Goal: Task Accomplishment & Management: Manage account settings

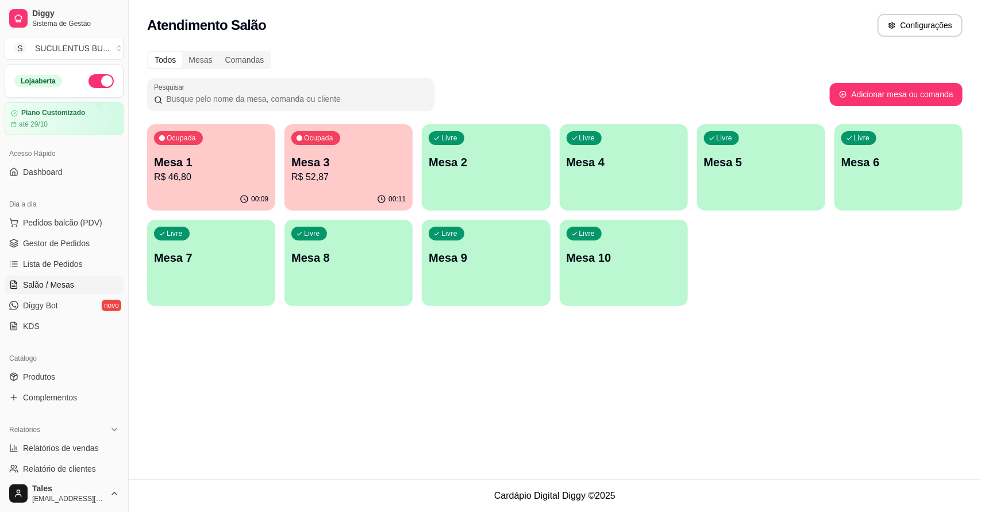
click at [337, 165] on p "Mesa 3" at bounding box center [348, 162] width 114 height 16
click at [197, 173] on p "R$ 46,80" at bounding box center [211, 177] width 114 height 14
click at [49, 240] on span "Gestor de Pedidos" at bounding box center [56, 242] width 67 height 11
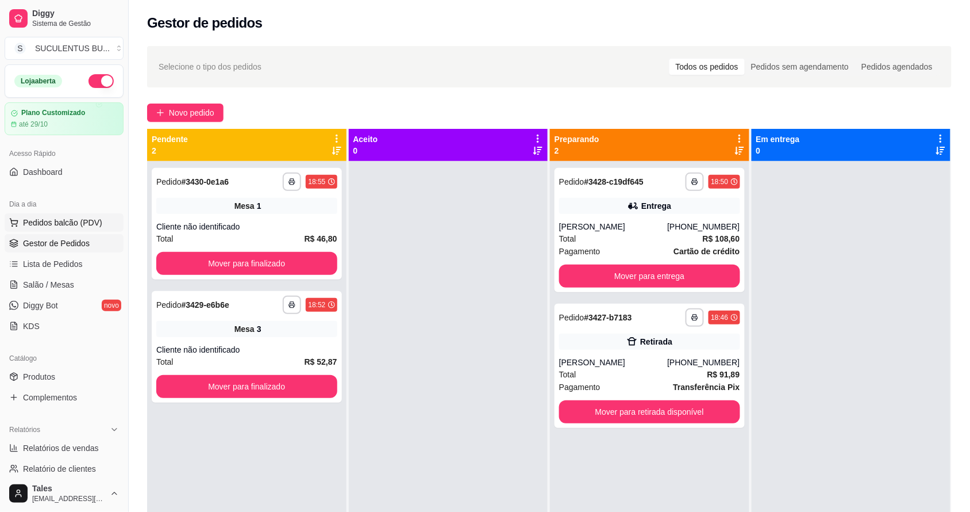
click at [40, 222] on span "Pedidos balcão (PDV)" at bounding box center [62, 222] width 79 height 11
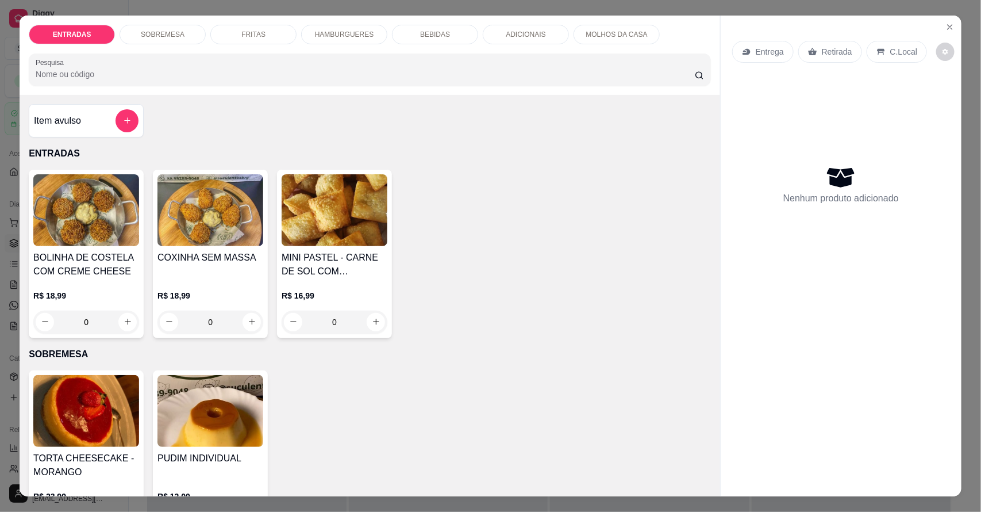
click at [326, 41] on div "HAMBURGUERES" at bounding box center [344, 35] width 86 height 20
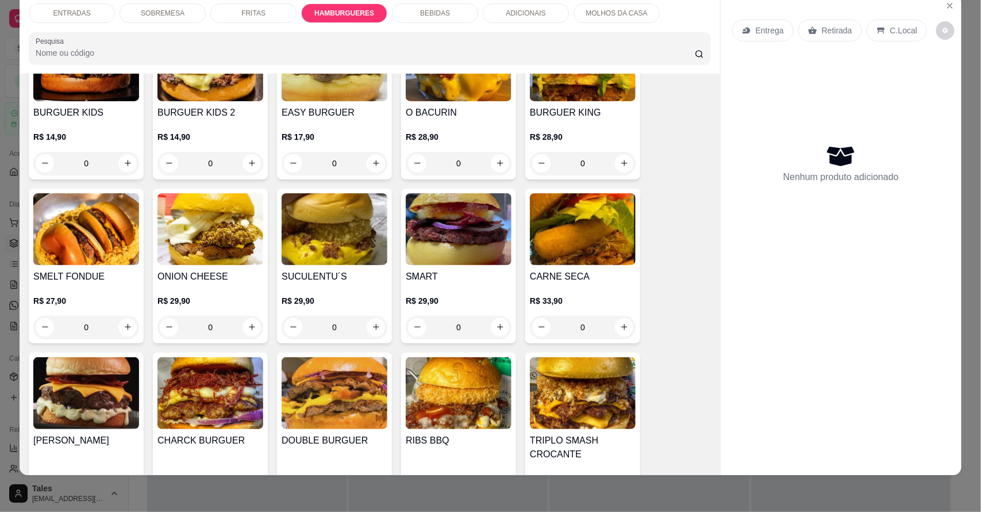
scroll to position [975, 0]
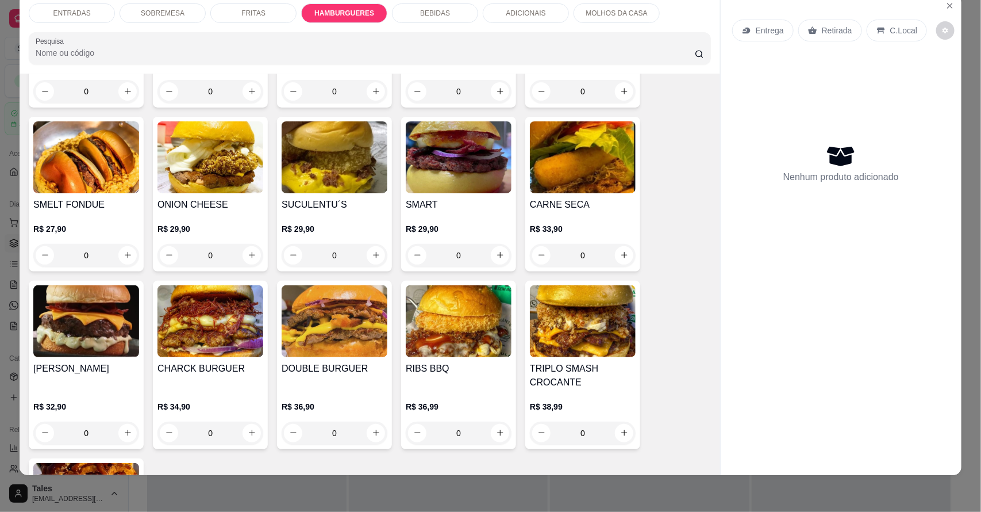
click at [473, 348] on img at bounding box center [459, 321] width 106 height 72
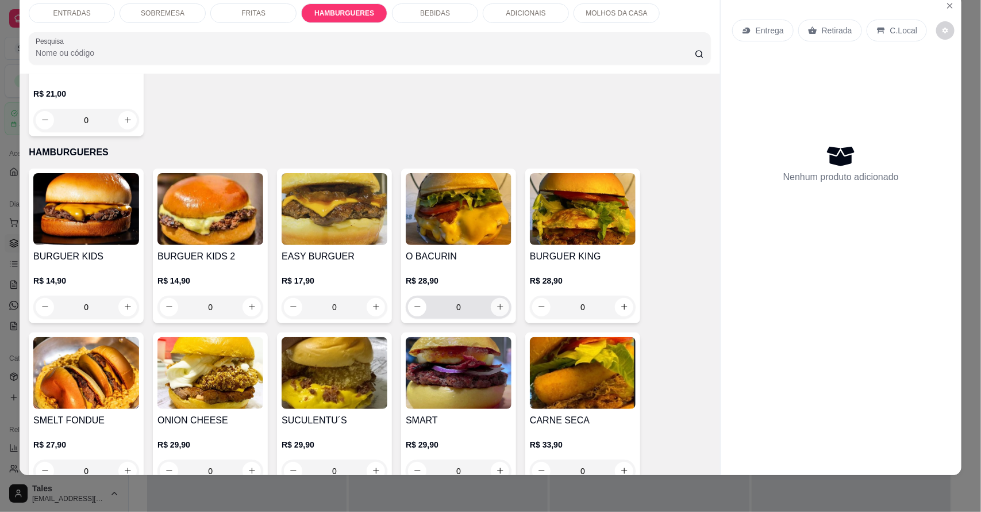
click at [494, 301] on button "increase-product-quantity" at bounding box center [500, 307] width 18 height 18
type input "1"
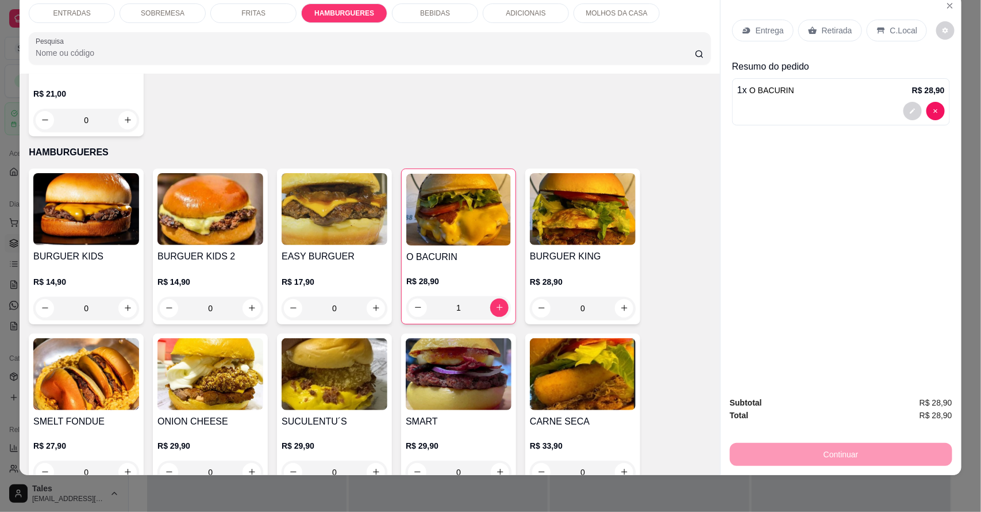
click at [443, 9] on p "BEBIDAS" at bounding box center [435, 13] width 30 height 9
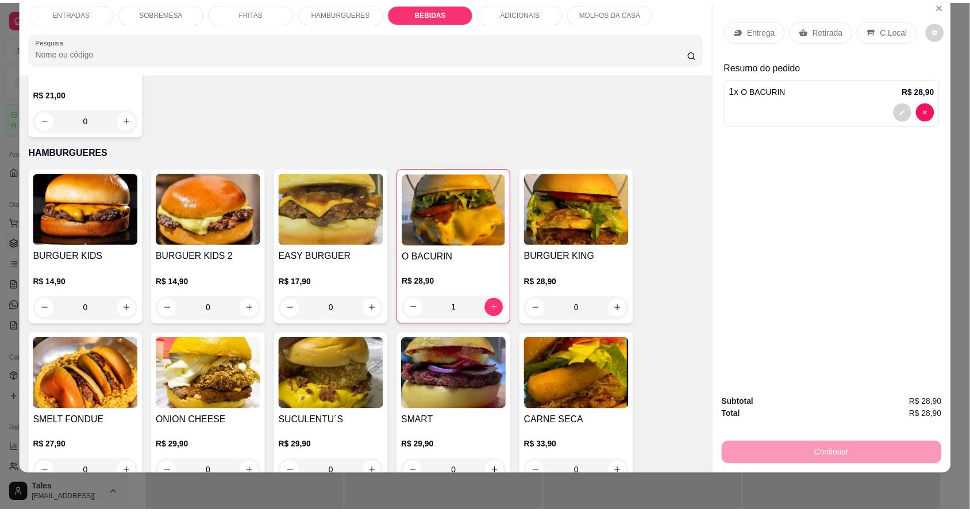
scroll to position [1525, 0]
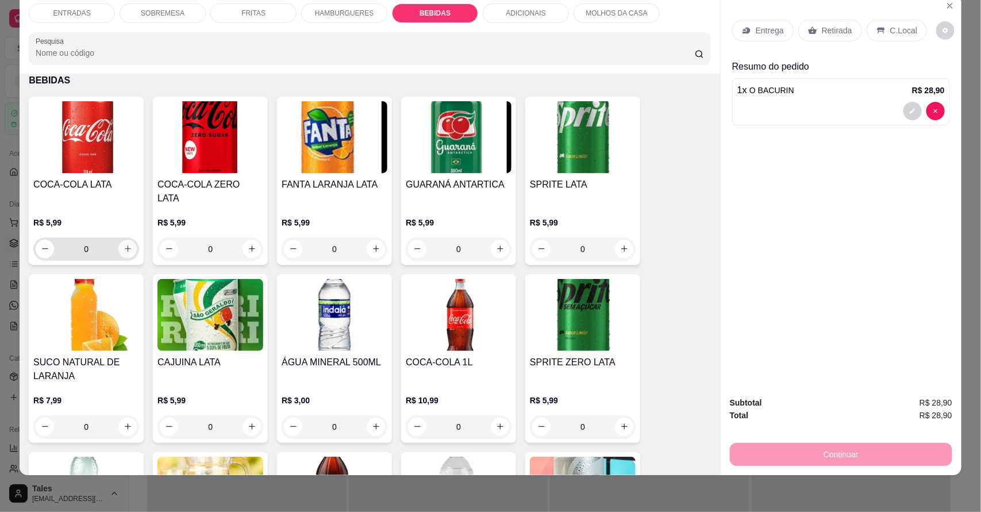
click at [124, 244] on icon "increase-product-quantity" at bounding box center [128, 248] width 9 height 9
type input "1"
click at [880, 28] on div "C.Local" at bounding box center [897, 31] width 60 height 22
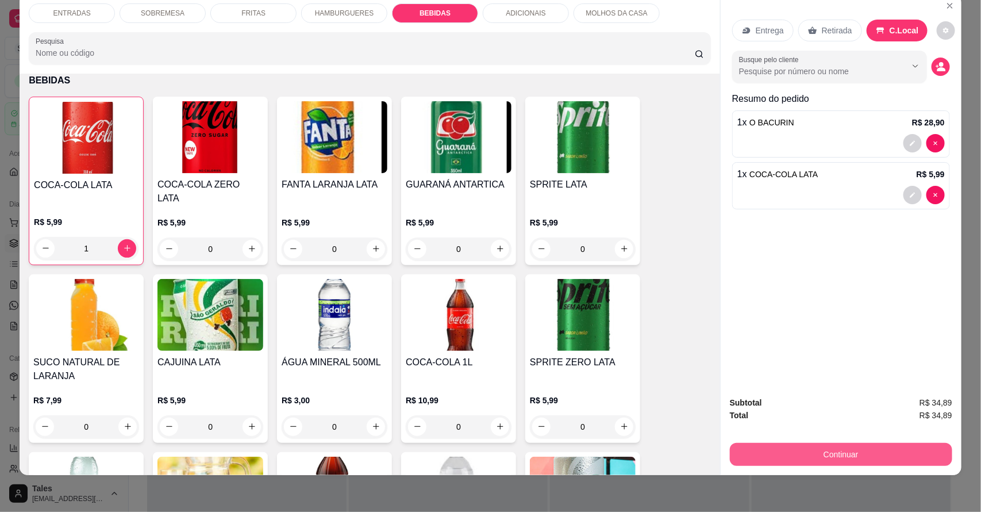
click at [916, 448] on button "Continuar" at bounding box center [841, 454] width 222 height 23
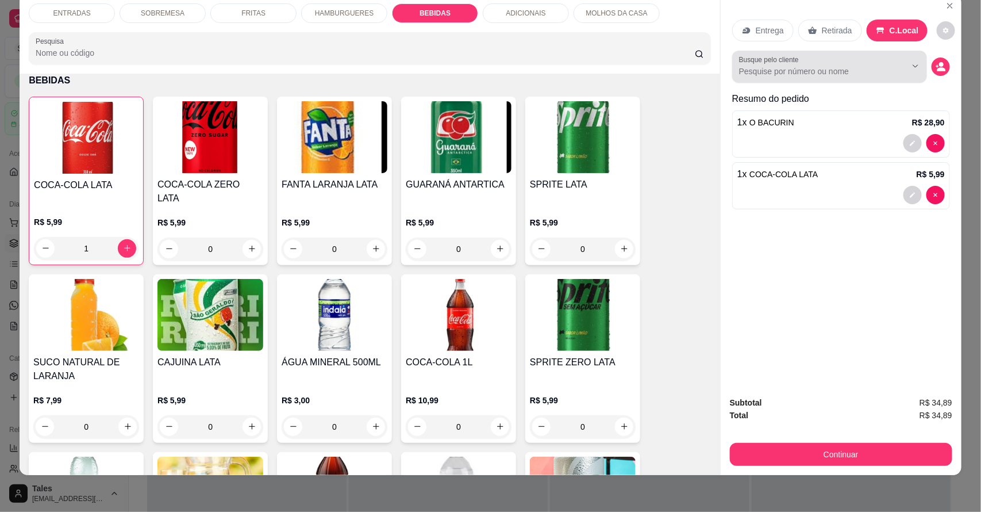
click at [821, 66] on input "Busque pelo cliente" at bounding box center [813, 71] width 149 height 11
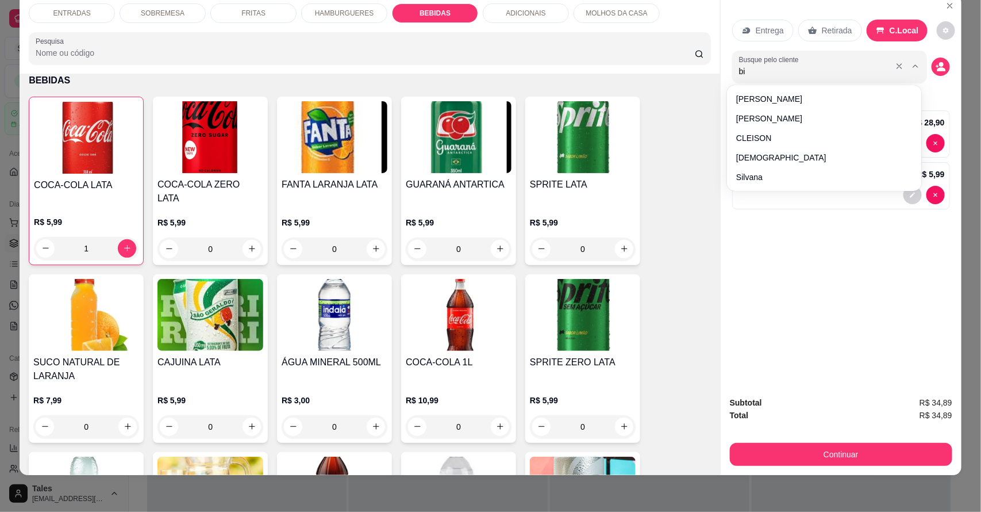
type input "bia"
click at [914, 454] on button "Continuar" at bounding box center [841, 454] width 222 height 23
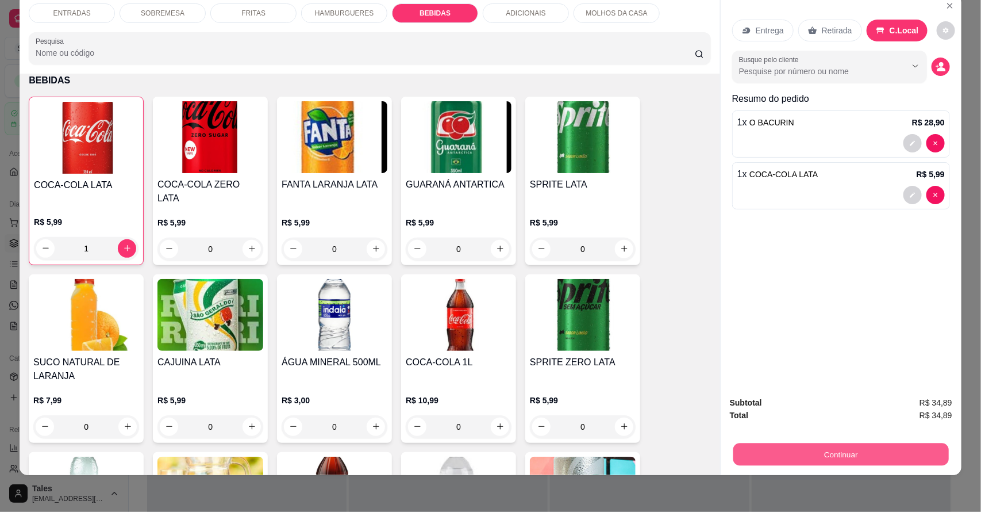
click at [895, 450] on button "Continuar" at bounding box center [842, 454] width 216 height 22
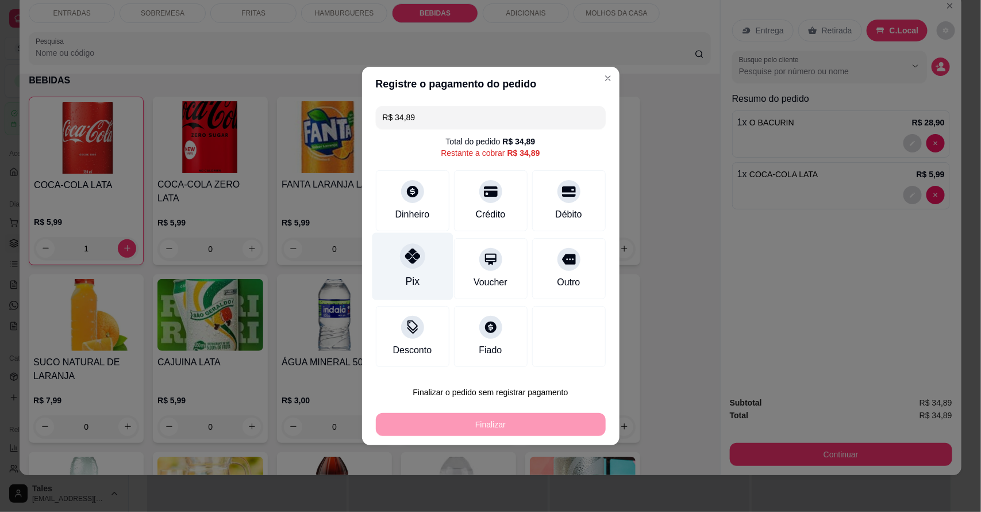
click at [429, 267] on div "Pix" at bounding box center [412, 266] width 81 height 67
type input "R$ 0,00"
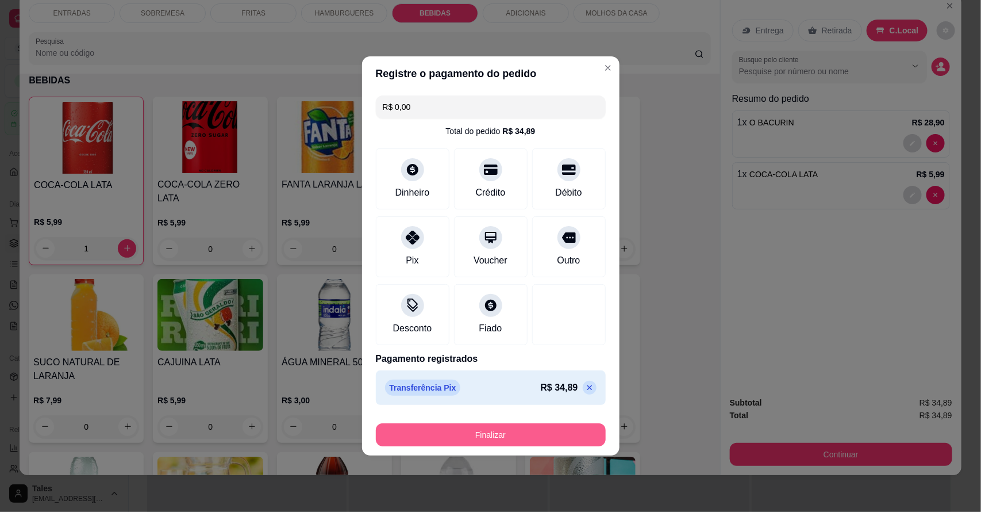
click at [462, 433] on button "Finalizar" at bounding box center [491, 434] width 230 height 23
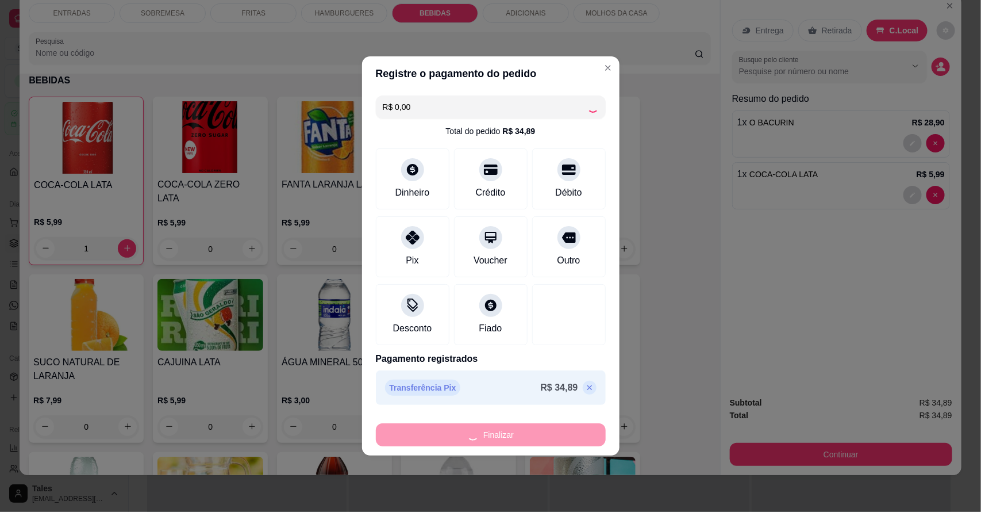
type input "0"
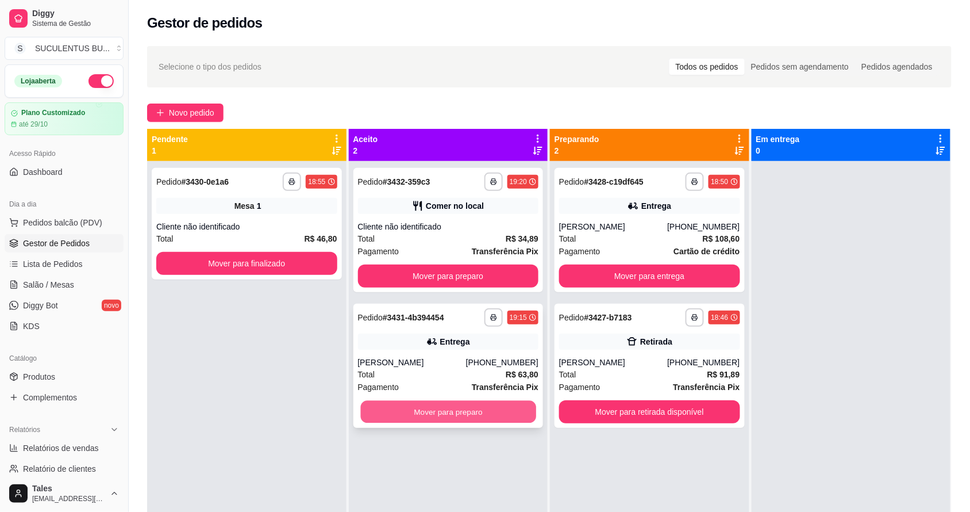
click at [467, 405] on button "Mover para preparo" at bounding box center [447, 412] width 175 height 22
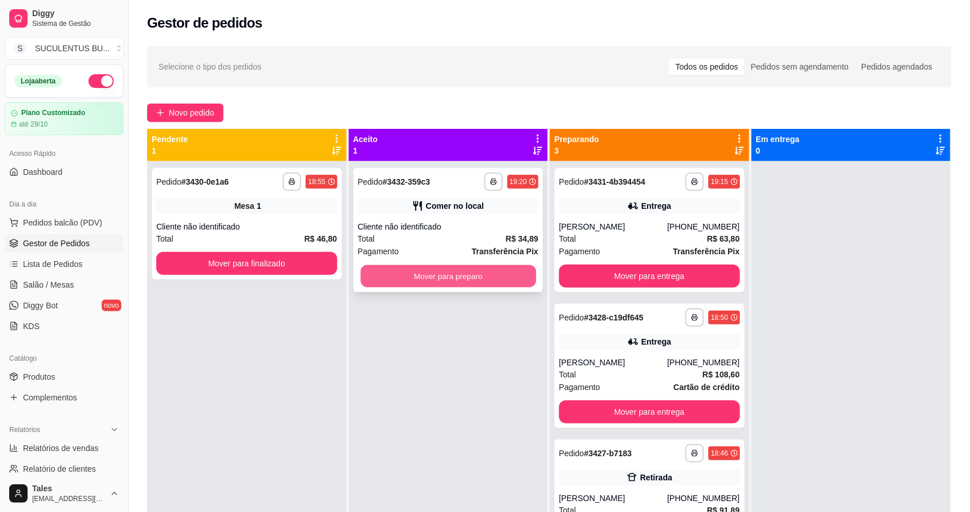
click at [478, 274] on button "Mover para preparo" at bounding box center [447, 276] width 175 height 22
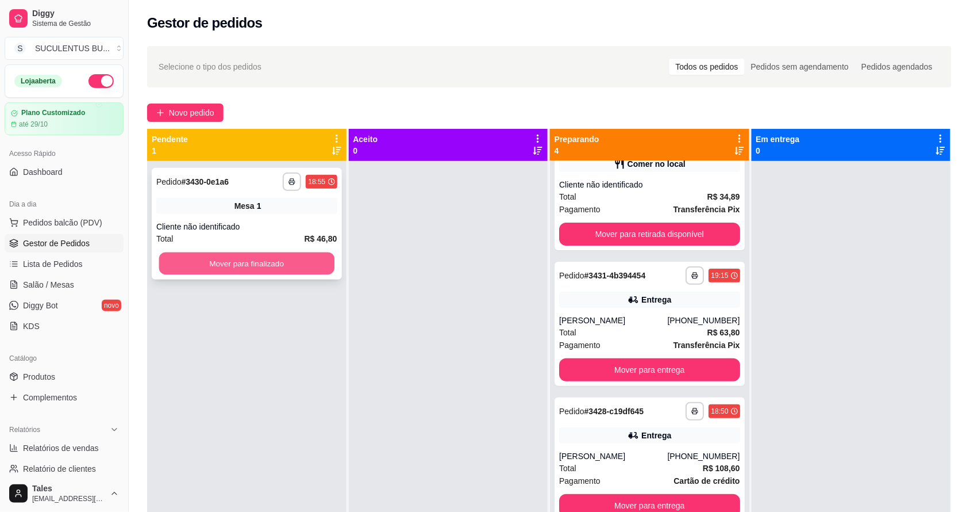
click at [312, 254] on button "Mover para finalizado" at bounding box center [246, 263] width 175 height 22
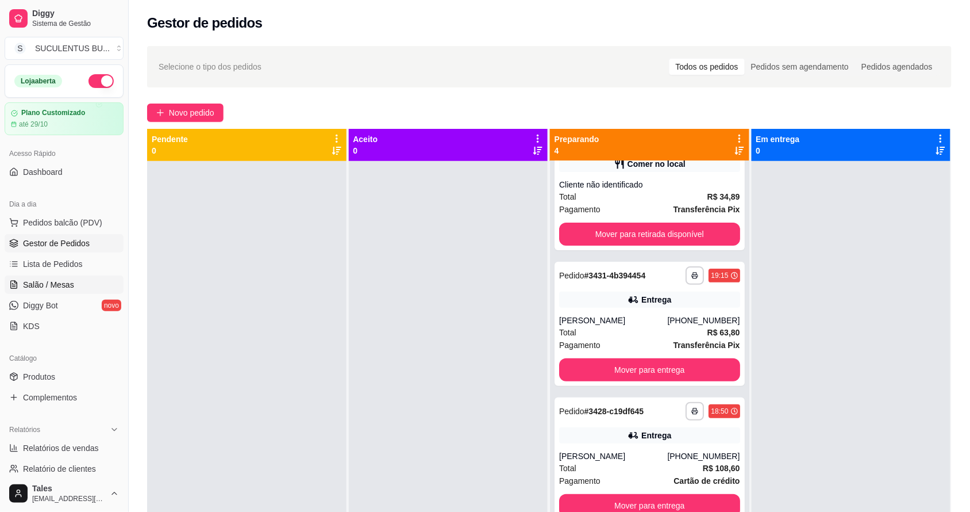
click at [78, 277] on link "Salão / Mesas" at bounding box center [64, 284] width 119 height 18
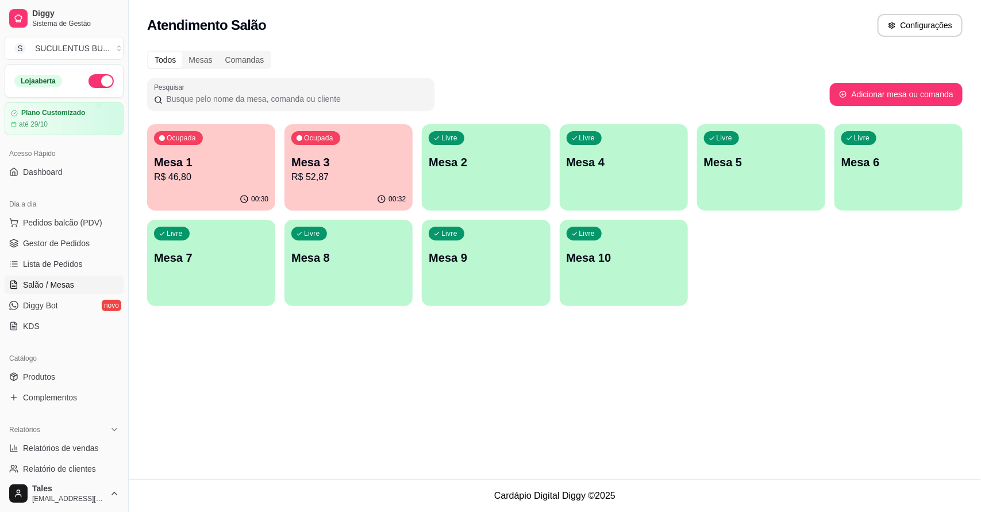
click at [245, 189] on div "00:30" at bounding box center [211, 199] width 128 height 22
click at [340, 147] on div "Ocupada Mesa 3 R$ 52,87" at bounding box center [349, 156] width 124 height 62
click at [220, 188] on div "00:30" at bounding box center [211, 199] width 128 height 22
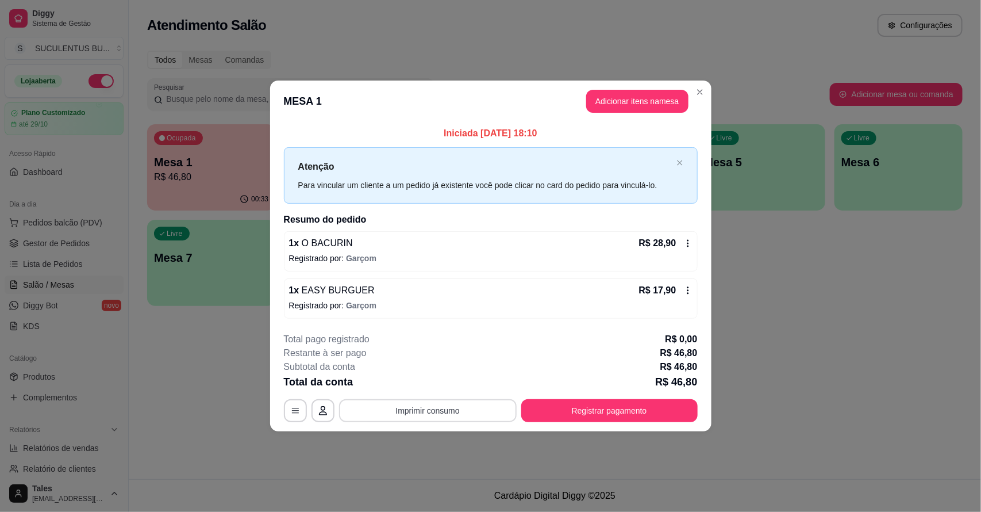
click at [456, 410] on button "Imprimir consumo" at bounding box center [428, 410] width 178 height 23
click at [461, 386] on button "IMPRESSORA CAIXA" at bounding box center [431, 384] width 95 height 18
click at [564, 411] on button "Registrar pagamento" at bounding box center [609, 410] width 176 height 23
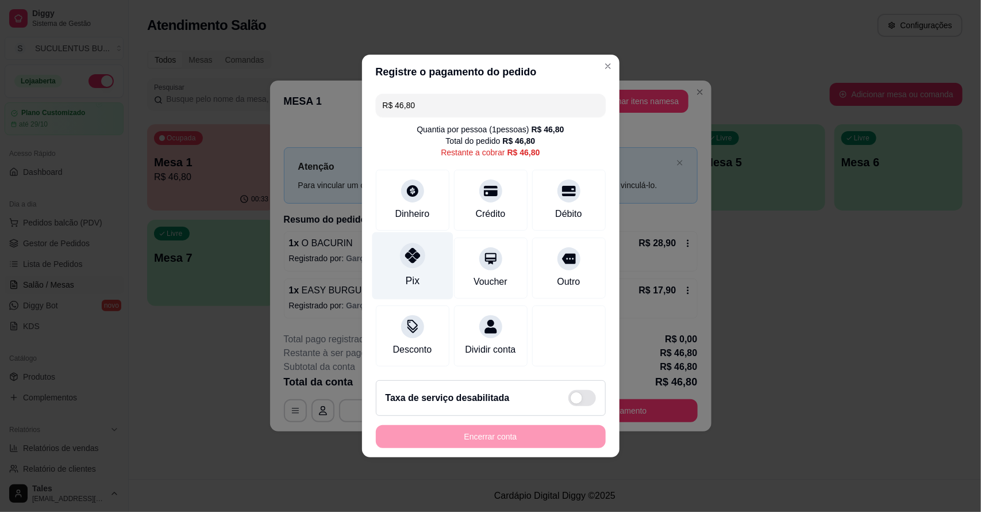
click at [419, 259] on div "Pix" at bounding box center [412, 265] width 81 height 67
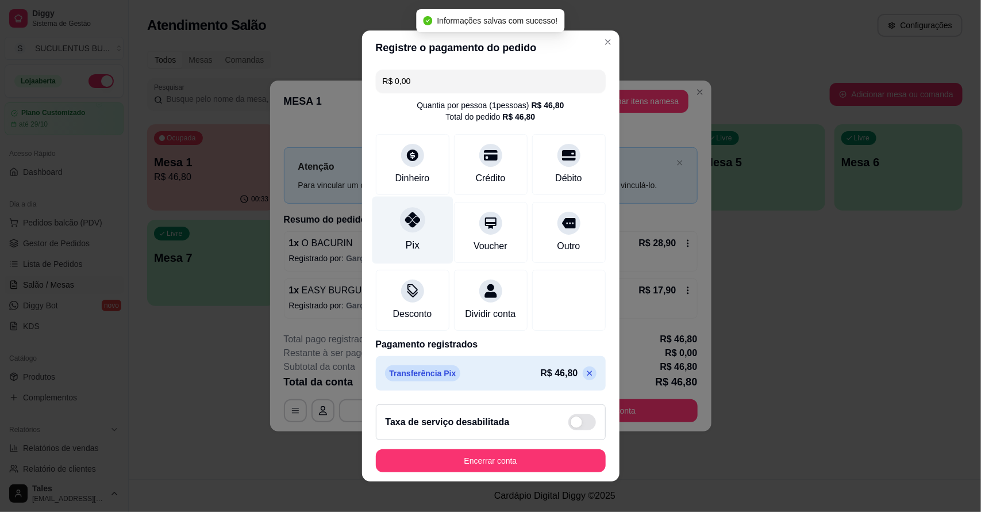
type input "R$ 0,00"
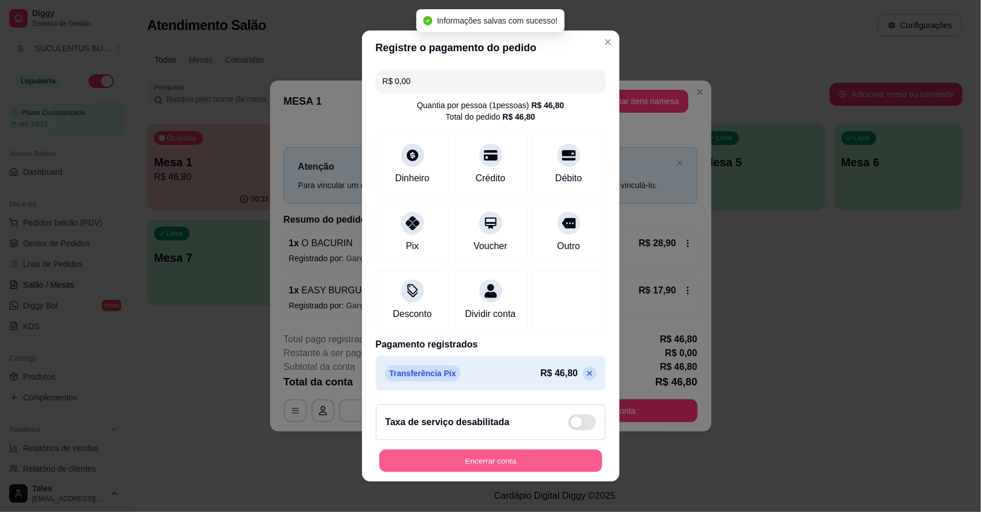
click at [467, 463] on button "Encerrar conta" at bounding box center [490, 461] width 223 height 22
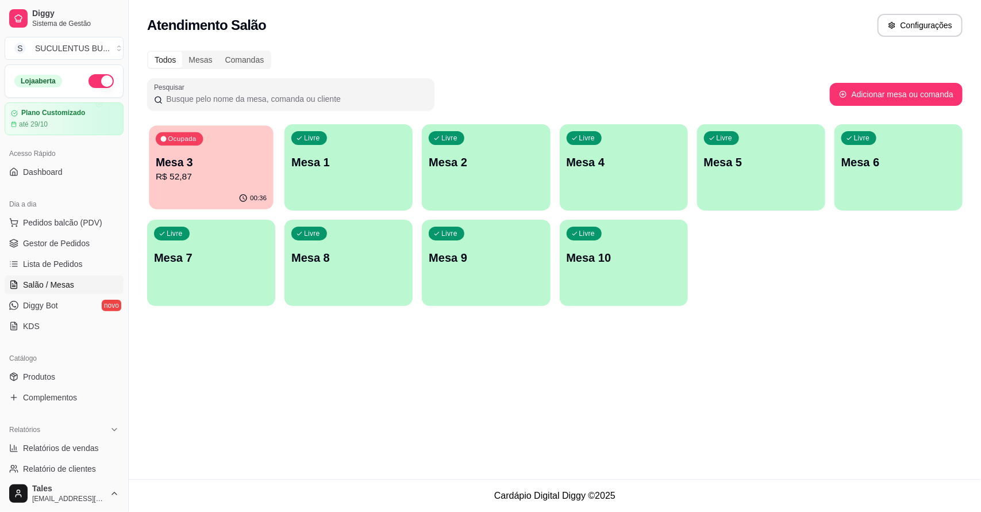
click at [252, 170] on p "R$ 52,87" at bounding box center [211, 176] width 111 height 13
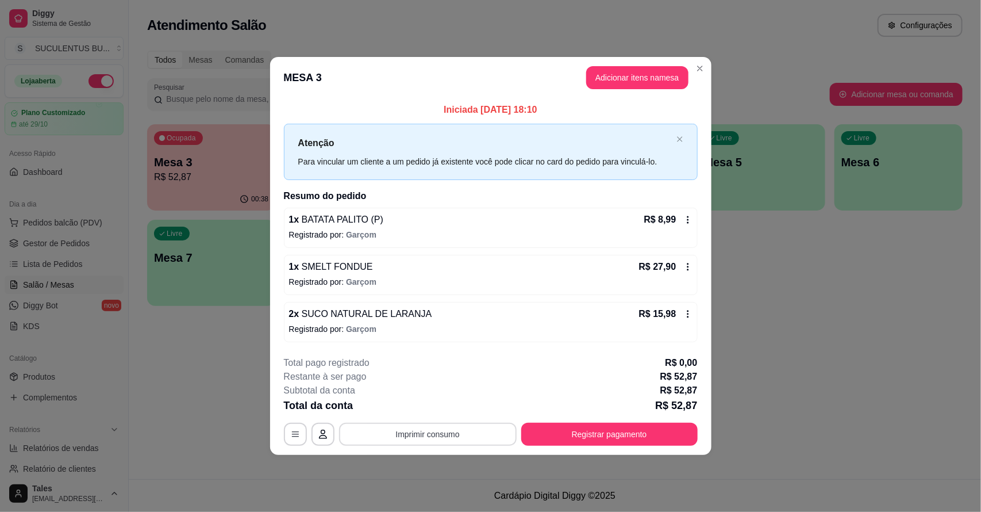
click at [478, 428] on button "Imprimir consumo" at bounding box center [428, 434] width 178 height 23
click at [455, 404] on button "IMPRESSORA CAIXA" at bounding box center [432, 407] width 92 height 18
click at [459, 443] on button "Imprimir consumo" at bounding box center [428, 434] width 178 height 23
click at [631, 433] on button "Registrar pagamento" at bounding box center [609, 434] width 176 height 23
click at [573, 427] on button "Registrar pagamento" at bounding box center [609, 434] width 176 height 23
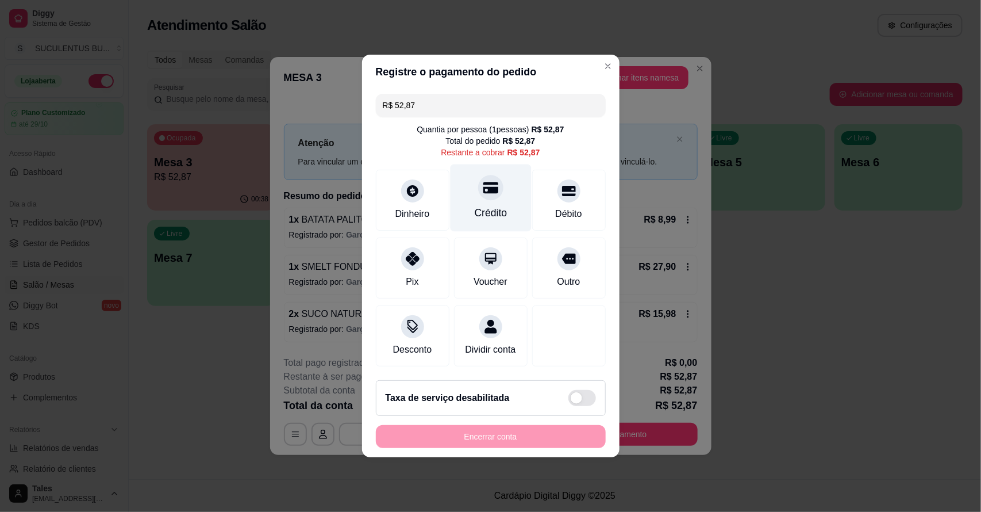
click at [492, 194] on div "Crédito" at bounding box center [490, 197] width 81 height 67
type input "R$ 0,00"
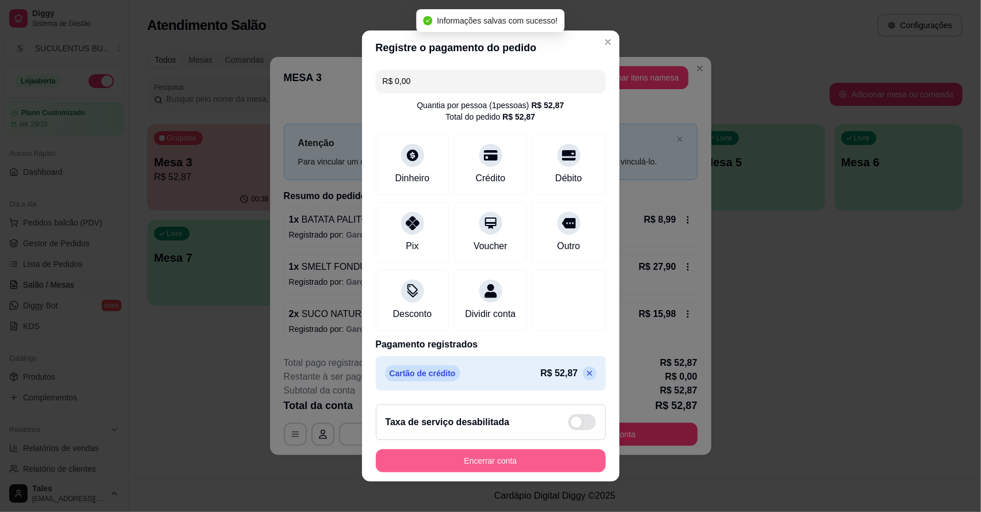
click at [482, 470] on button "Encerrar conta" at bounding box center [491, 460] width 230 height 23
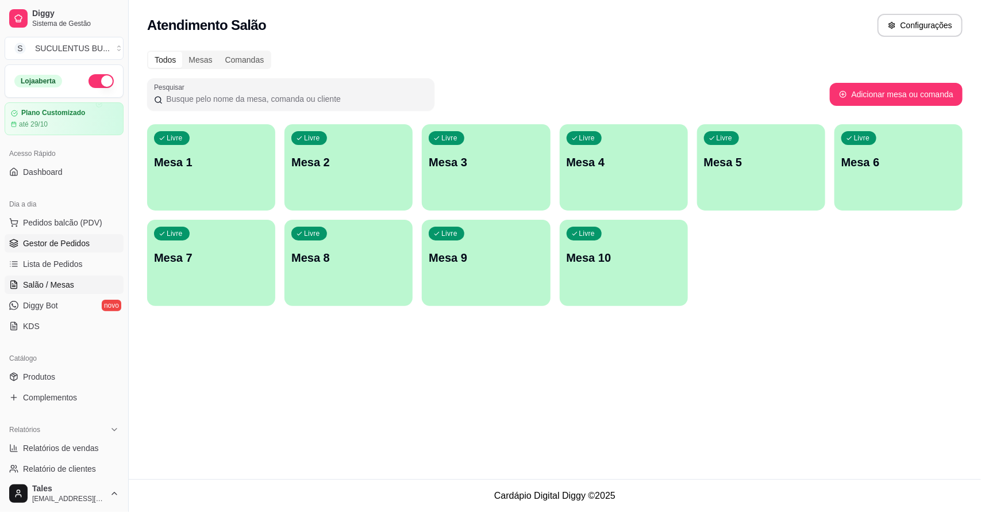
click at [65, 237] on link "Gestor de Pedidos" at bounding box center [64, 243] width 119 height 18
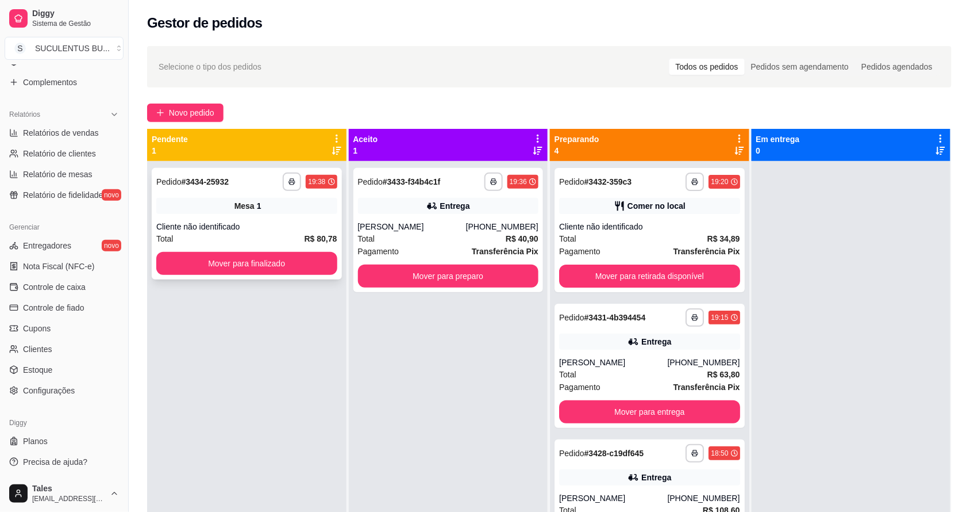
click at [236, 197] on div "**********" at bounding box center [247, 224] width 190 height 112
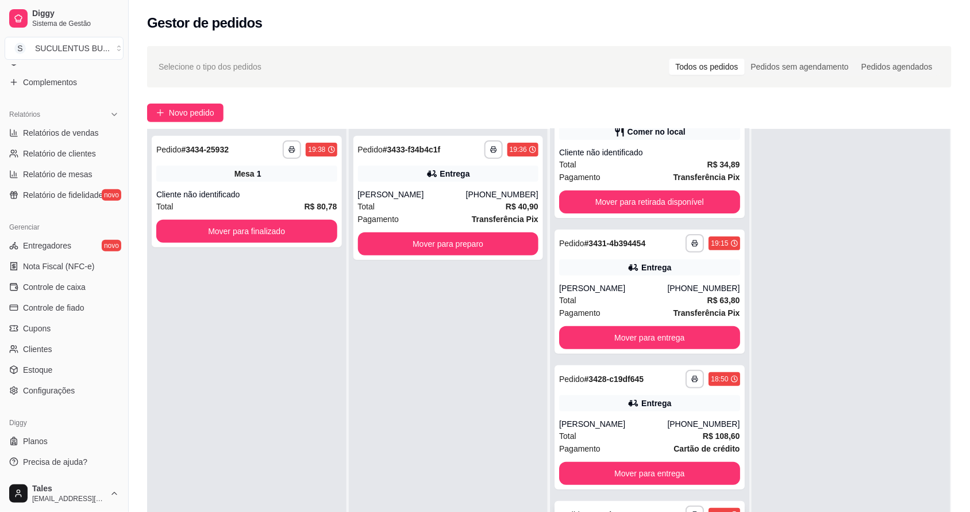
scroll to position [175, 0]
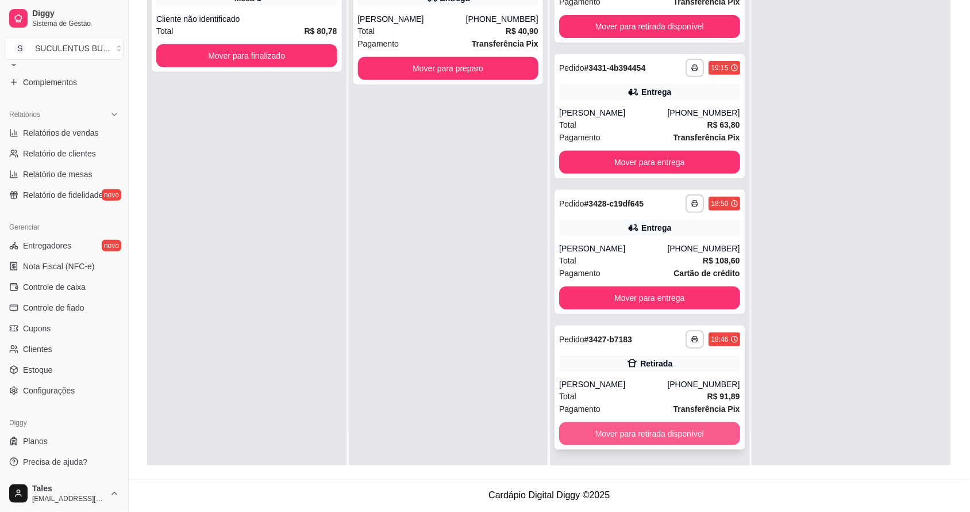
click at [663, 429] on button "Mover para retirada disponível" at bounding box center [649, 433] width 181 height 23
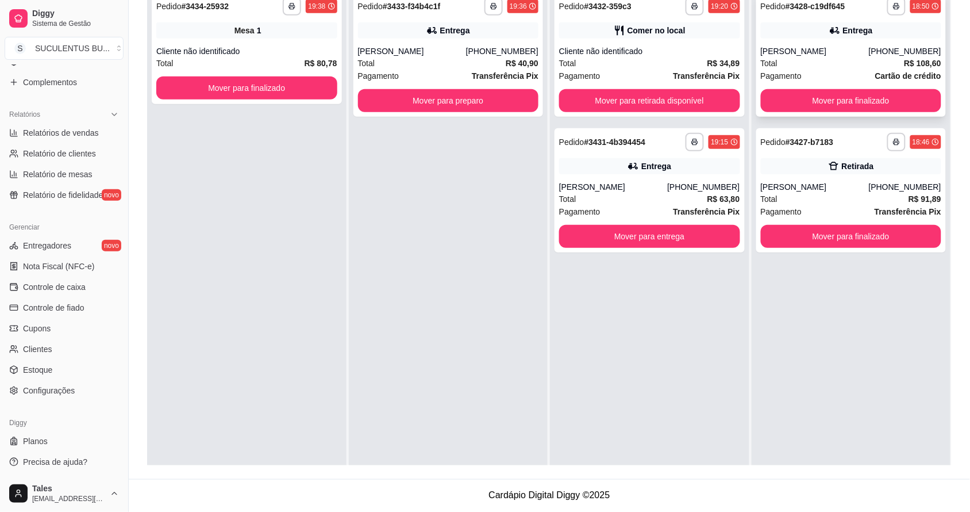
scroll to position [0, 0]
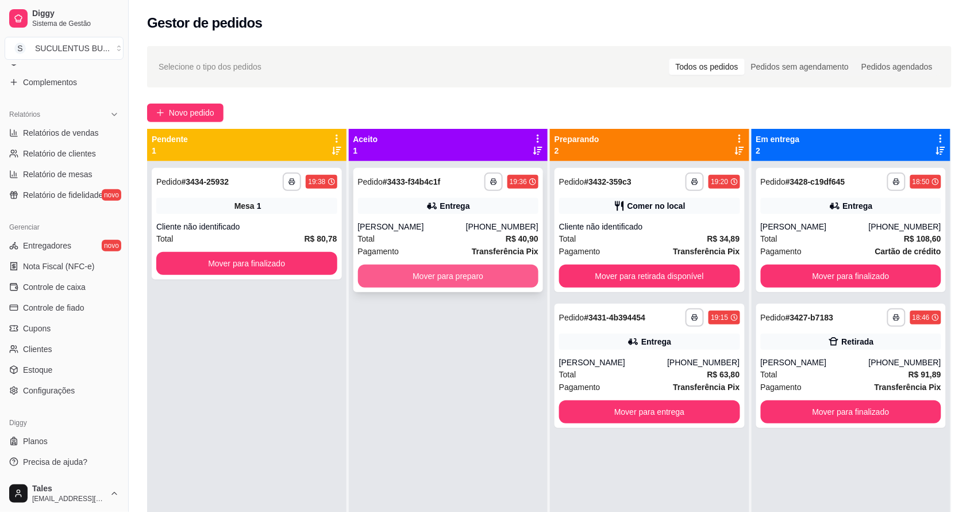
click at [487, 272] on button "Mover para preparo" at bounding box center [448, 275] width 181 height 23
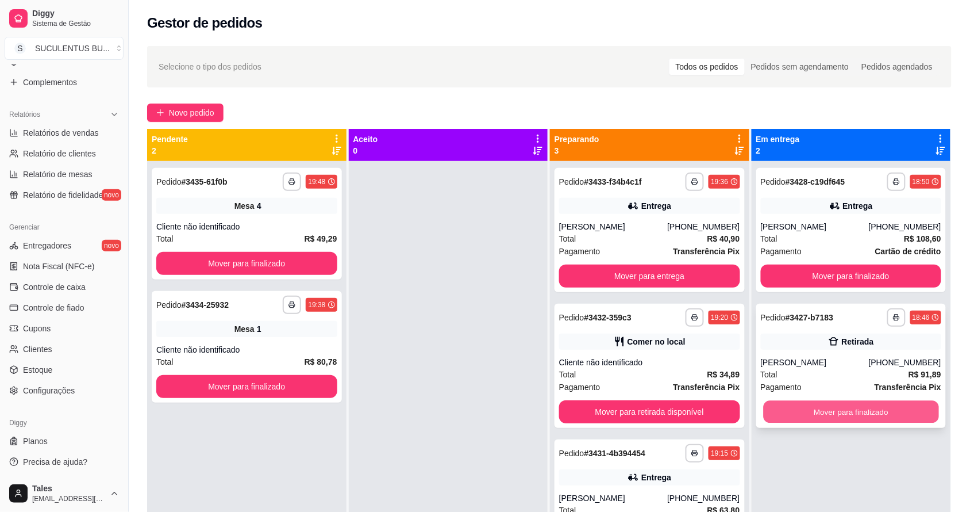
click at [889, 401] on button "Mover para finalizado" at bounding box center [850, 412] width 175 height 22
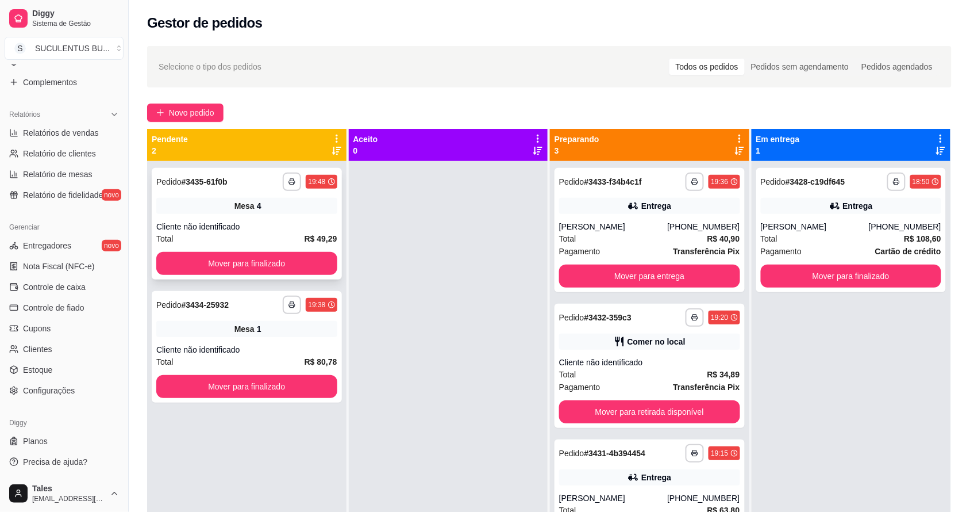
click at [225, 217] on div "**********" at bounding box center [247, 224] width 190 height 112
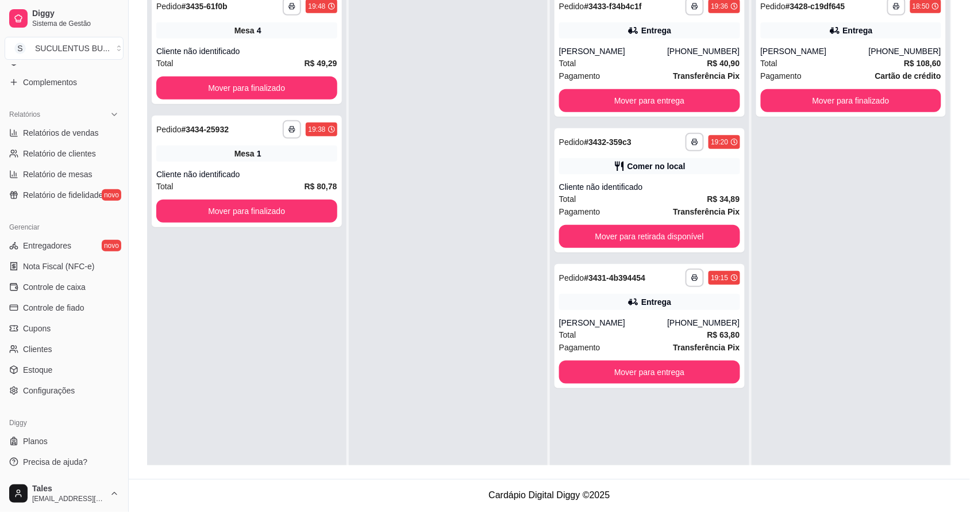
scroll to position [28, 0]
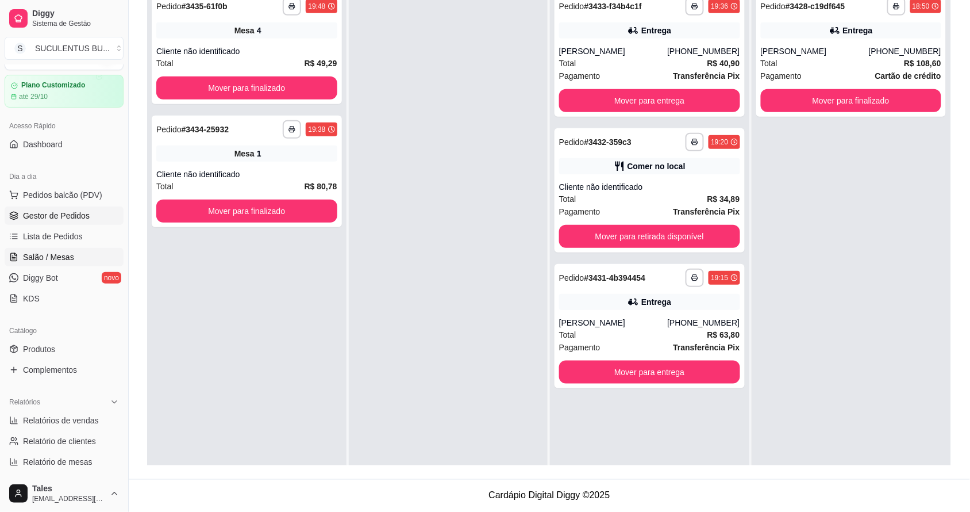
click at [91, 254] on link "Salão / Mesas" at bounding box center [64, 257] width 119 height 18
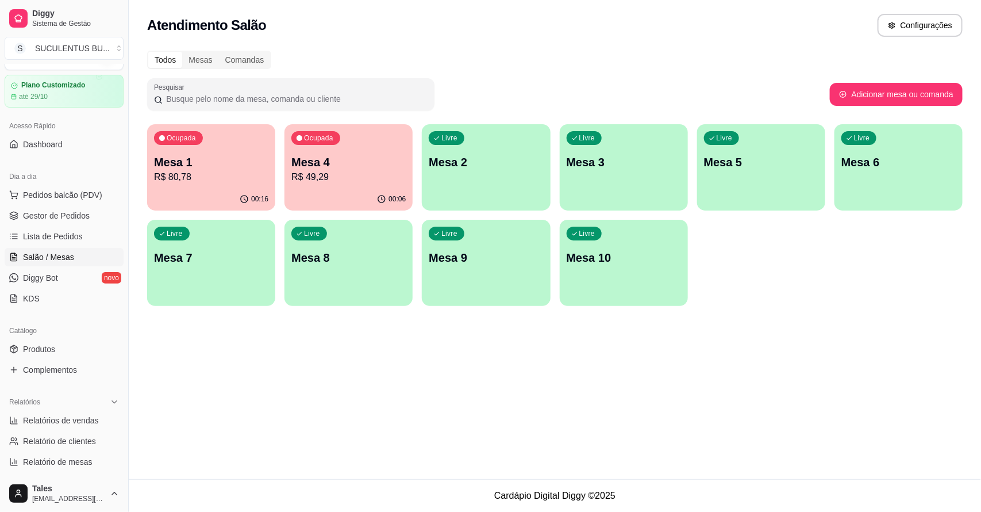
click at [322, 179] on p "R$ 49,29" at bounding box center [348, 177] width 114 height 14
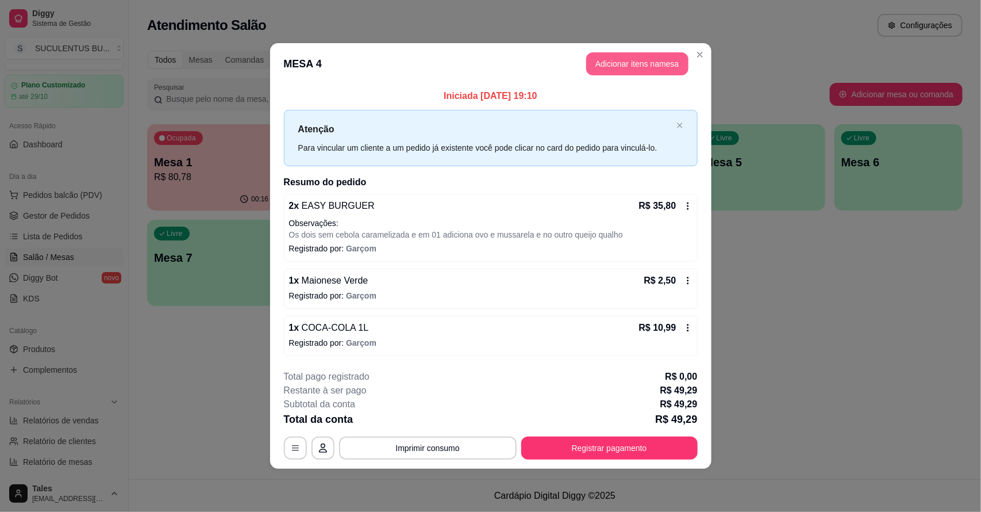
click at [627, 72] on button "Adicionar itens na mesa" at bounding box center [637, 63] width 102 height 23
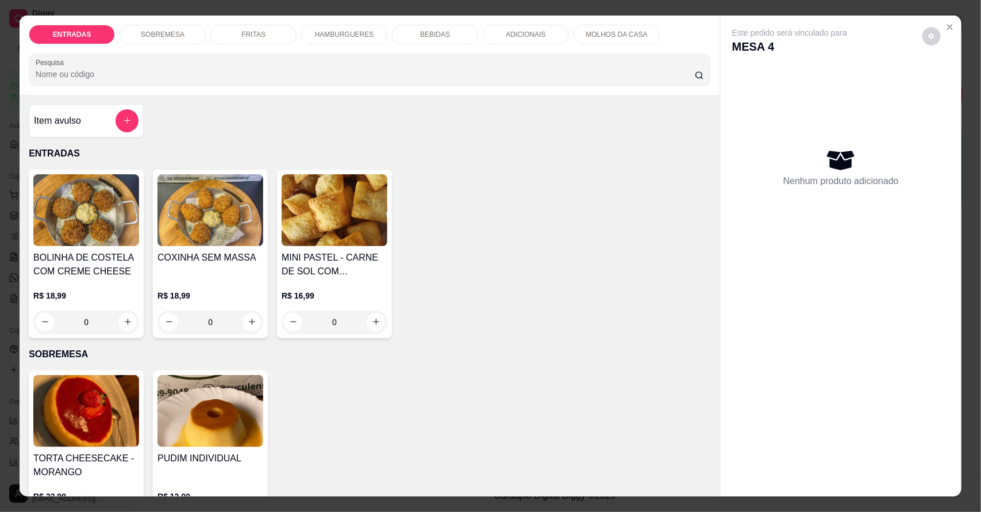
click at [535, 40] on div "ADICIONAIS" at bounding box center [526, 35] width 86 height 20
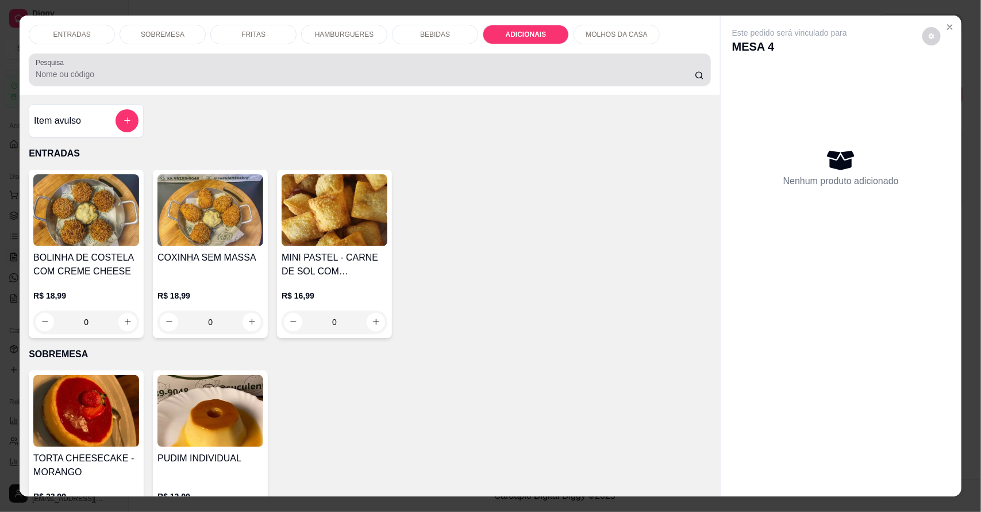
scroll to position [21, 0]
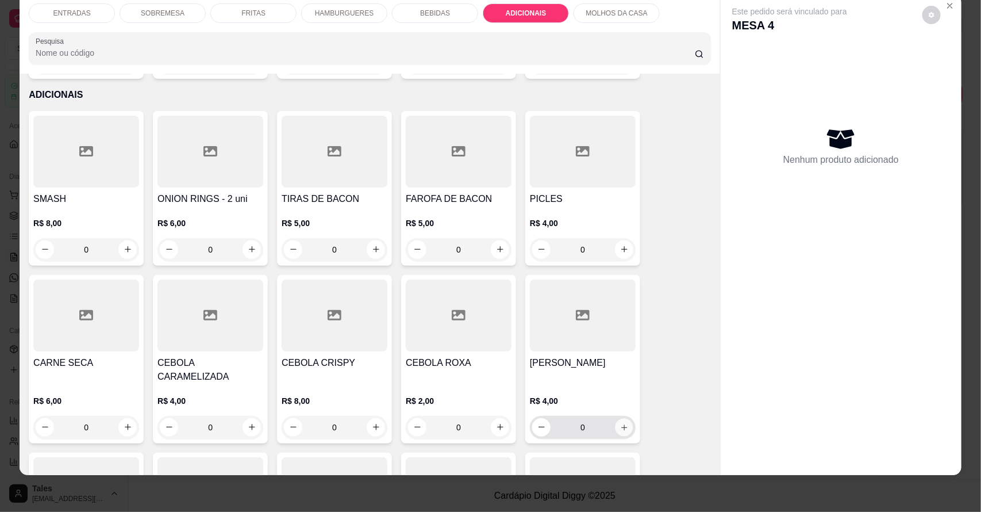
click at [624, 418] on button "increase-product-quantity" at bounding box center [625, 427] width 18 height 18
type input "1"
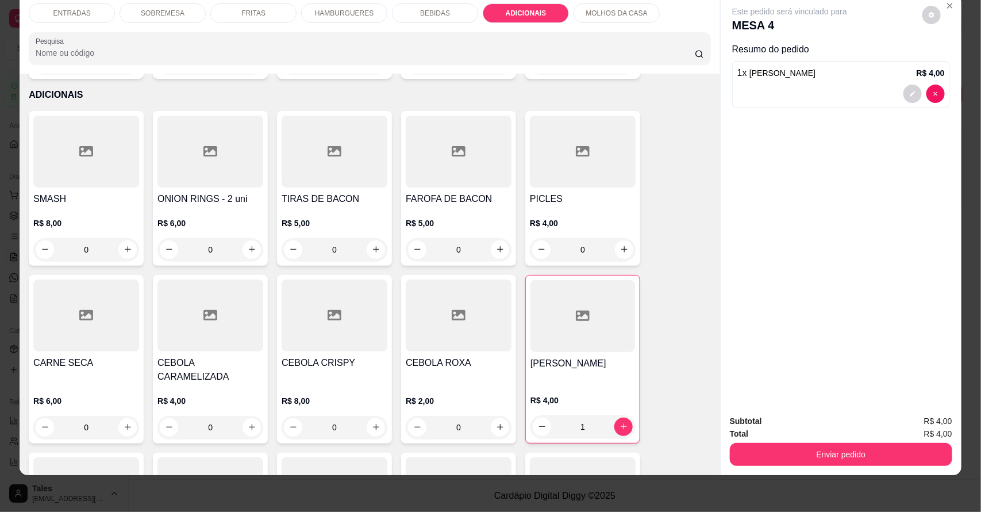
scroll to position [2267, 0]
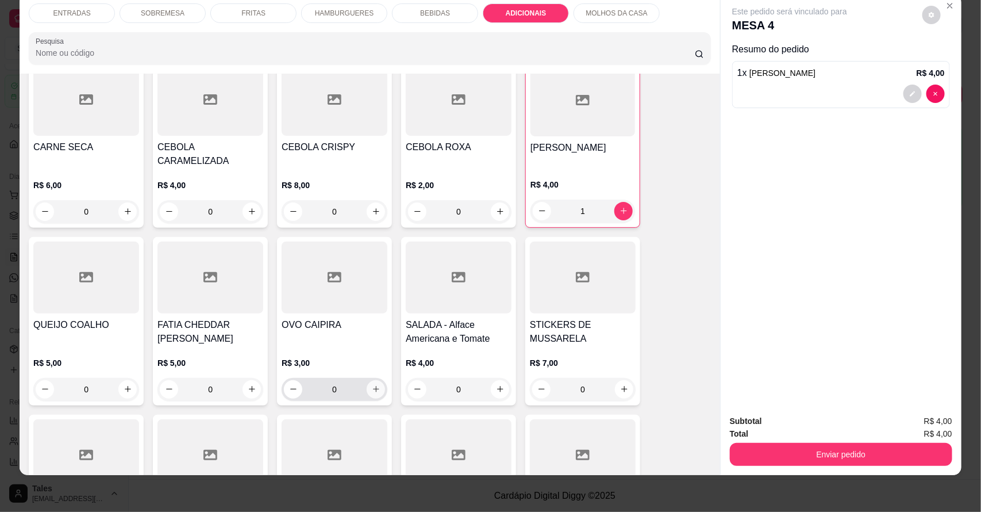
click at [373, 385] on icon "increase-product-quantity" at bounding box center [376, 389] width 9 height 9
type input "1"
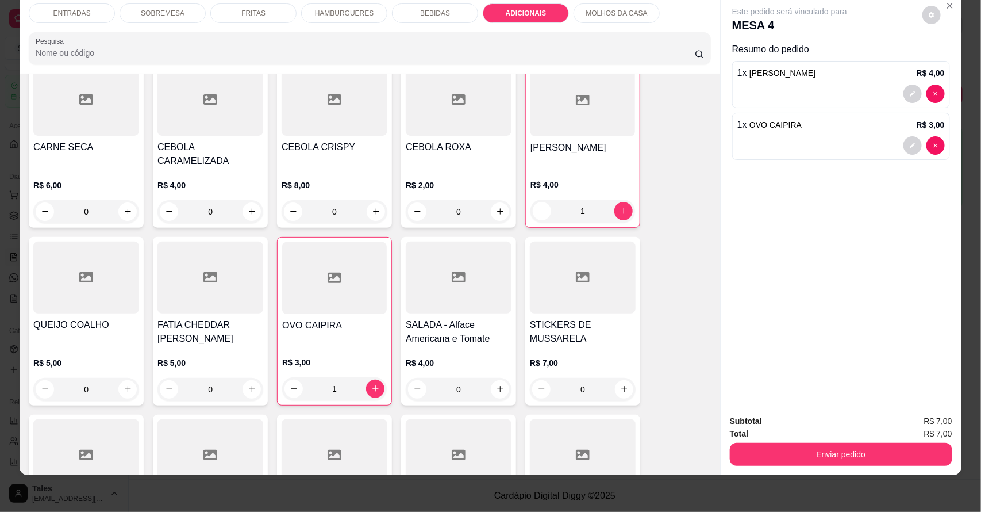
scroll to position [2339, 0]
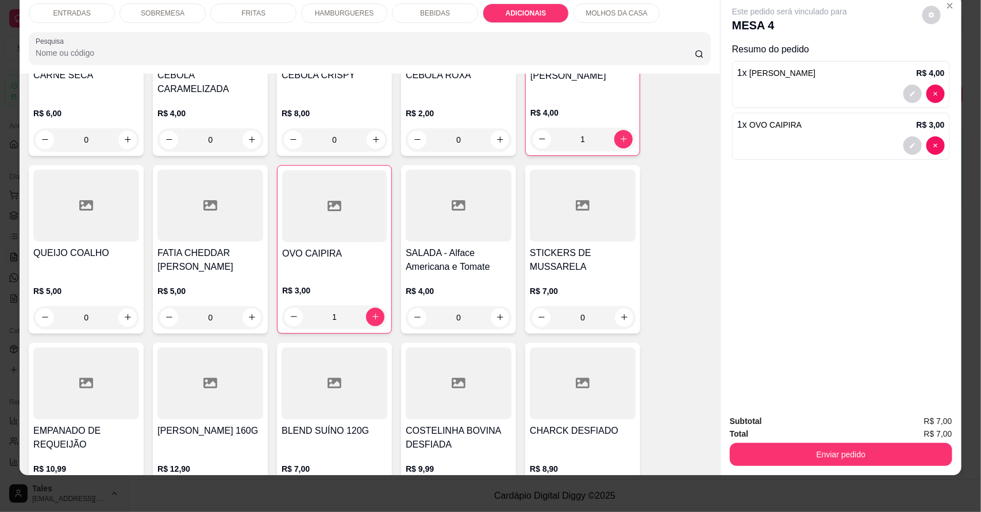
click at [122, 358] on div at bounding box center [86, 383] width 106 height 72
click at [118, 308] on button "increase-product-quantity" at bounding box center [127, 317] width 18 height 18
type input "1"
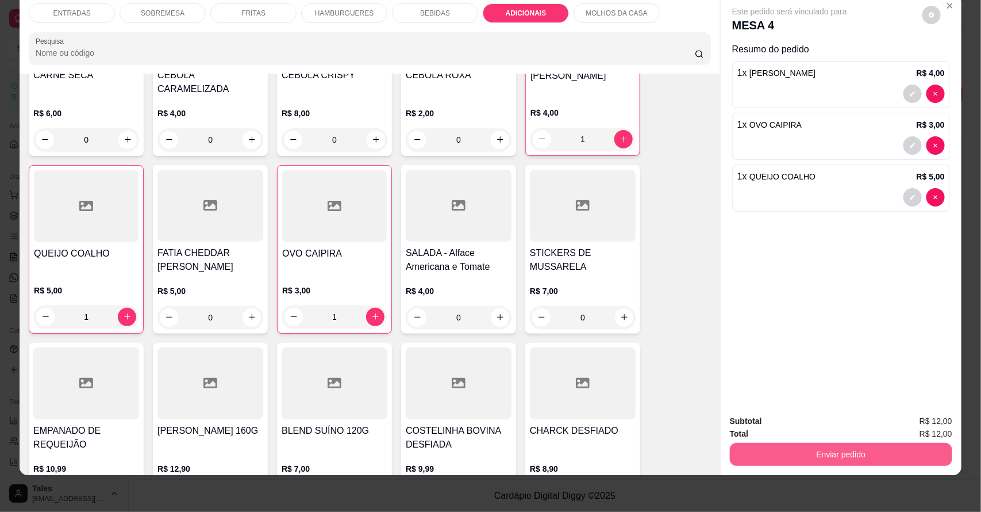
click at [880, 459] on button "Enviar pedido" at bounding box center [841, 454] width 222 height 23
click at [912, 418] on button "Enviar pedido" at bounding box center [921, 426] width 65 height 22
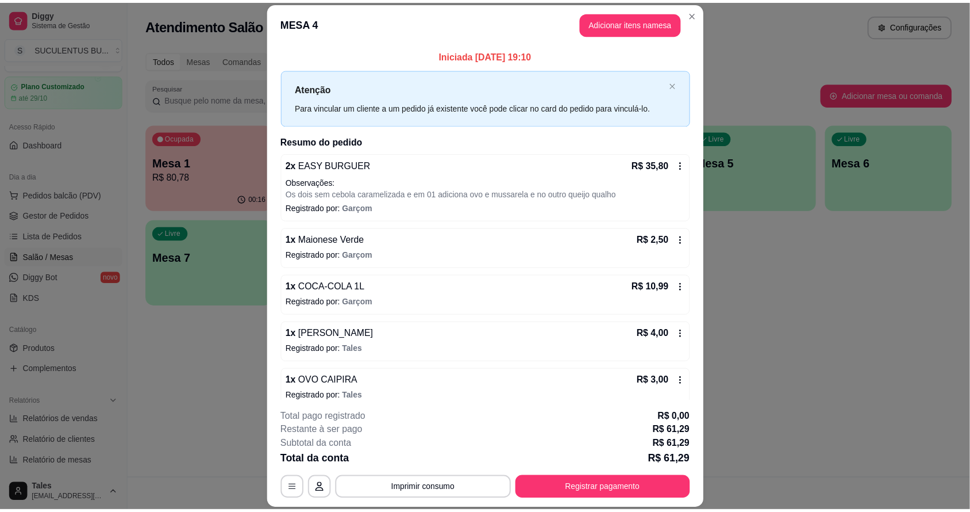
scroll to position [61, 0]
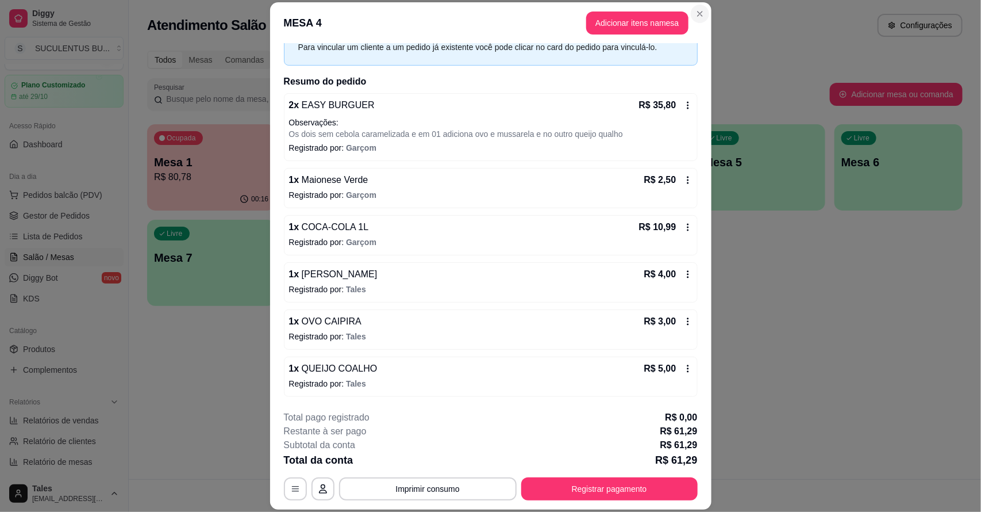
click at [694, 5] on button "Close" at bounding box center [700, 14] width 18 height 18
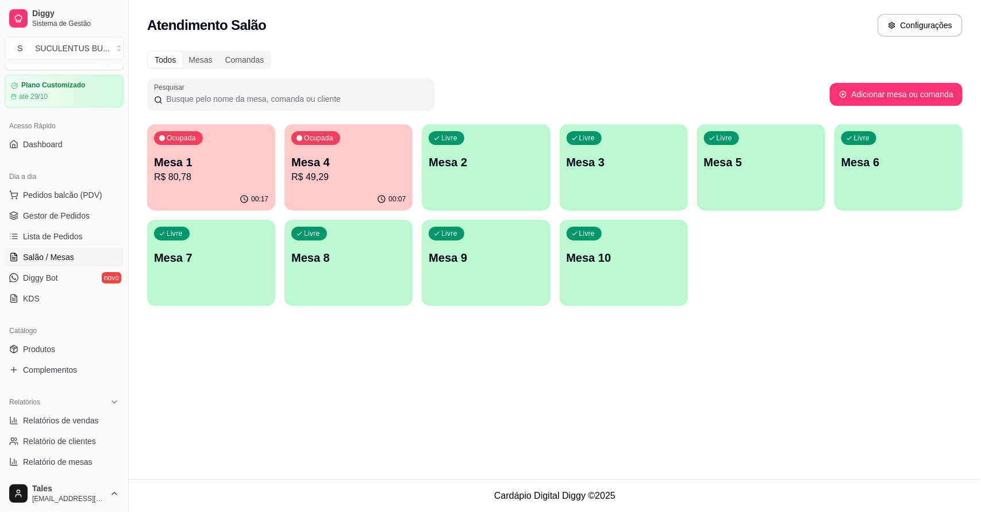
click at [627, 374] on div "Atendimento Salão Configurações Todos Mesas Comandas Pesquisar Adicionar mesa o…" at bounding box center [555, 239] width 853 height 479
click at [71, 213] on span "Gestor de Pedidos" at bounding box center [56, 215] width 67 height 11
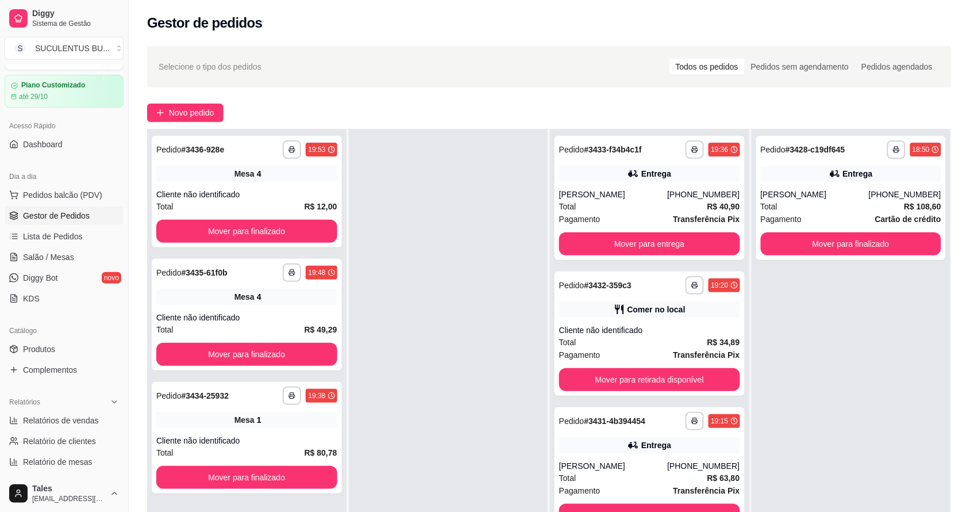
scroll to position [72, 0]
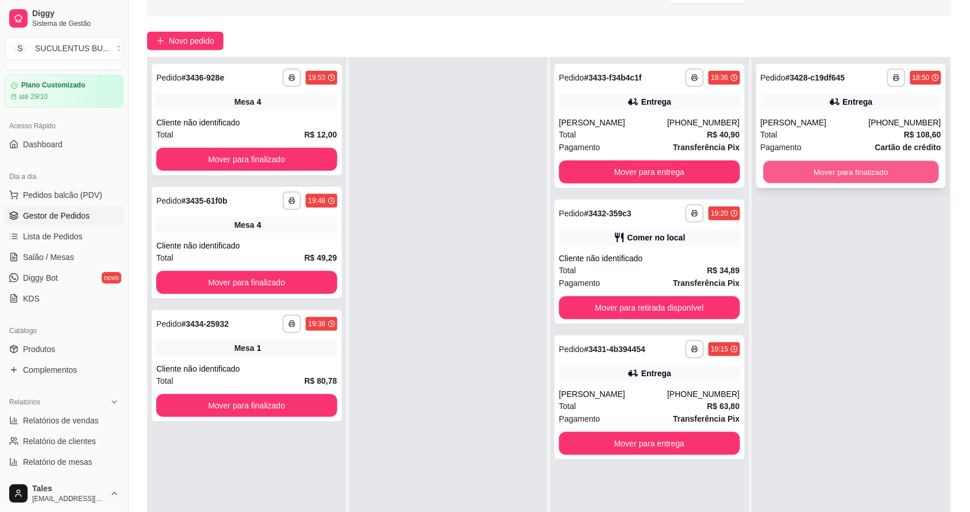
click at [800, 166] on button "Mover para finalizado" at bounding box center [850, 172] width 175 height 22
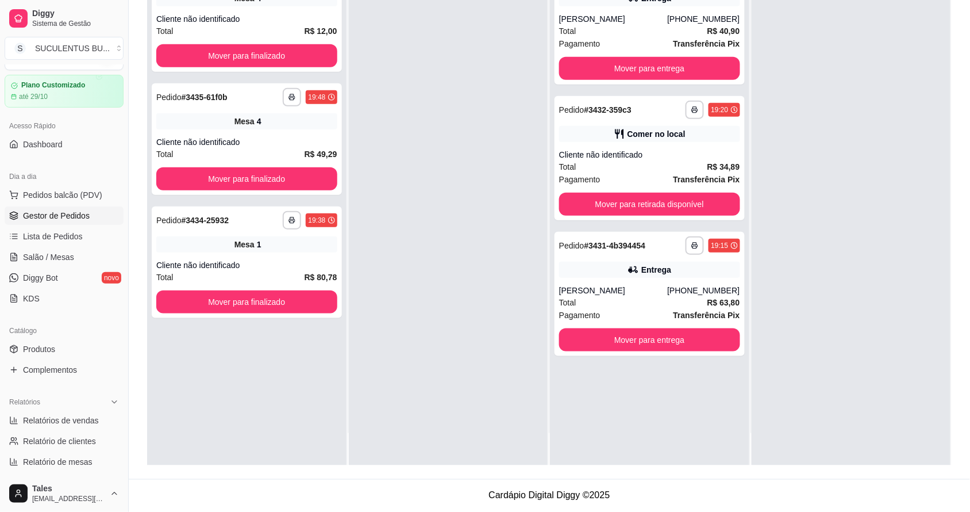
scroll to position [0, 0]
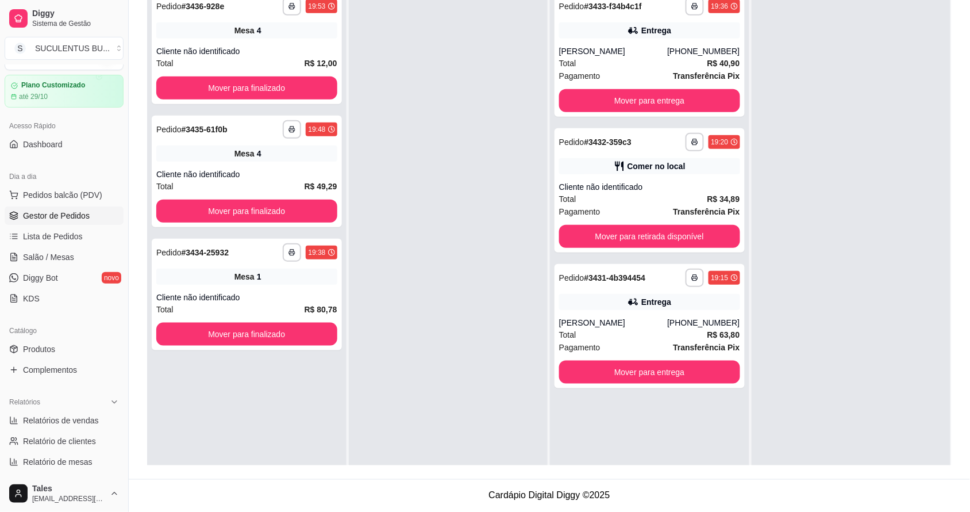
drag, startPoint x: 745, startPoint y: 308, endPoint x: 785, endPoint y: 301, distance: 40.3
click at [759, 305] on div at bounding box center [851, 242] width 199 height 512
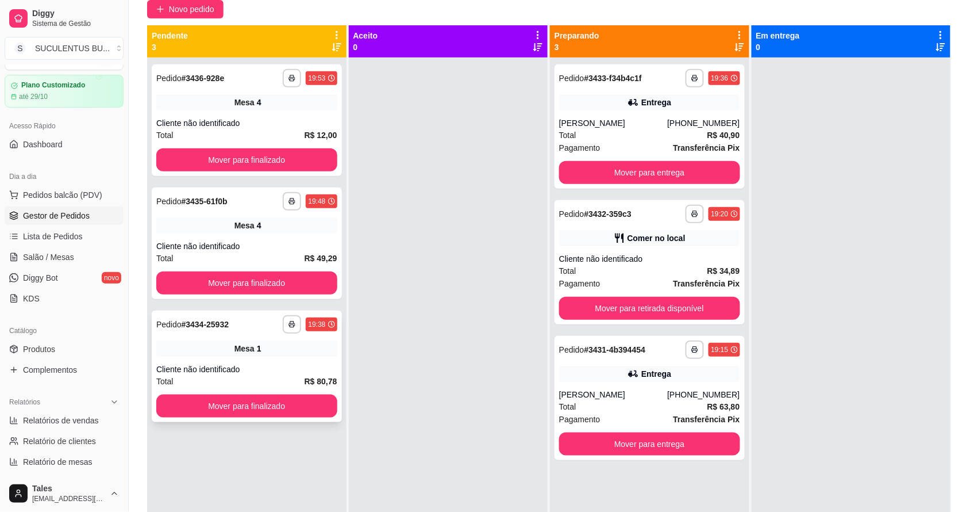
click at [259, 360] on div "**********" at bounding box center [247, 366] width 190 height 112
click at [97, 259] on link "Salão / Mesas" at bounding box center [64, 257] width 119 height 18
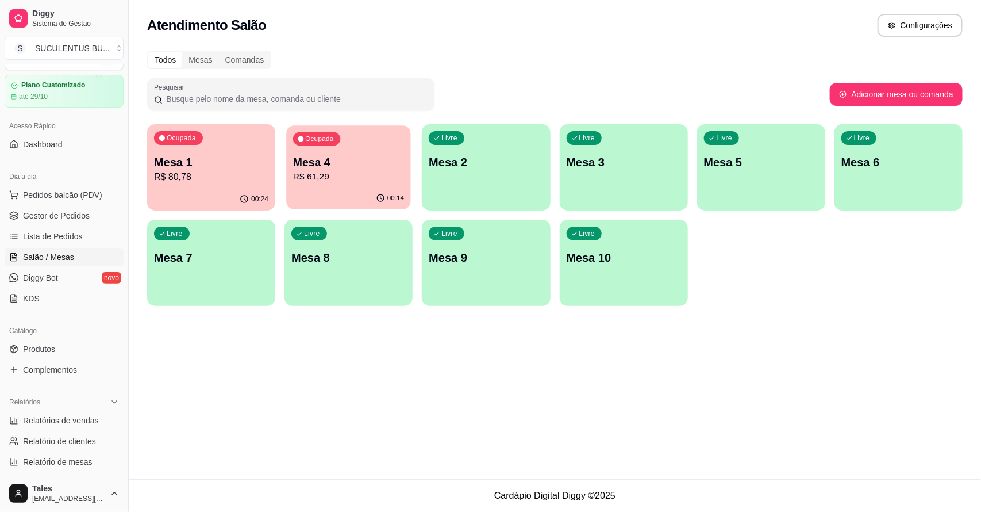
click at [374, 174] on p "R$ 61,29" at bounding box center [348, 176] width 111 height 13
click at [205, 180] on p "R$ 80,78" at bounding box center [211, 177] width 114 height 14
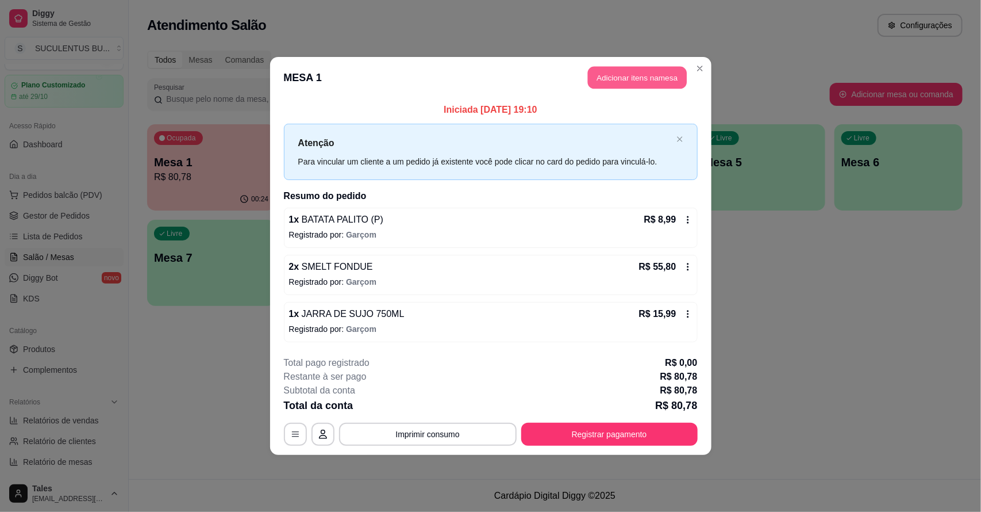
click at [628, 79] on button "Adicionar itens na mesa" at bounding box center [637, 78] width 99 height 22
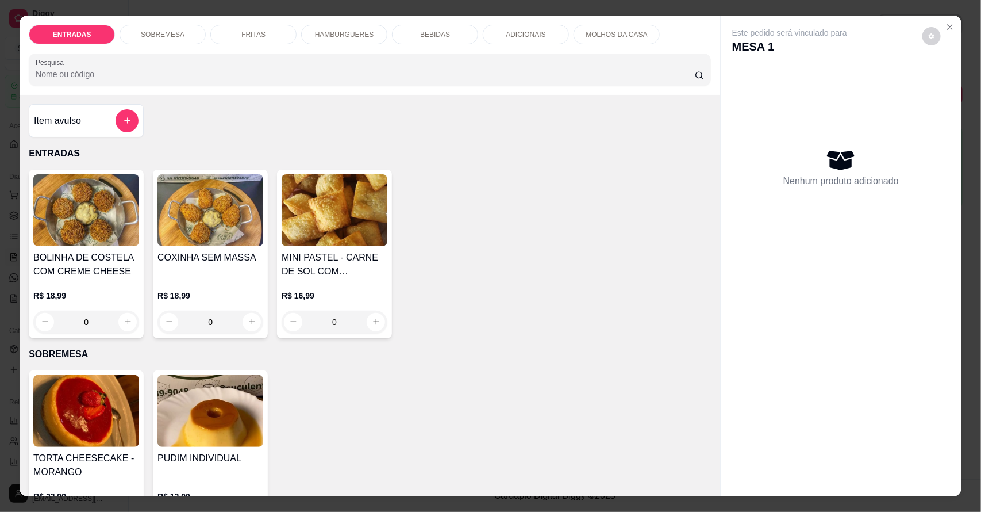
click at [424, 36] on p "BEBIDAS" at bounding box center [435, 34] width 30 height 9
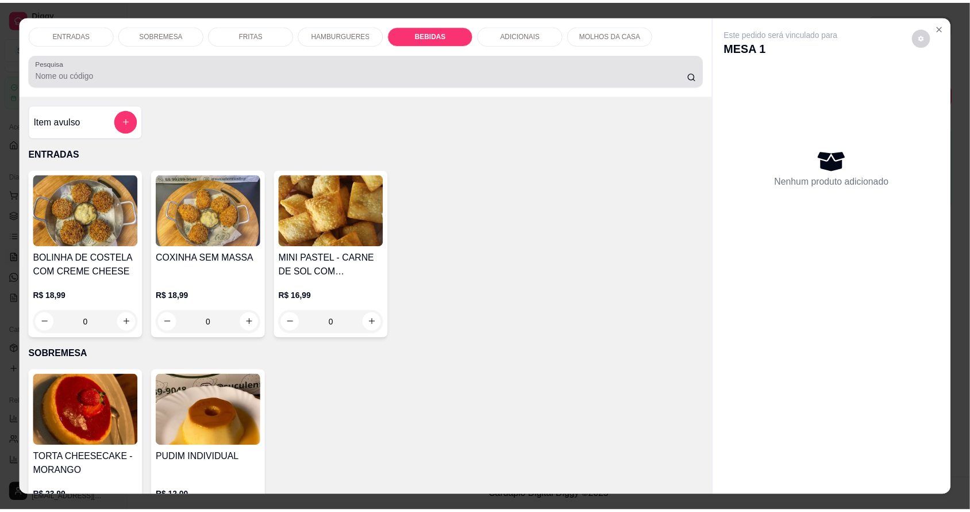
scroll to position [21, 0]
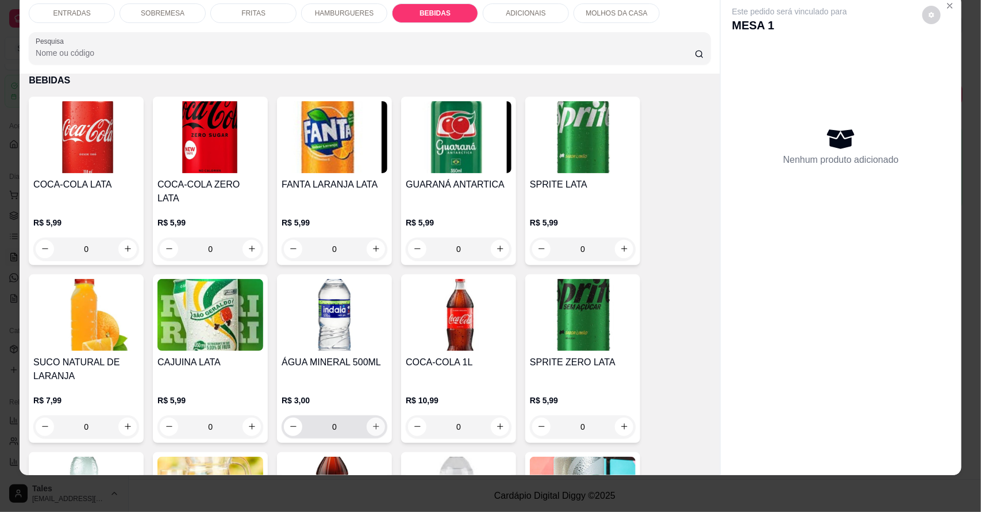
click at [367, 417] on button "increase-product-quantity" at bounding box center [376, 426] width 18 height 18
type input "1"
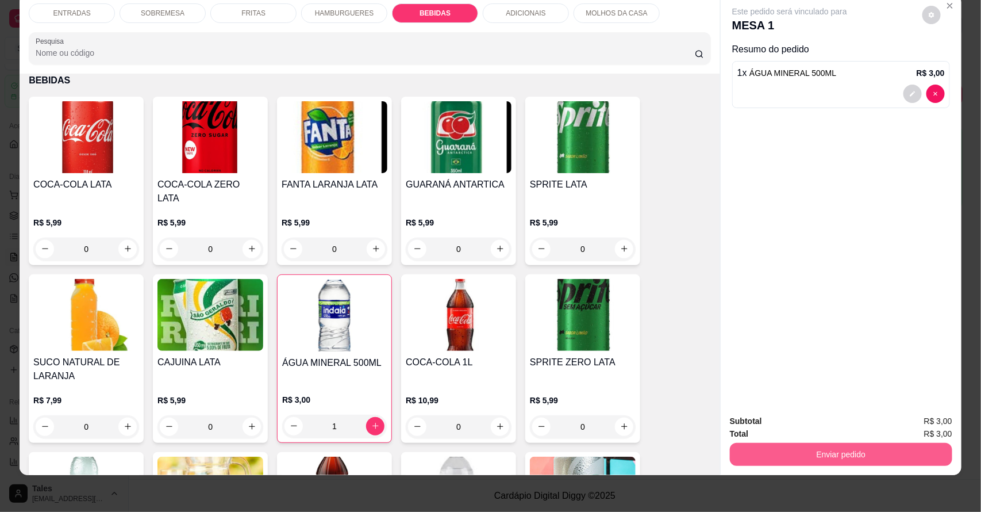
click at [836, 453] on button "Enviar pedido" at bounding box center [841, 454] width 222 height 23
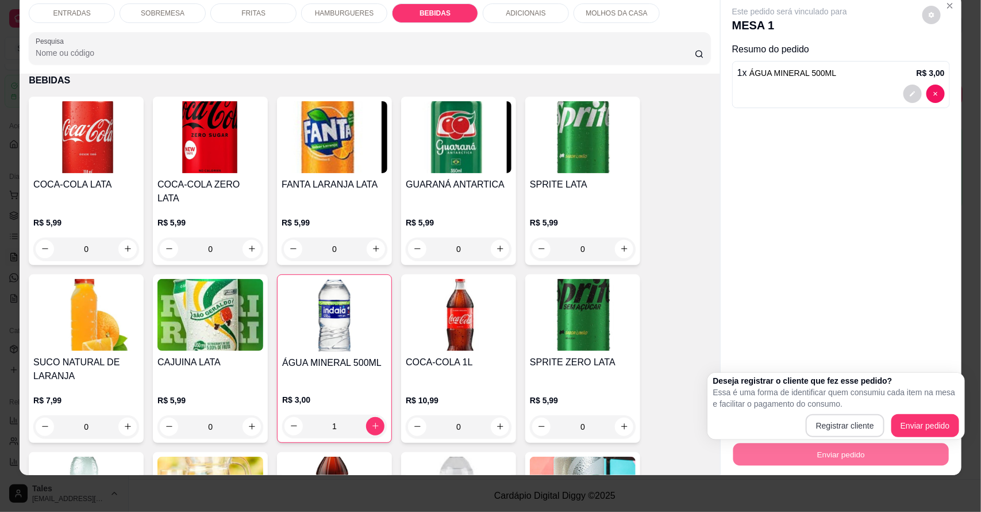
click at [912, 417] on button "Enviar pedido" at bounding box center [926, 425] width 68 height 23
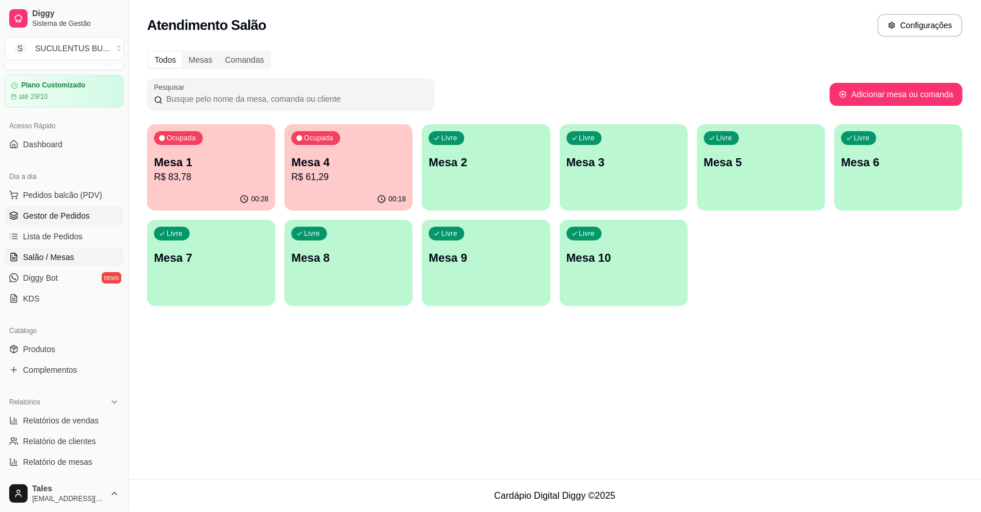
click at [24, 213] on span "Gestor de Pedidos" at bounding box center [56, 215] width 67 height 11
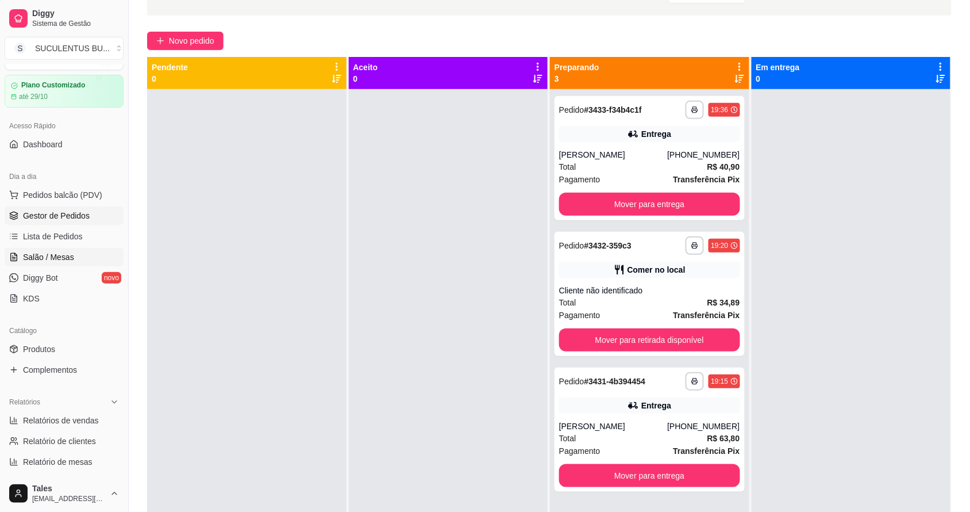
click at [93, 250] on link "Salão / Mesas" at bounding box center [64, 257] width 119 height 18
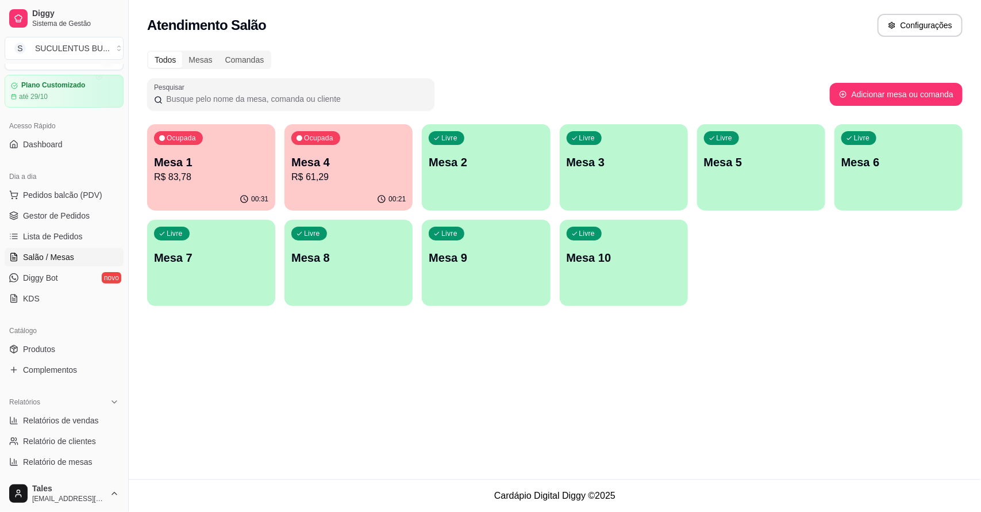
click at [222, 162] on p "Mesa 1" at bounding box center [211, 162] width 114 height 16
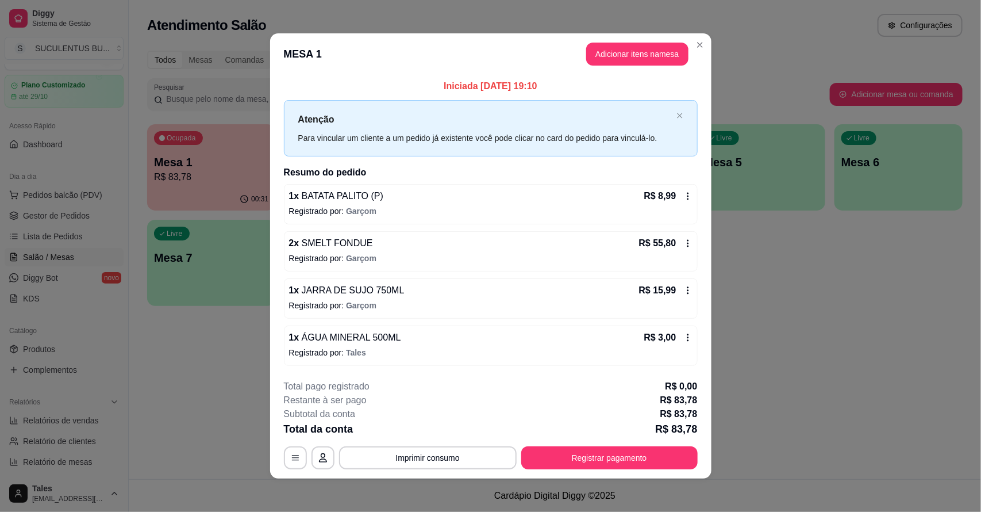
scroll to position [3, 0]
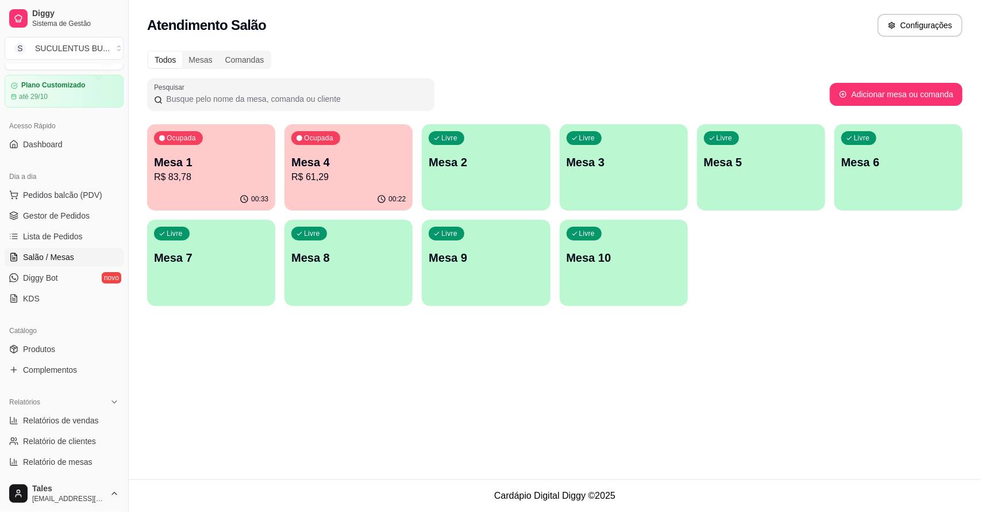
click at [331, 174] on p "R$ 61,29" at bounding box center [348, 177] width 114 height 14
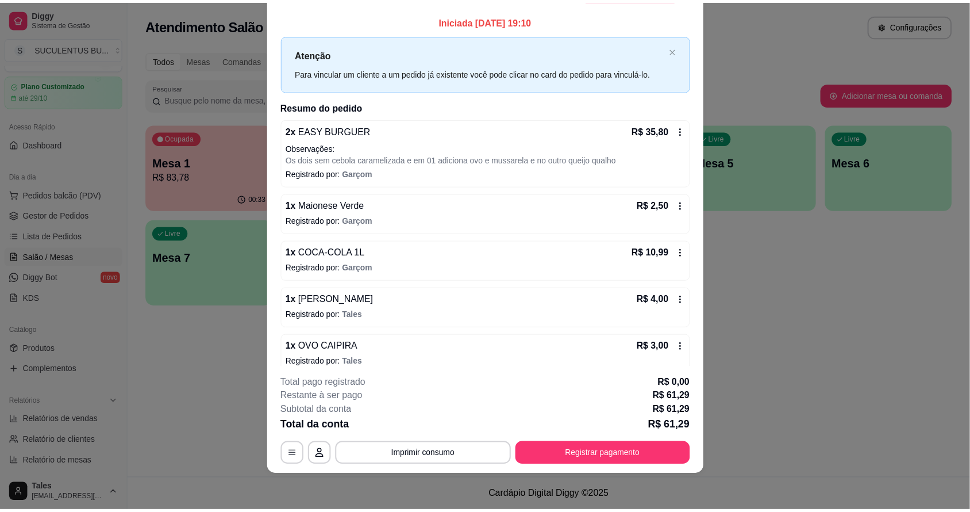
scroll to position [0, 0]
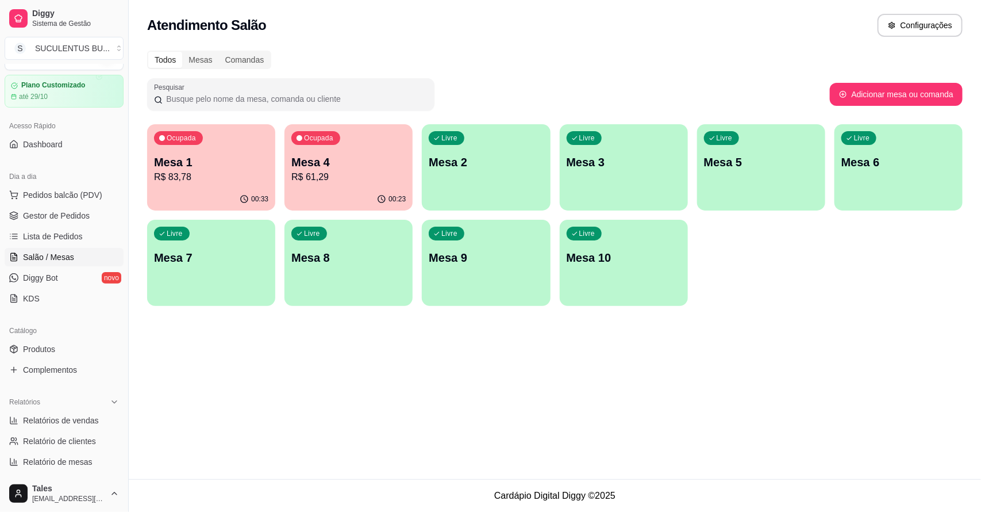
click at [510, 348] on div "Atendimento Salão Configurações Todos Mesas Comandas Pesquisar Adicionar mesa o…" at bounding box center [555, 239] width 853 height 479
click at [57, 216] on span "Gestor de Pedidos" at bounding box center [56, 215] width 67 height 11
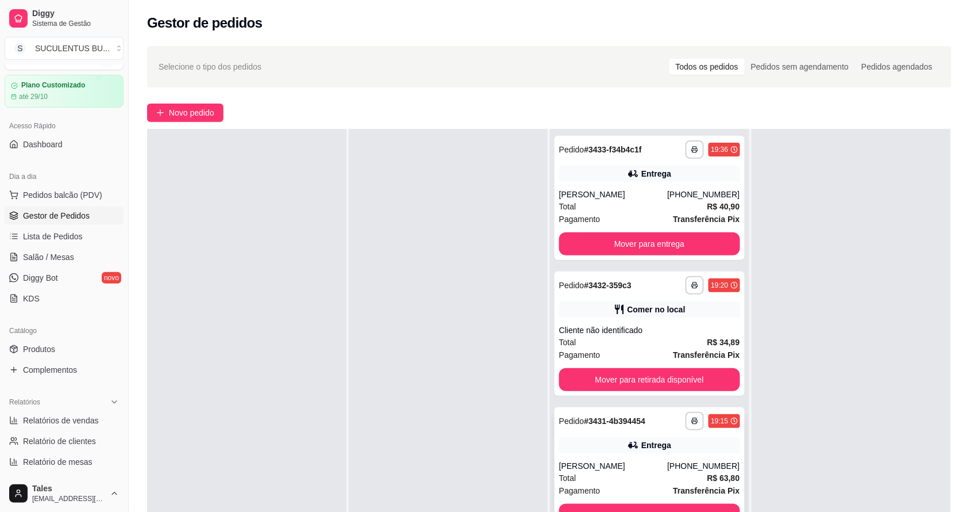
scroll to position [72, 0]
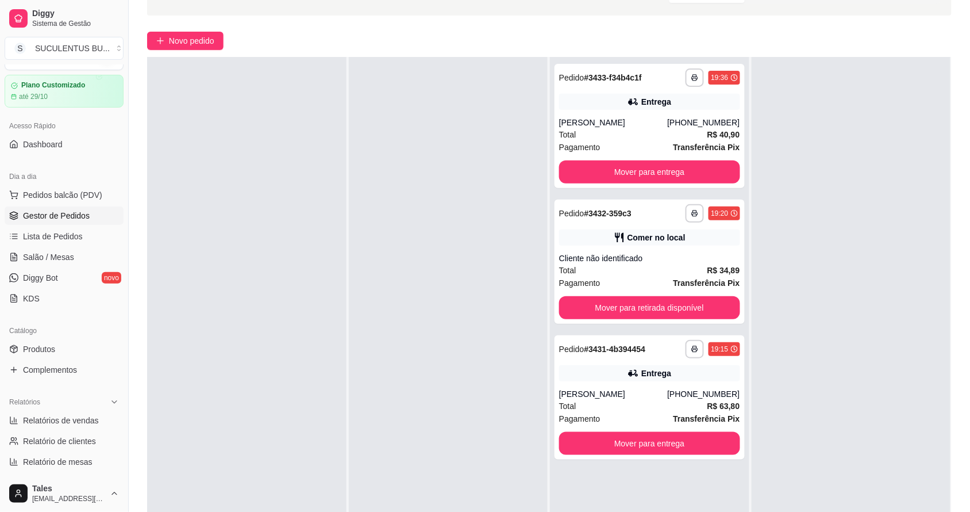
click at [424, 283] on div at bounding box center [448, 313] width 199 height 512
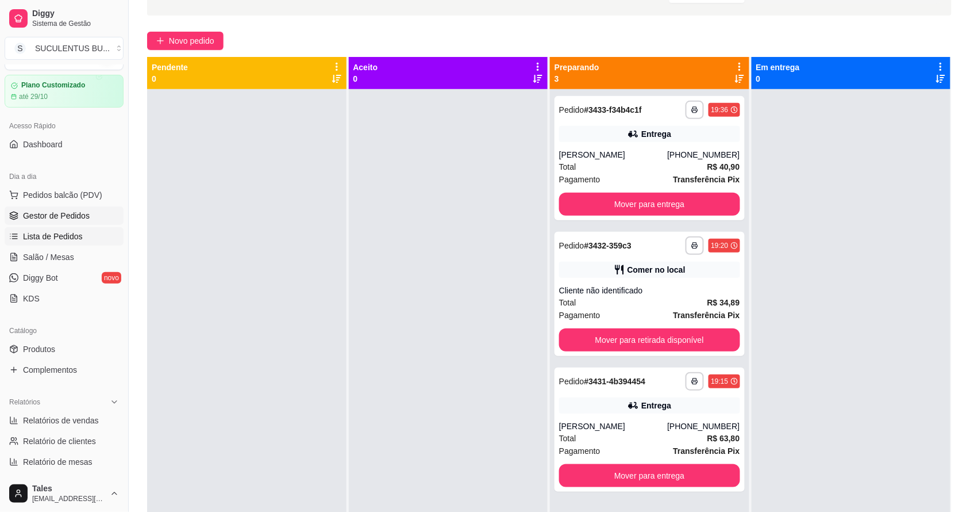
click at [60, 228] on link "Lista de Pedidos" at bounding box center [64, 236] width 119 height 18
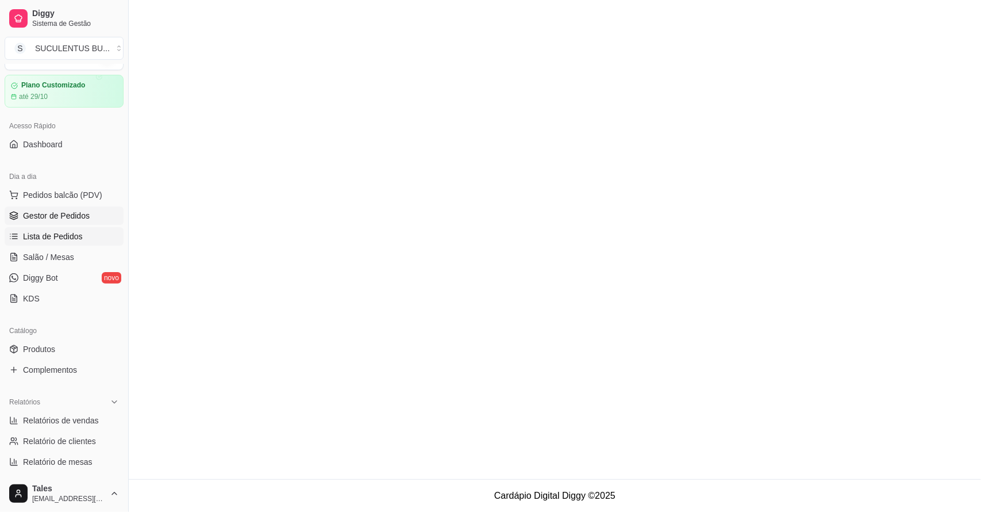
click at [67, 220] on span "Gestor de Pedidos" at bounding box center [56, 215] width 67 height 11
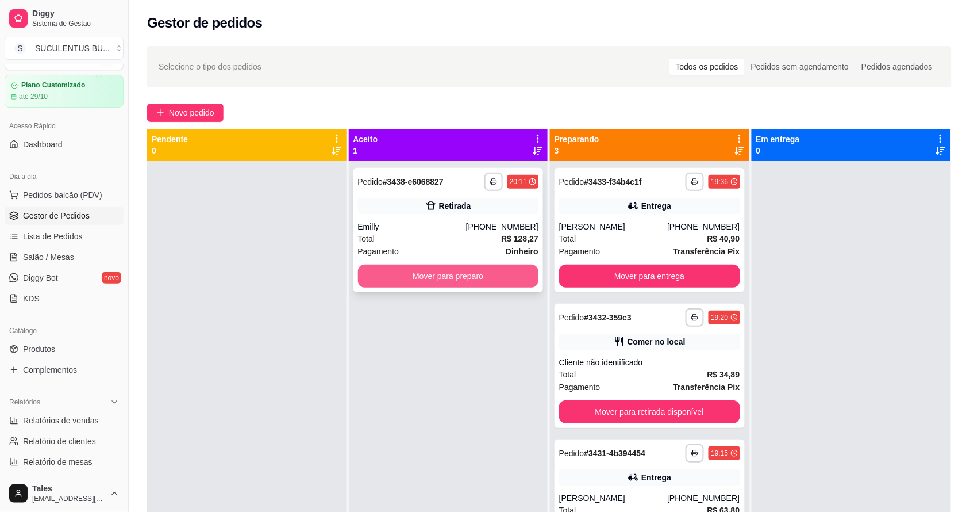
click at [489, 271] on button "Mover para preparo" at bounding box center [448, 275] width 181 height 23
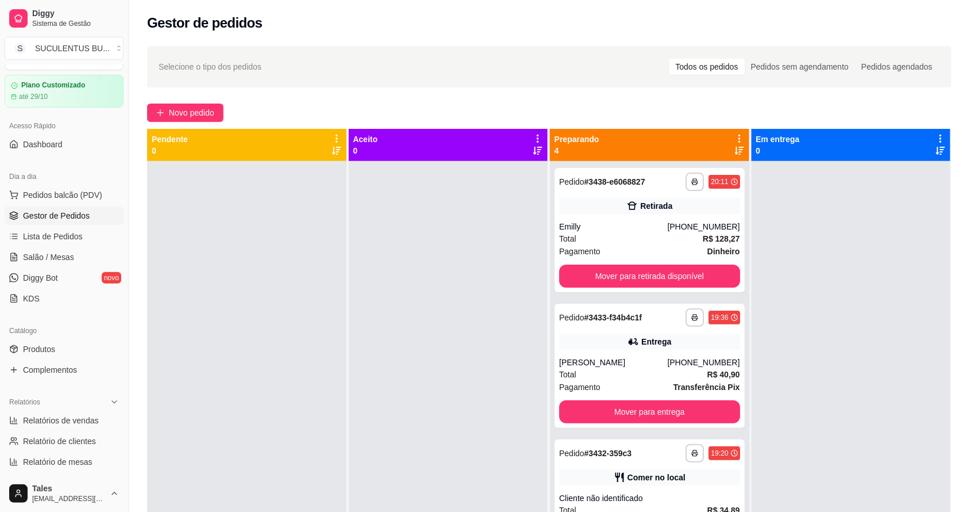
drag, startPoint x: 676, startPoint y: 313, endPoint x: 880, endPoint y: 402, distance: 222.7
click at [880, 403] on div at bounding box center [851, 417] width 199 height 512
click at [656, 222] on div "Emilly" at bounding box center [613, 226] width 108 height 11
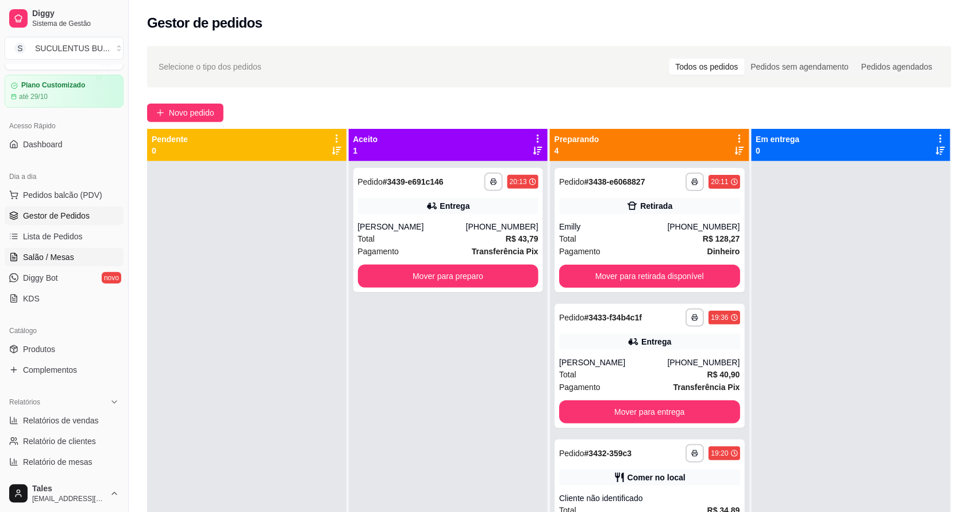
click at [49, 256] on span "Salão / Mesas" at bounding box center [48, 256] width 51 height 11
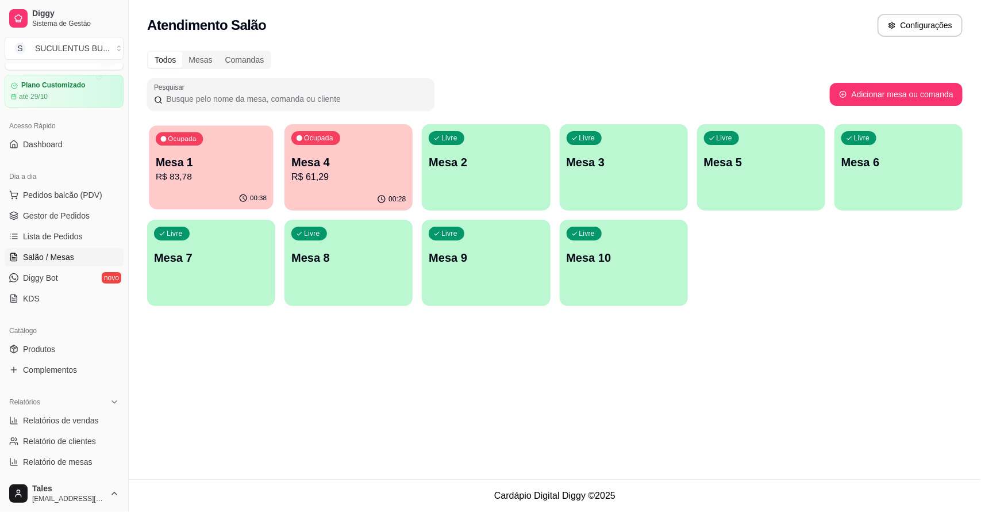
click at [222, 172] on p "R$ 83,78" at bounding box center [211, 176] width 111 height 13
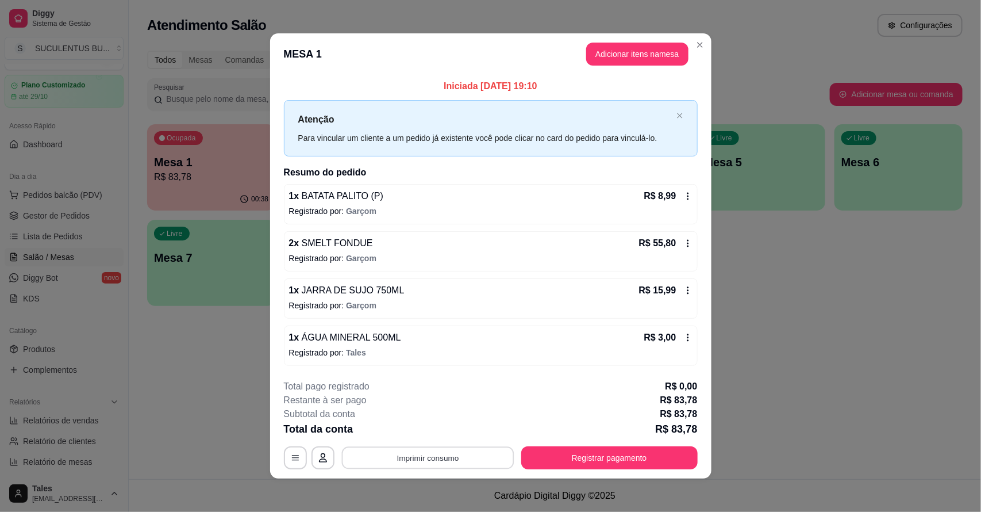
click at [446, 458] on button "Imprimir consumo" at bounding box center [427, 457] width 172 height 22
click at [451, 427] on button "IMPRESSORA CAIXA" at bounding box center [426, 432] width 95 height 18
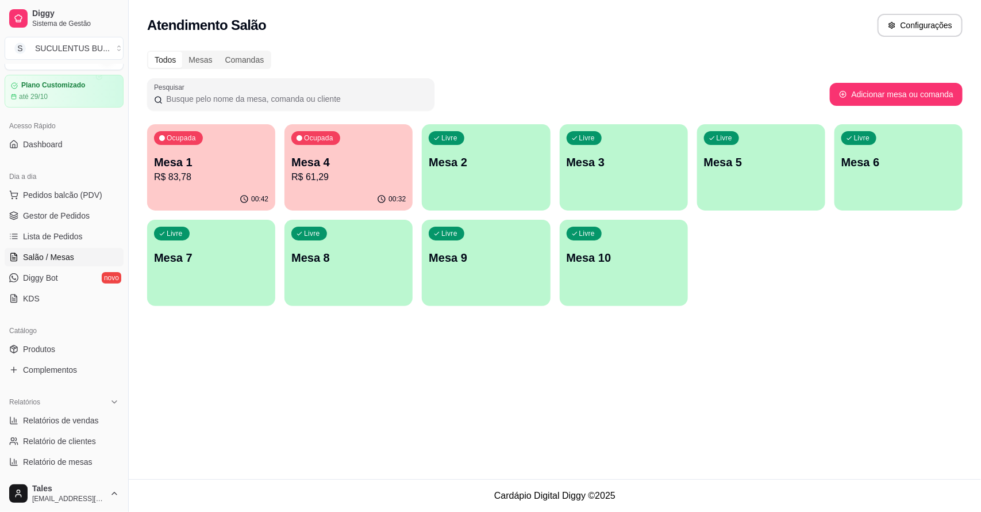
click at [356, 401] on div "Atendimento Salão Configurações Todos Mesas Comandas Pesquisar Adicionar mesa o…" at bounding box center [555, 239] width 853 height 479
click at [42, 217] on span "Gestor de Pedidos" at bounding box center [56, 215] width 67 height 11
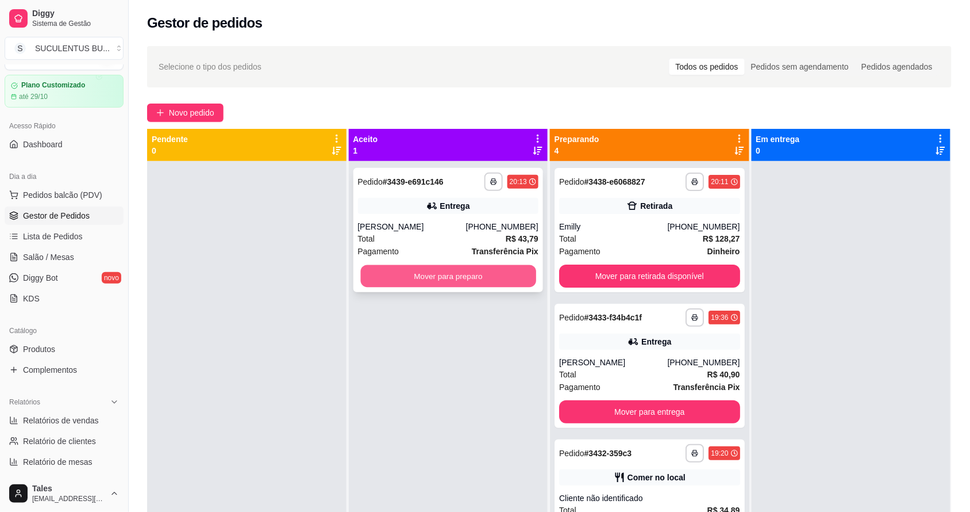
click at [497, 269] on button "Mover para preparo" at bounding box center [447, 276] width 175 height 22
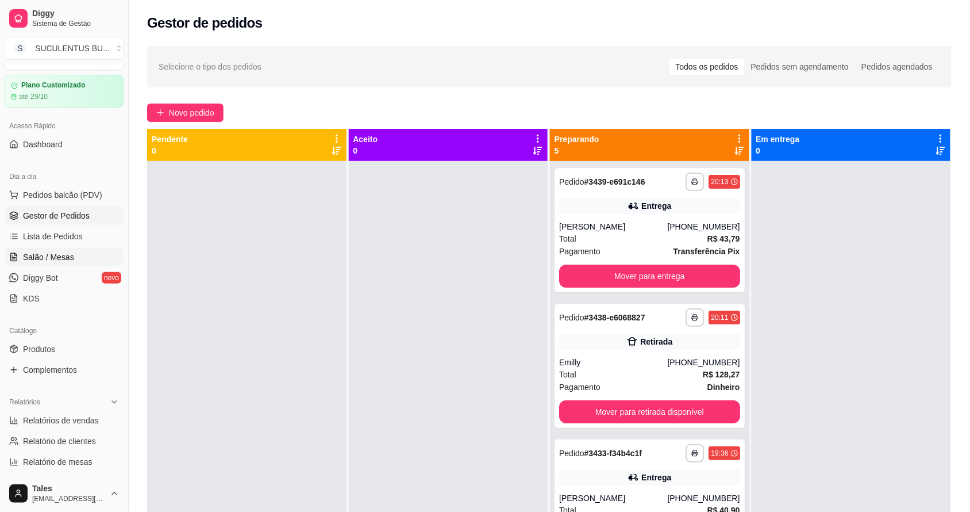
click at [35, 252] on span "Salão / Mesas" at bounding box center [48, 256] width 51 height 11
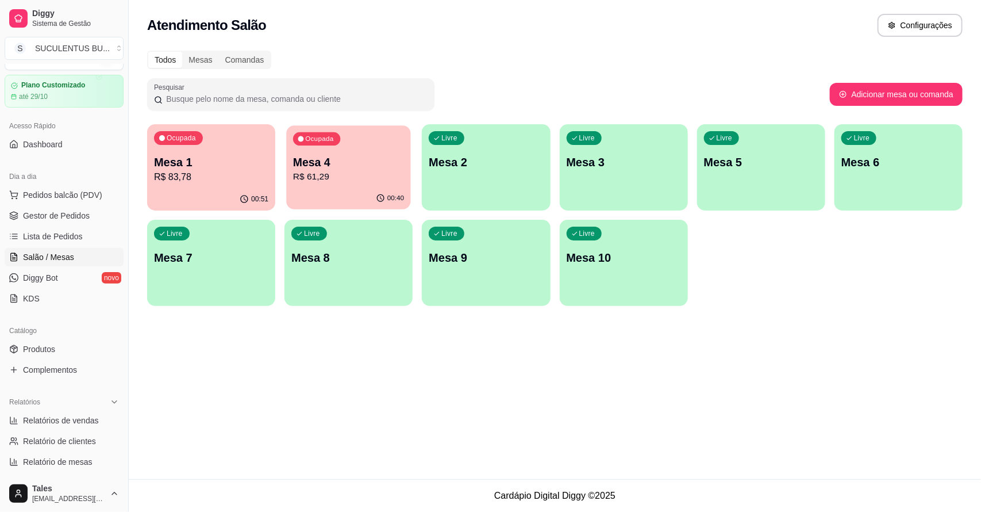
click at [308, 166] on p "Mesa 4" at bounding box center [348, 163] width 111 height 16
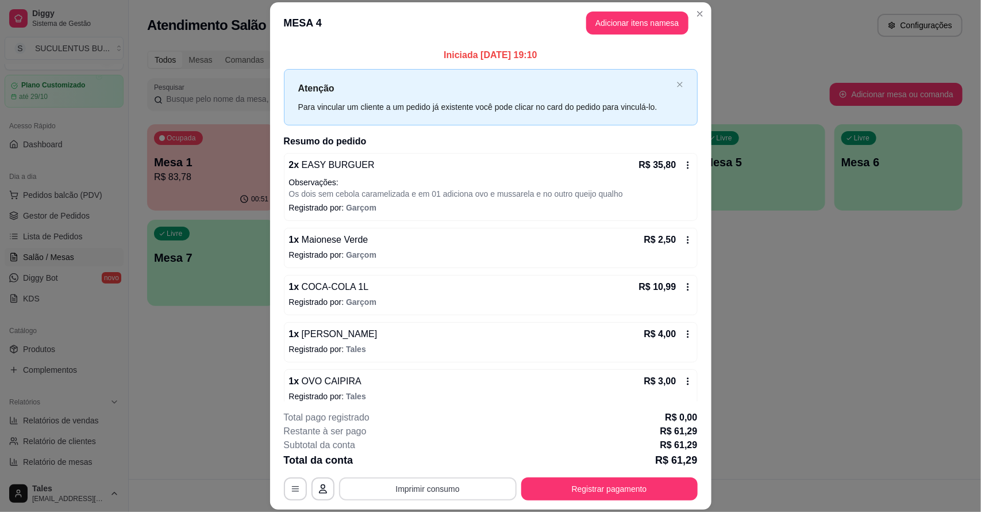
click at [458, 486] on button "Imprimir consumo" at bounding box center [428, 488] width 178 height 23
click at [450, 466] on button "IMPRESSORA CAIXA" at bounding box center [426, 462] width 95 height 18
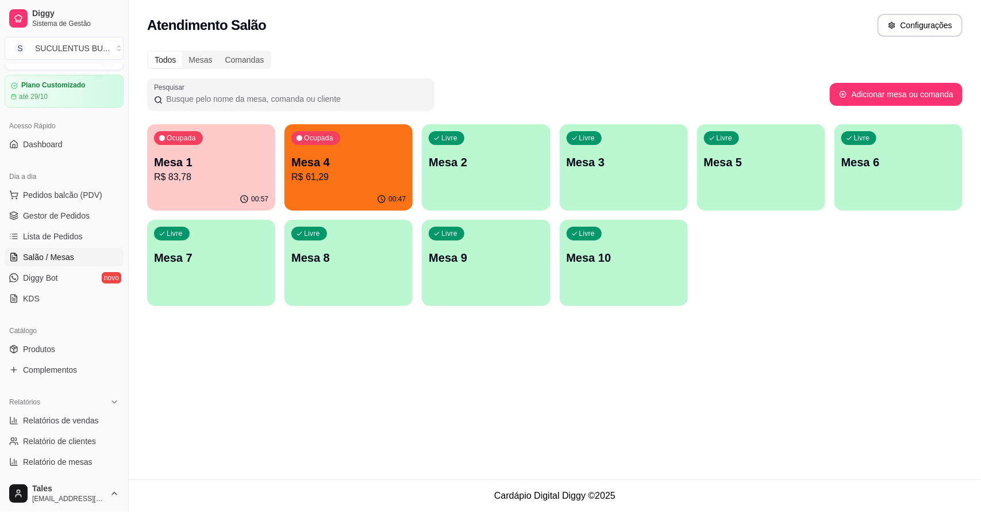
click at [366, 178] on p "R$ 61,29" at bounding box center [348, 177] width 114 height 14
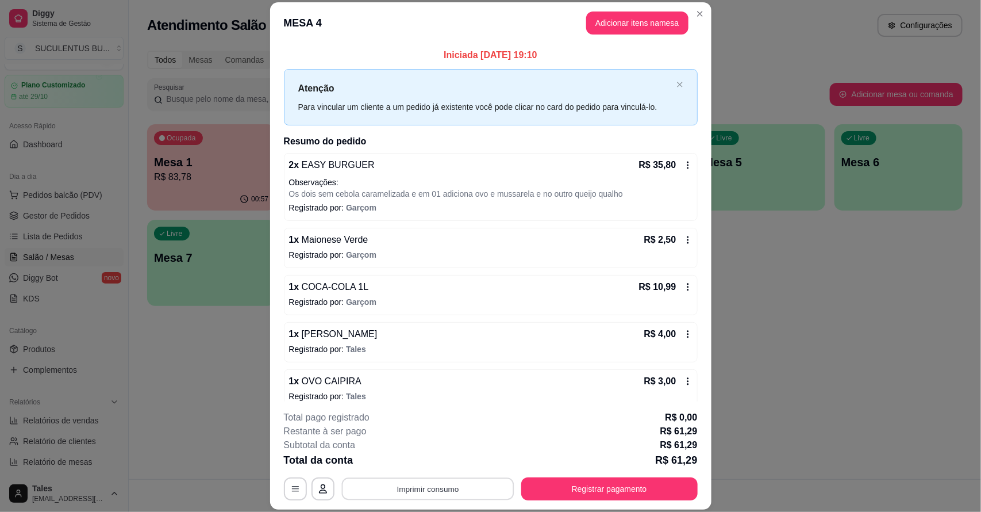
click at [478, 494] on button "Imprimir consumo" at bounding box center [427, 488] width 172 height 22
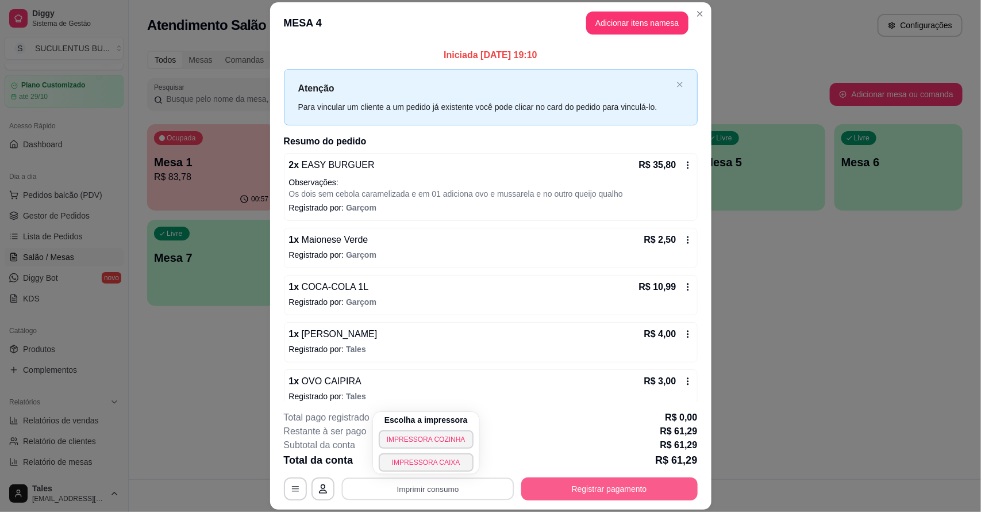
click at [575, 482] on button "Registrar pagamento" at bounding box center [609, 488] width 176 height 23
click at [584, 486] on button "Registrar pagamento" at bounding box center [609, 488] width 176 height 23
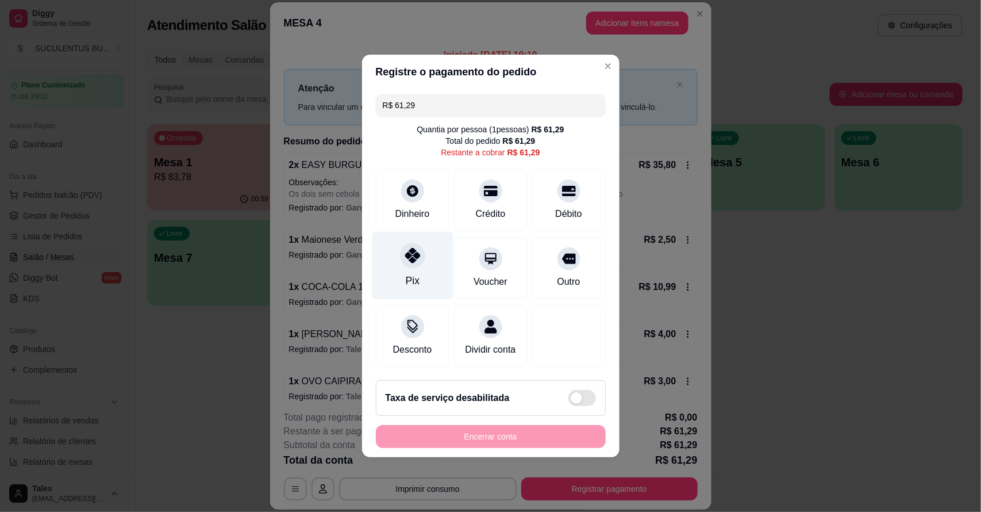
click at [424, 250] on div "Pix" at bounding box center [412, 265] width 81 height 67
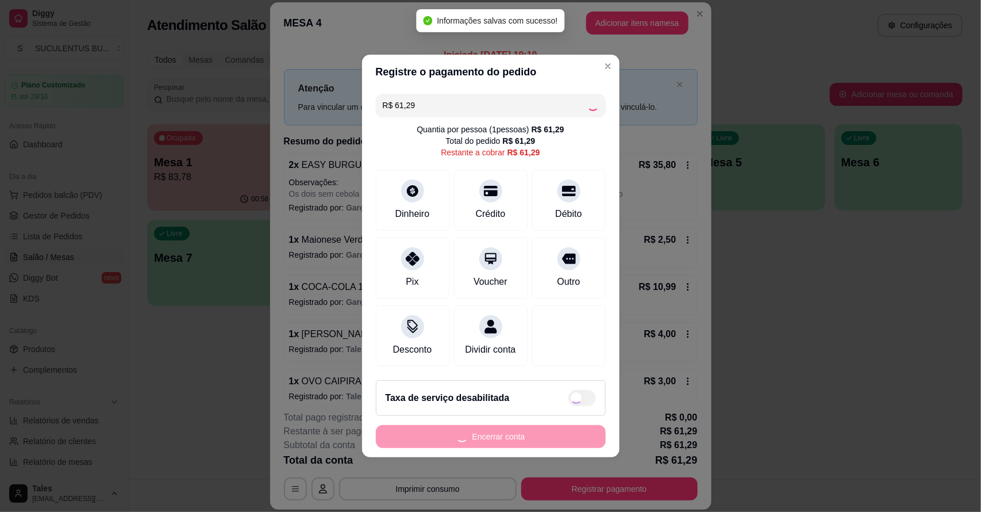
type input "R$ 0,00"
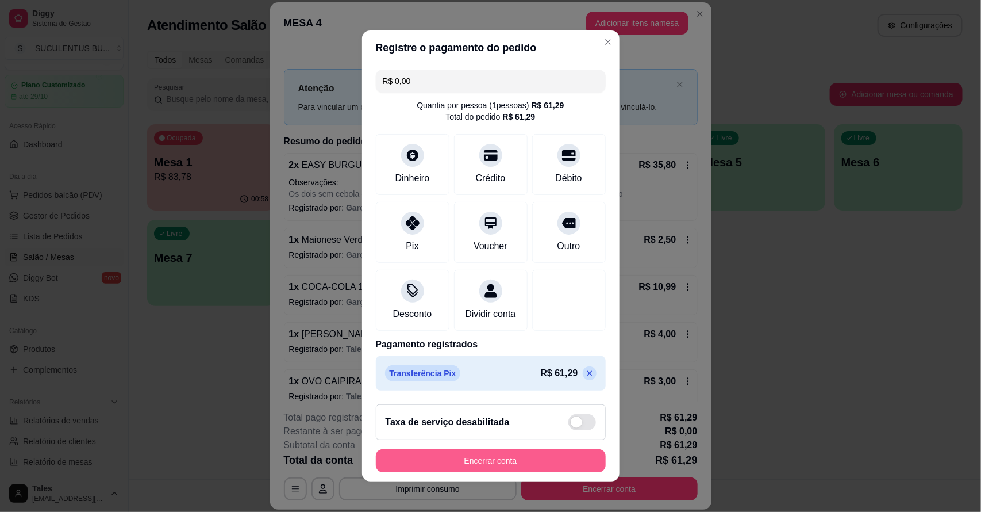
click at [480, 463] on button "Encerrar conta" at bounding box center [491, 460] width 230 height 23
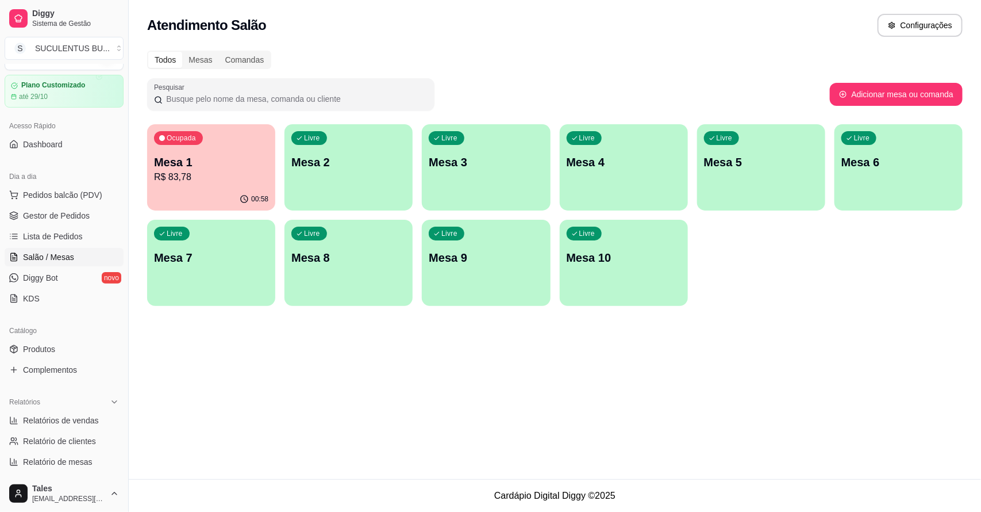
click at [220, 175] on p "R$ 83,78" at bounding box center [211, 177] width 114 height 14
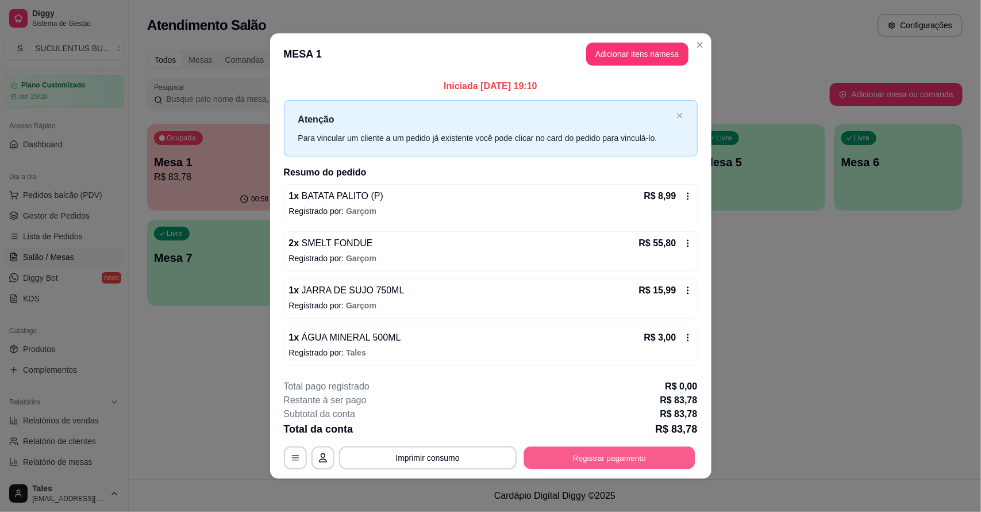
click at [556, 458] on button "Registrar pagamento" at bounding box center [609, 457] width 171 height 22
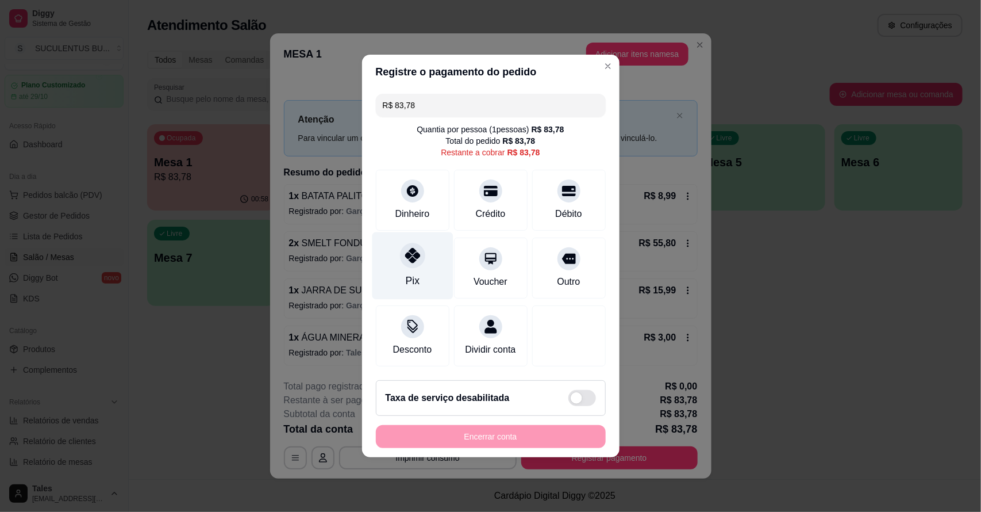
click at [410, 252] on icon at bounding box center [412, 255] width 15 height 15
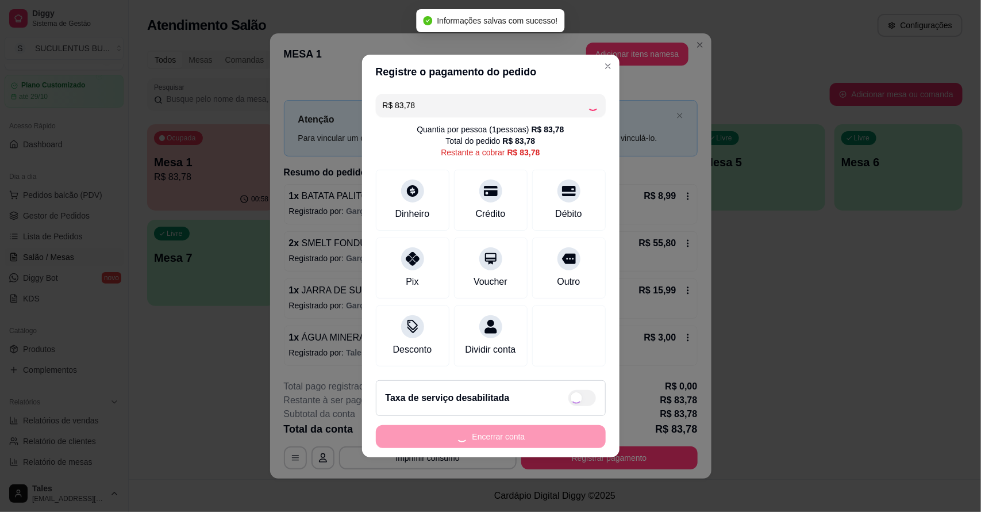
type input "R$ 0,00"
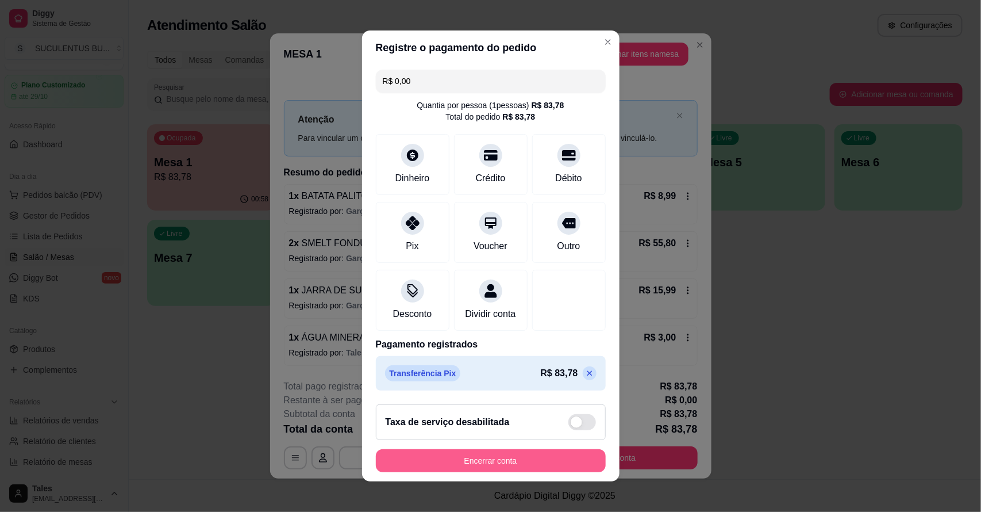
click at [508, 458] on button "Encerrar conta" at bounding box center [491, 460] width 230 height 23
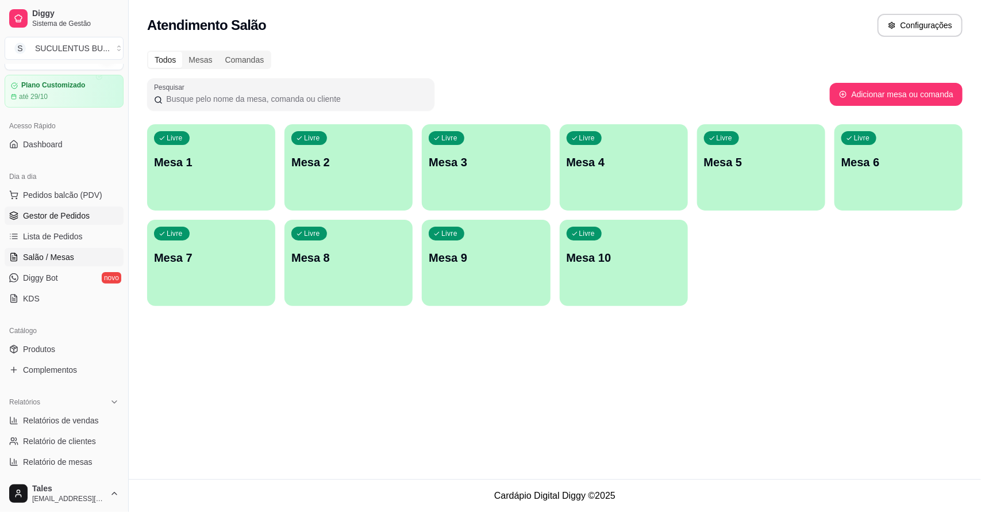
click at [75, 208] on link "Gestor de Pedidos" at bounding box center [64, 215] width 119 height 18
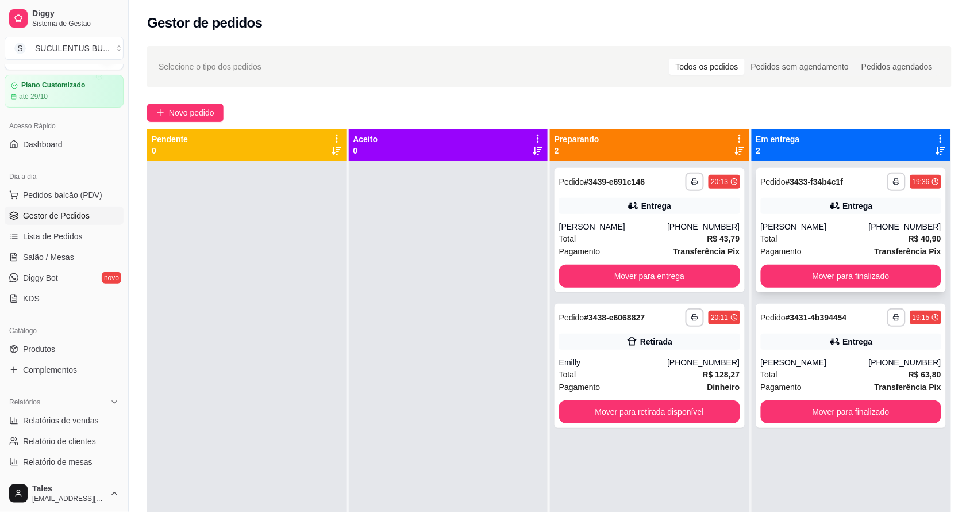
scroll to position [32, 0]
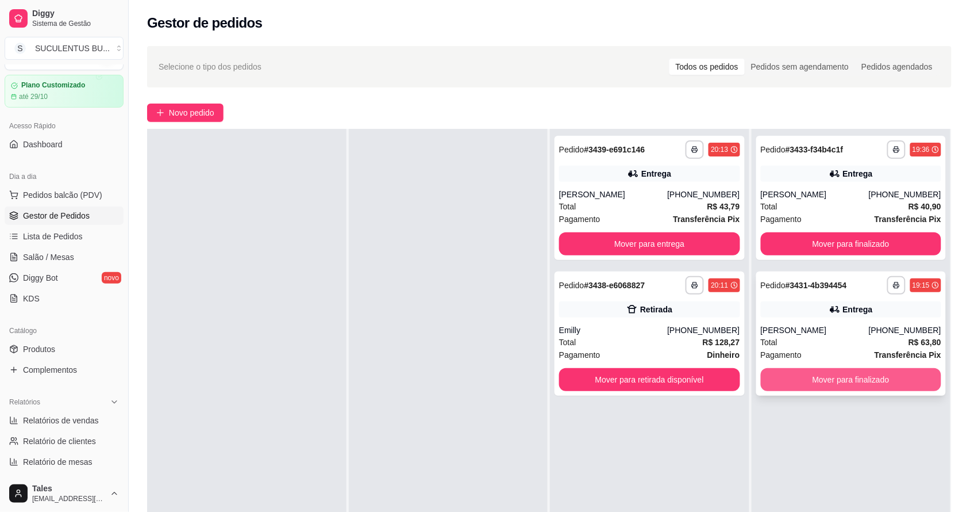
click at [841, 381] on button "Mover para finalizado" at bounding box center [851, 379] width 181 height 23
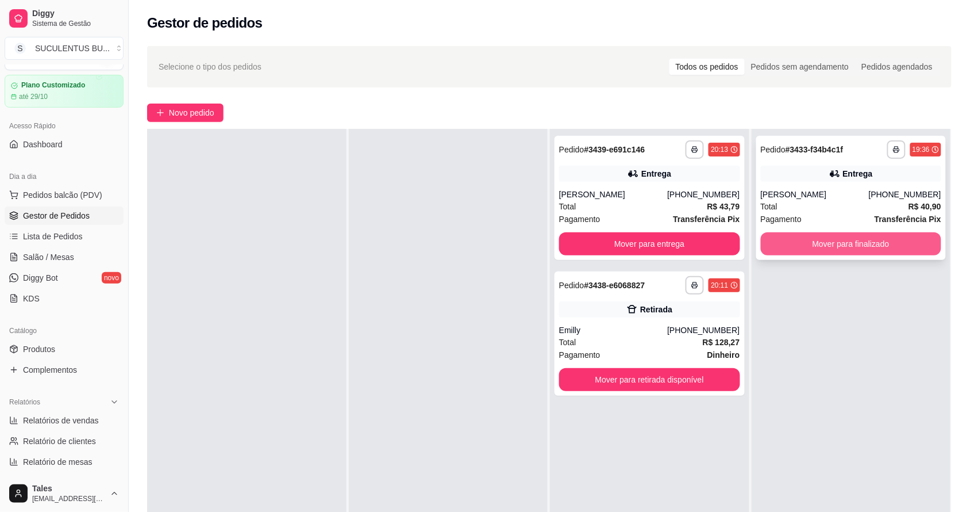
click at [836, 239] on button "Mover para finalizado" at bounding box center [851, 243] width 181 height 23
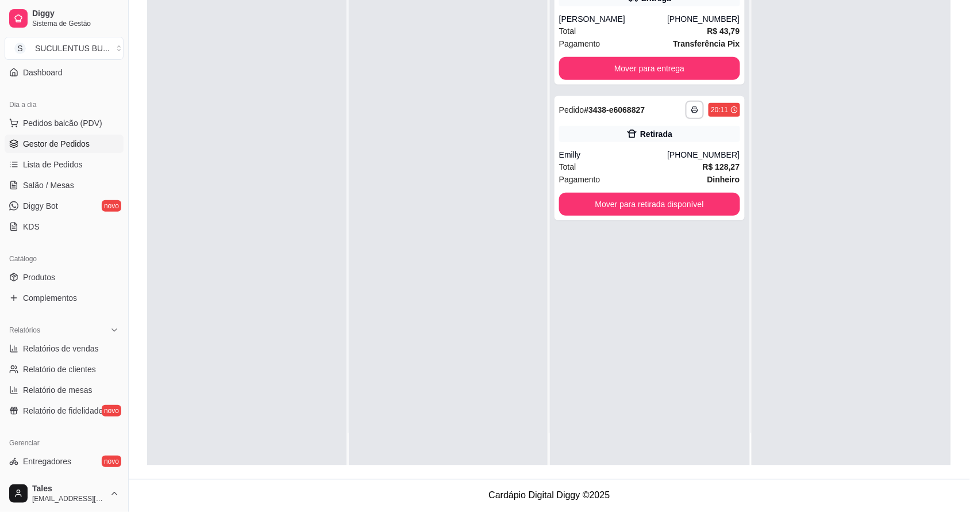
scroll to position [0, 0]
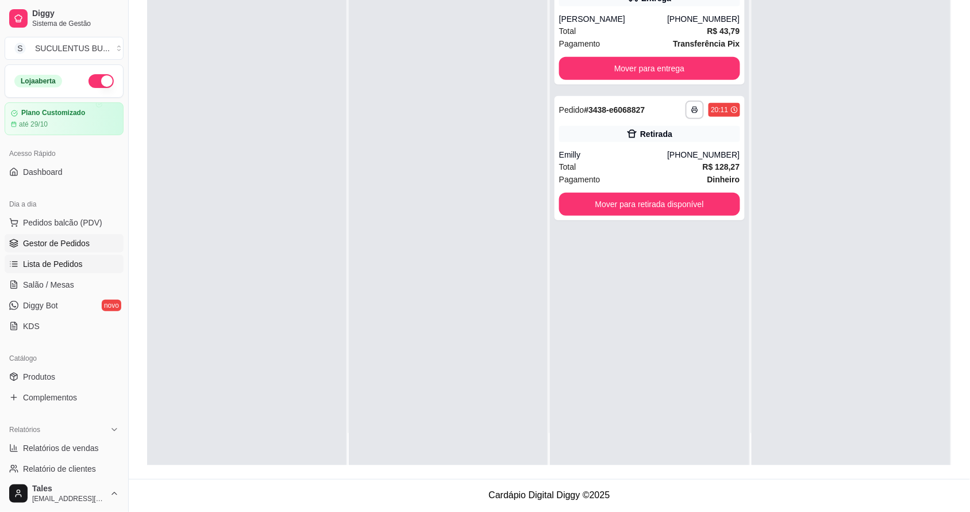
click at [63, 265] on span "Lista de Pedidos" at bounding box center [53, 263] width 60 height 11
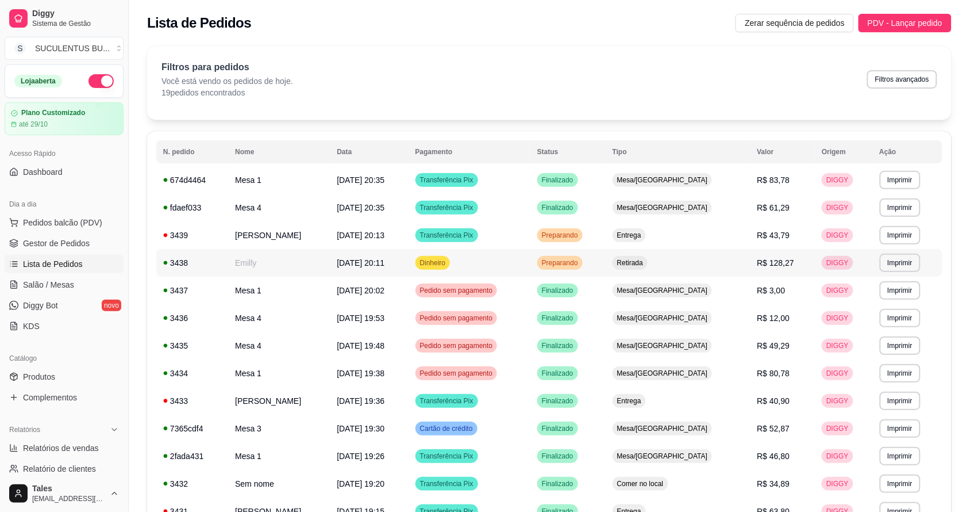
click at [330, 262] on td "[DATE] 20:11" at bounding box center [369, 263] width 78 height 28
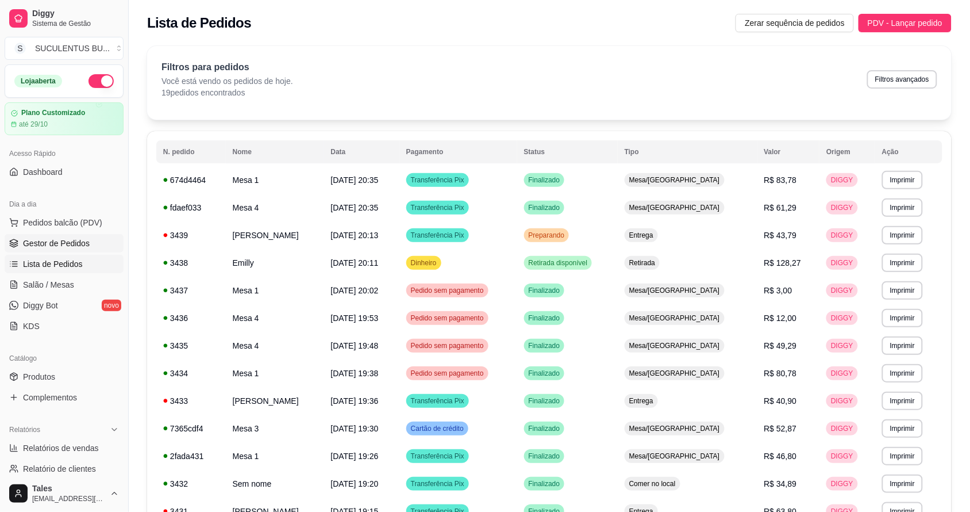
click at [81, 236] on link "Gestor de Pedidos" at bounding box center [64, 243] width 119 height 18
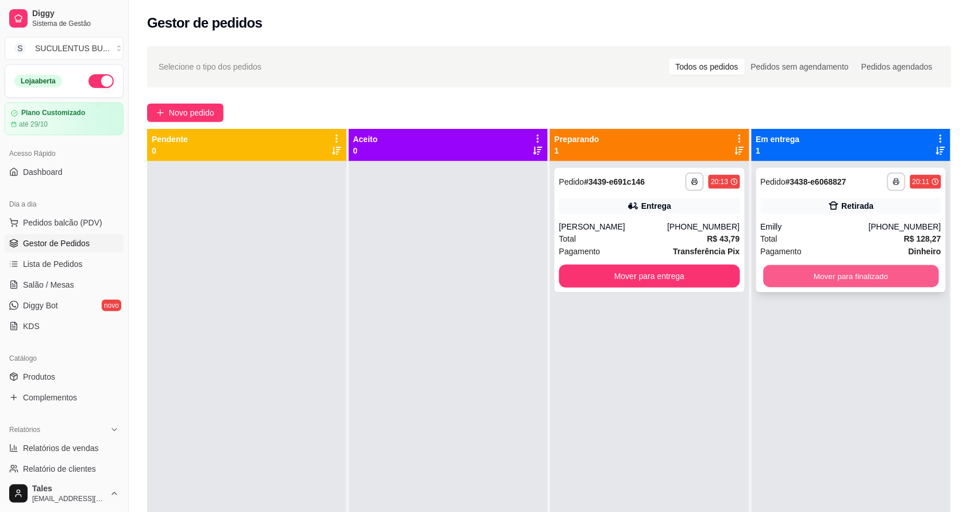
click at [823, 276] on button "Mover para finalizado" at bounding box center [850, 276] width 175 height 22
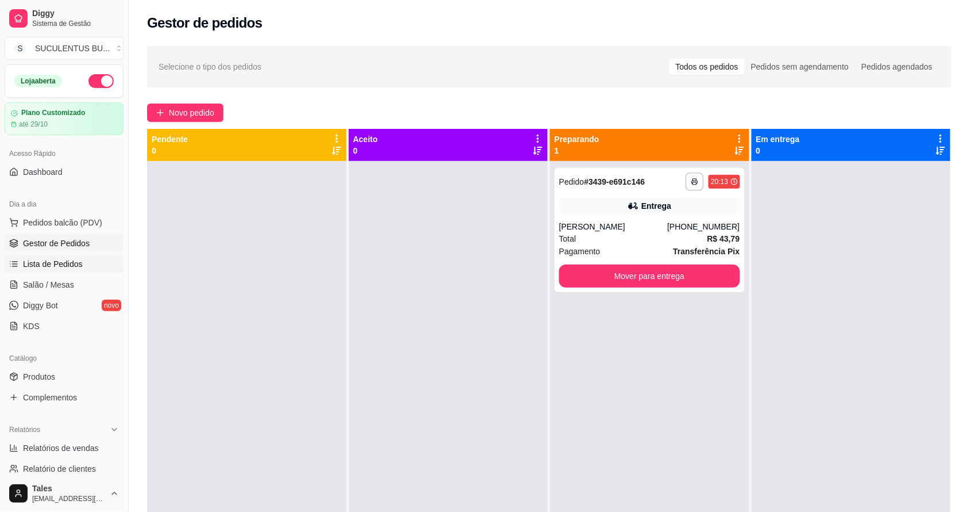
click at [41, 259] on span "Lista de Pedidos" at bounding box center [53, 263] width 60 height 11
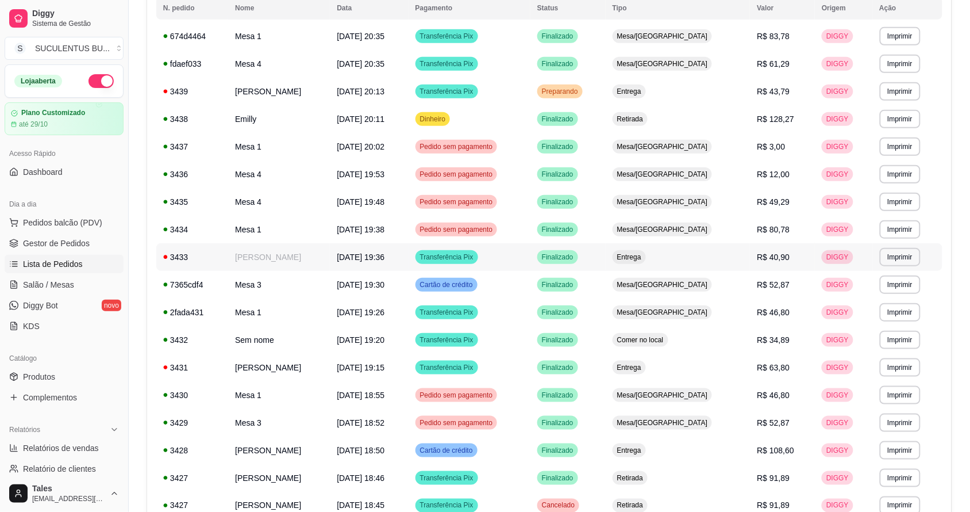
scroll to position [262, 0]
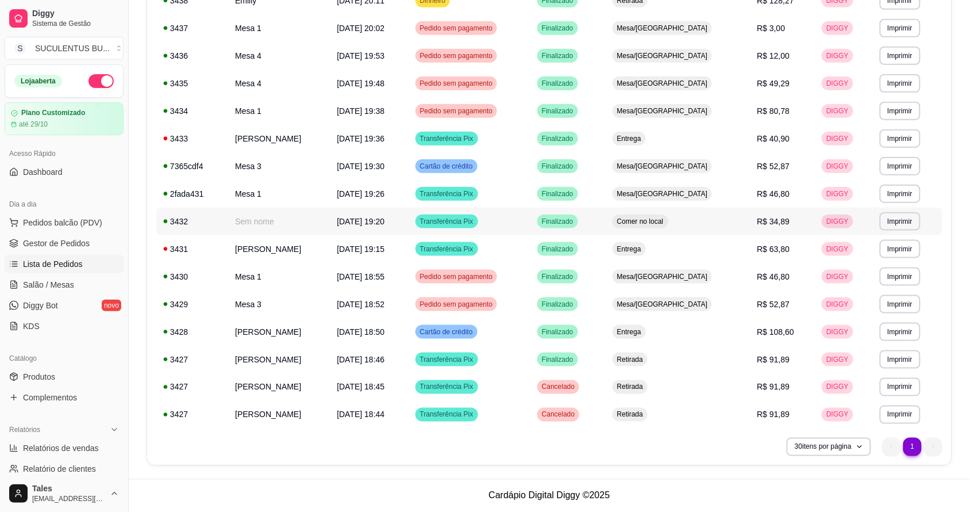
click at [726, 225] on td "Comer no local" at bounding box center [678, 222] width 145 height 28
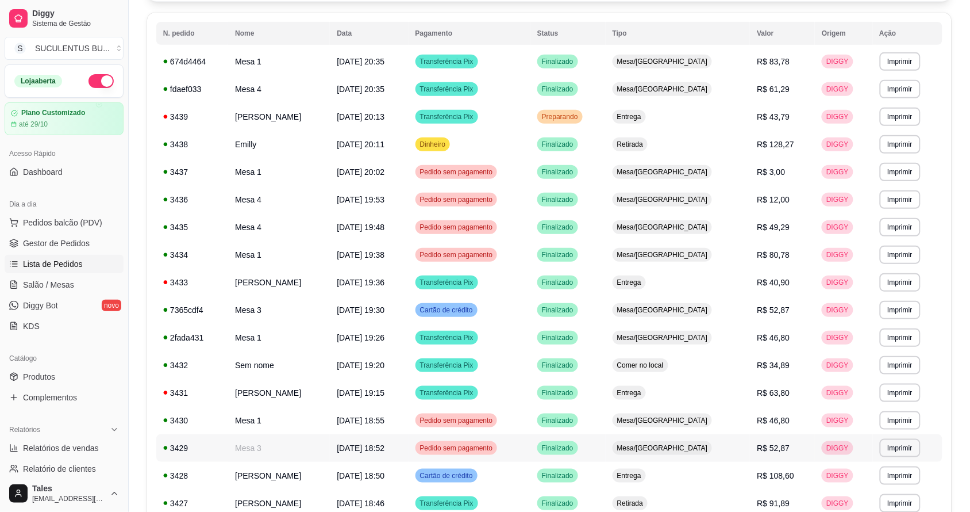
scroll to position [47, 0]
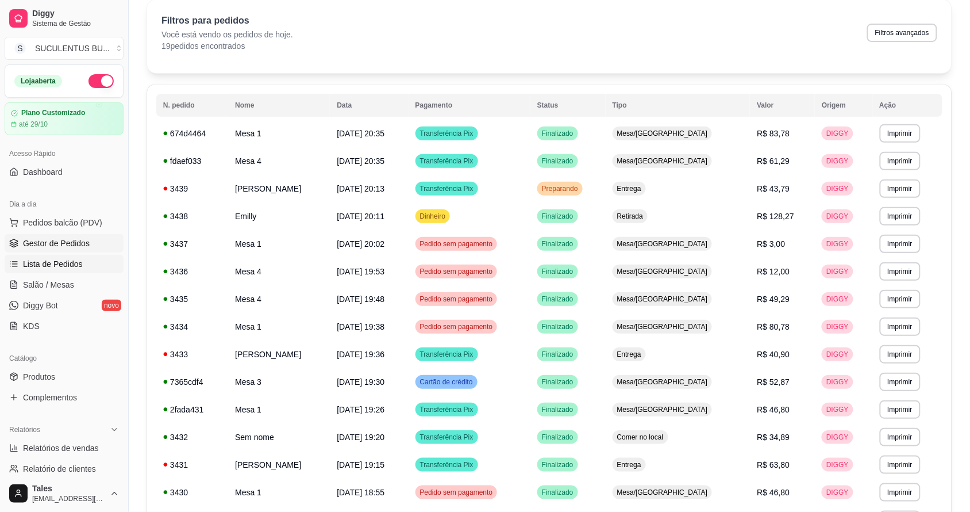
click at [55, 241] on span "Gestor de Pedidos" at bounding box center [56, 242] width 67 height 11
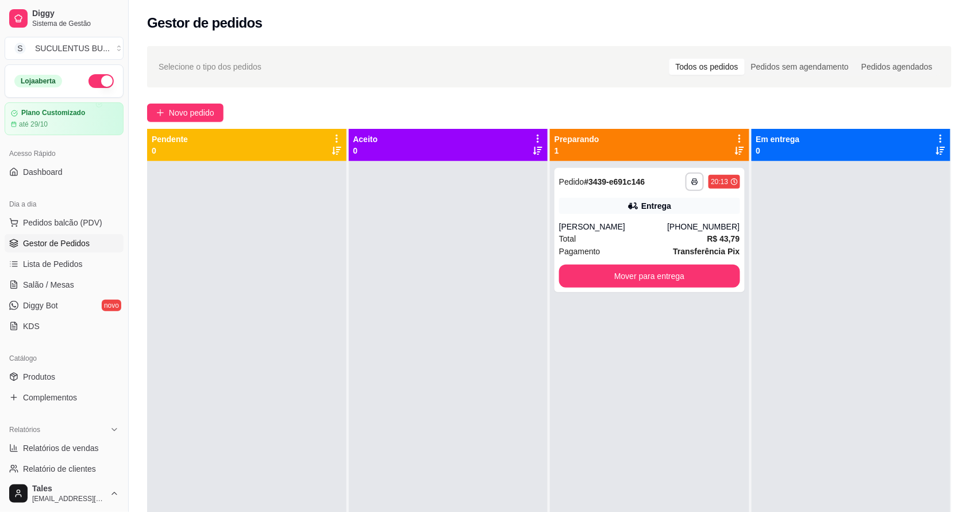
click at [52, 241] on span "Gestor de Pedidos" at bounding box center [56, 242] width 67 height 11
click at [51, 254] on ul "Pedidos balcão (PDV) Gestor de Pedidos Lista de Pedidos Salão / Mesas Diggy Bot…" at bounding box center [64, 274] width 119 height 122
click at [51, 264] on span "Lista de Pedidos" at bounding box center [53, 263] width 60 height 11
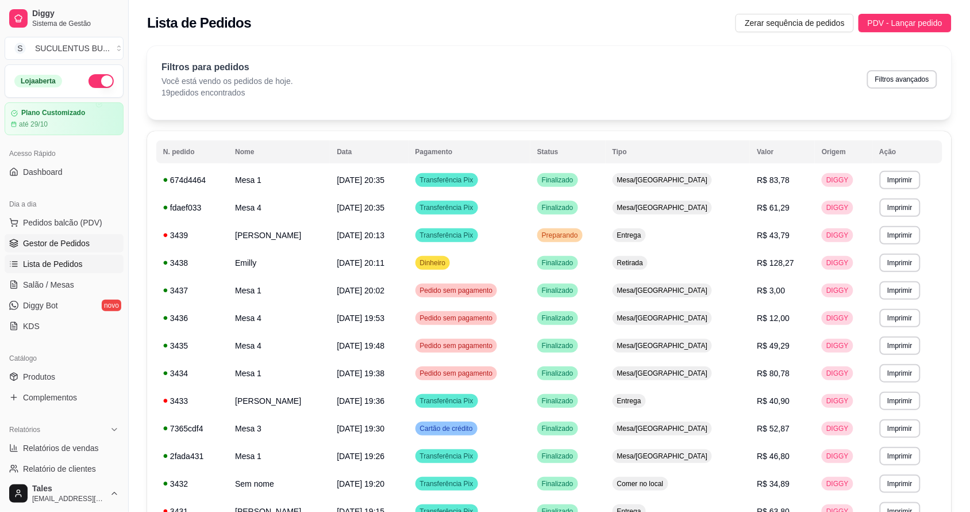
click at [62, 247] on span "Gestor de Pedidos" at bounding box center [56, 242] width 67 height 11
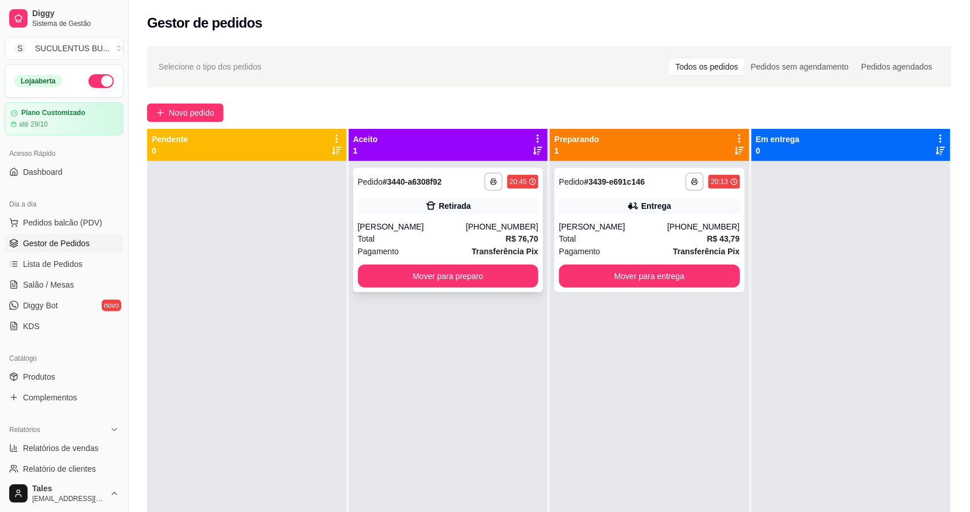
click at [471, 372] on div "**********" at bounding box center [448, 417] width 199 height 512
click at [53, 263] on span "Lista de Pedidos" at bounding box center [53, 263] width 60 height 11
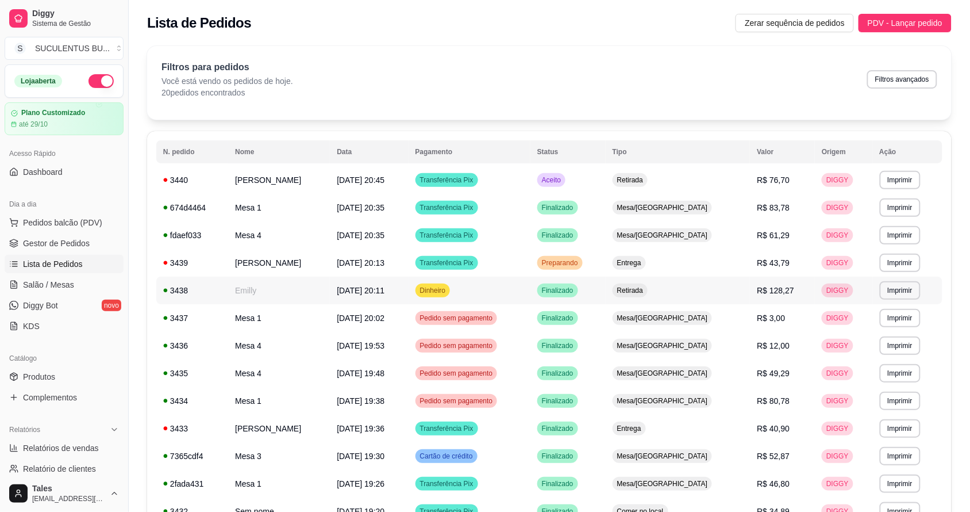
click at [379, 289] on span "[DATE] 20:11" at bounding box center [361, 290] width 48 height 9
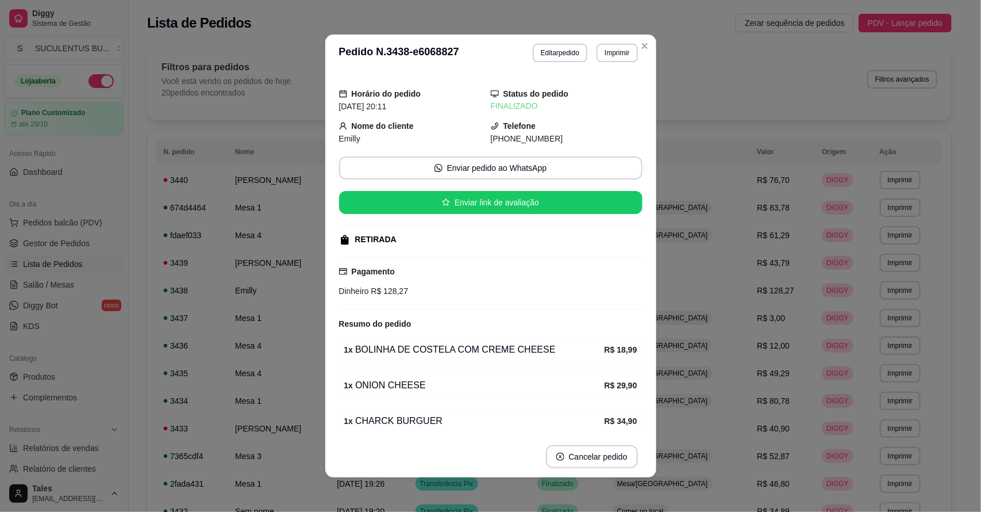
scroll to position [232, 0]
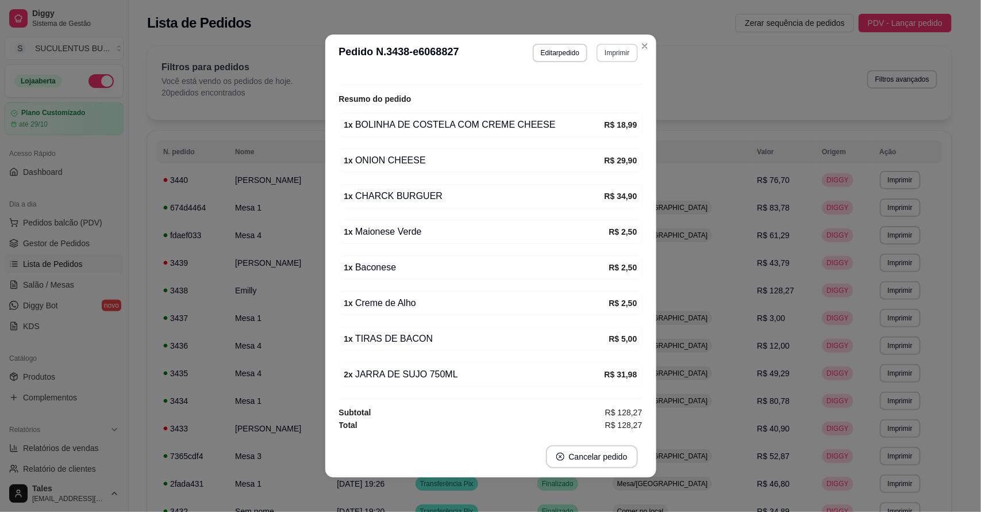
click at [604, 45] on button "Imprimir" at bounding box center [617, 53] width 41 height 18
click at [590, 117] on button "IMPRESSORA CAIXA" at bounding box center [586, 117] width 95 height 18
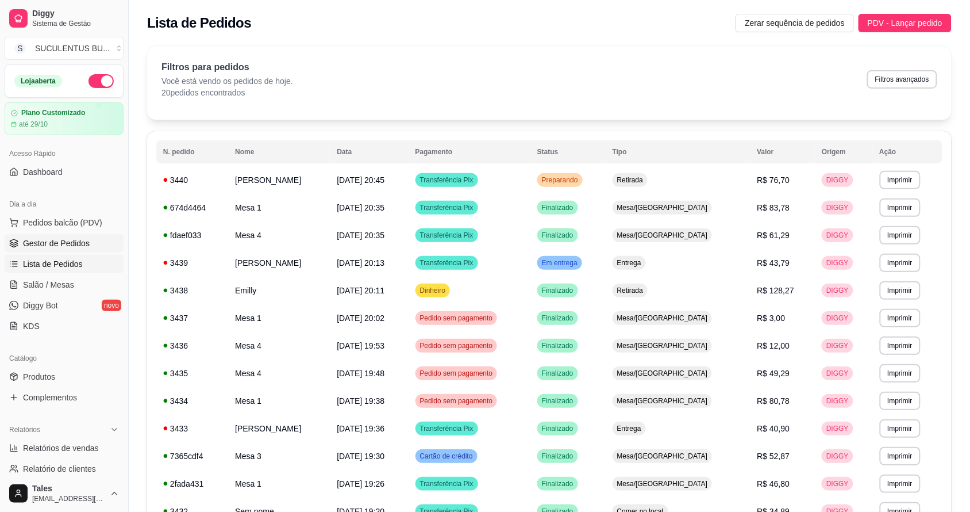
click at [72, 236] on link "Gestor de Pedidos" at bounding box center [64, 243] width 119 height 18
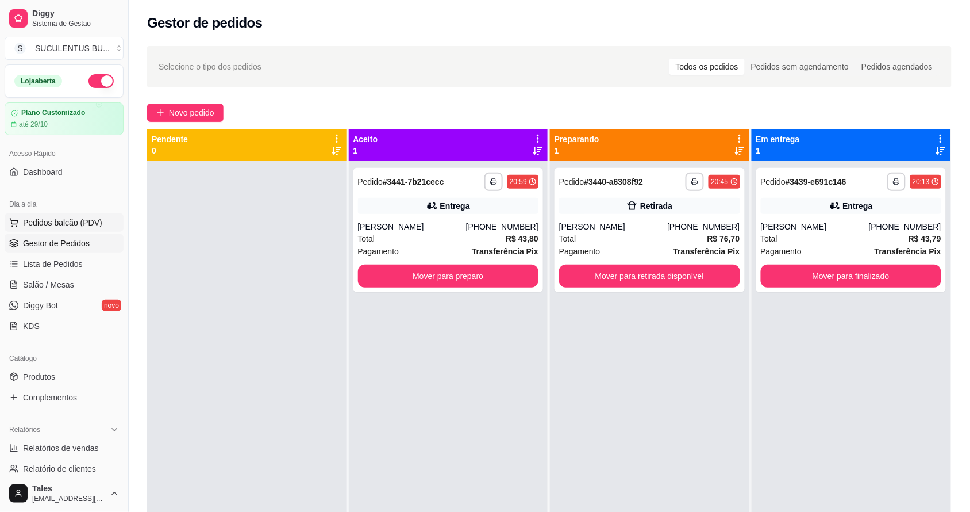
click at [66, 223] on span "Pedidos balcão (PDV)" at bounding box center [62, 222] width 79 height 11
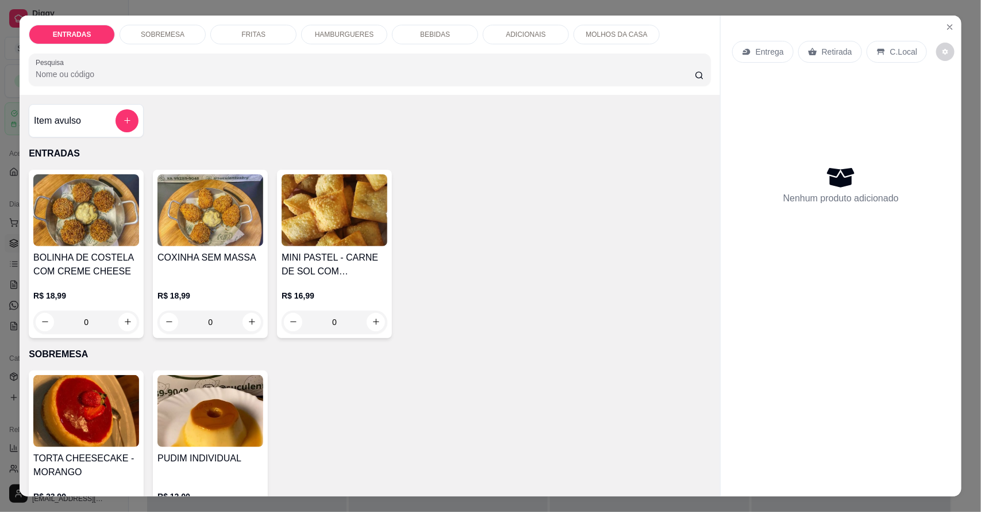
click at [277, 41] on div "FRITAS" at bounding box center [253, 35] width 86 height 20
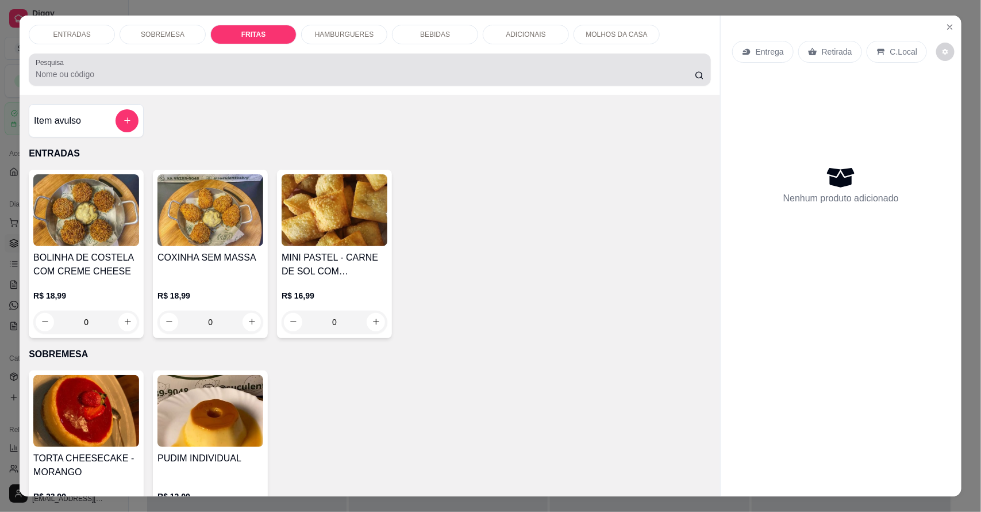
scroll to position [21, 0]
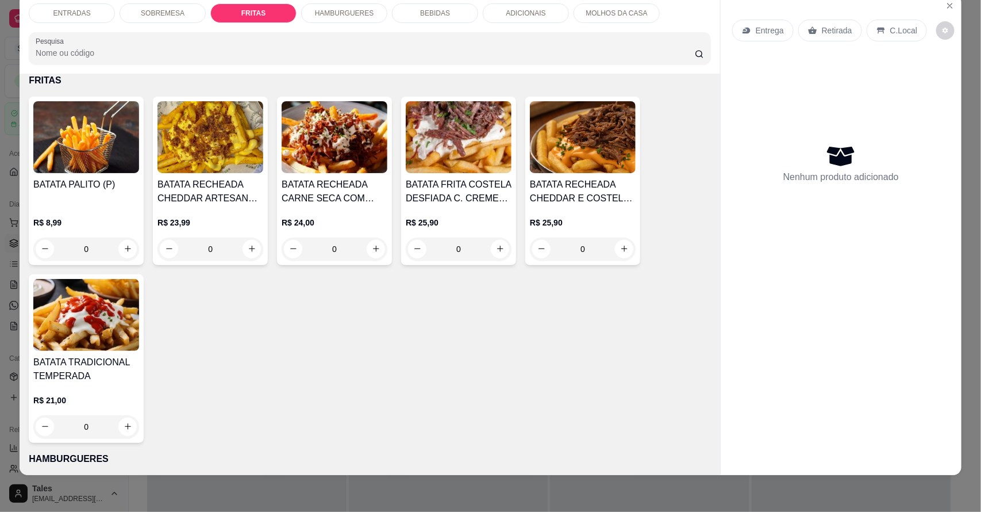
click at [144, 12] on p "SOBREMESA" at bounding box center [163, 13] width 44 height 9
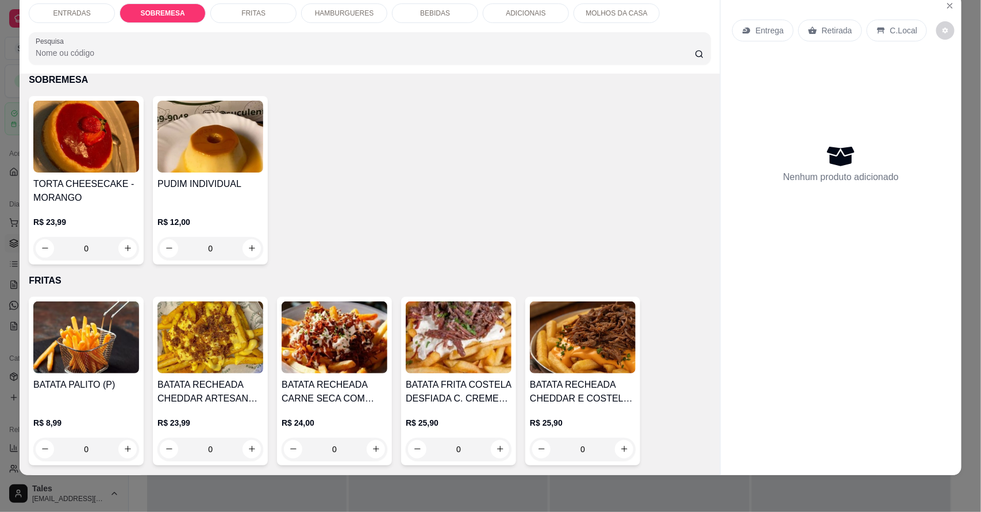
click at [355, 13] on p "HAMBURGUERES" at bounding box center [344, 13] width 59 height 9
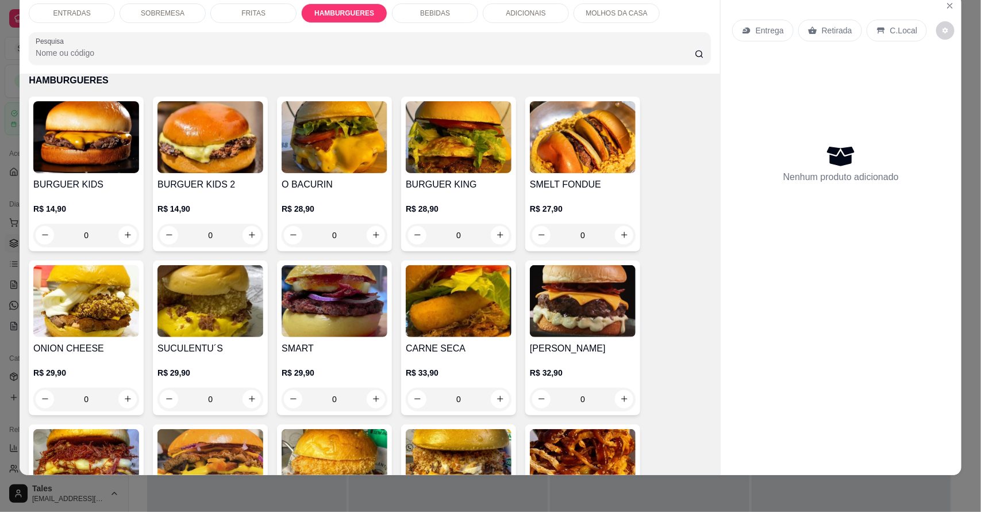
click at [162, 12] on p "SOBREMESA" at bounding box center [163, 13] width 44 height 9
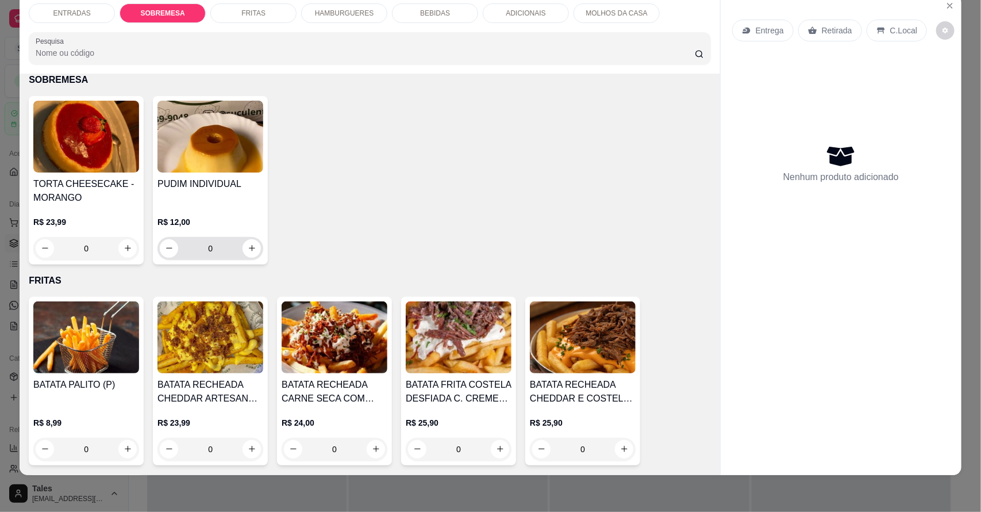
click at [249, 255] on button "increase-product-quantity" at bounding box center [252, 248] width 18 height 18
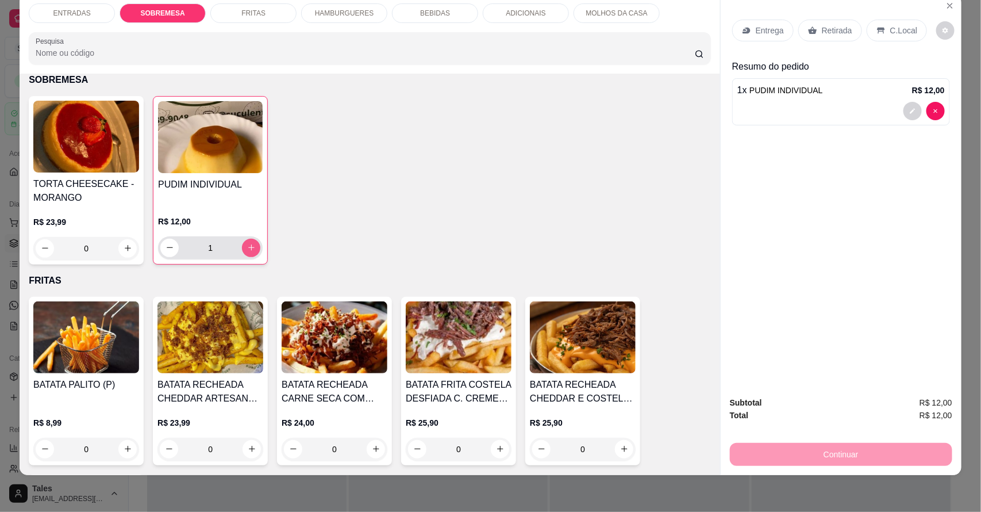
click at [248, 245] on icon "increase-product-quantity" at bounding box center [251, 247] width 9 height 9
type input "2"
click at [252, 0] on div "ENTRADAS SOBREMESA FRITAS HAMBURGUERES BEBIDAS ADICIONAIS MOLHOS DA CASA Pesqui…" at bounding box center [370, 33] width 701 height 79
click at [250, 6] on div "FRITAS" at bounding box center [253, 13] width 86 height 20
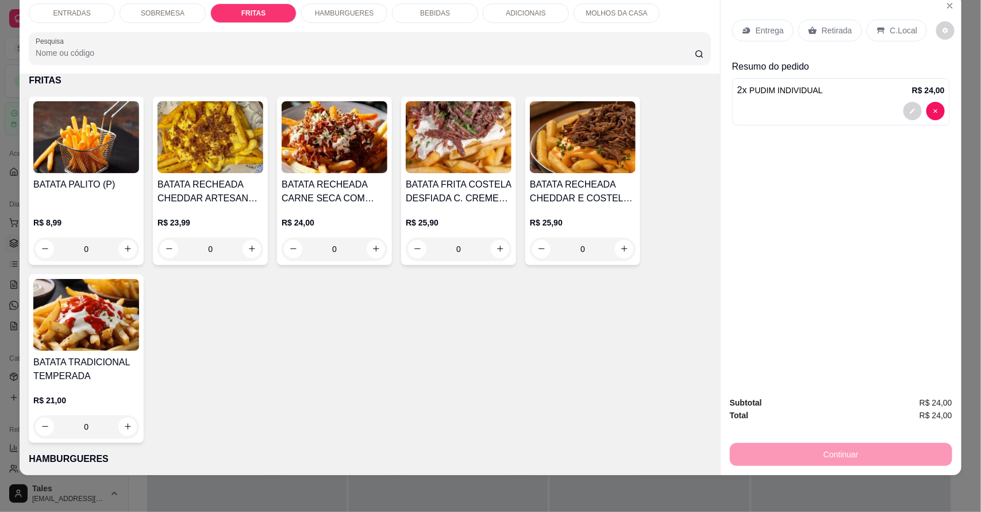
click at [750, 21] on div "Entrega" at bounding box center [763, 31] width 62 height 22
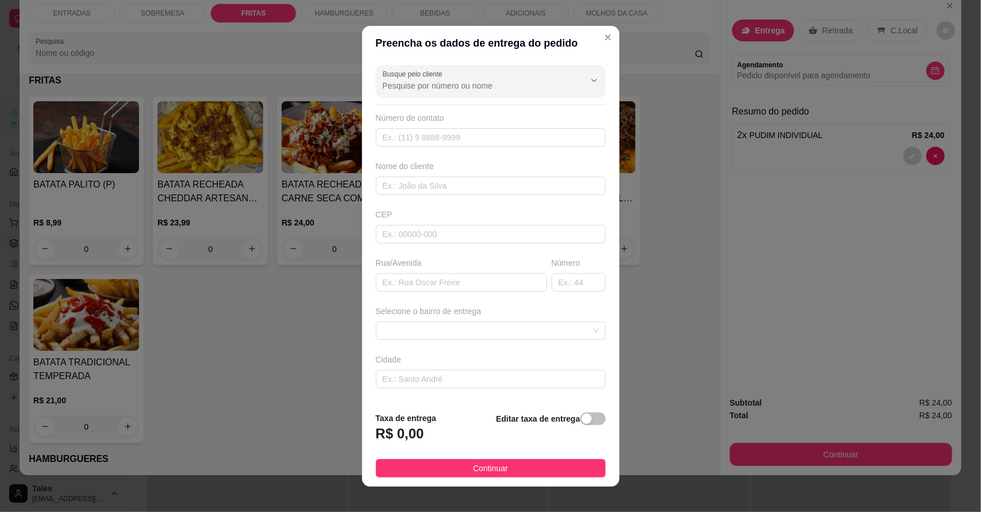
click at [492, 82] on input "Busque pelo cliente" at bounding box center [475, 85] width 184 height 11
click at [440, 81] on input "GABRIEEL" at bounding box center [475, 85] width 184 height 11
type input "G"
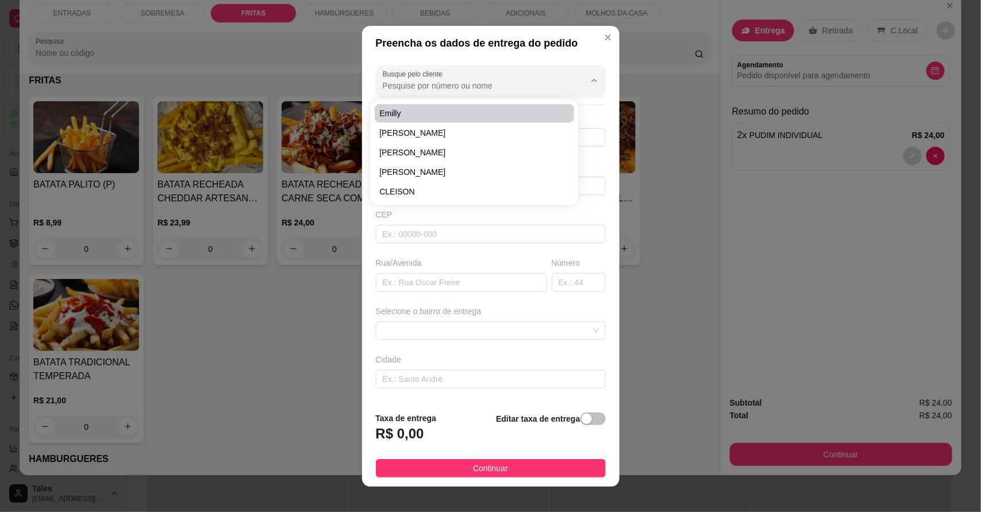
click at [435, 89] on input "Busque pelo cliente" at bounding box center [475, 85] width 184 height 11
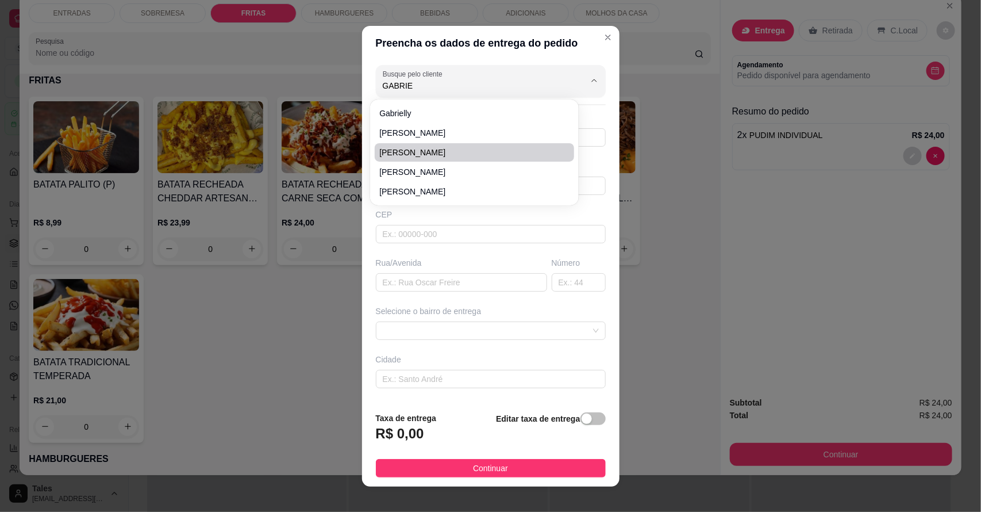
click at [426, 153] on span "[PERSON_NAME]" at bounding box center [468, 152] width 179 height 11
type input "[PERSON_NAME]"
type input "85992900255"
type input "[PERSON_NAME]"
type input "63155"
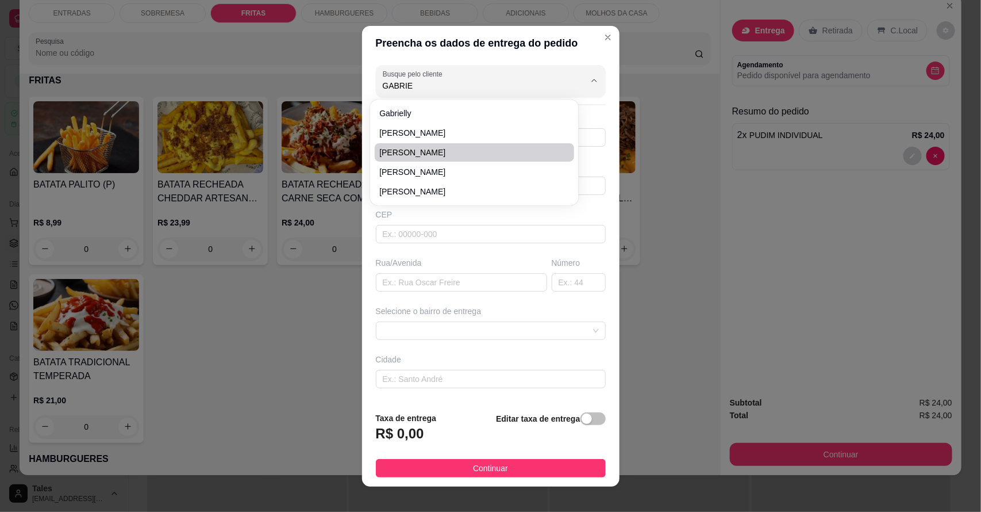
type input "Avenida [PERSON_NAME]"
type input "33"
type input "Salitre"
type input "Moura da construção"
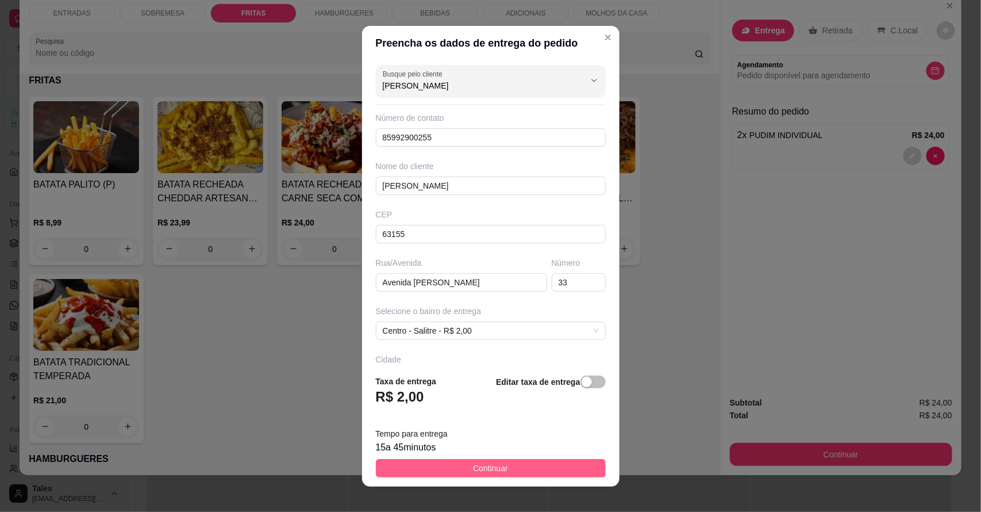
click at [447, 466] on button "Continuar" at bounding box center [491, 468] width 230 height 18
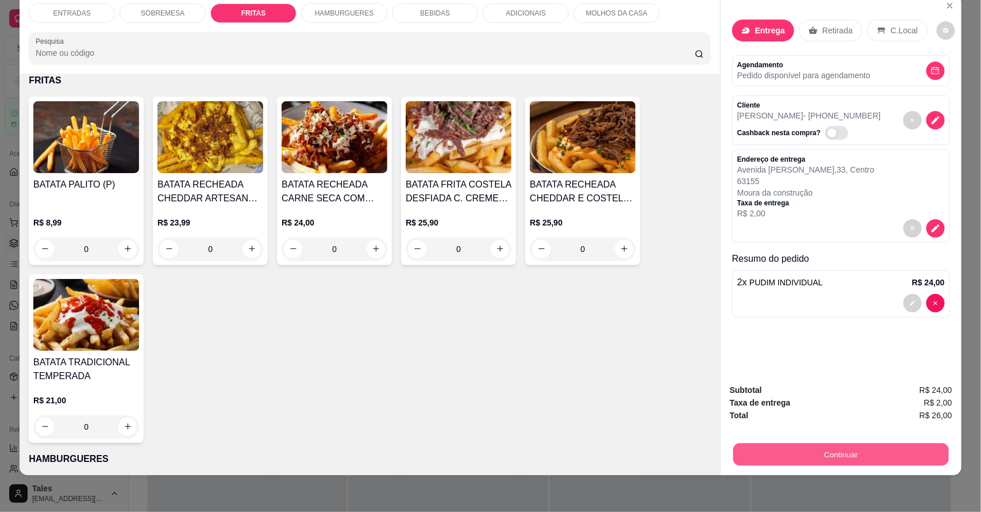
click at [841, 456] on button "Continuar" at bounding box center [842, 454] width 216 height 22
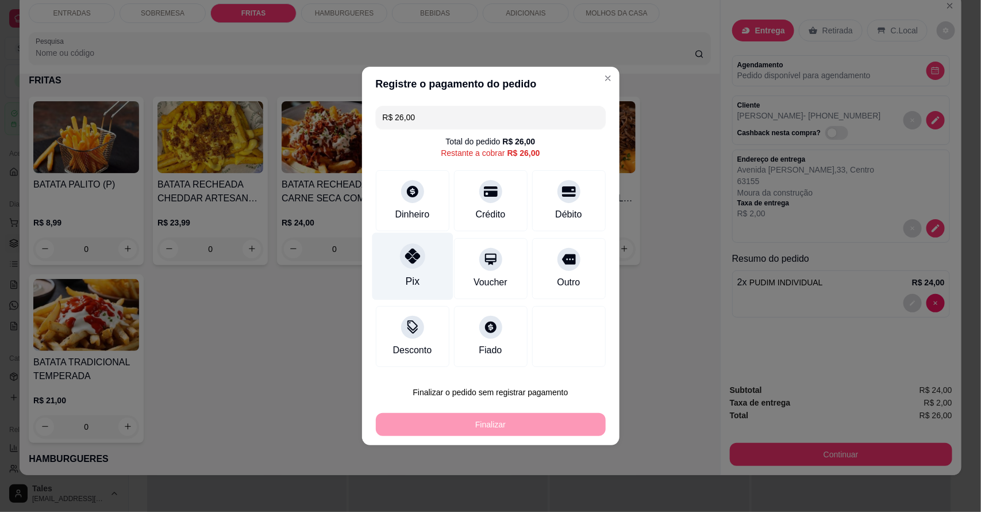
click at [432, 273] on div "Pix" at bounding box center [412, 266] width 81 height 67
type input "R$ 0,00"
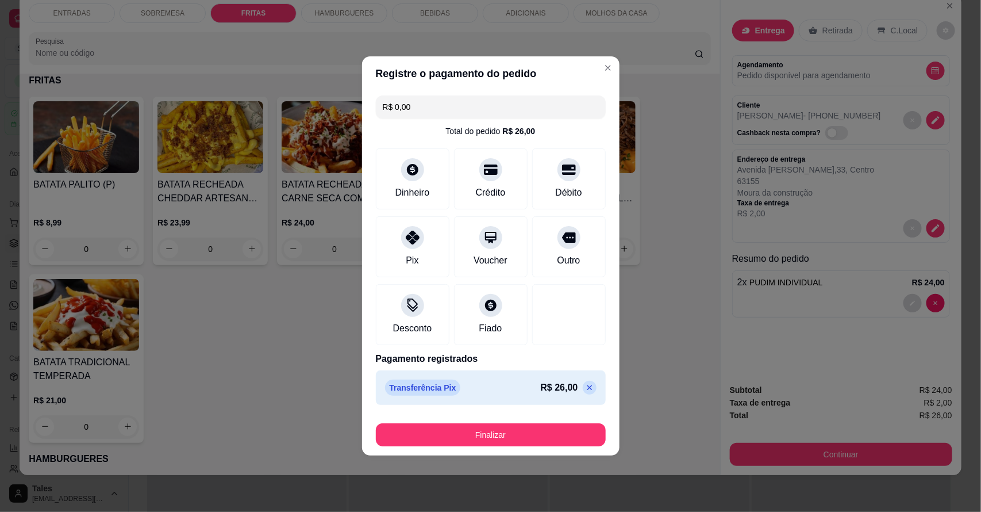
click at [515, 429] on button "Finalizar" at bounding box center [491, 434] width 230 height 23
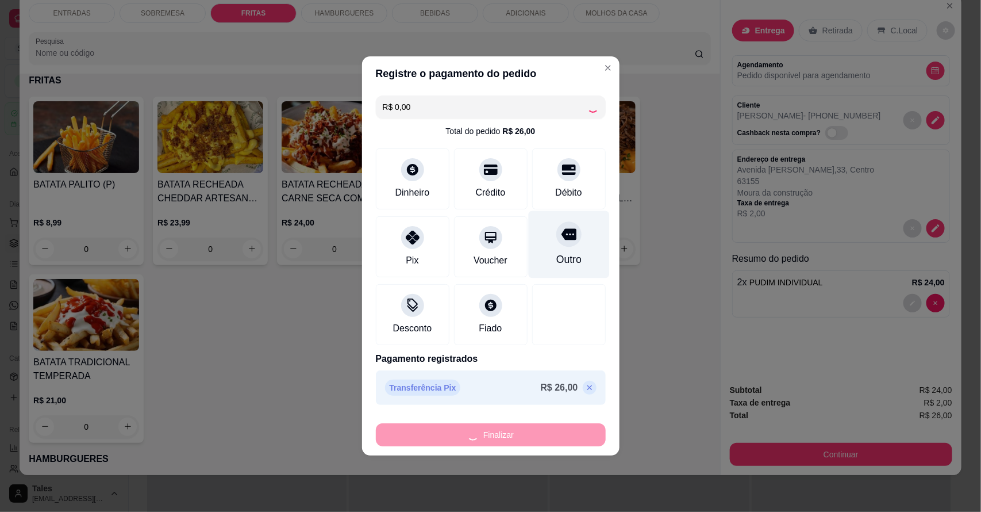
type input "0"
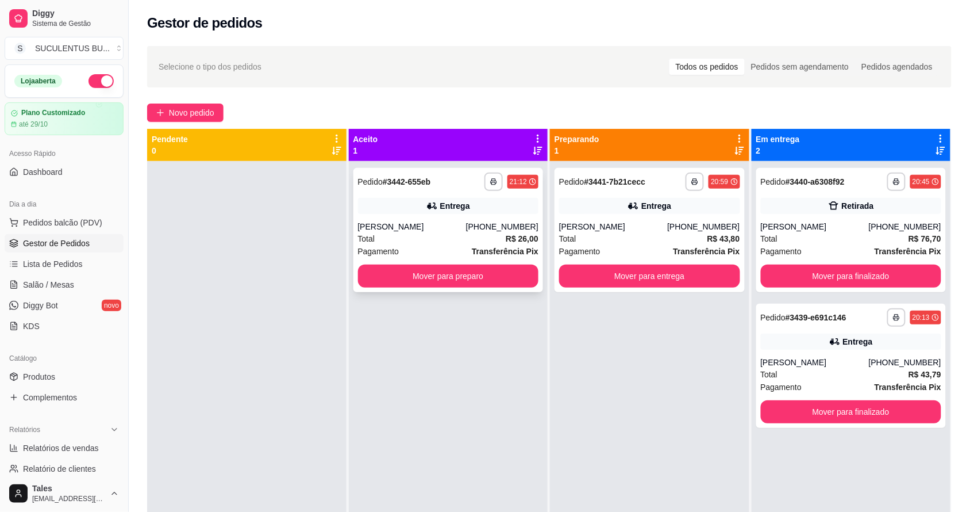
click at [466, 227] on div "[PERSON_NAME]" at bounding box center [412, 226] width 108 height 11
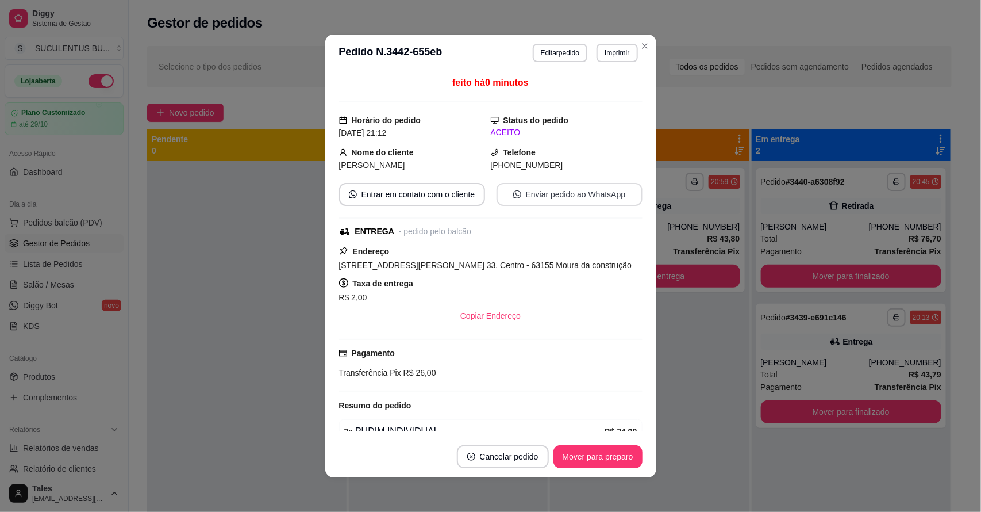
click at [539, 193] on button "Enviar pedido ao WhatsApp" at bounding box center [570, 194] width 146 height 23
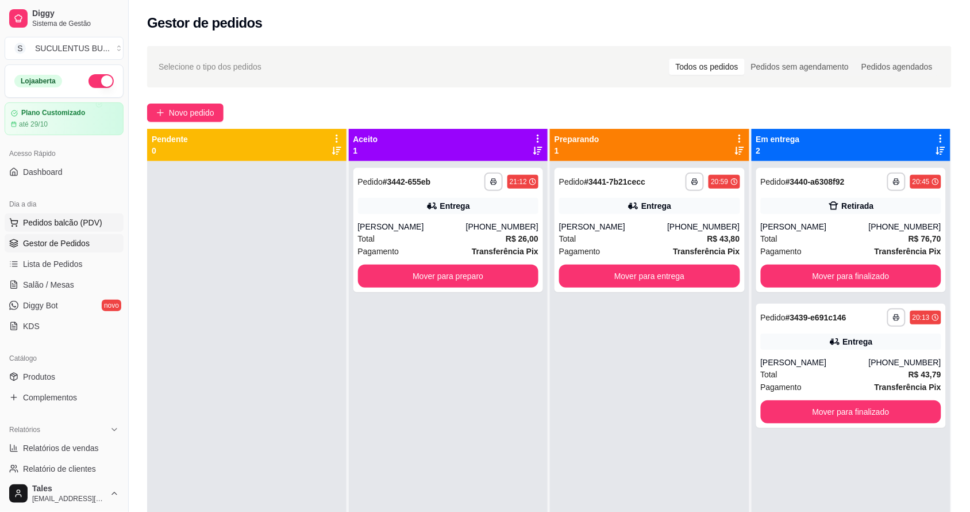
click at [76, 220] on span "Pedidos balcão (PDV)" at bounding box center [62, 222] width 79 height 11
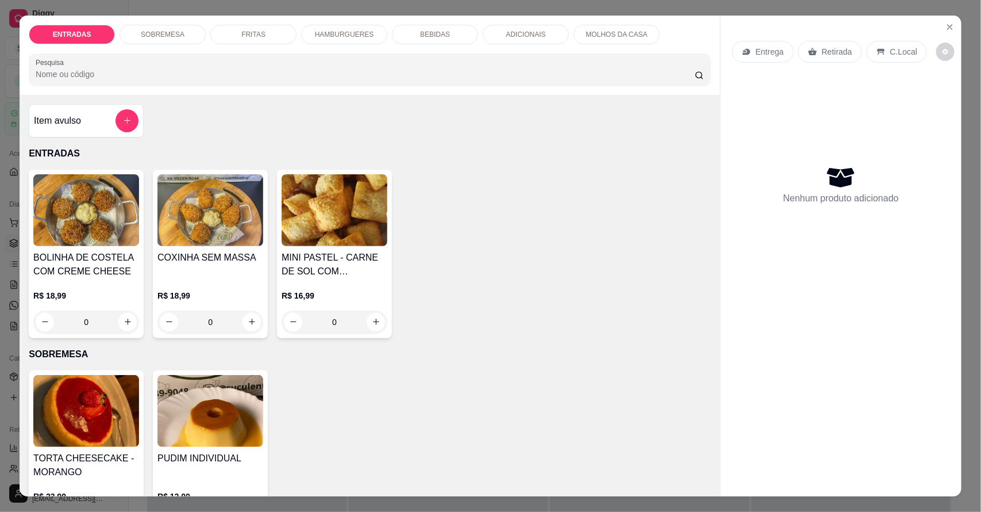
click at [250, 32] on p "FRITAS" at bounding box center [253, 34] width 24 height 9
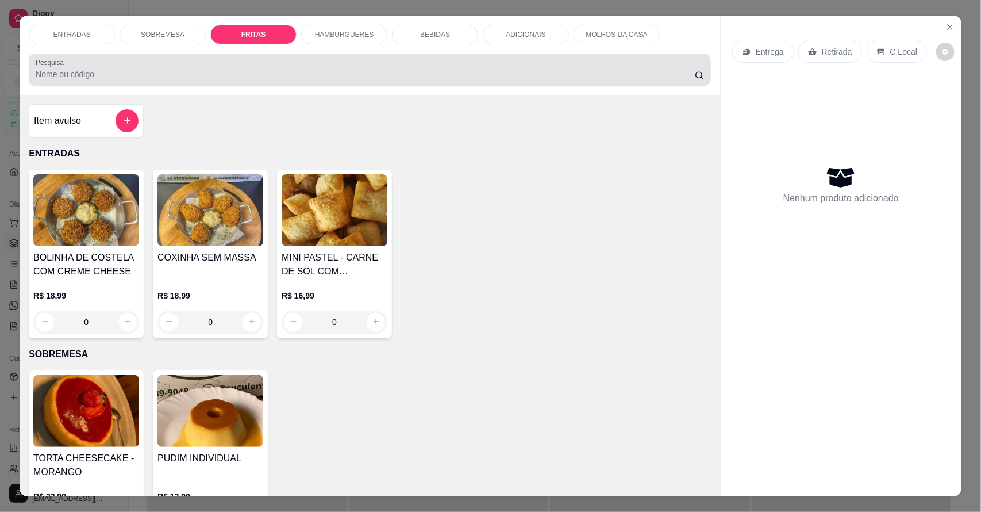
scroll to position [21, 0]
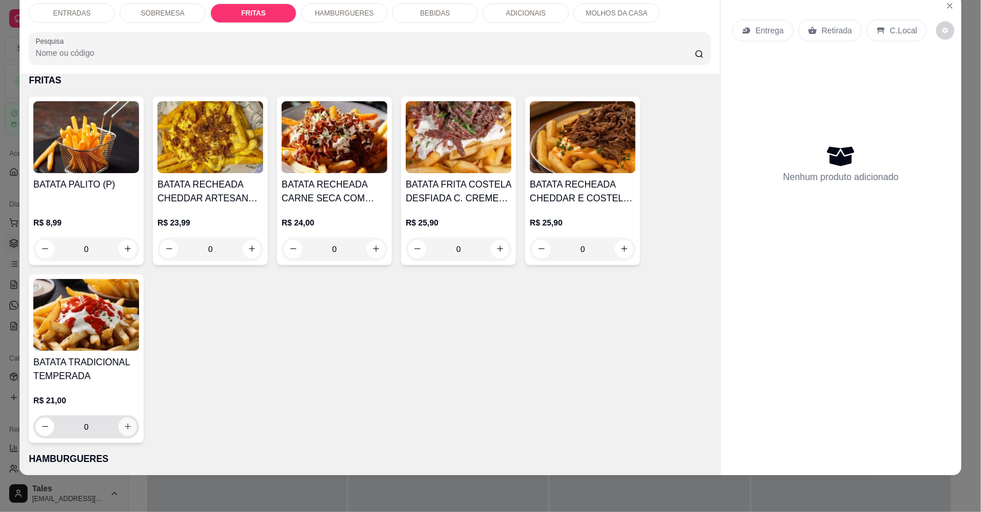
click at [124, 424] on icon "increase-product-quantity" at bounding box center [128, 426] width 9 height 9
type input "1"
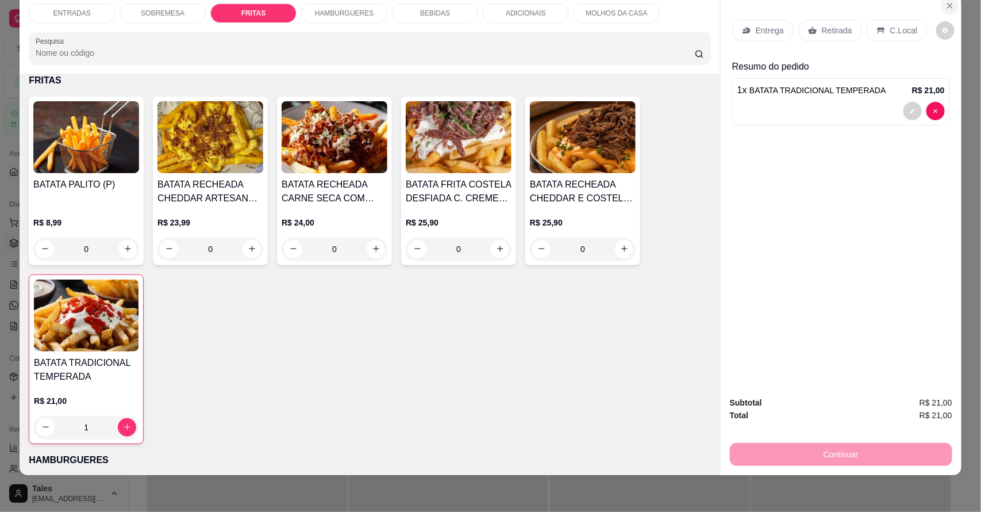
click at [949, 9] on icon "Close" at bounding box center [950, 5] width 9 height 9
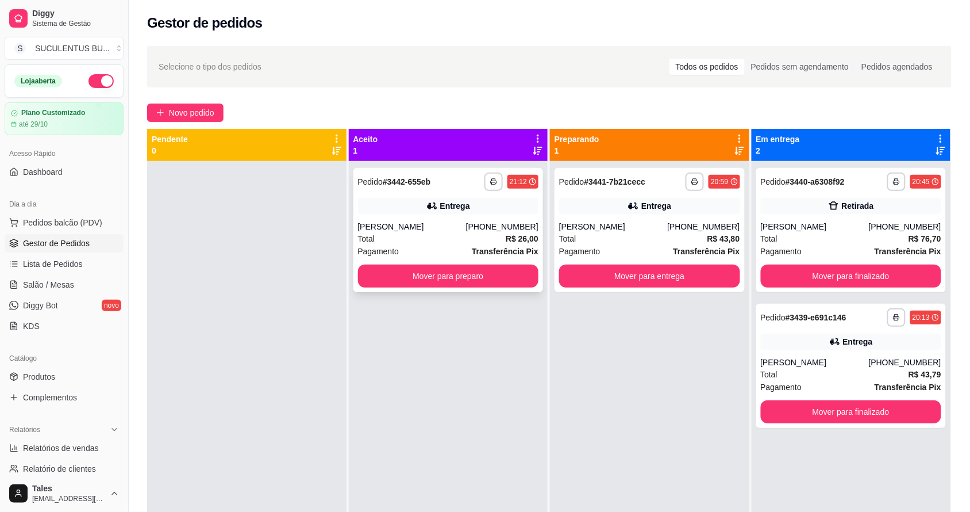
click at [481, 209] on div "Entrega" at bounding box center [448, 206] width 181 height 16
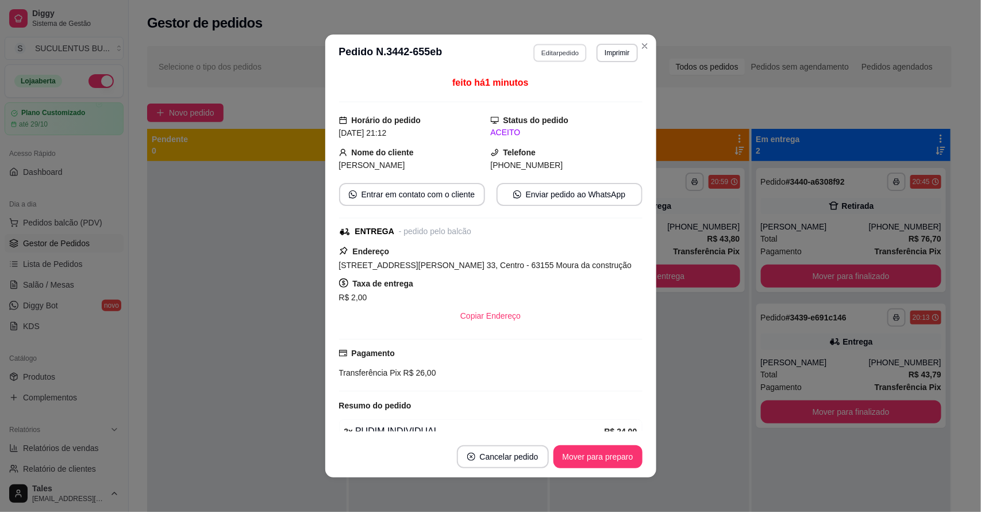
click at [563, 53] on button "Editar pedido" at bounding box center [560, 53] width 53 height 18
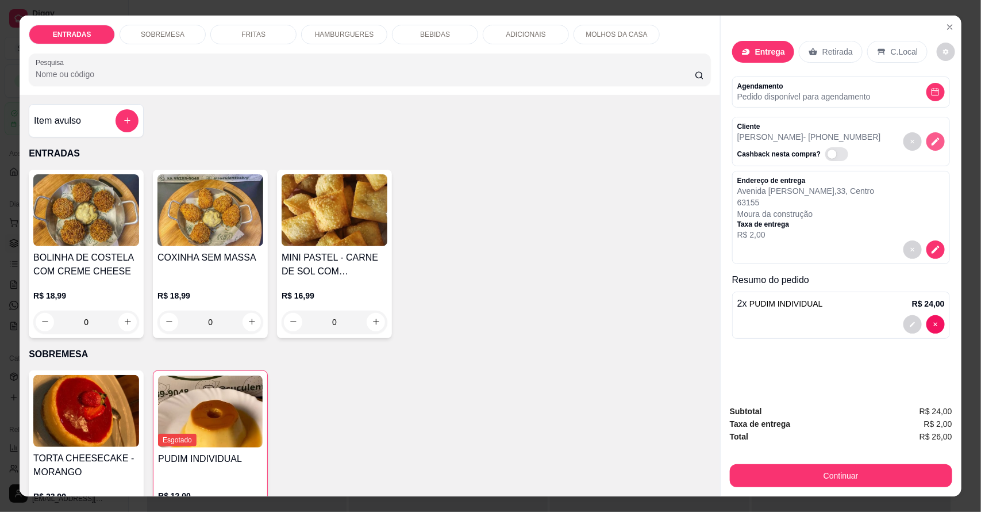
click at [931, 145] on icon "decrease-product-quantity" at bounding box center [936, 141] width 10 height 10
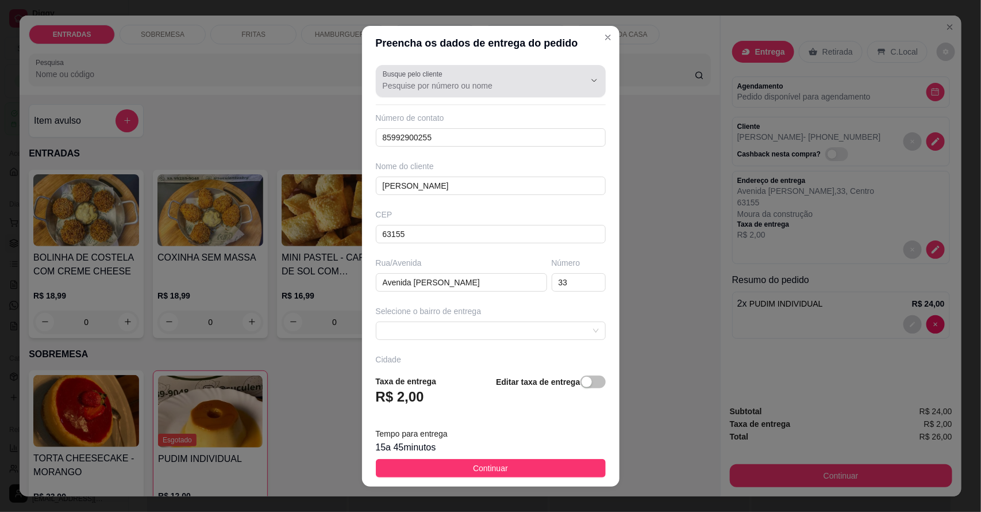
click at [474, 78] on div at bounding box center [491, 81] width 216 height 23
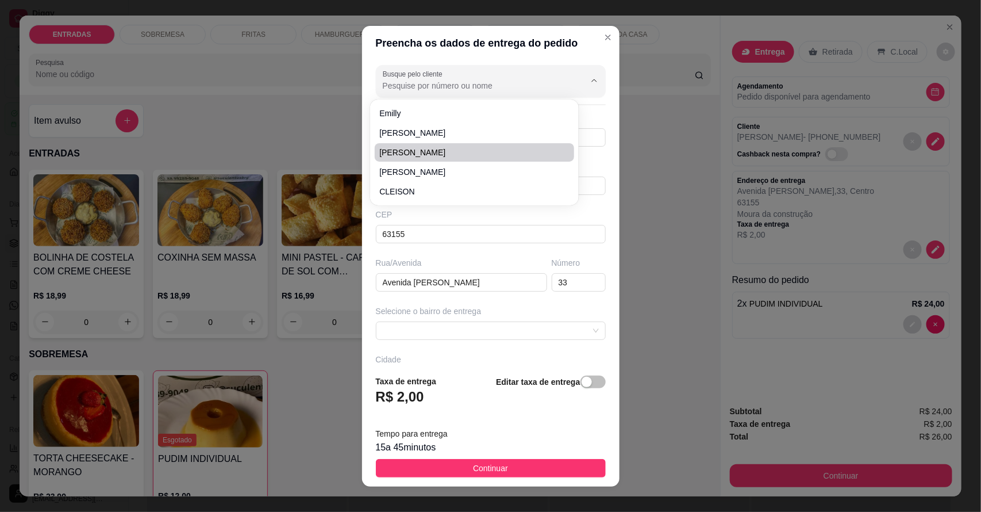
click at [657, 212] on div "Preencha os dados de entrega do pedido Busque pelo cliente Número de contato 85…" at bounding box center [490, 256] width 981 height 512
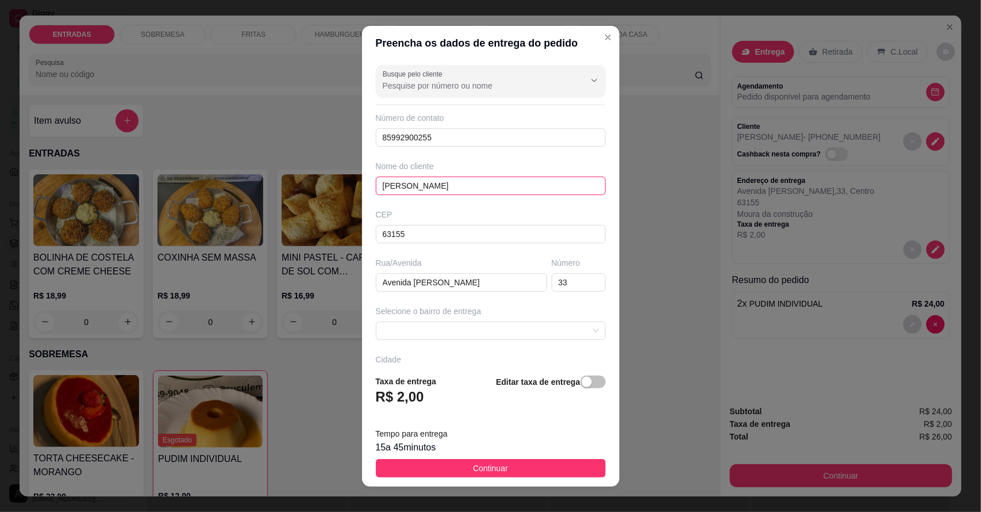
click at [459, 187] on input "[PERSON_NAME]" at bounding box center [491, 185] width 230 height 18
type input "[PERSON_NAME]"
click at [425, 138] on input "85992900255" at bounding box center [491, 137] width 230 height 18
type input "8"
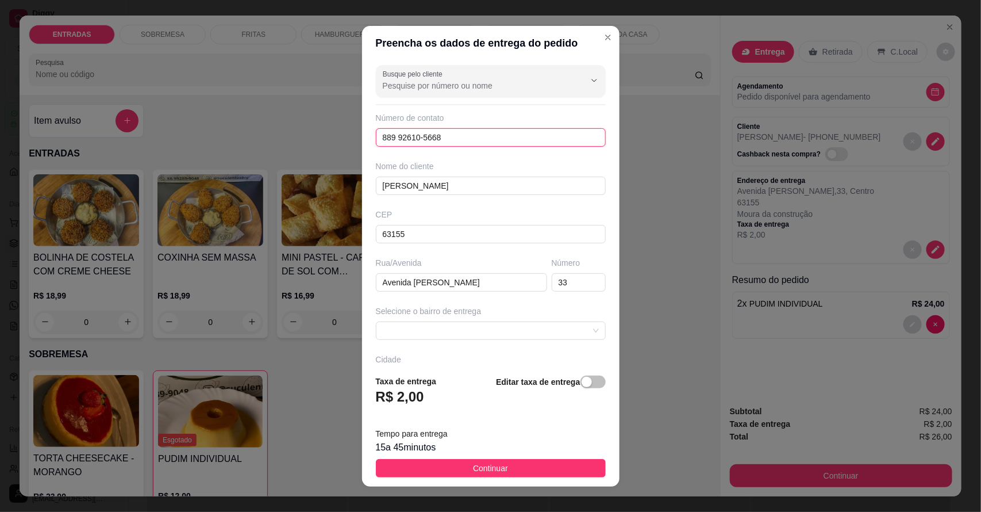
click at [390, 139] on input "889 92610-5668" at bounding box center [491, 137] width 230 height 18
click at [444, 136] on input "[PHONE_NUMBER]" at bounding box center [491, 137] width 230 height 18
type input "[PHONE_NUMBER]"
click at [480, 285] on input "Avenida [PERSON_NAME]" at bounding box center [461, 282] width 171 height 18
click at [562, 280] on input "33" at bounding box center [579, 282] width 54 height 18
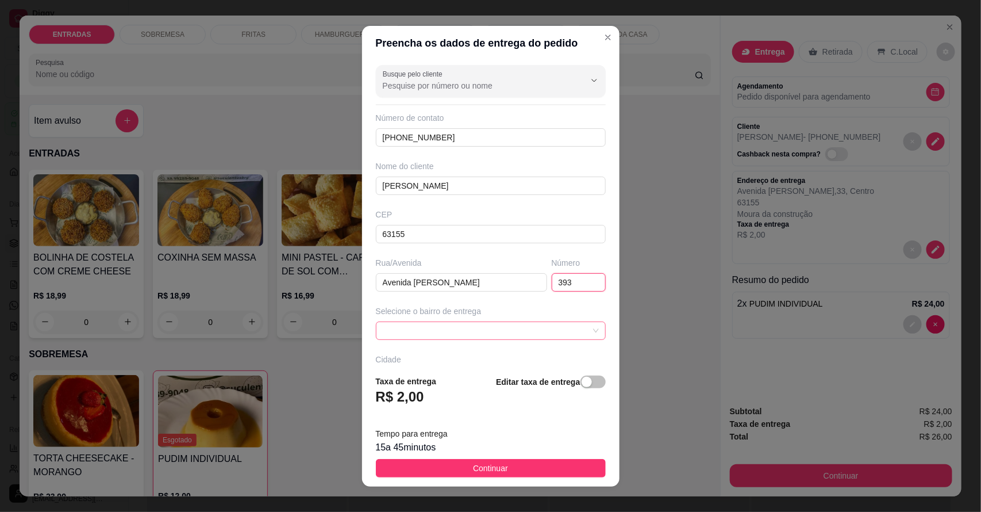
click at [487, 329] on span at bounding box center [491, 330] width 216 height 17
type input "393"
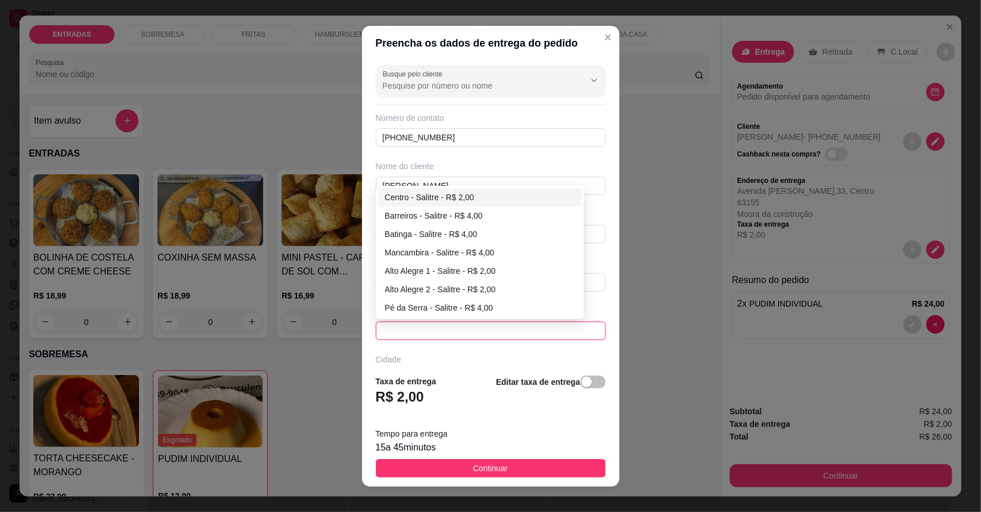
click at [427, 199] on div "Centro - Salitre - R$ 2,00" at bounding box center [480, 197] width 190 height 13
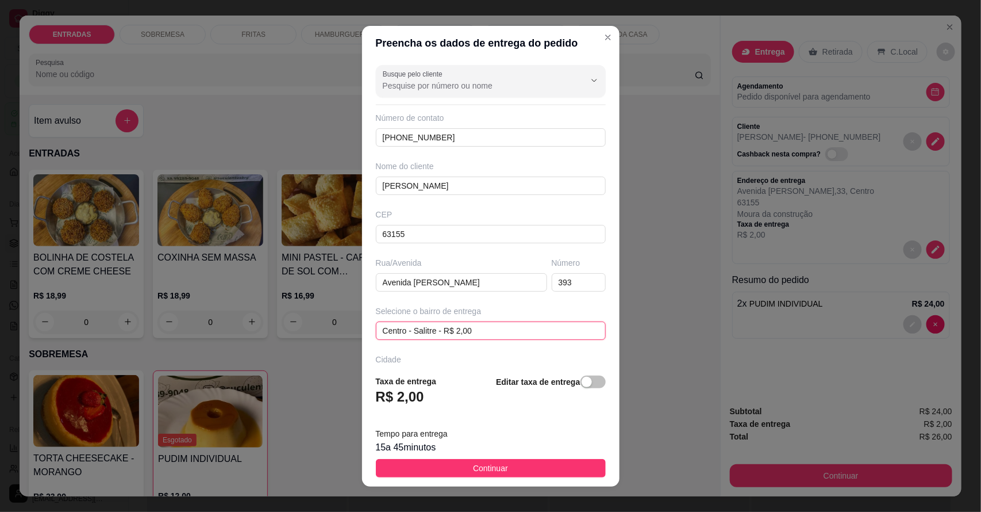
click at [427, 199] on div "Busque pelo cliente Número de contato [PHONE_NUMBER] Nome do cliente [PERSON_NA…" at bounding box center [491, 212] width 258 height 305
click at [456, 472] on button "Continuar" at bounding box center [491, 468] width 230 height 18
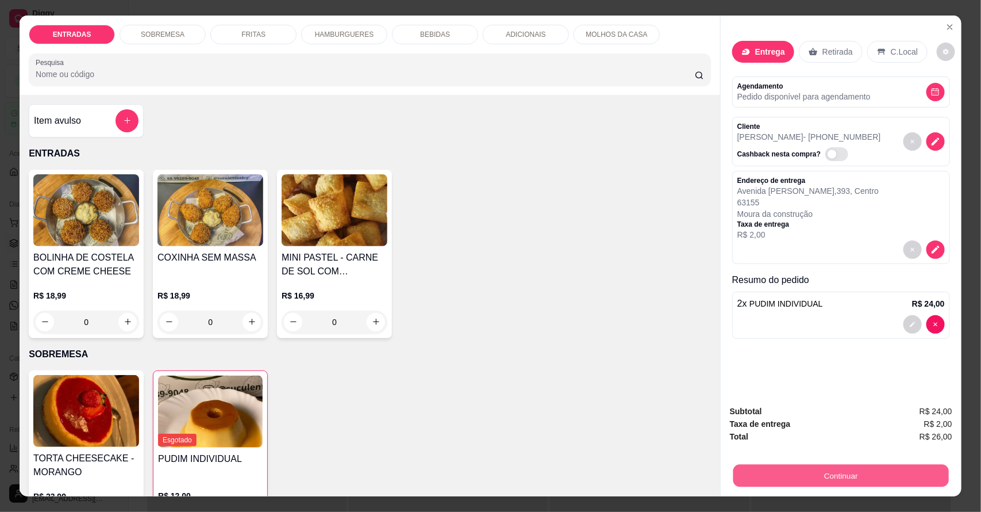
click at [864, 475] on button "Continuar" at bounding box center [842, 476] width 216 height 22
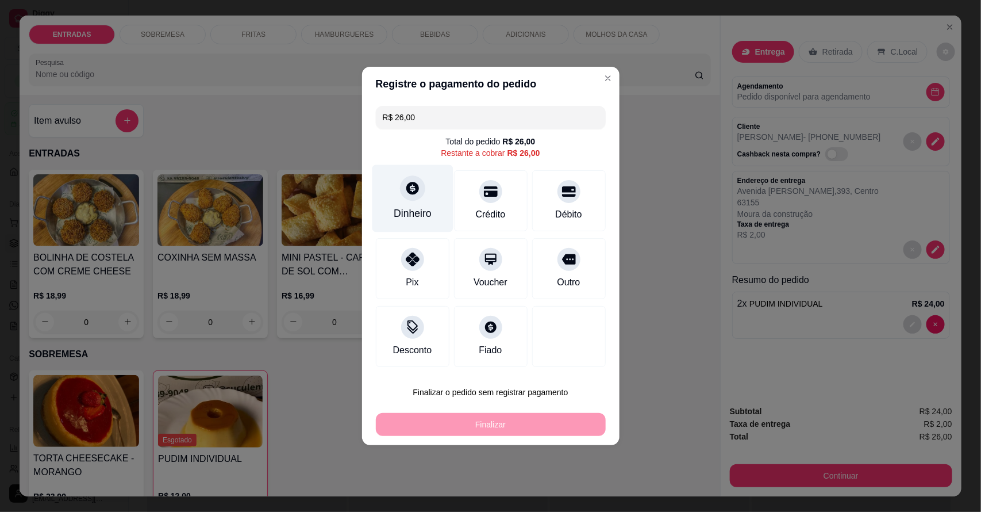
click at [423, 210] on div "Dinheiro" at bounding box center [413, 213] width 38 height 15
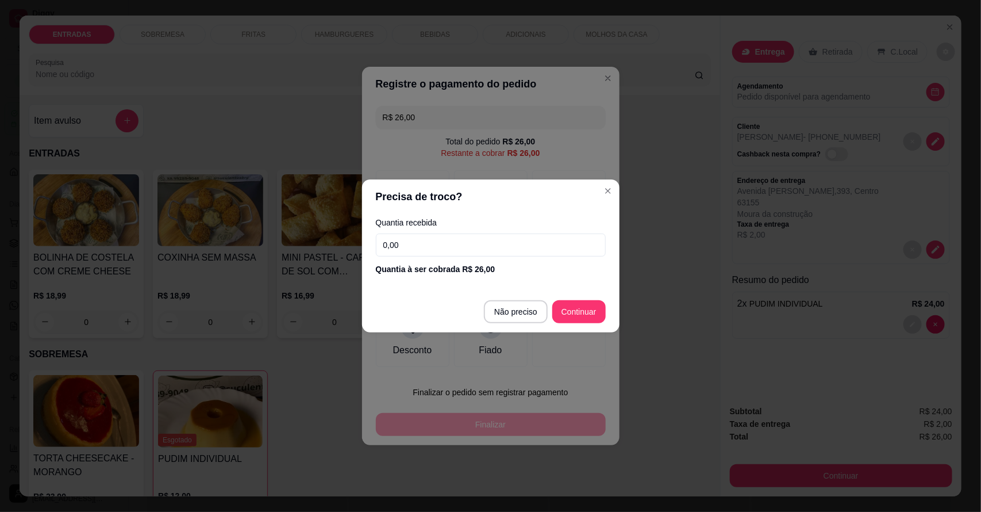
click at [460, 242] on input "0,00" at bounding box center [491, 244] width 230 height 23
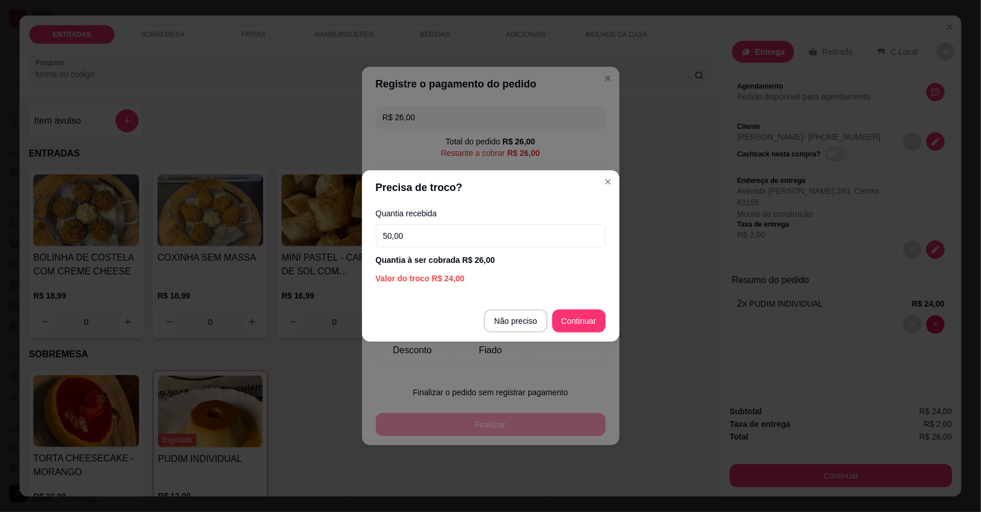
type input "50,00"
click at [567, 334] on footer "Não preciso Continuar" at bounding box center [491, 320] width 258 height 41
type input "R$ 0,00"
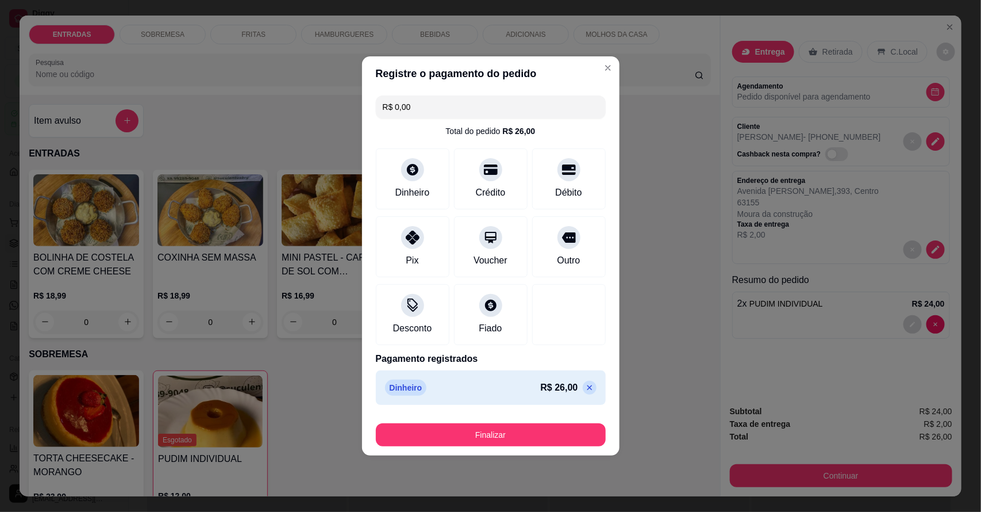
click at [544, 434] on button "Finalizar" at bounding box center [491, 434] width 230 height 23
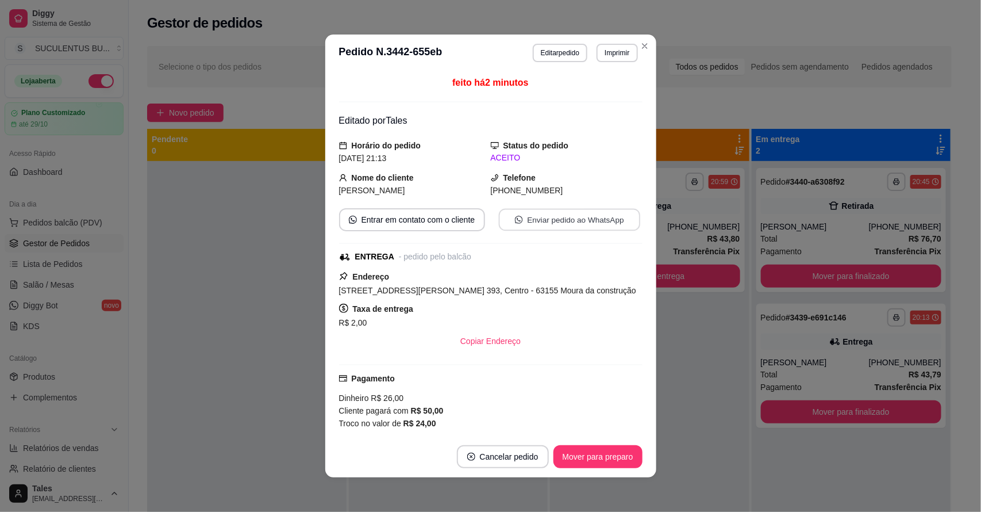
click at [581, 222] on button "Enviar pedido ao WhatsApp" at bounding box center [568, 220] width 141 height 22
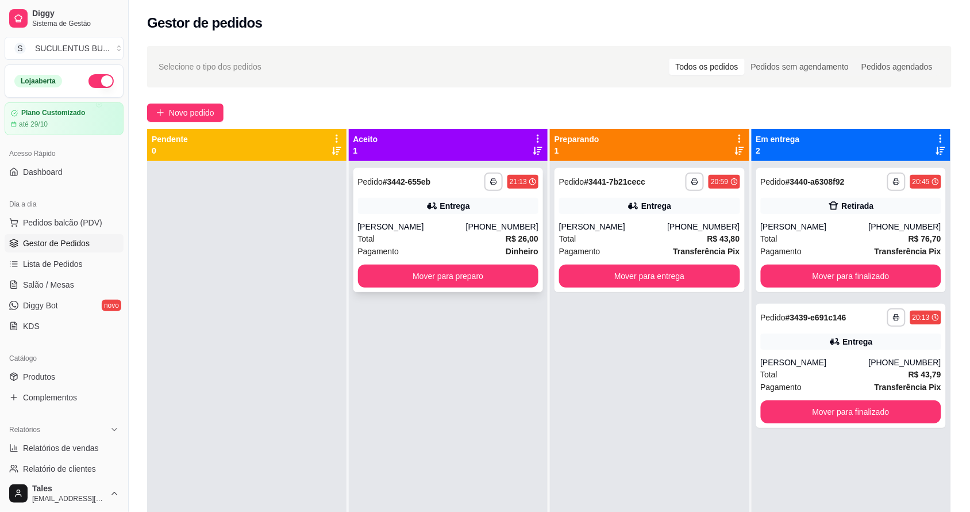
click at [462, 222] on div "[PERSON_NAME]" at bounding box center [412, 226] width 108 height 11
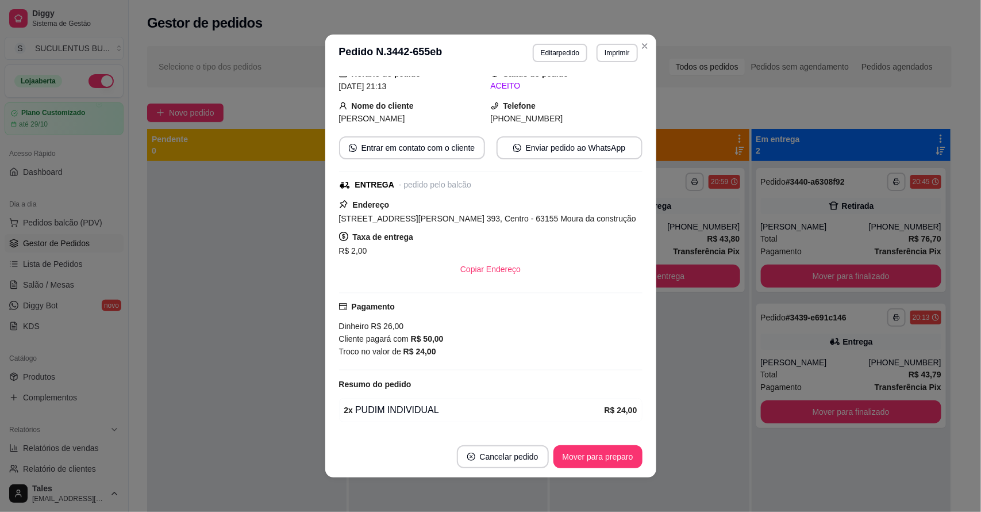
scroll to position [2, 0]
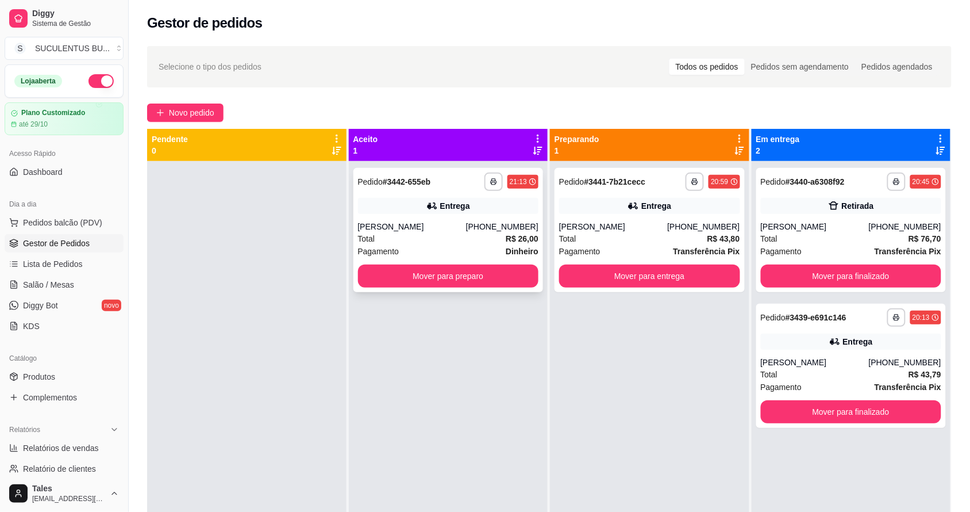
click at [505, 230] on div "[PHONE_NUMBER]" at bounding box center [502, 226] width 72 height 11
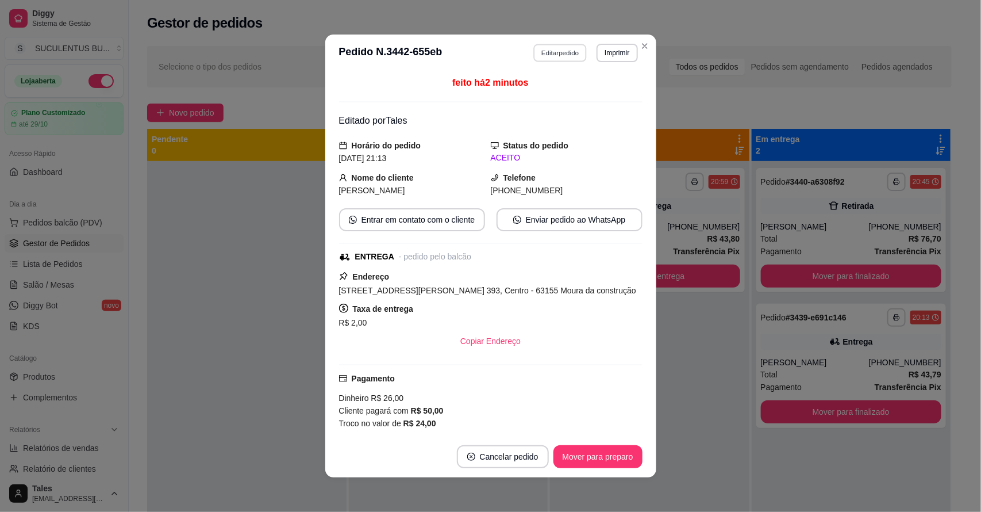
click at [546, 49] on button "Editar pedido" at bounding box center [560, 53] width 53 height 18
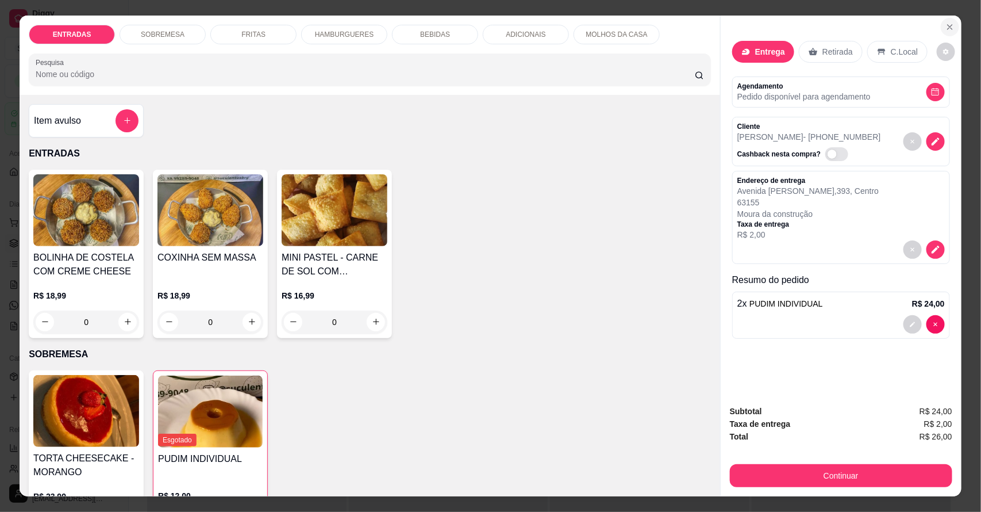
click at [946, 28] on icon "Close" at bounding box center [950, 26] width 9 height 9
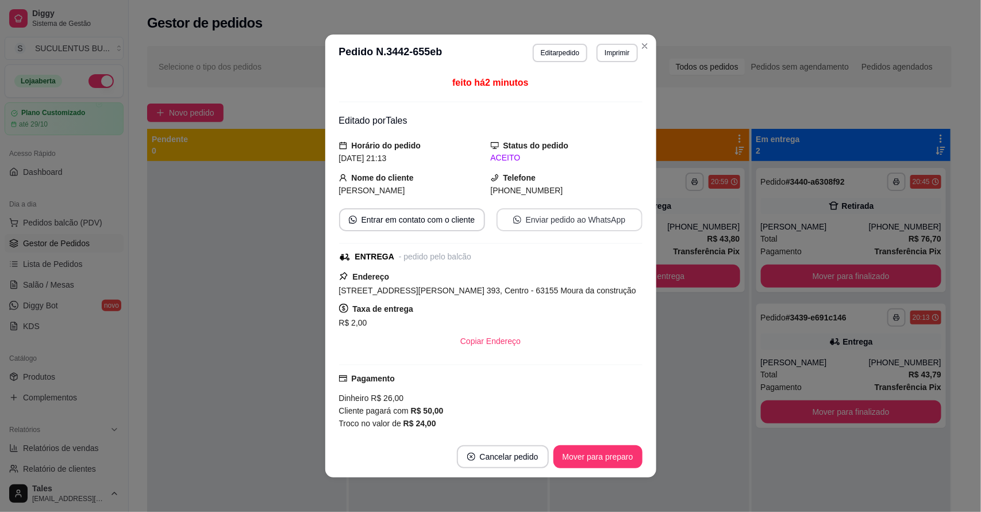
click at [539, 220] on button "Enviar pedido ao WhatsApp" at bounding box center [570, 219] width 146 height 23
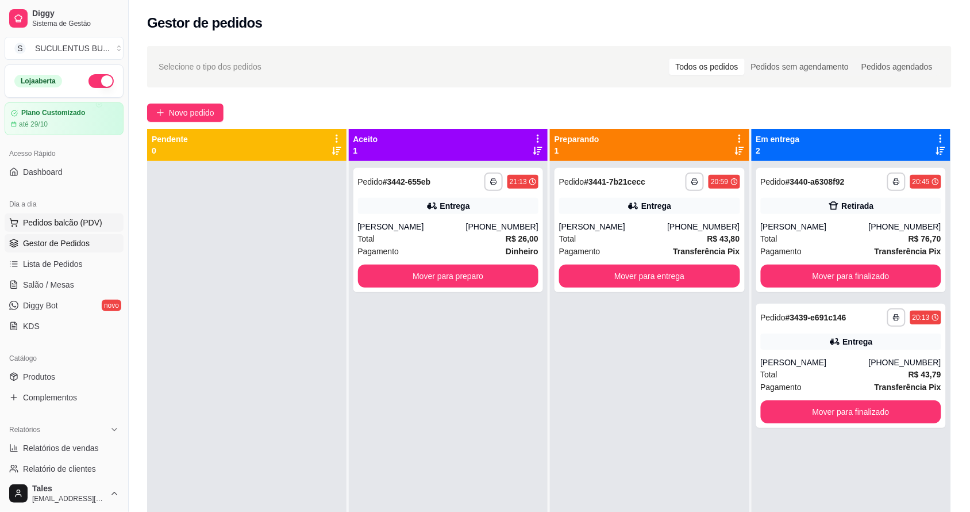
click at [50, 220] on span "Pedidos balcão (PDV)" at bounding box center [62, 222] width 79 height 11
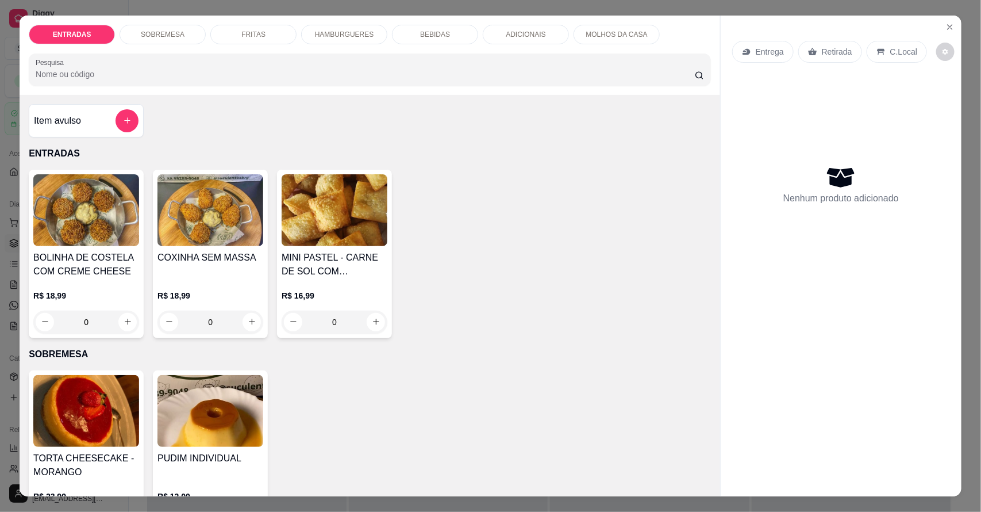
click at [263, 41] on div "FRITAS" at bounding box center [253, 35] width 86 height 20
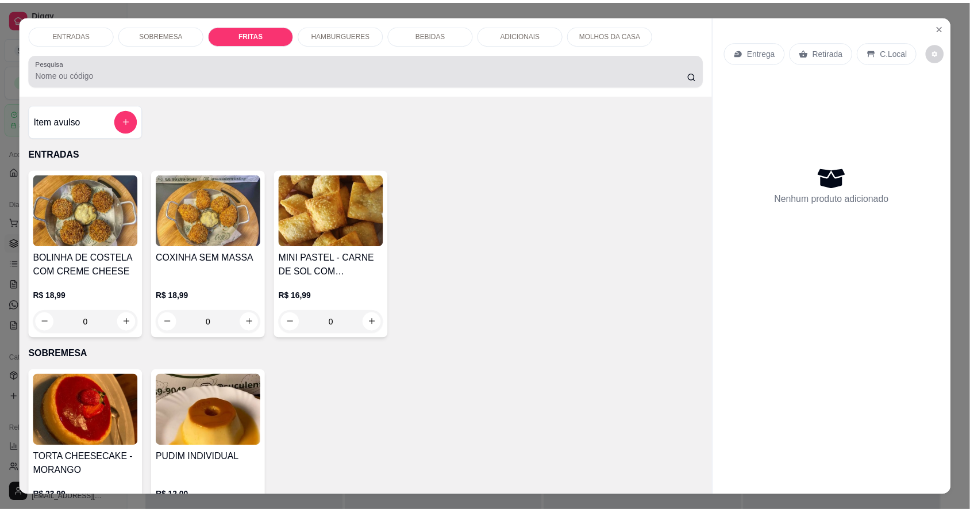
scroll to position [21, 0]
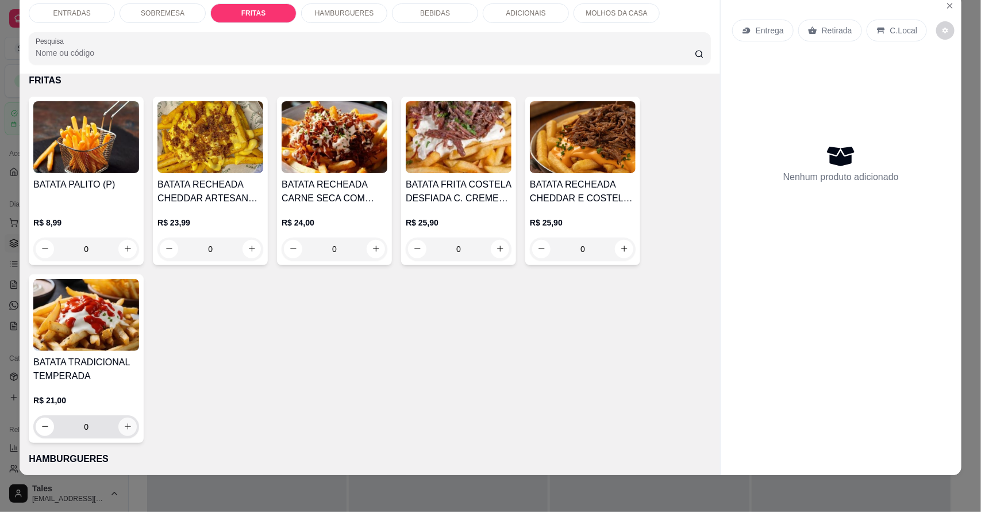
click at [121, 420] on button "increase-product-quantity" at bounding box center [127, 426] width 18 height 18
type input "1"
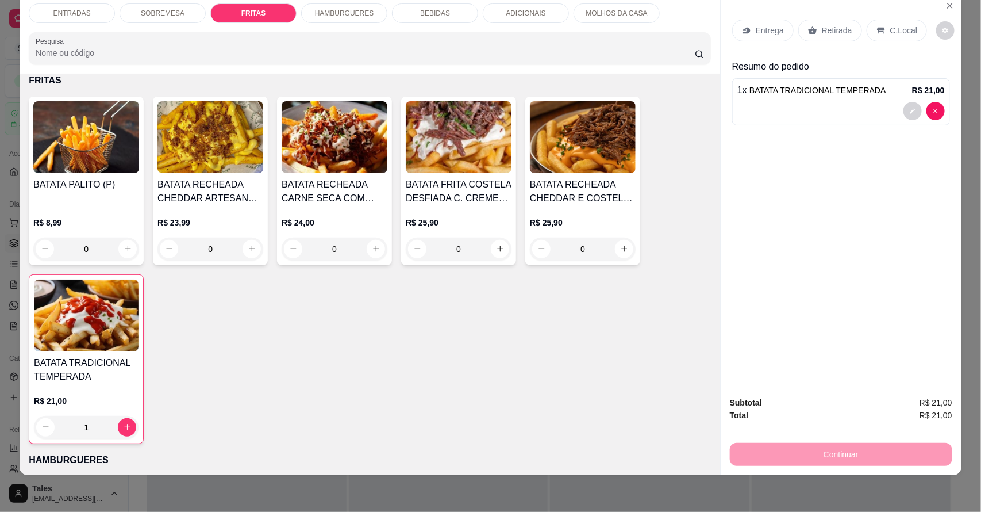
click at [770, 28] on p "Entrega" at bounding box center [770, 30] width 28 height 11
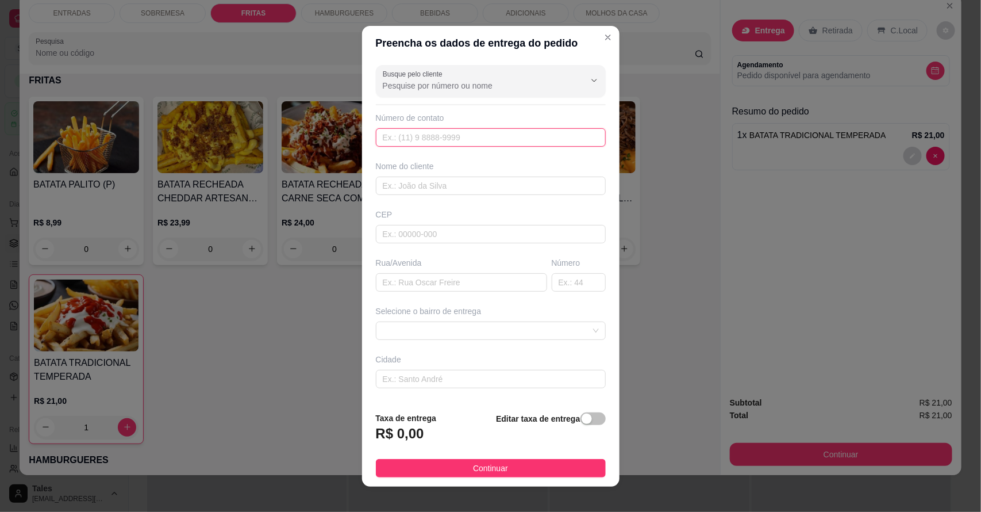
click at [485, 137] on input "text" at bounding box center [491, 137] width 230 height 18
click at [487, 99] on div "Busque pelo cliente Número de contato Nome do cliente CEP Rua/[GEOGRAPHIC_DATA]…" at bounding box center [491, 231] width 258 height 342
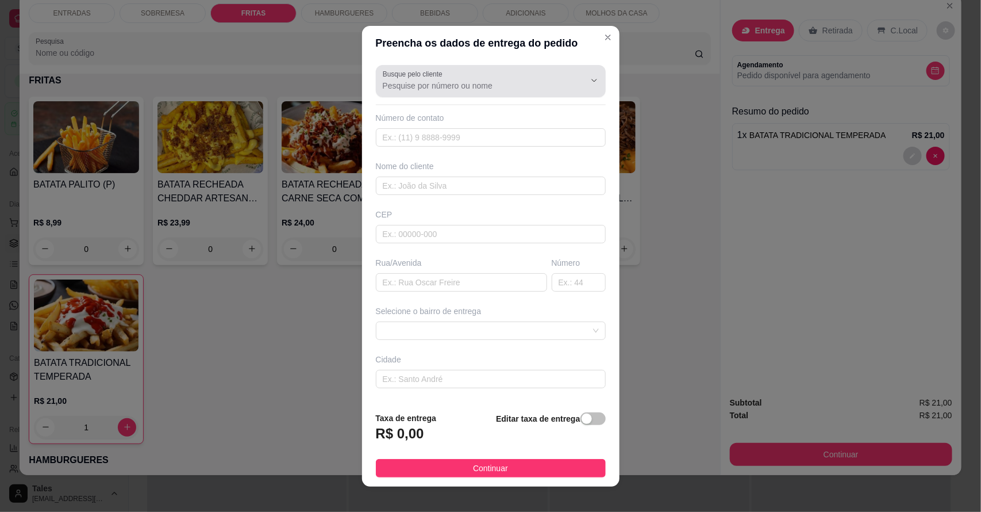
click at [488, 88] on input "Busque pelo cliente" at bounding box center [475, 85] width 184 height 11
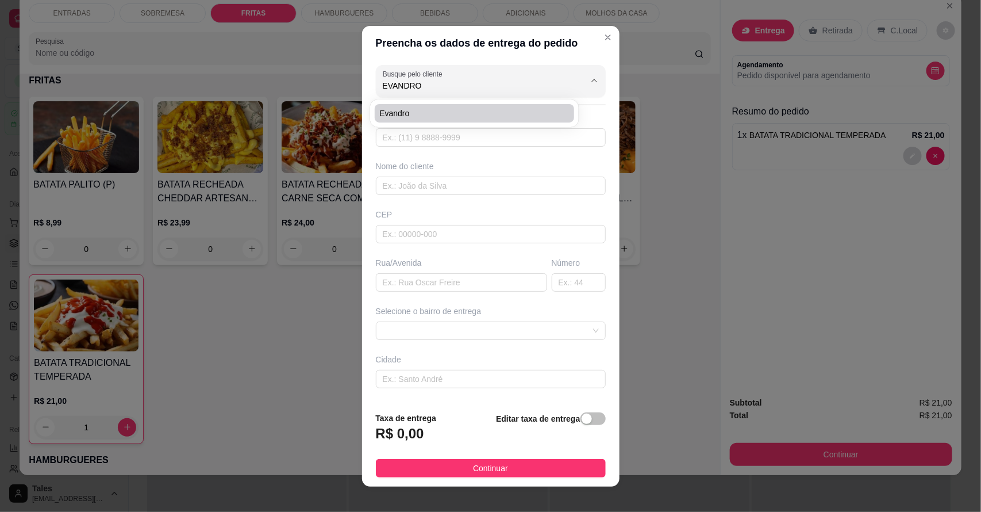
click at [452, 119] on li "Evandro" at bounding box center [474, 113] width 199 height 18
type input "Evandro"
type input "88996775514"
type input "Evandro"
type input "63155000"
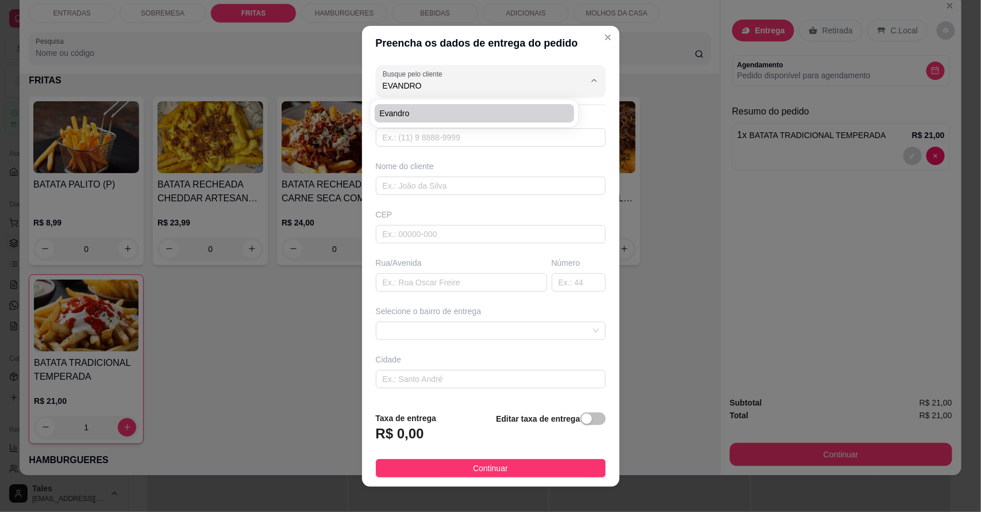
type input "Travessa [PERSON_NAME]"
type input "06"
type input "Salitre"
type input "Casa"
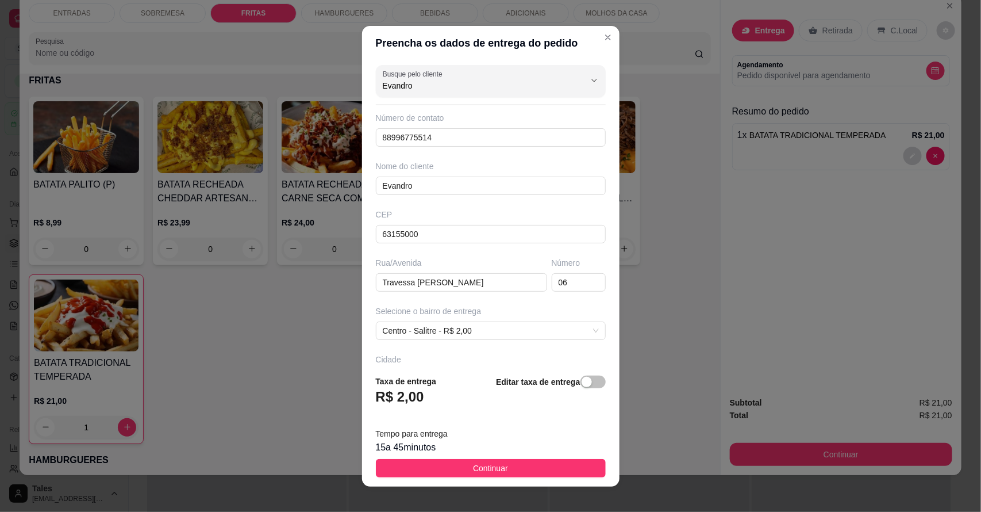
type input "Evandro"
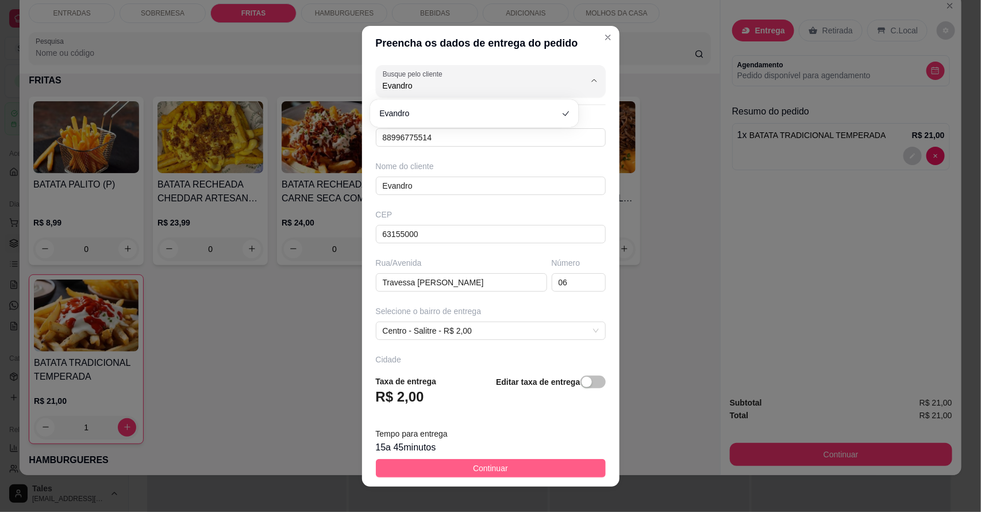
click at [473, 467] on span "Continuar" at bounding box center [490, 468] width 35 height 13
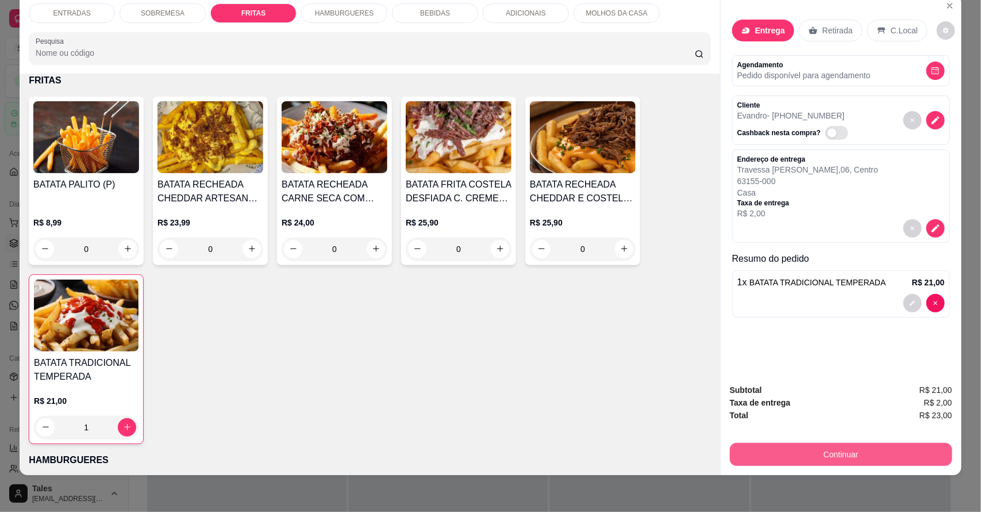
click at [827, 450] on button "Continuar" at bounding box center [841, 454] width 222 height 23
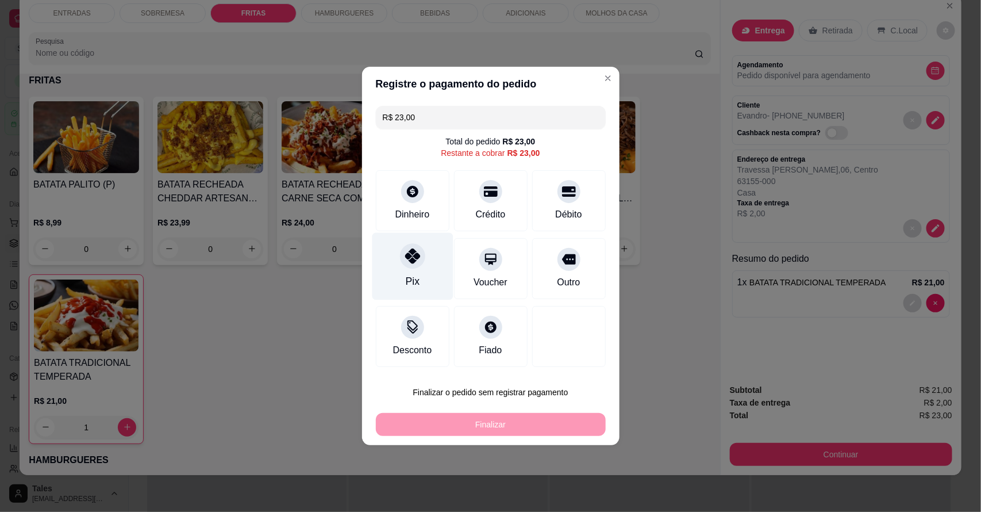
click at [423, 260] on div "Pix" at bounding box center [412, 266] width 81 height 67
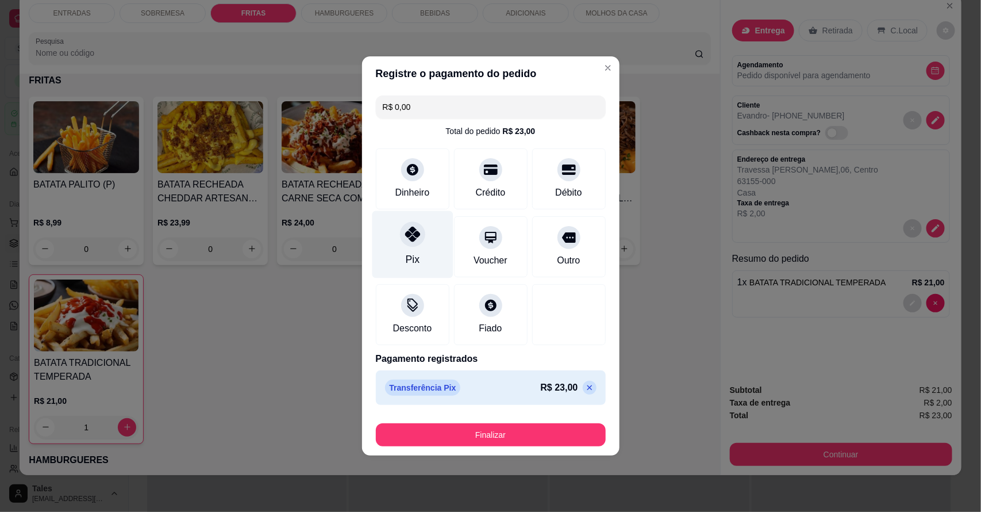
type input "R$ 0,00"
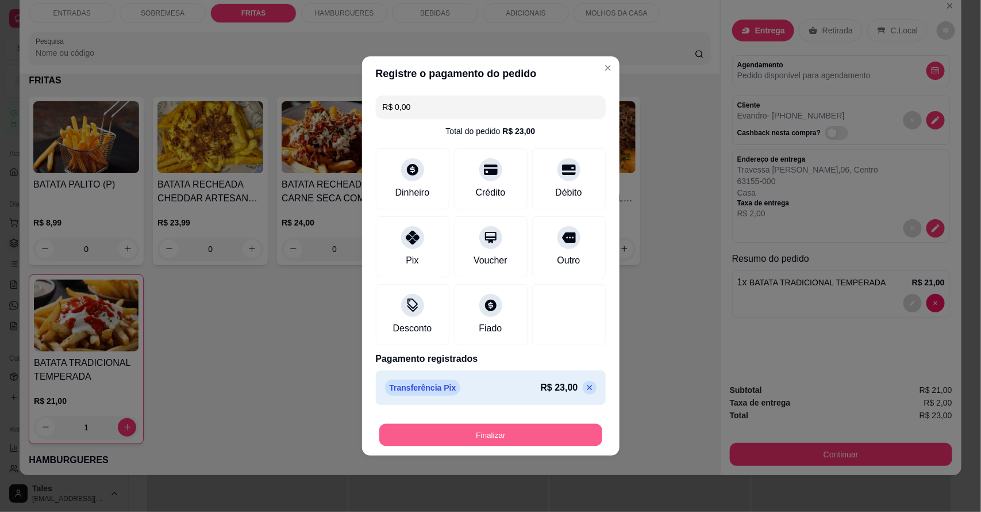
click at [500, 432] on button "Finalizar" at bounding box center [490, 435] width 223 height 22
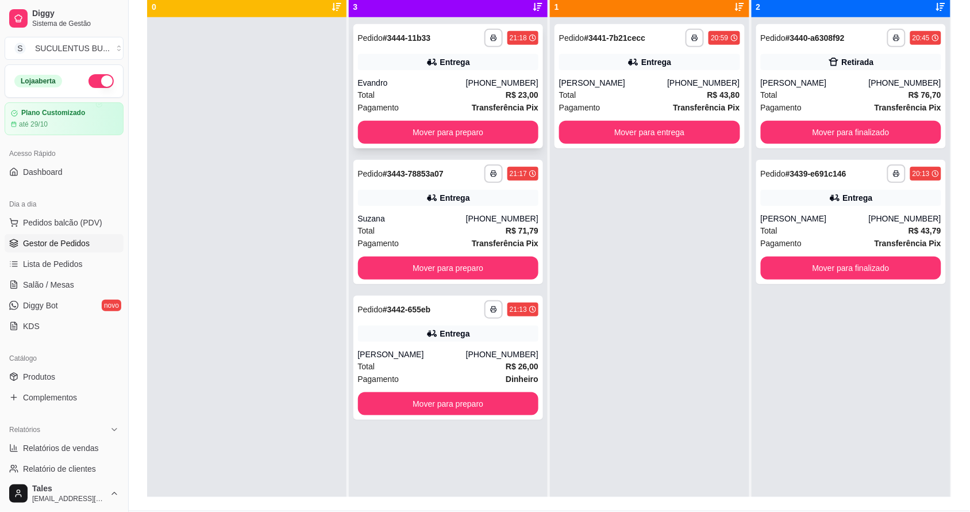
click at [456, 94] on div "Total R$ 23,00" at bounding box center [448, 95] width 181 height 13
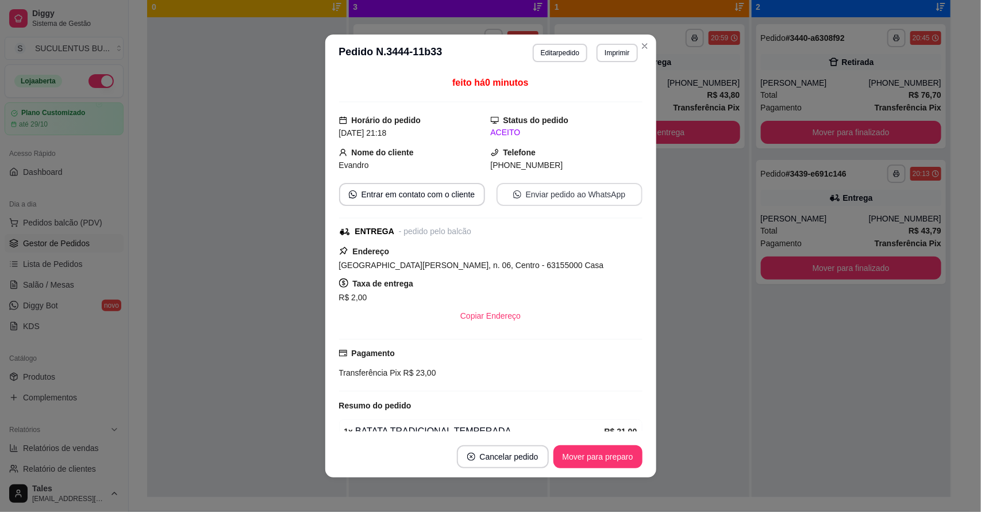
click at [558, 197] on button "Enviar pedido ao WhatsApp" at bounding box center [570, 194] width 146 height 23
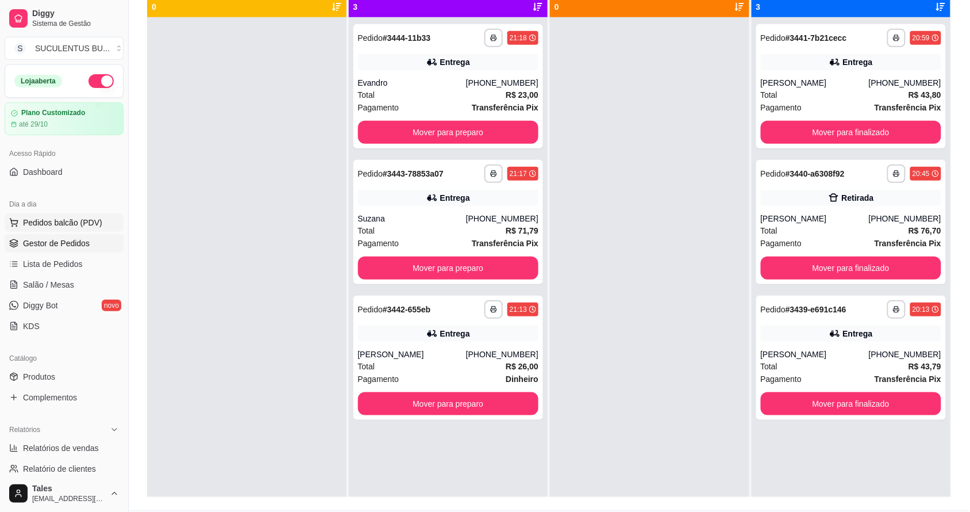
click at [62, 223] on span "Pedidos balcão (PDV)" at bounding box center [62, 222] width 79 height 11
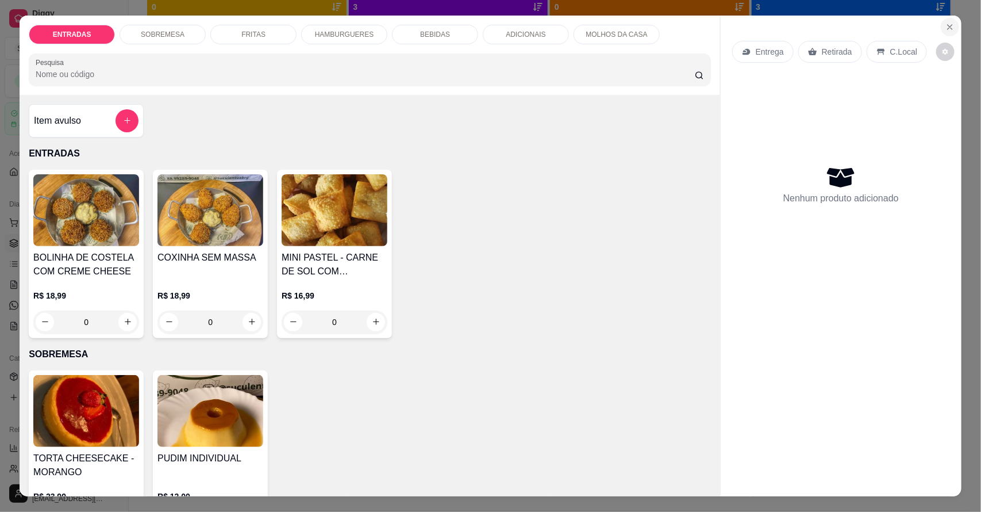
click at [946, 24] on icon "Close" at bounding box center [950, 26] width 9 height 9
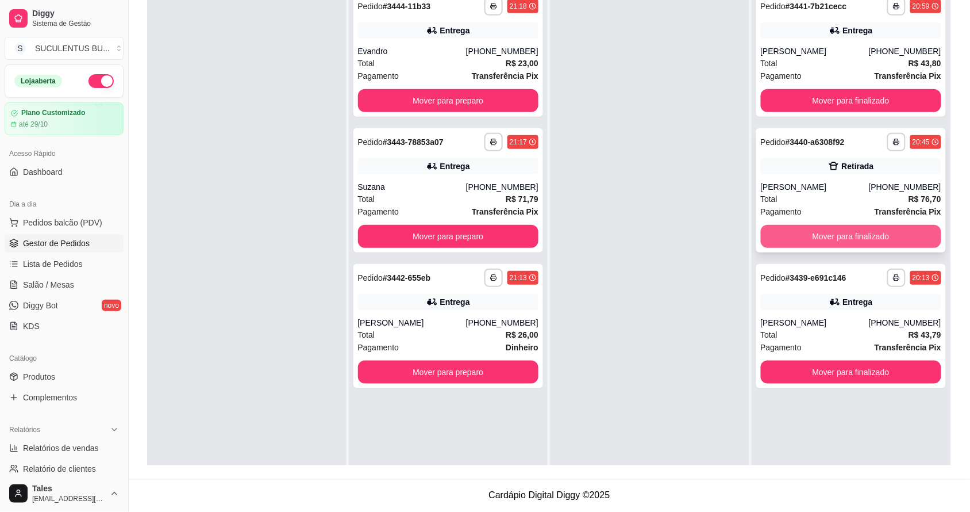
click at [826, 236] on button "Mover para finalizado" at bounding box center [851, 236] width 181 height 23
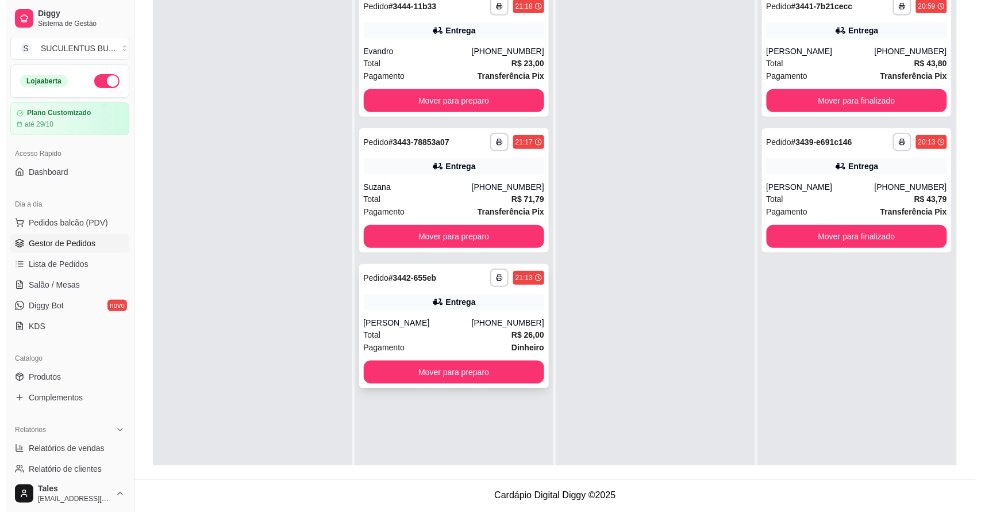
scroll to position [103, 0]
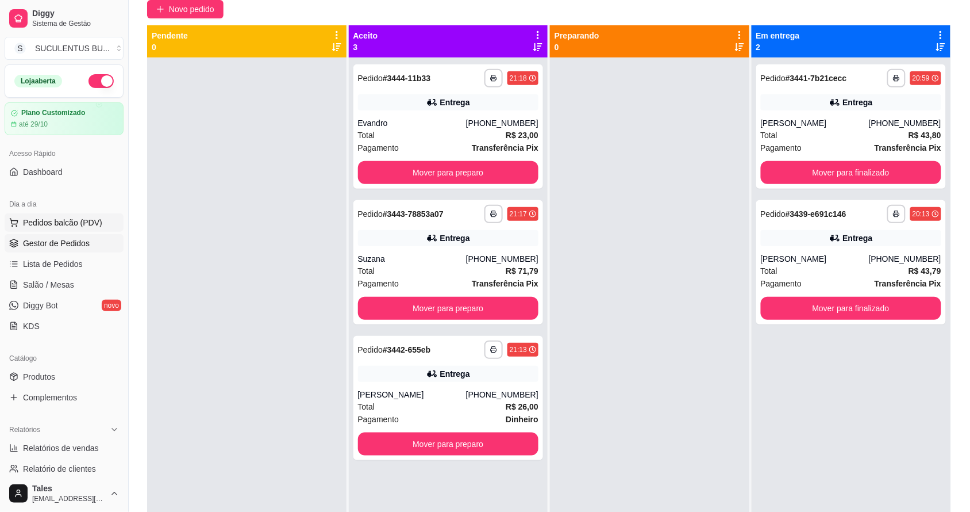
click at [75, 220] on span "Pedidos balcão (PDV)" at bounding box center [62, 222] width 79 height 11
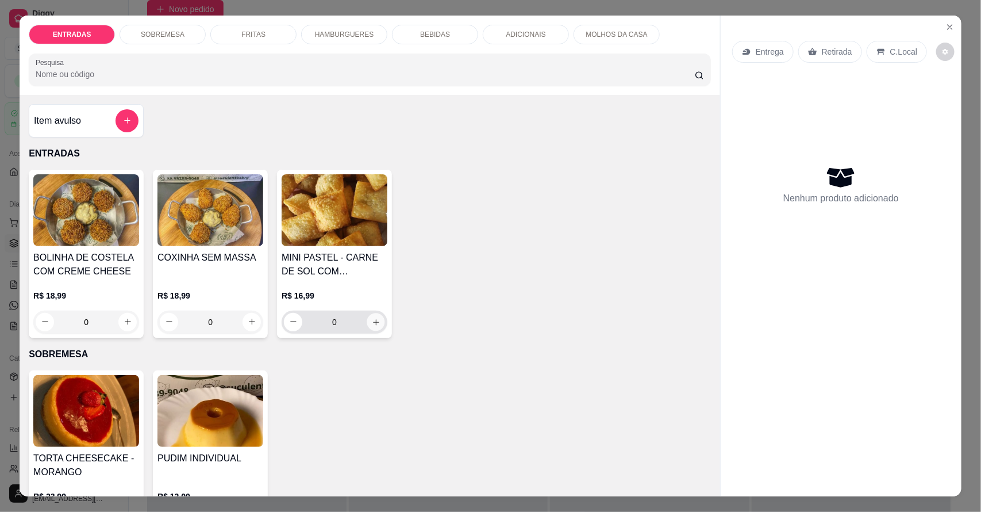
click at [372, 320] on icon "increase-product-quantity" at bounding box center [376, 321] width 9 height 9
type input "1"
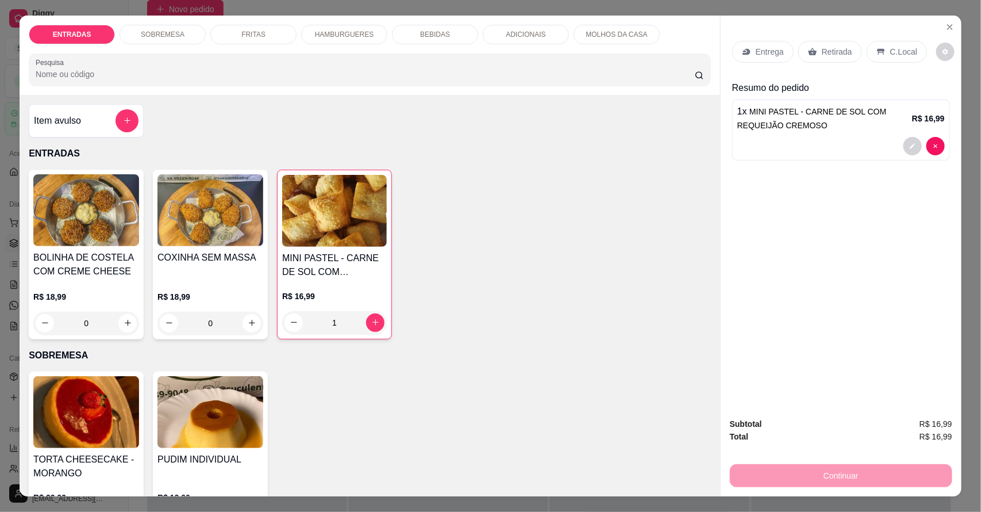
click at [360, 38] on p "HAMBURGUERES" at bounding box center [344, 34] width 59 height 9
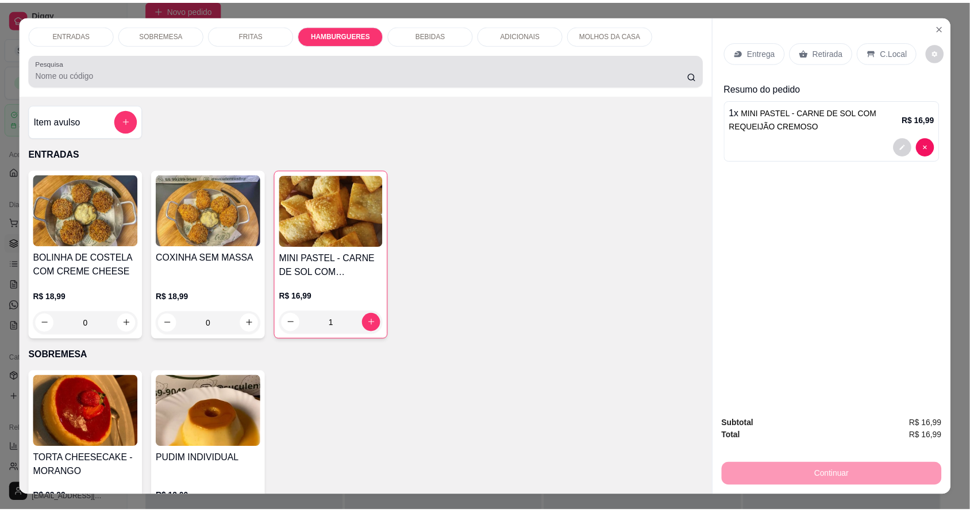
scroll to position [21, 0]
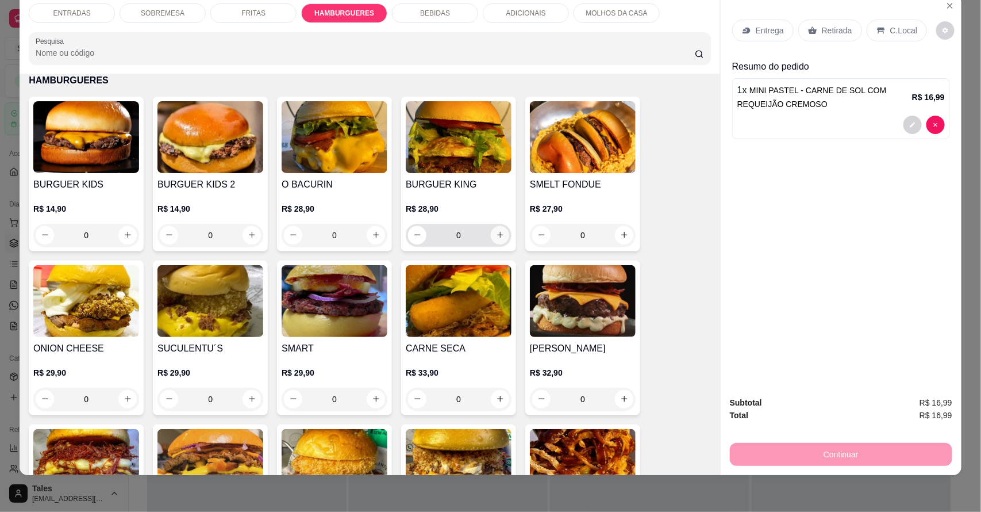
click at [496, 239] on button "increase-product-quantity" at bounding box center [500, 235] width 18 height 18
type input "1"
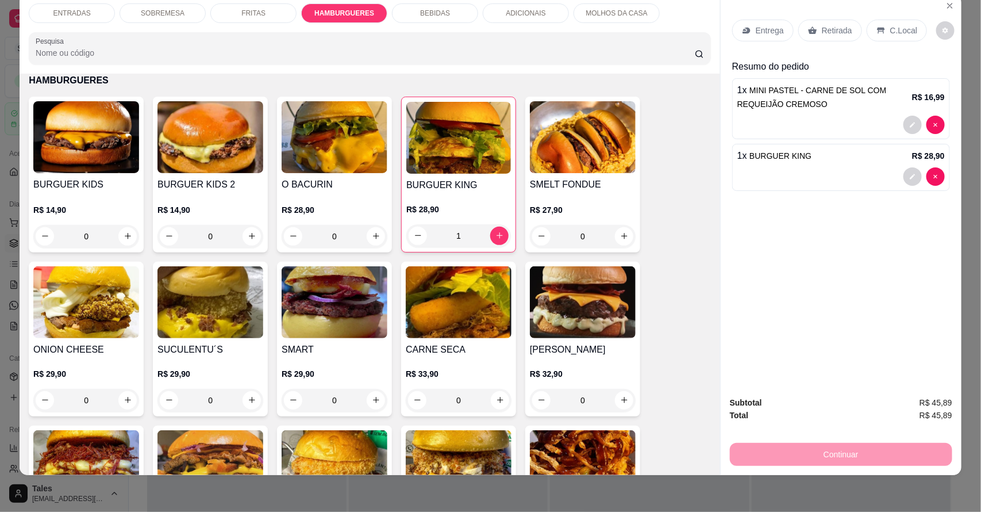
click at [768, 25] on p "Entrega" at bounding box center [770, 30] width 28 height 11
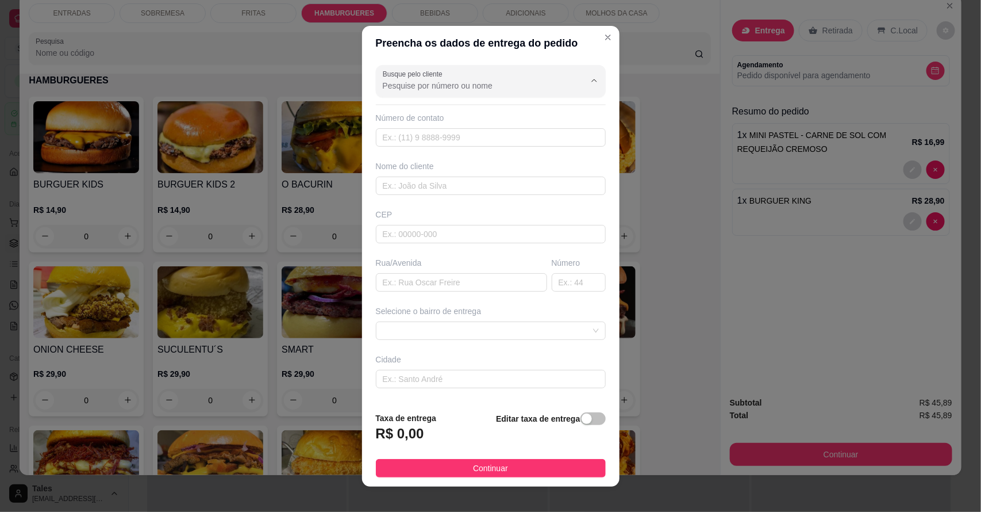
click at [496, 90] on input "Busque pelo cliente" at bounding box center [475, 85] width 184 height 11
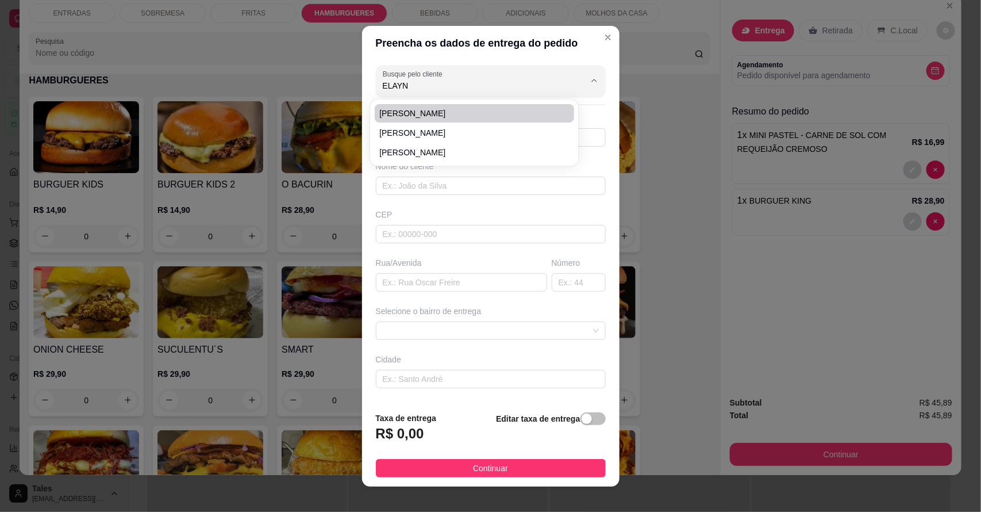
click at [414, 113] on span "[PERSON_NAME]" at bounding box center [468, 113] width 179 height 11
type input "[PERSON_NAME]"
type input "88997721927"
type input "[PERSON_NAME]"
type input "63155000"
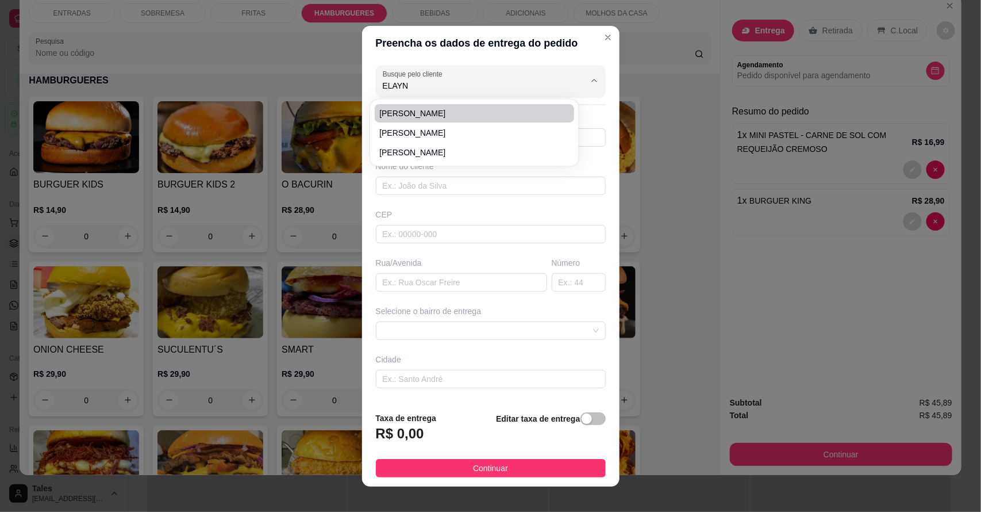
type input "ze filho"
type input "46"
type input "Salitre"
type input "Casa"
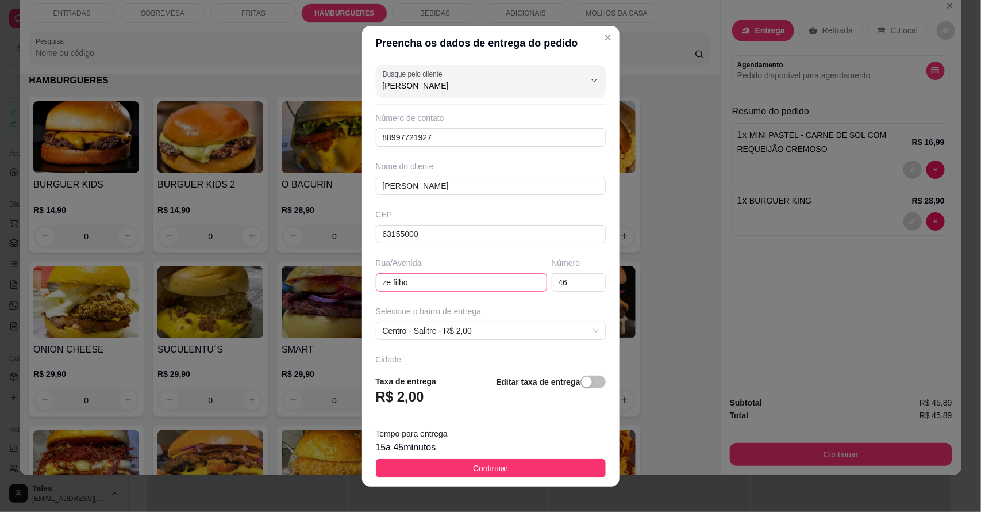
type input "[PERSON_NAME]"
click at [437, 282] on input "ze filho" at bounding box center [461, 282] width 171 height 18
click at [376, 281] on input "ze filho" at bounding box center [461, 282] width 171 height 18
click at [423, 279] on input "ze filho" at bounding box center [461, 282] width 171 height 18
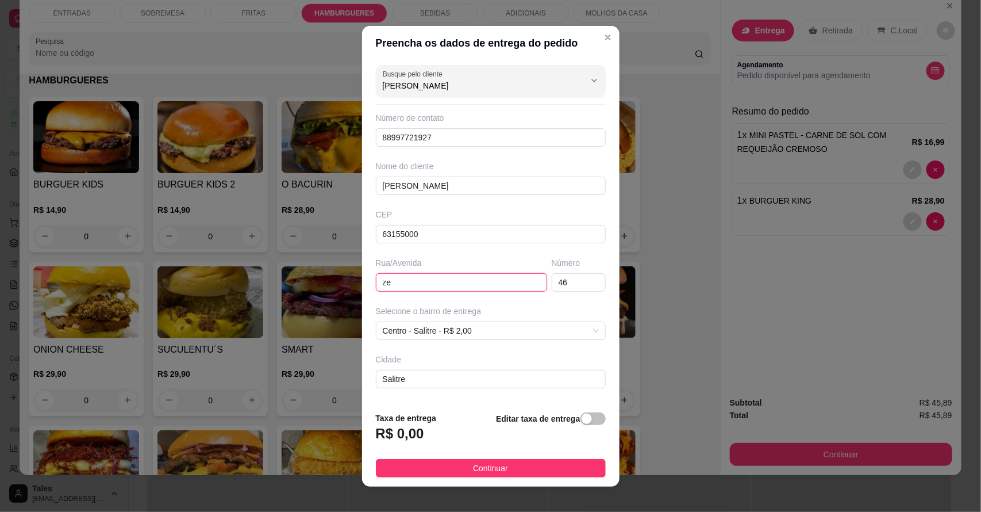
type input "z"
type input "CASA DE [PERSON_NAME]"
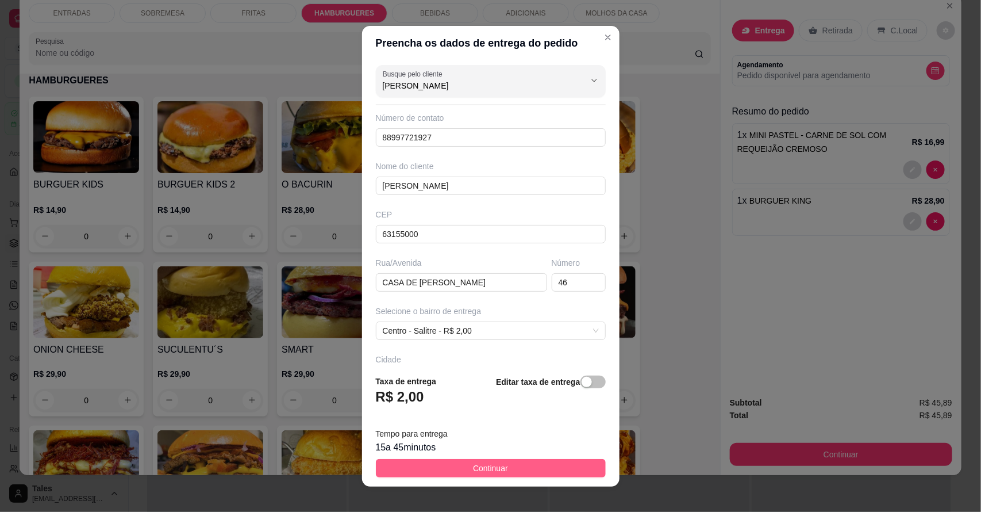
click at [460, 469] on button "Continuar" at bounding box center [491, 468] width 230 height 18
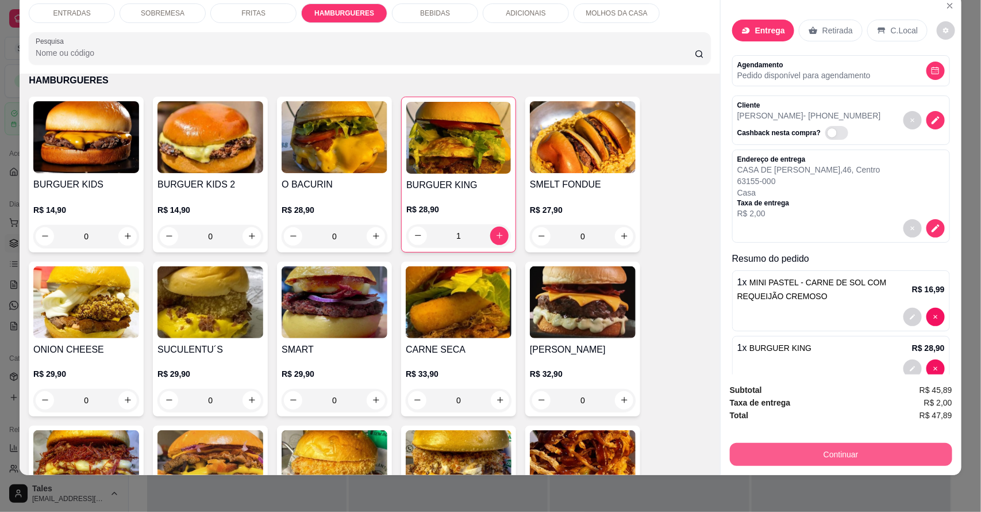
click at [832, 456] on button "Continuar" at bounding box center [841, 454] width 222 height 23
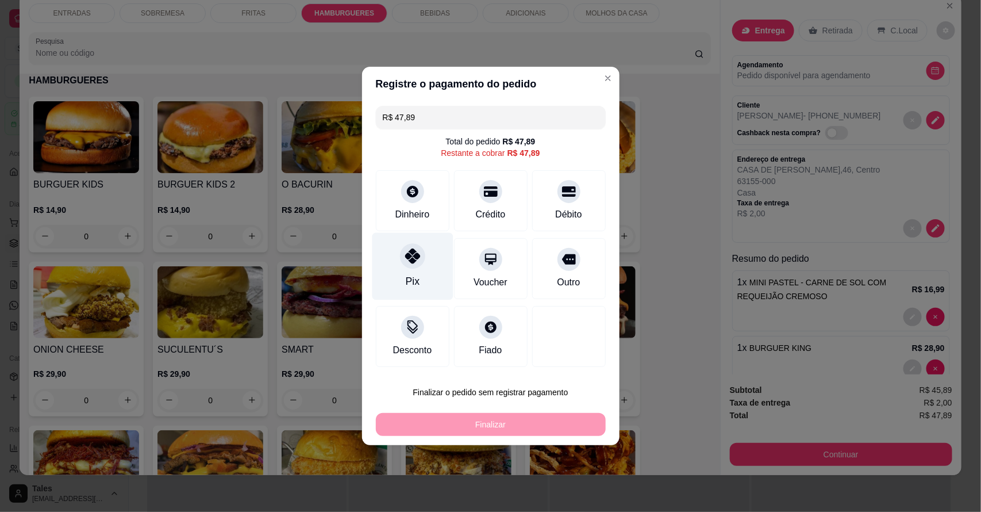
click at [415, 268] on div at bounding box center [412, 255] width 25 height 25
type input "R$ 0,00"
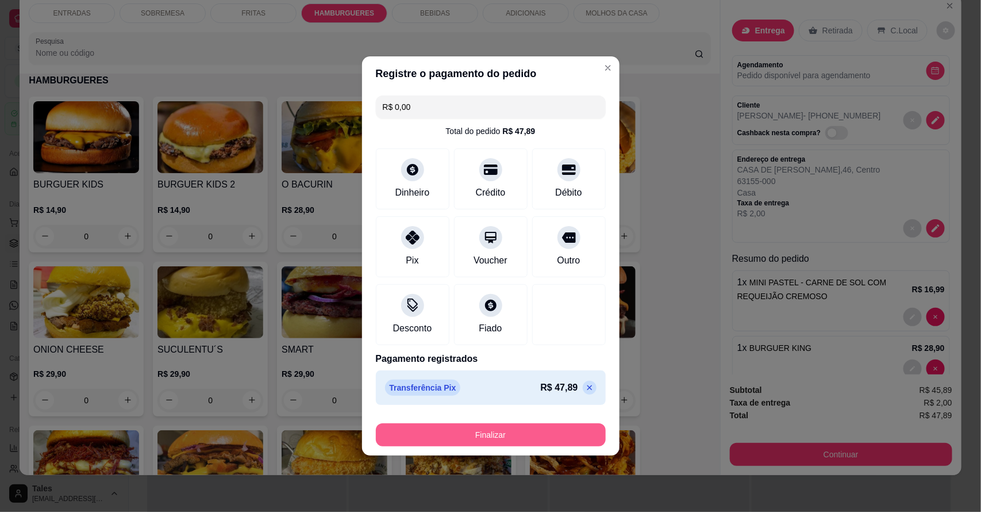
click at [552, 435] on button "Finalizar" at bounding box center [491, 434] width 230 height 23
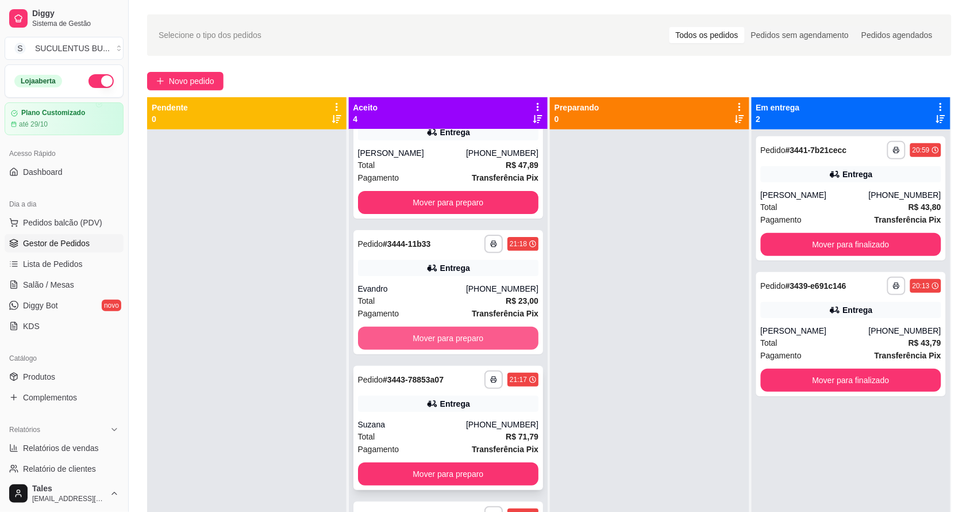
scroll to position [32, 0]
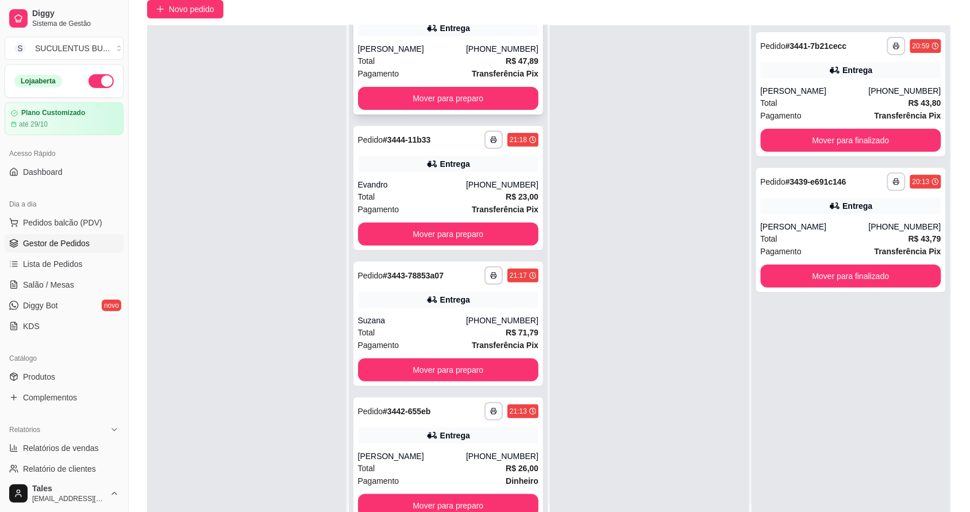
click at [447, 62] on div "Total R$ 47,89" at bounding box center [448, 61] width 181 height 13
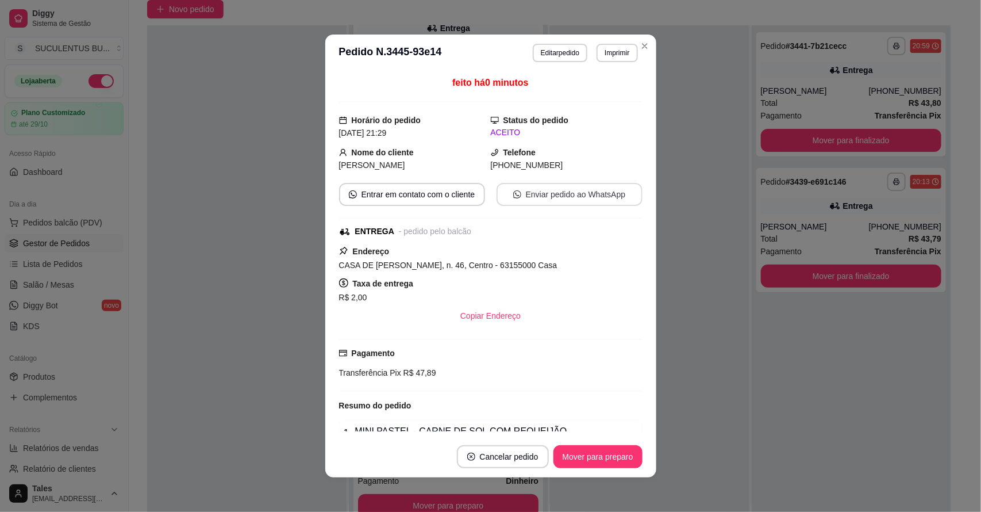
click at [567, 191] on button "Enviar pedido ao WhatsApp" at bounding box center [570, 194] width 146 height 23
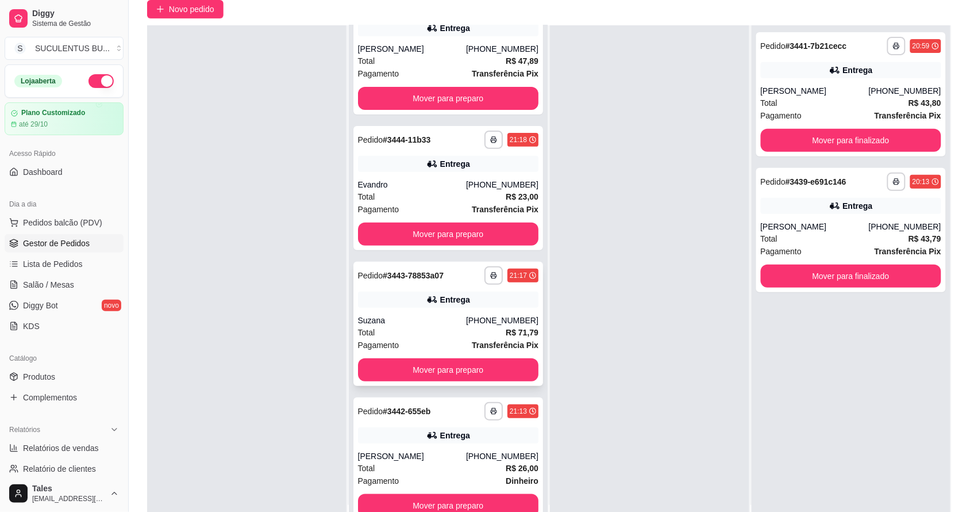
scroll to position [0, 0]
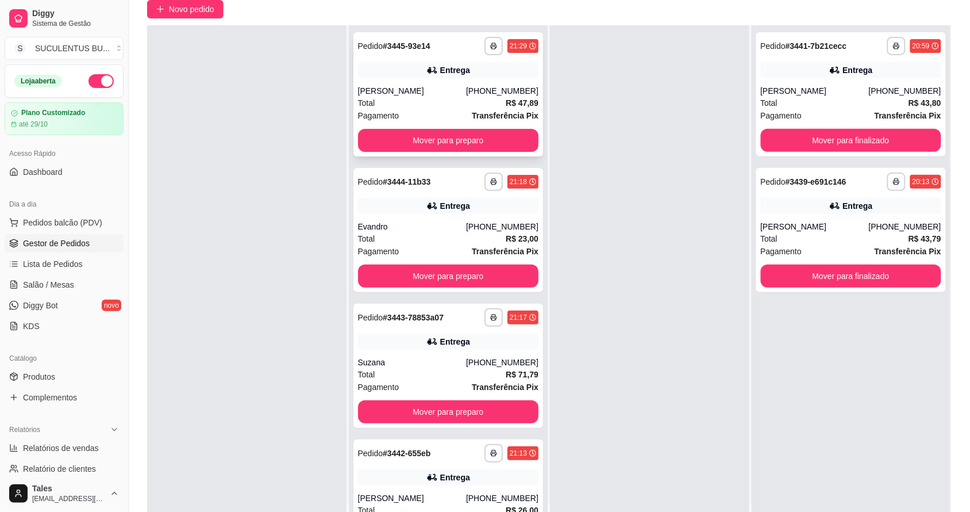
click at [458, 93] on div "[PERSON_NAME]" at bounding box center [412, 90] width 108 height 11
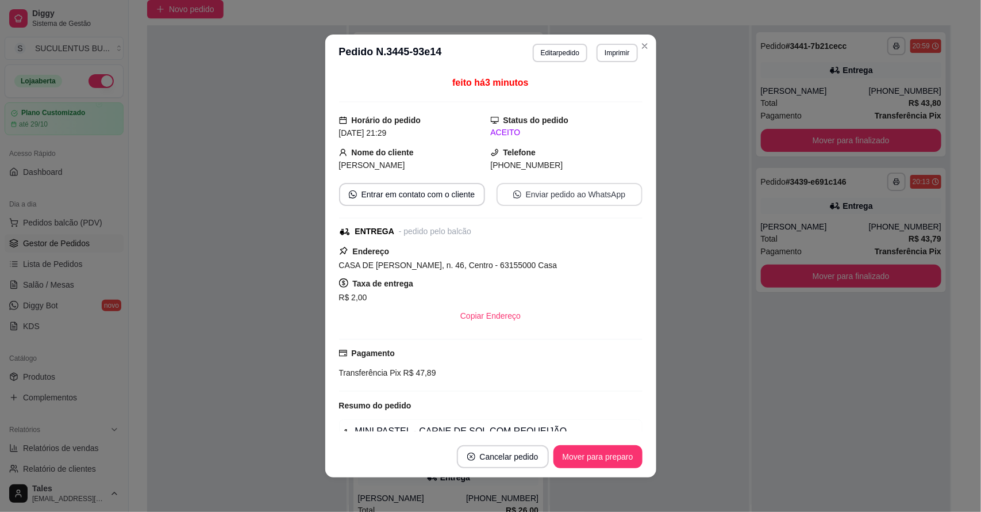
click at [547, 204] on button "Enviar pedido ao WhatsApp" at bounding box center [570, 194] width 146 height 23
click at [562, 52] on button "Editar pedido" at bounding box center [560, 53] width 53 height 18
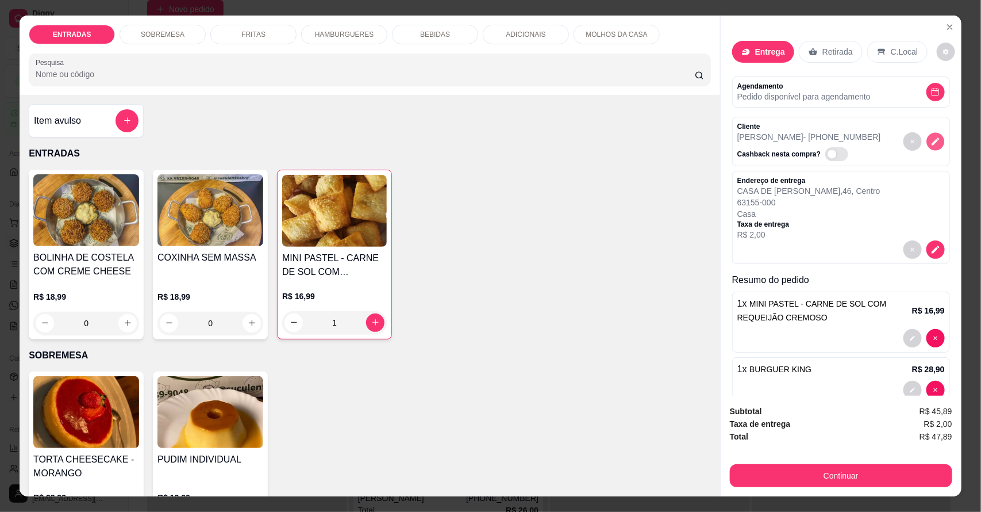
click at [931, 145] on icon "decrease-product-quantity" at bounding box center [936, 141] width 10 height 10
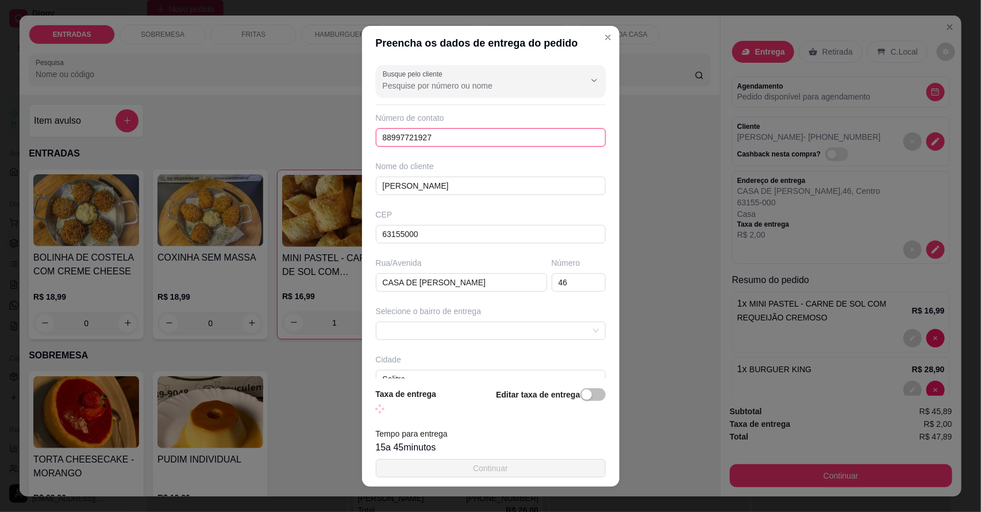
click at [383, 136] on input "88997721927" at bounding box center [491, 137] width 230 height 18
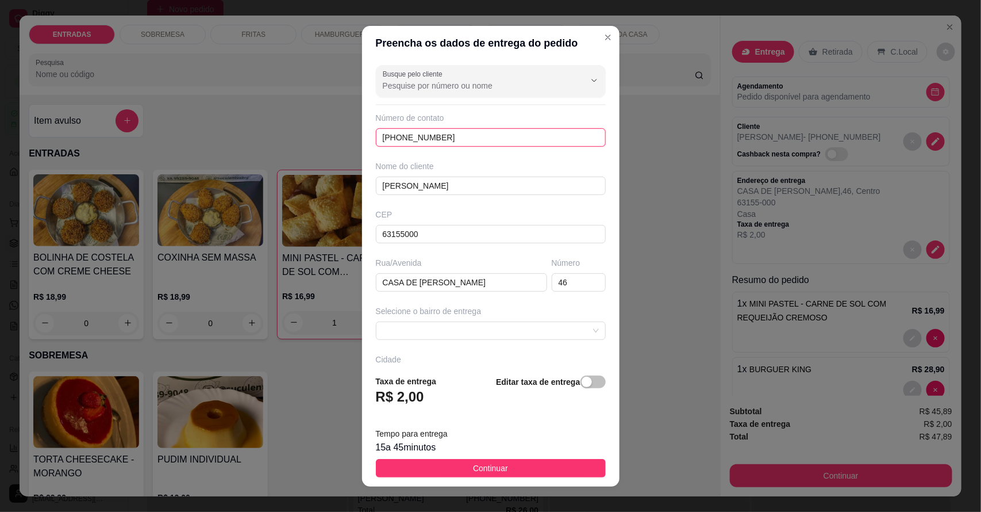
click at [383, 136] on input "[PHONE_NUMBER]" at bounding box center [491, 137] width 230 height 18
type input "[PHONE_NUMBER]"
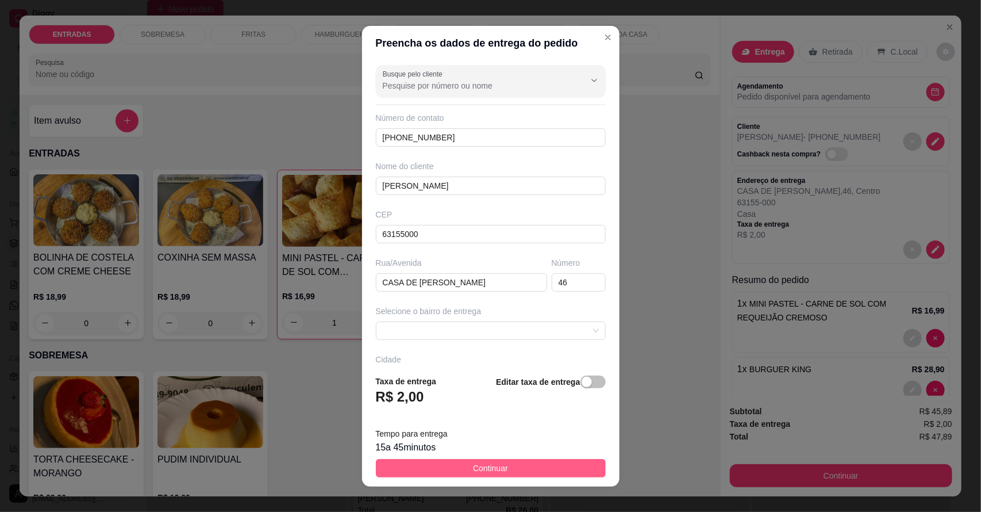
click at [509, 466] on button "Continuar" at bounding box center [491, 468] width 230 height 18
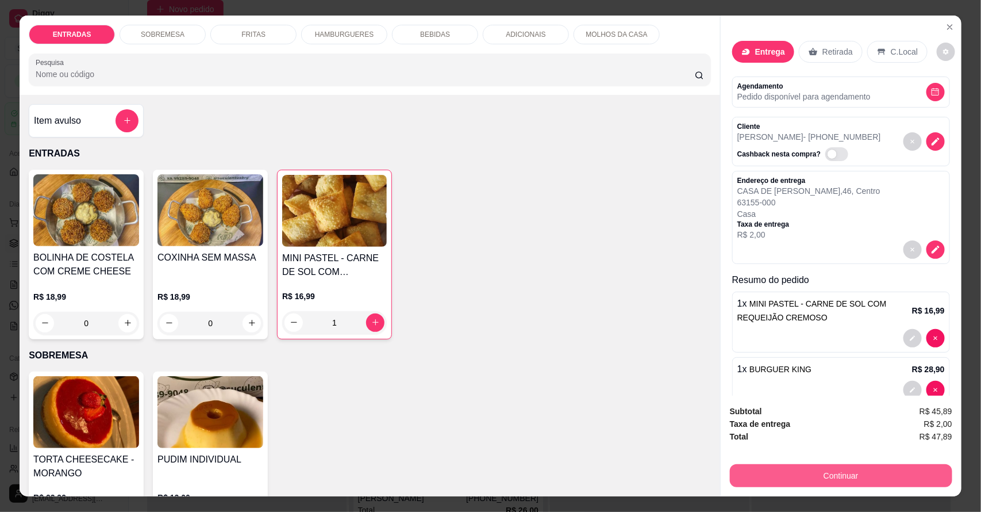
click at [855, 479] on button "Continuar" at bounding box center [841, 475] width 222 height 23
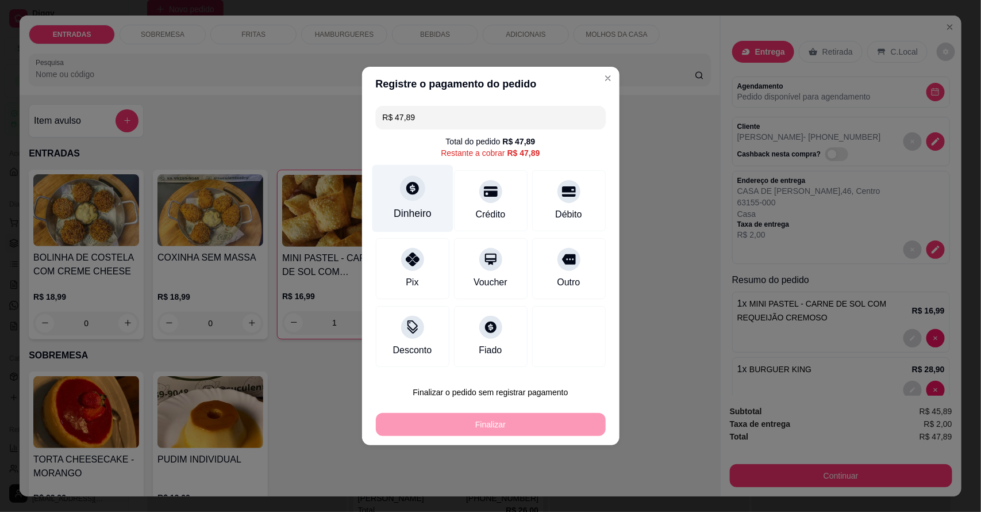
click at [413, 206] on div "Dinheiro" at bounding box center [412, 198] width 81 height 67
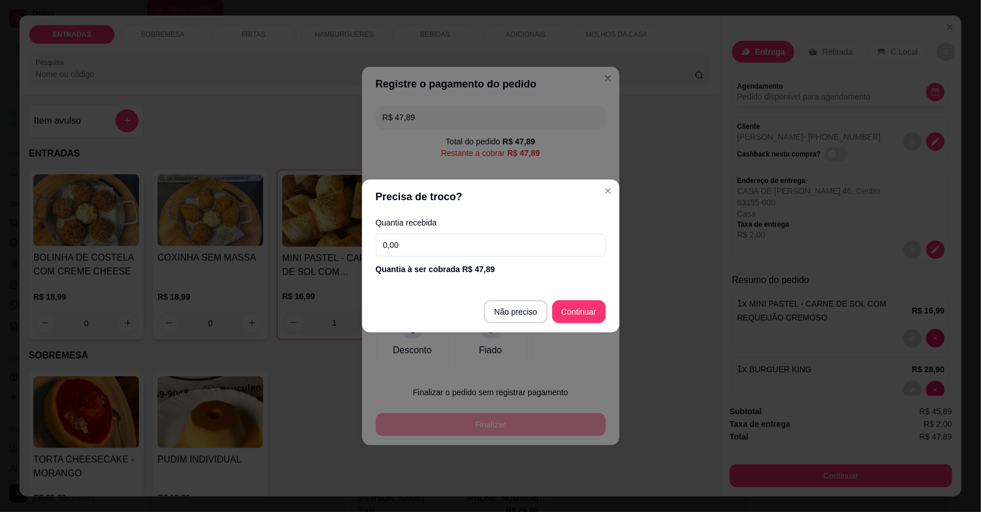
click at [443, 239] on input "0,00" at bounding box center [491, 244] width 230 height 23
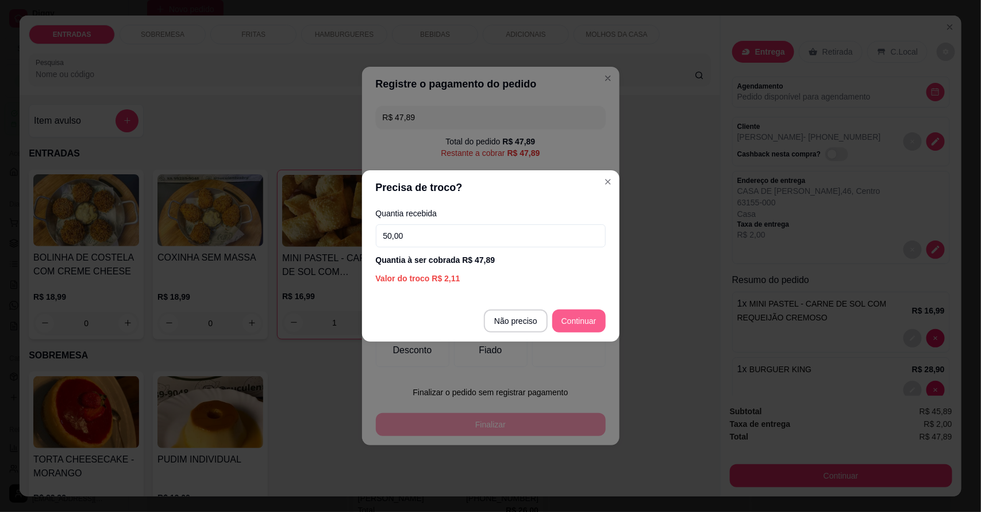
type input "50,00"
type input "R$ 0,00"
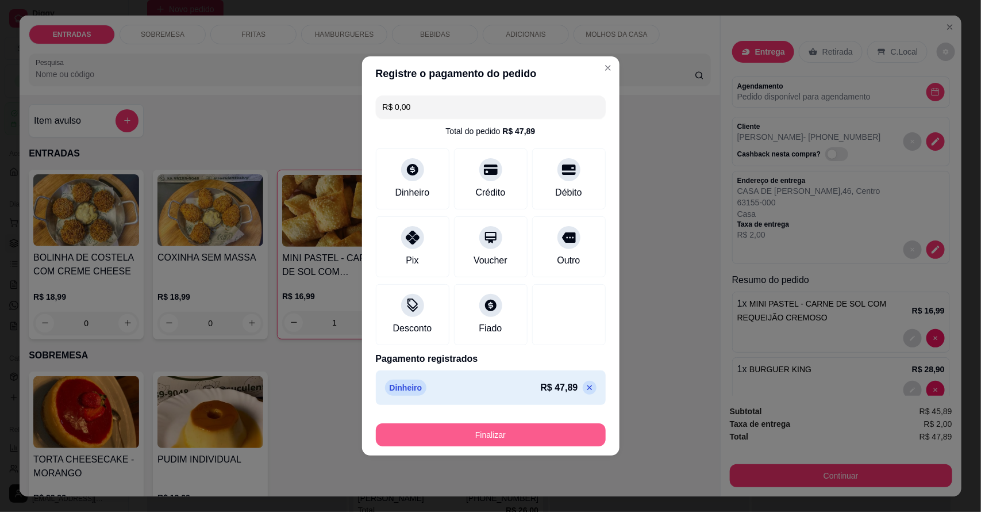
click at [494, 430] on button "Finalizar" at bounding box center [491, 434] width 230 height 23
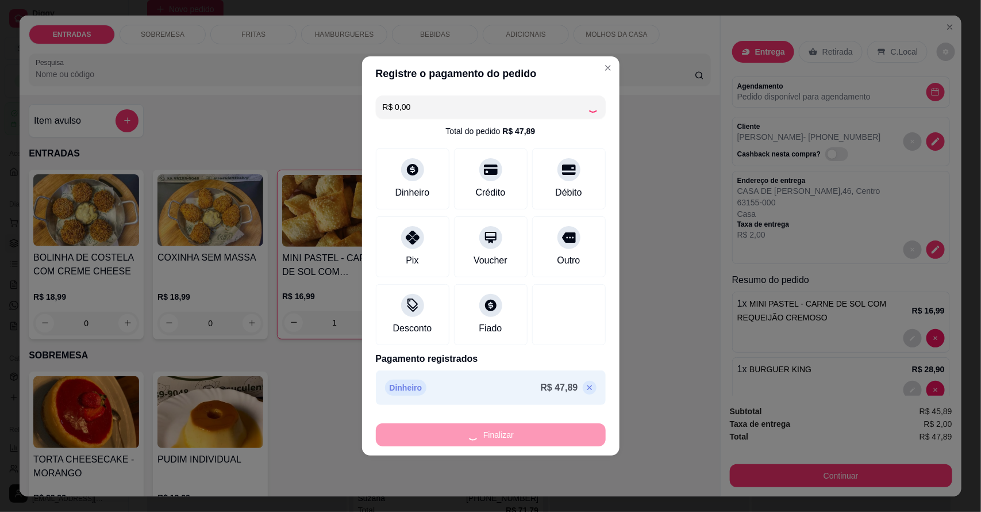
type input "0"
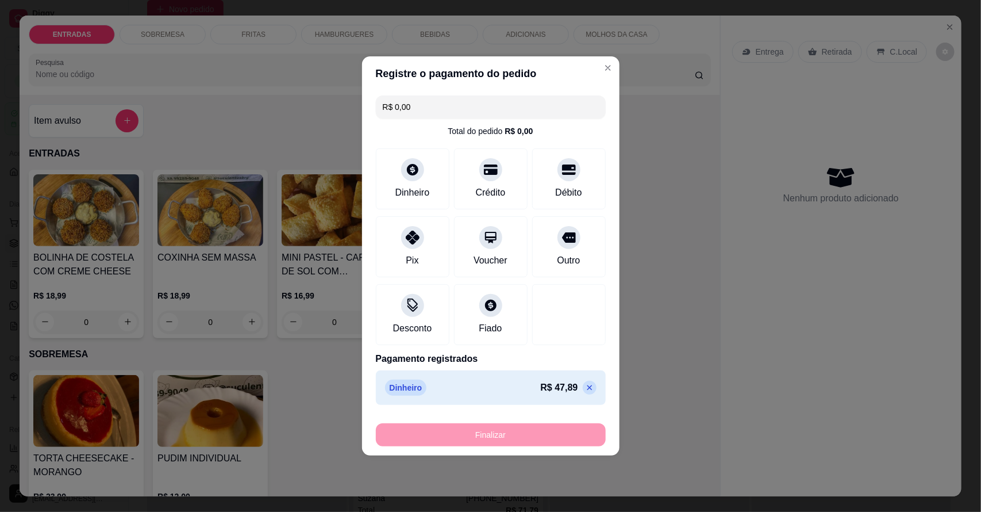
type input "-R$ 47,89"
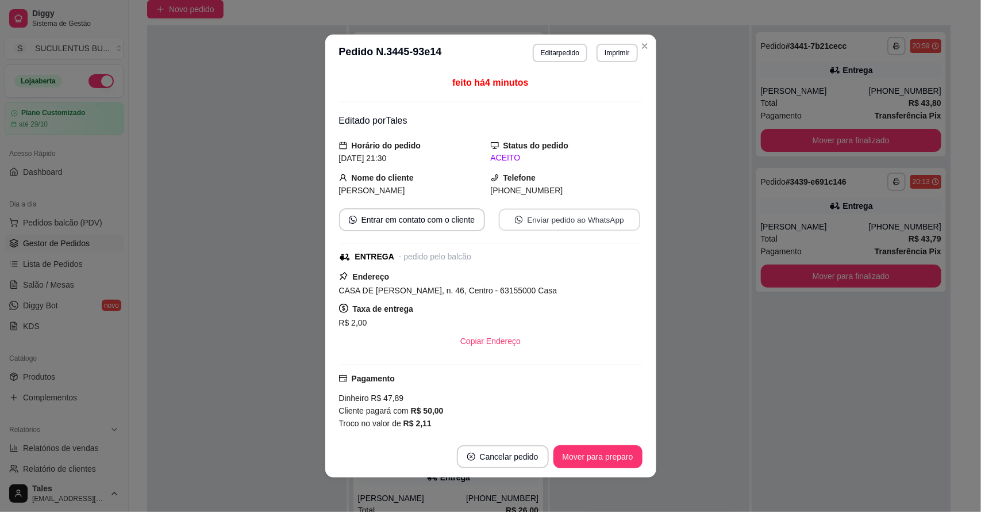
click at [538, 220] on button "Enviar pedido ao WhatsApp" at bounding box center [568, 220] width 141 height 22
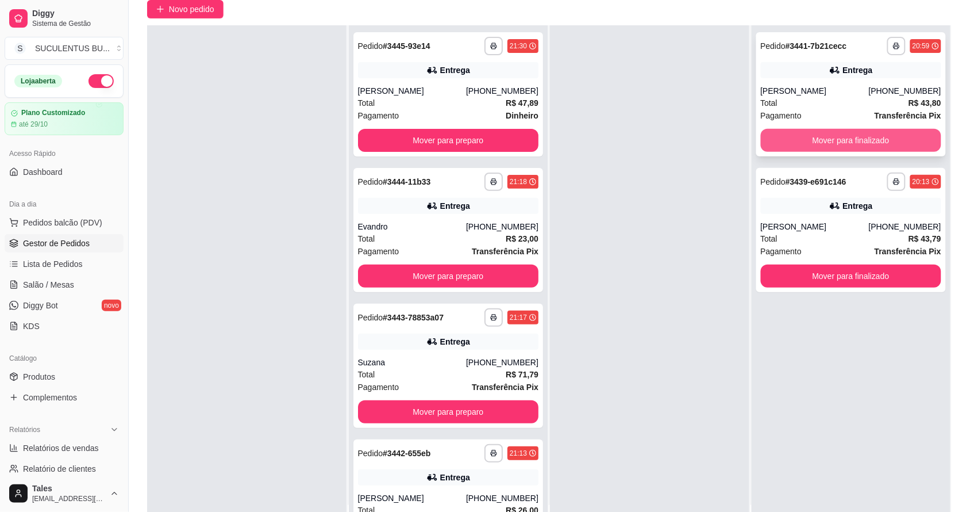
click at [851, 136] on button "Mover para finalizado" at bounding box center [851, 140] width 181 height 23
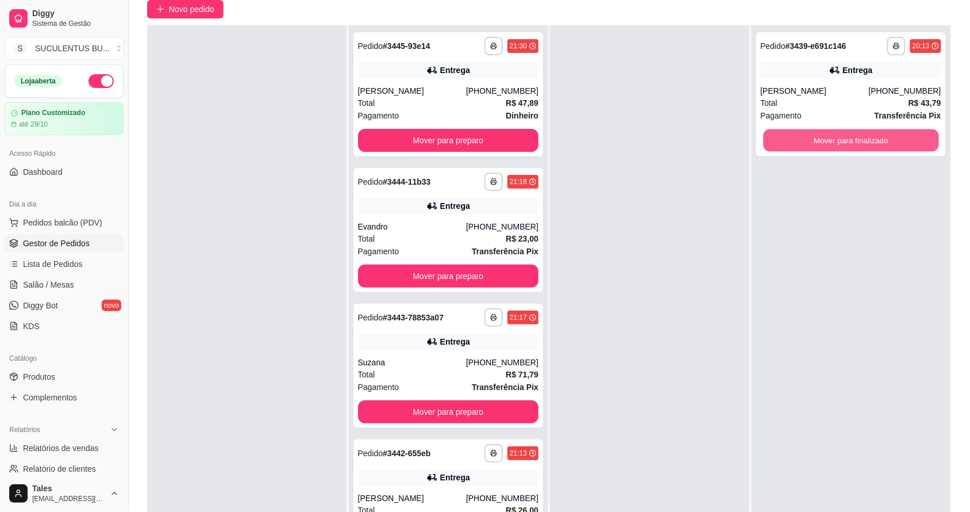
click at [851, 136] on button "Mover para finalizado" at bounding box center [850, 140] width 175 height 22
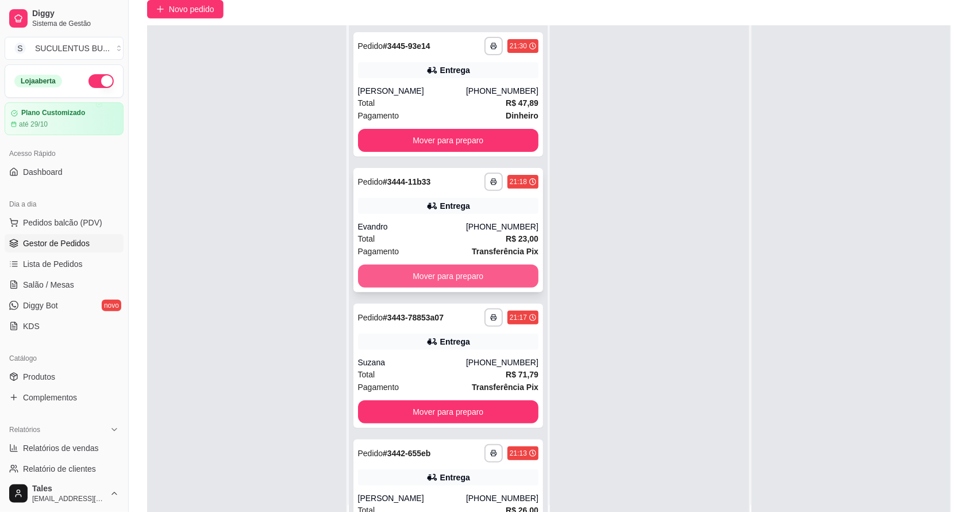
click at [484, 271] on button "Mover para preparo" at bounding box center [448, 275] width 181 height 23
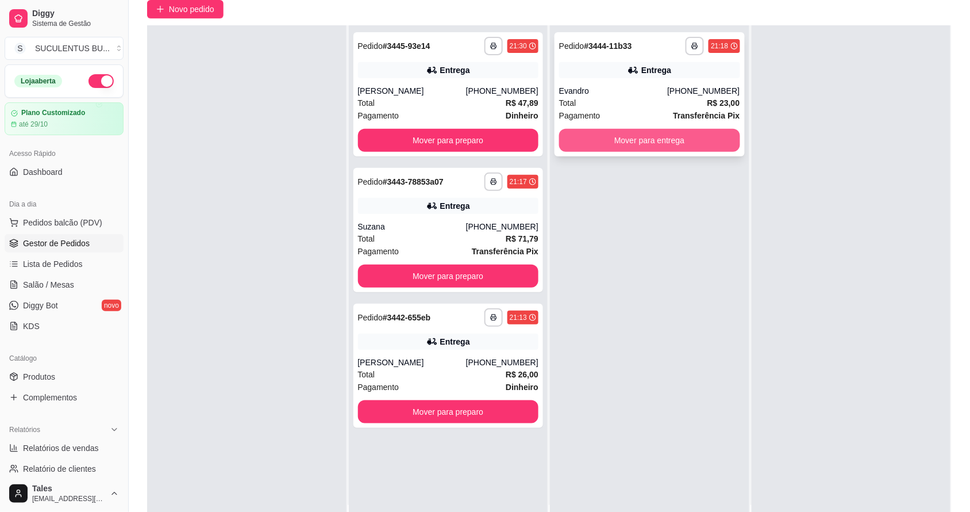
click at [636, 133] on button "Mover para entrega" at bounding box center [649, 140] width 181 height 23
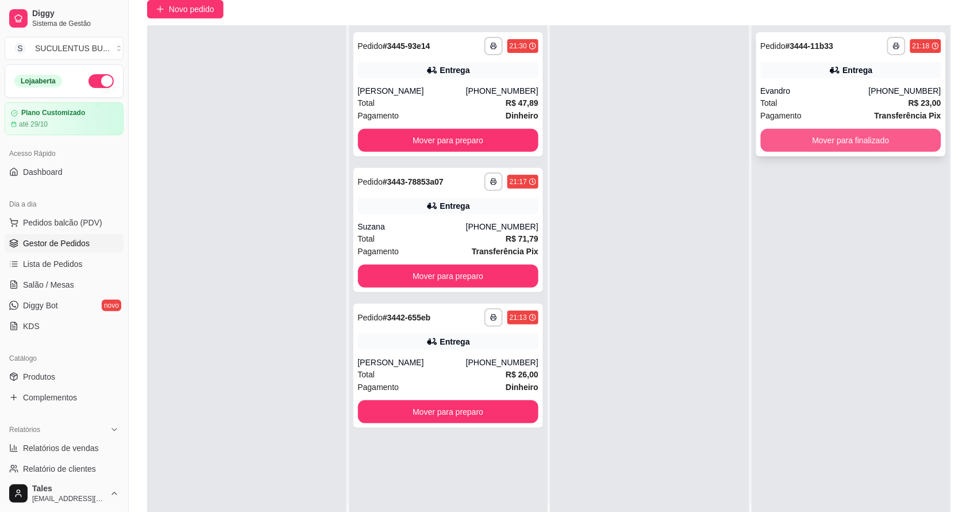
click at [832, 134] on button "Mover para finalizado" at bounding box center [851, 140] width 181 height 23
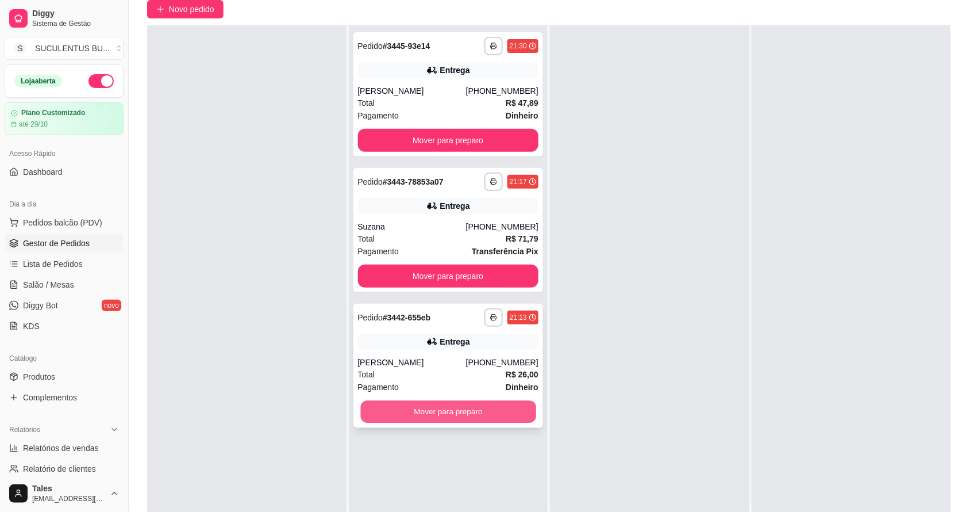
click at [456, 411] on button "Mover para preparo" at bounding box center [447, 412] width 175 height 22
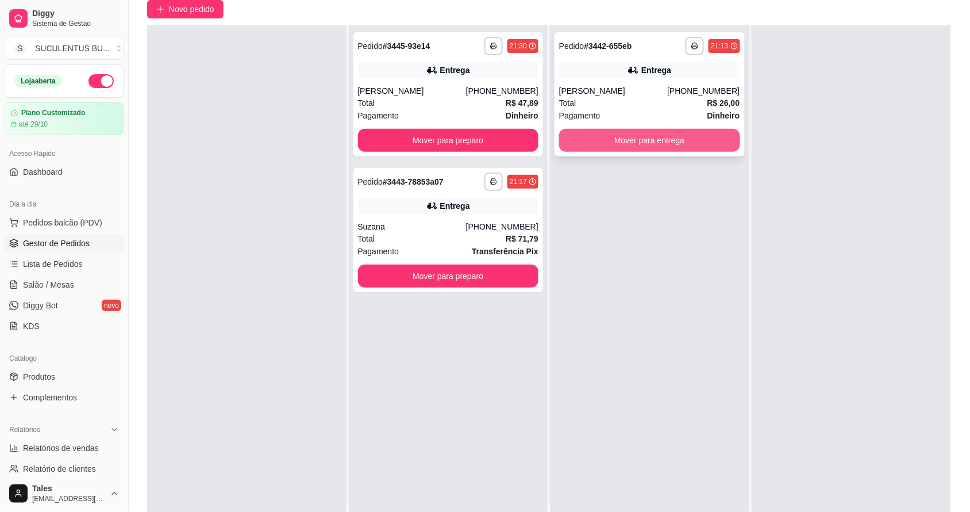
click at [653, 136] on button "Mover para entrega" at bounding box center [649, 140] width 181 height 23
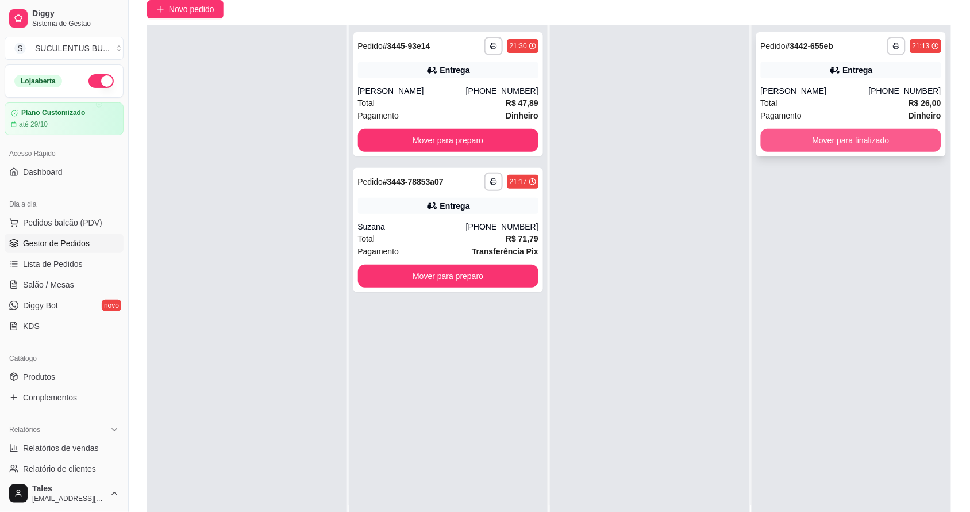
click at [846, 136] on button "Mover para finalizado" at bounding box center [851, 140] width 181 height 23
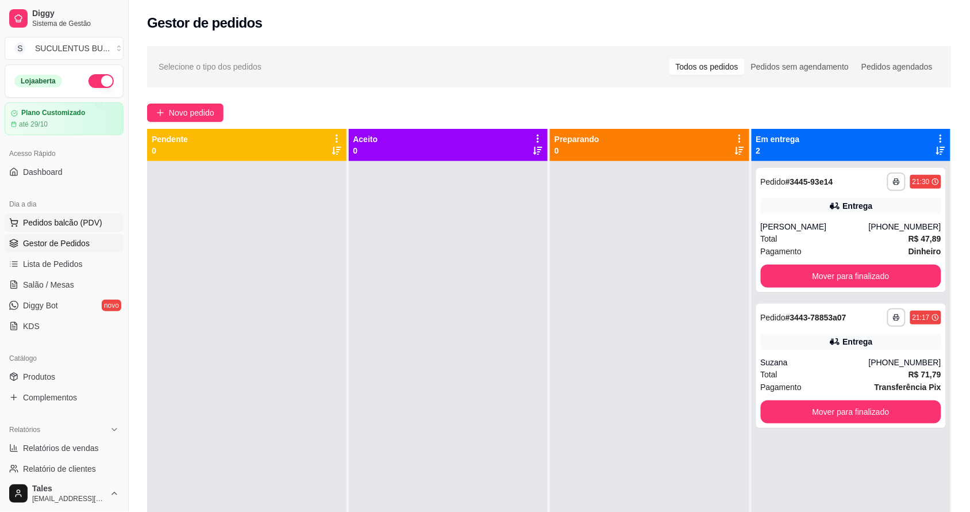
click at [84, 214] on button "Pedidos balcão (PDV)" at bounding box center [64, 222] width 119 height 18
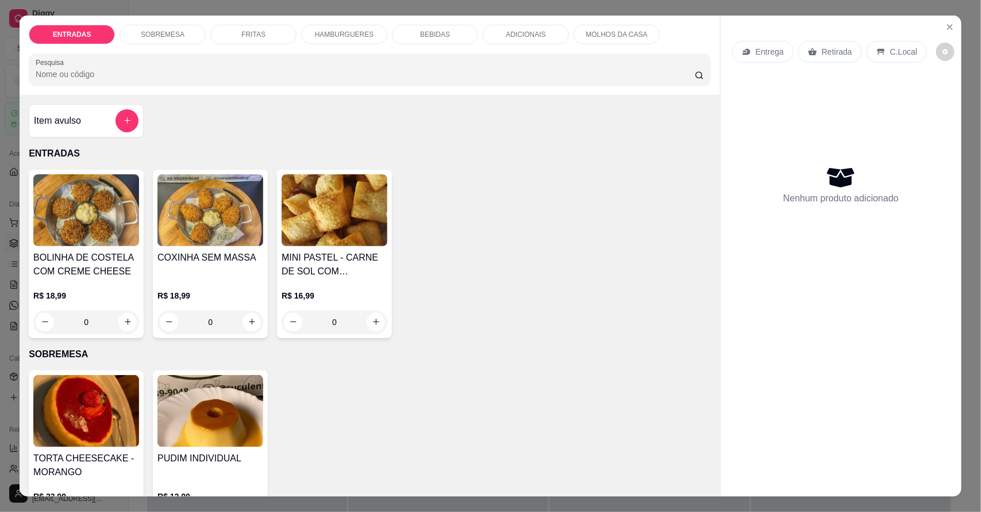
click at [338, 41] on div "HAMBURGUERES" at bounding box center [344, 35] width 86 height 20
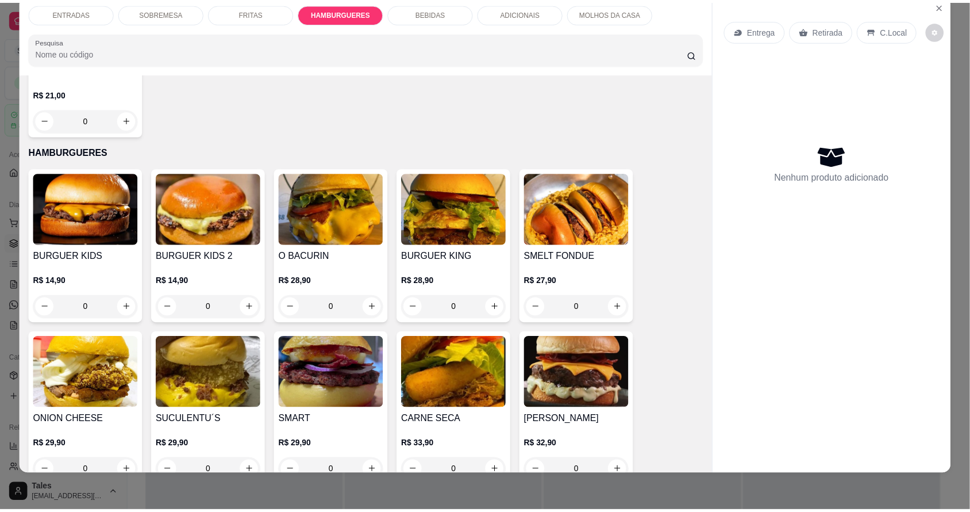
scroll to position [831, 0]
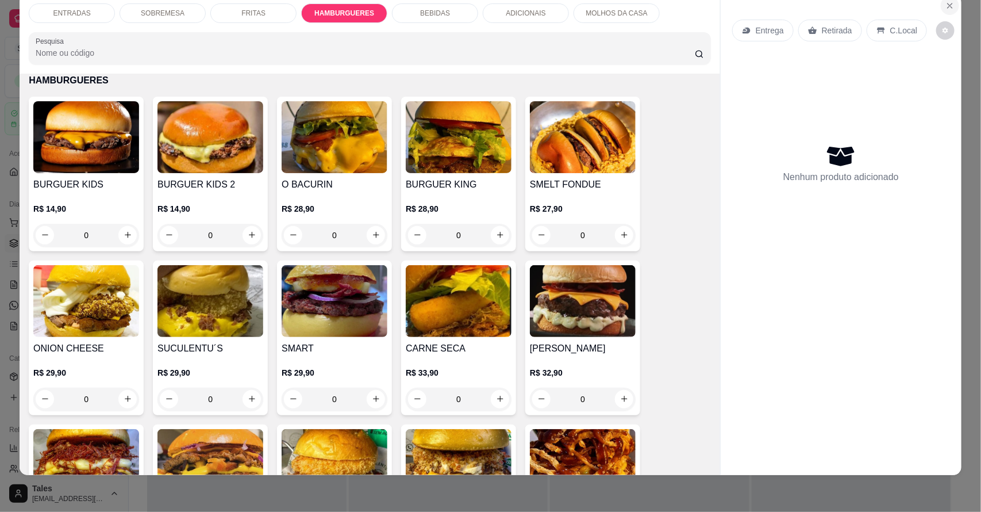
click at [952, 3] on button "Close" at bounding box center [950, 6] width 18 height 18
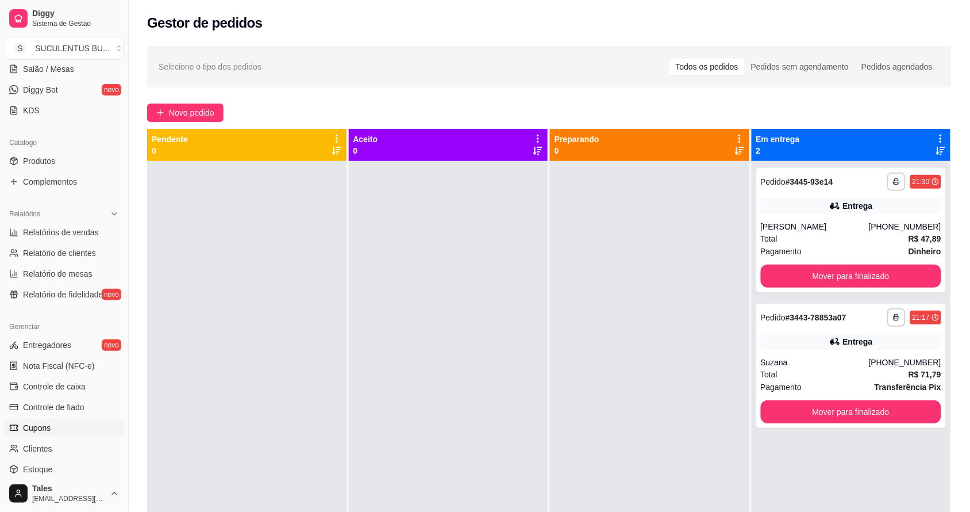
scroll to position [315, 0]
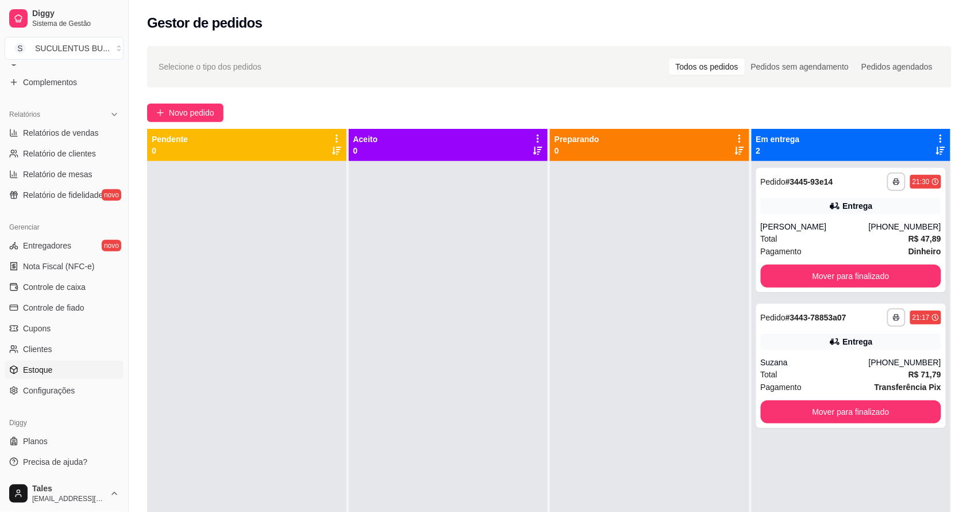
click at [45, 366] on span "Estoque" at bounding box center [37, 369] width 29 height 11
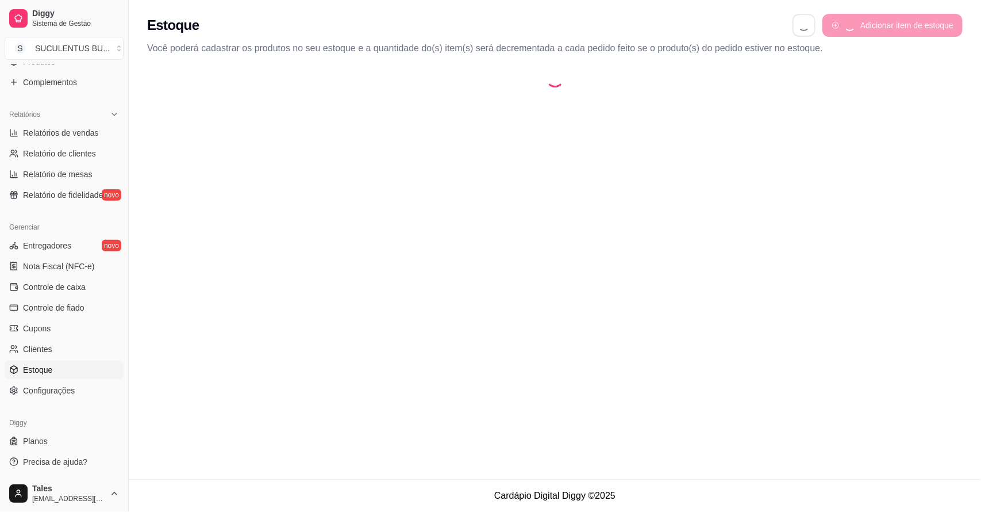
select select "QUANTITY_ORDER"
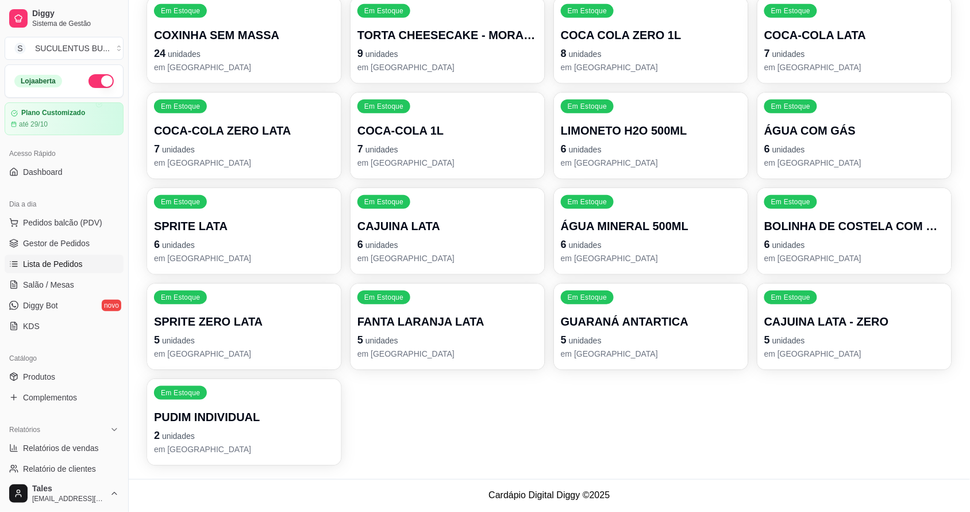
click at [61, 267] on span "Lista de Pedidos" at bounding box center [53, 263] width 60 height 11
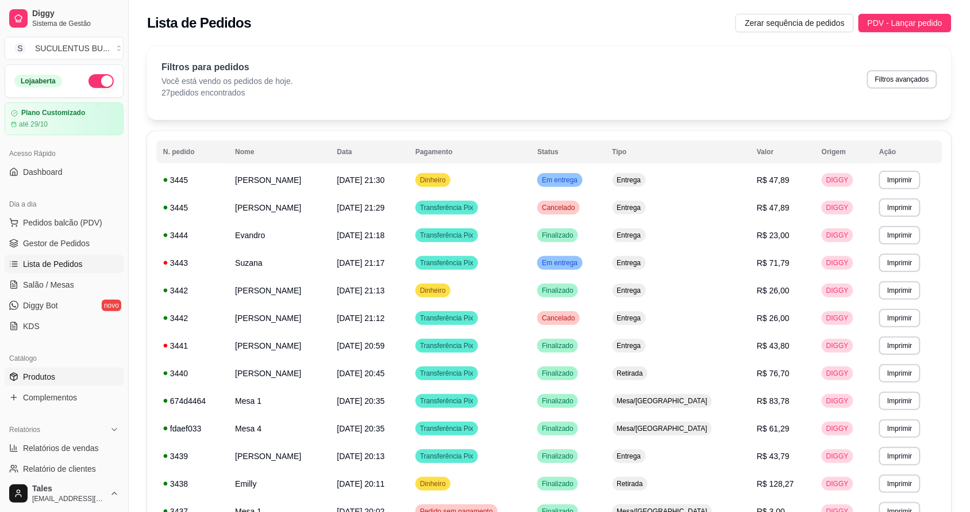
click at [39, 378] on span "Produtos" at bounding box center [39, 376] width 32 height 11
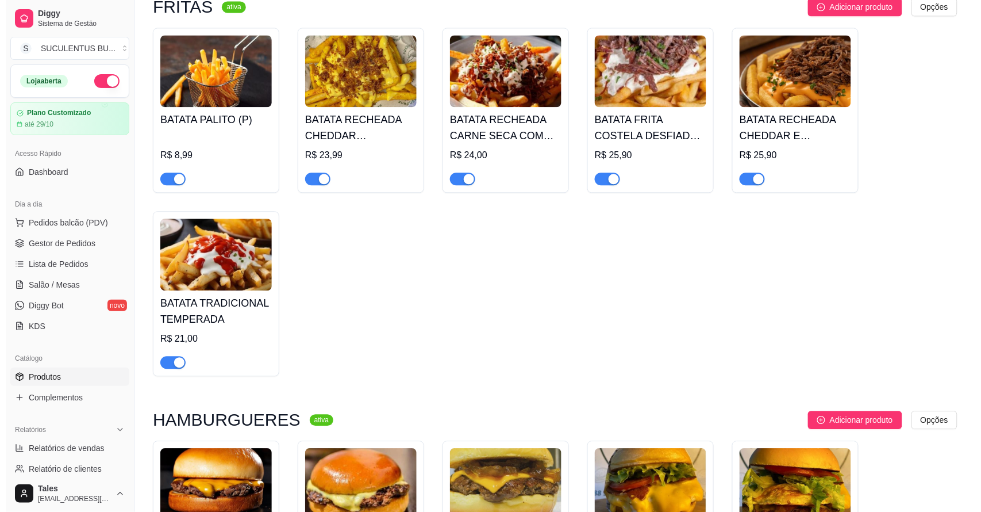
scroll to position [934, 0]
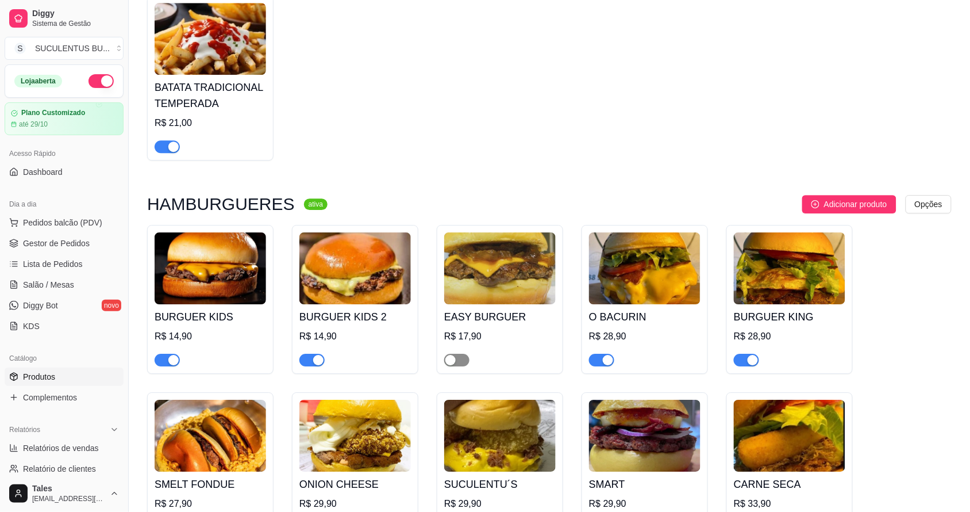
click at [466, 354] on span "button" at bounding box center [456, 360] width 25 height 13
click at [87, 217] on span "Pedidos balcão (PDV)" at bounding box center [62, 222] width 79 height 11
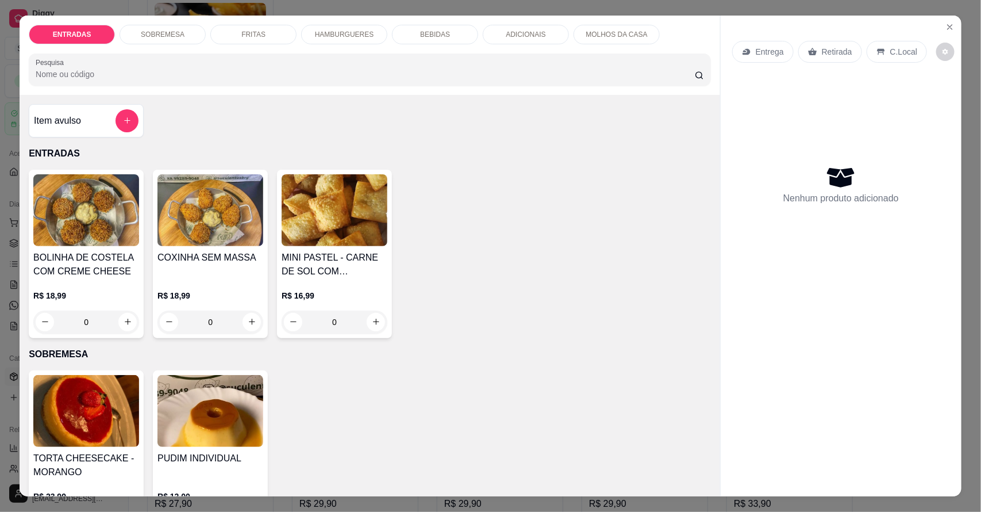
click at [325, 32] on p "HAMBURGUERES" at bounding box center [344, 34] width 59 height 9
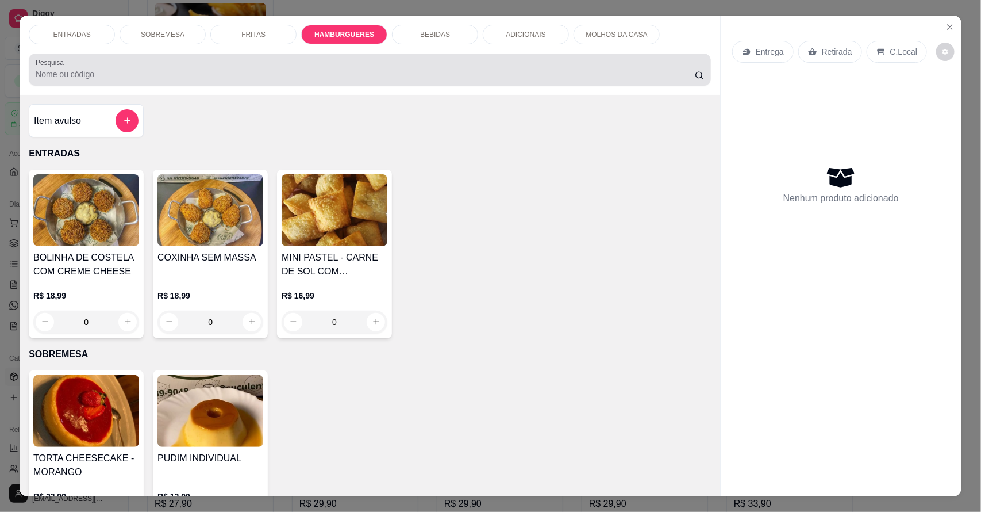
scroll to position [21, 0]
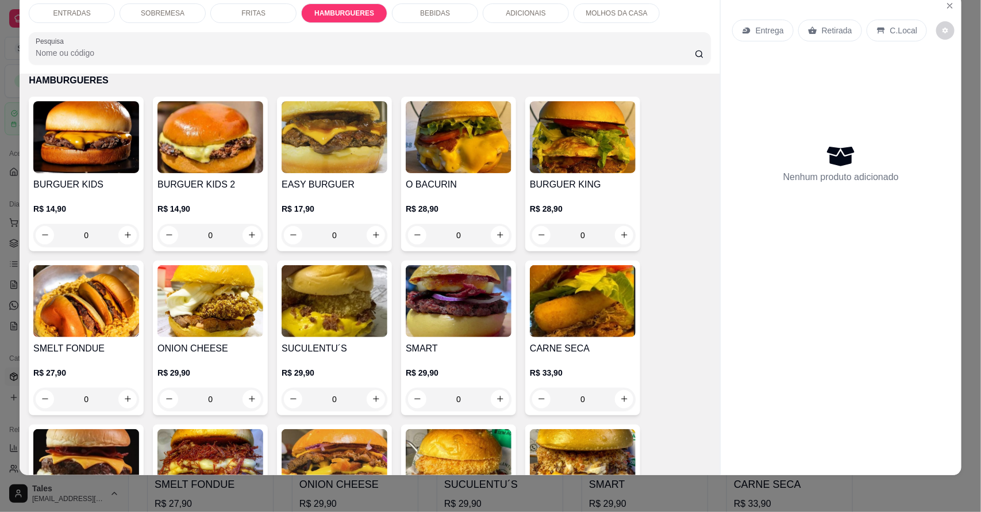
click at [364, 226] on div "0" at bounding box center [335, 235] width 106 height 23
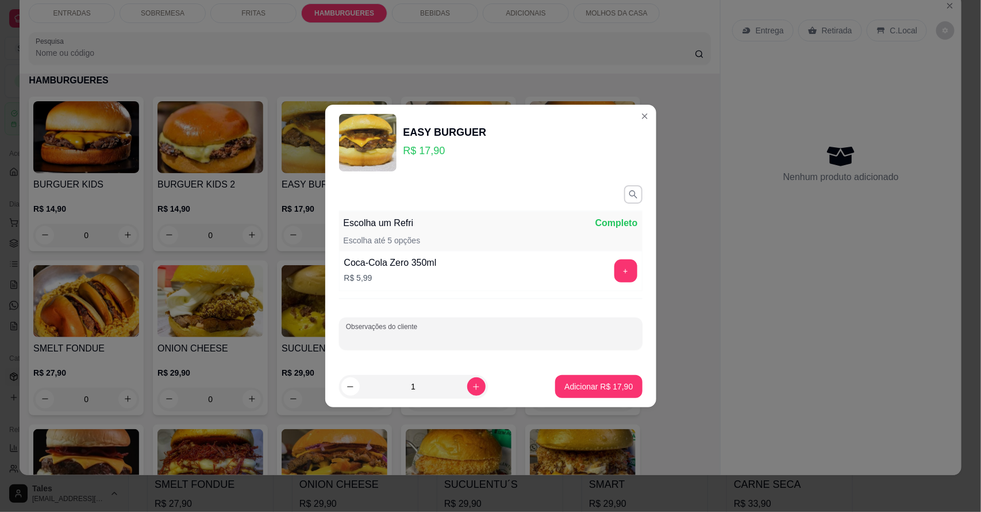
click at [438, 332] on input "Observações do cliente" at bounding box center [491, 337] width 290 height 11
type input "ADC MUSSARELA"
click at [584, 383] on p "Adicionar R$ 17,90" at bounding box center [599, 386] width 67 height 11
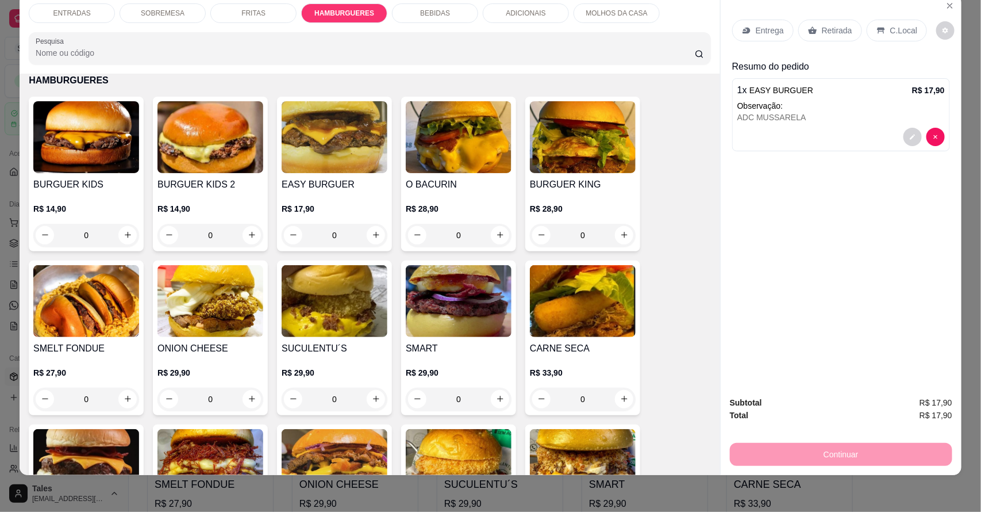
click at [523, 3] on div "ADICIONAIS" at bounding box center [526, 13] width 86 height 20
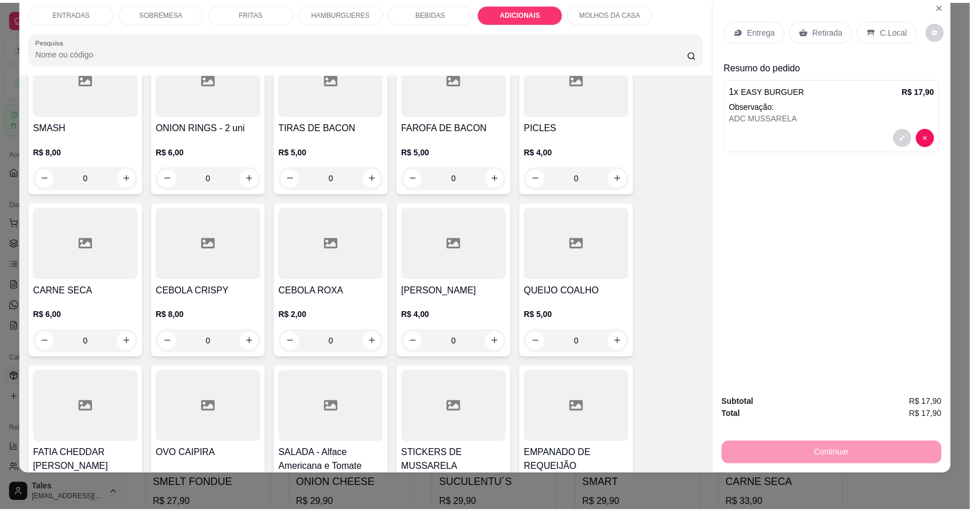
scroll to position [2195, 0]
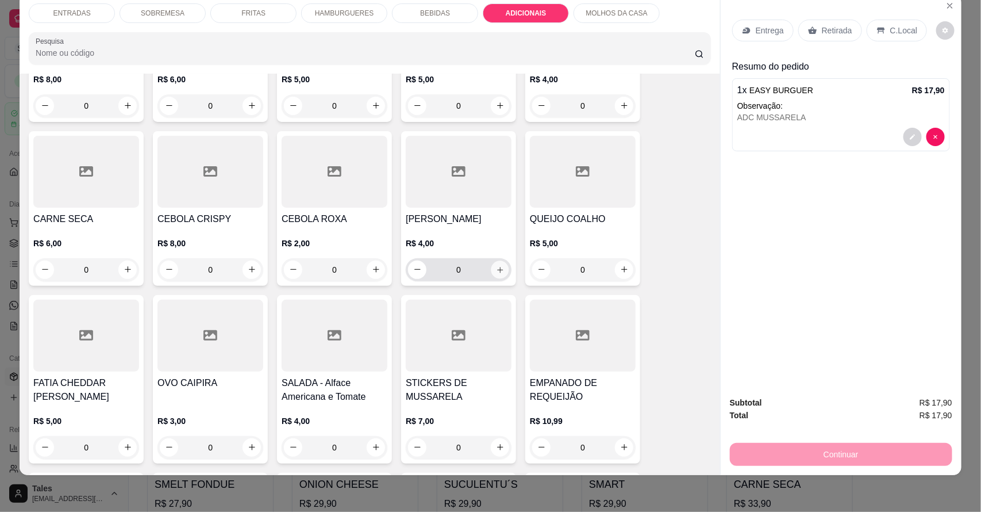
click at [496, 265] on icon "increase-product-quantity" at bounding box center [500, 269] width 9 height 9
type input "1"
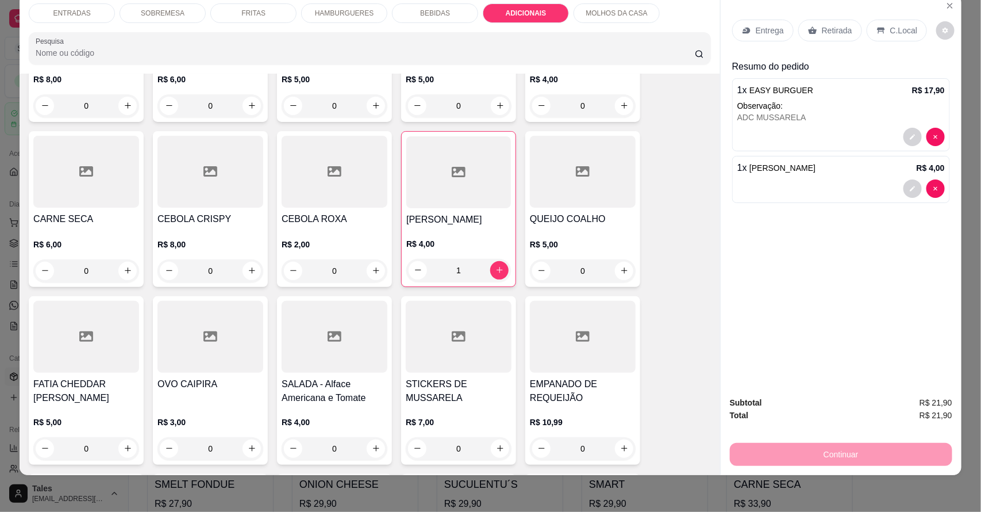
click at [878, 36] on div "C.Local" at bounding box center [897, 31] width 60 height 22
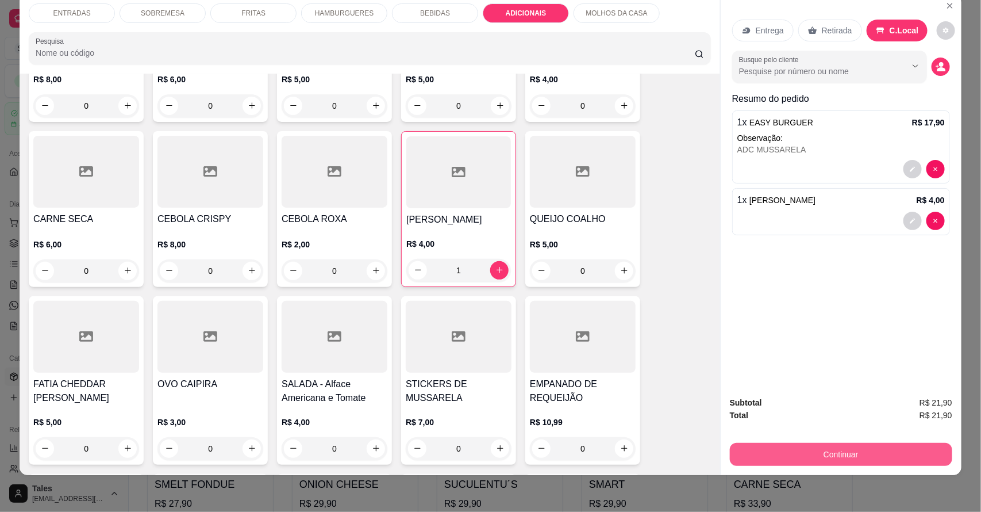
click at [826, 450] on button "Continuar" at bounding box center [841, 454] width 222 height 23
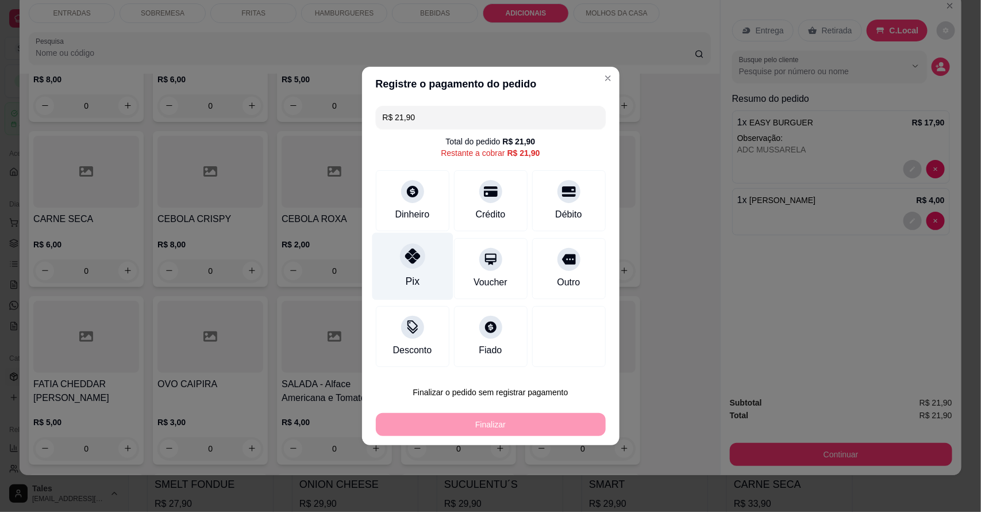
click at [415, 263] on icon at bounding box center [412, 255] width 15 height 15
type input "R$ 0,00"
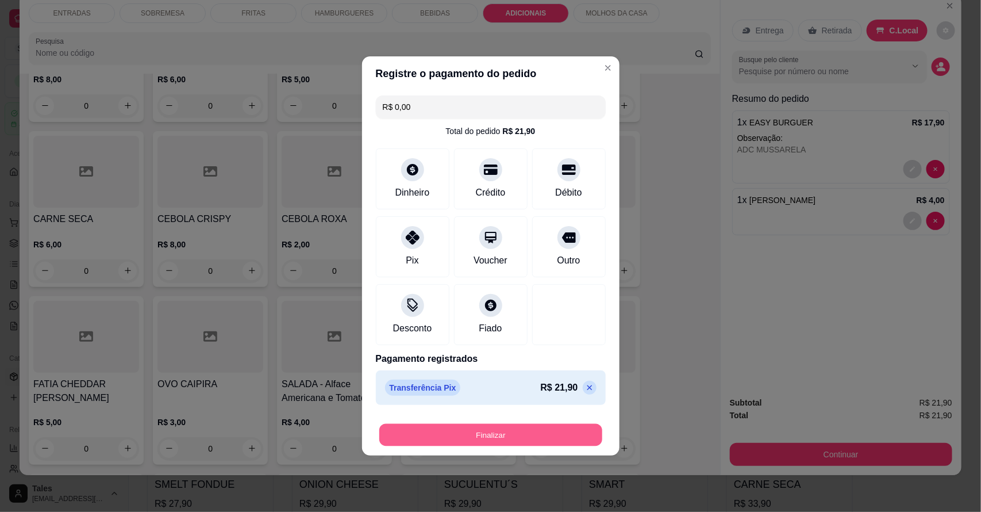
click at [472, 429] on button "Finalizar" at bounding box center [490, 435] width 223 height 22
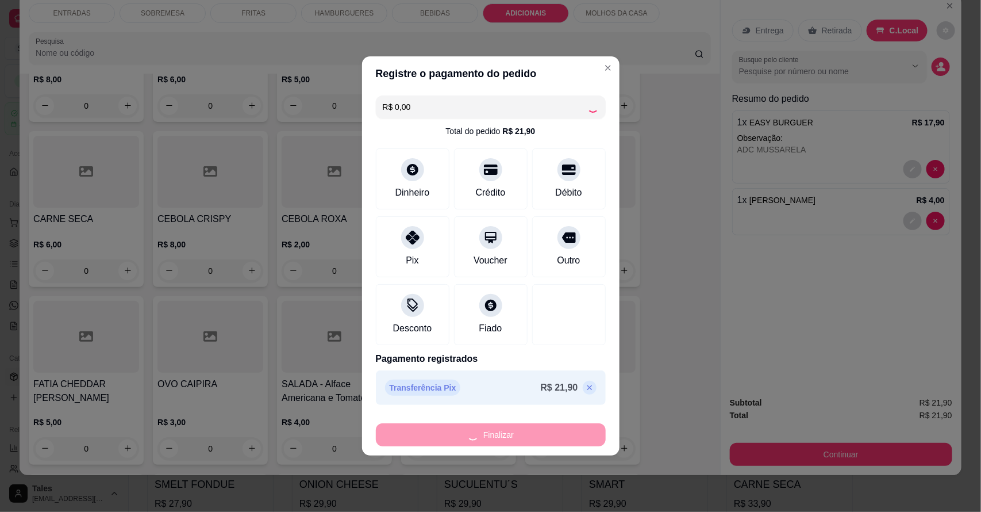
type input "0"
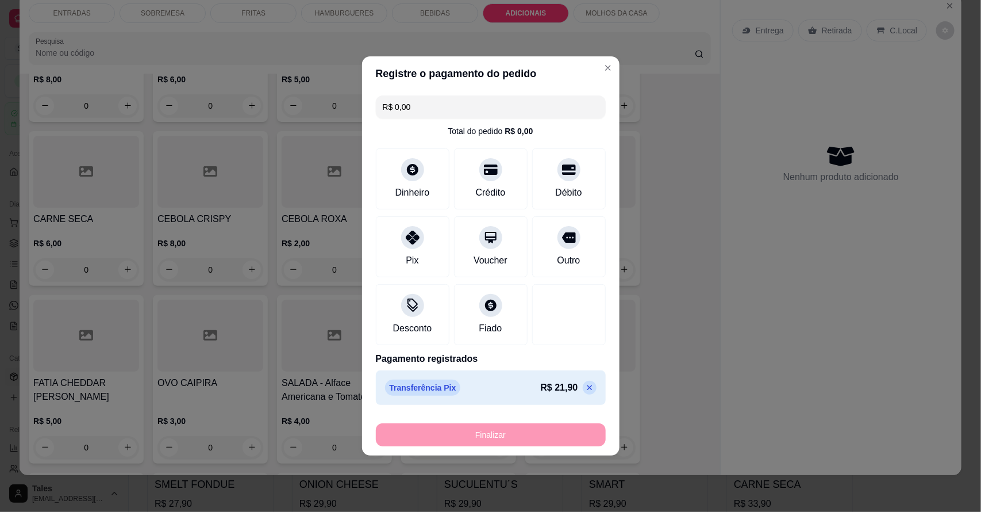
type input "-R$ 21,90"
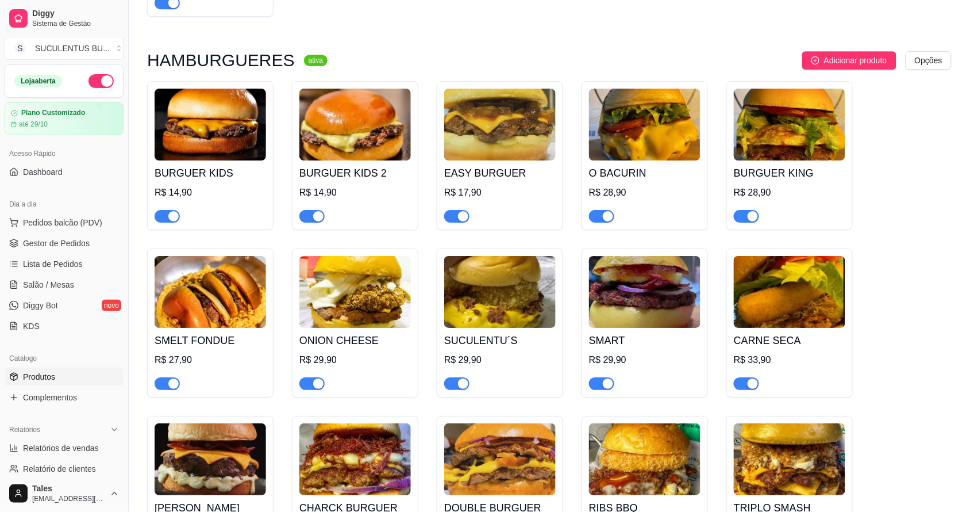
scroll to position [1006, 0]
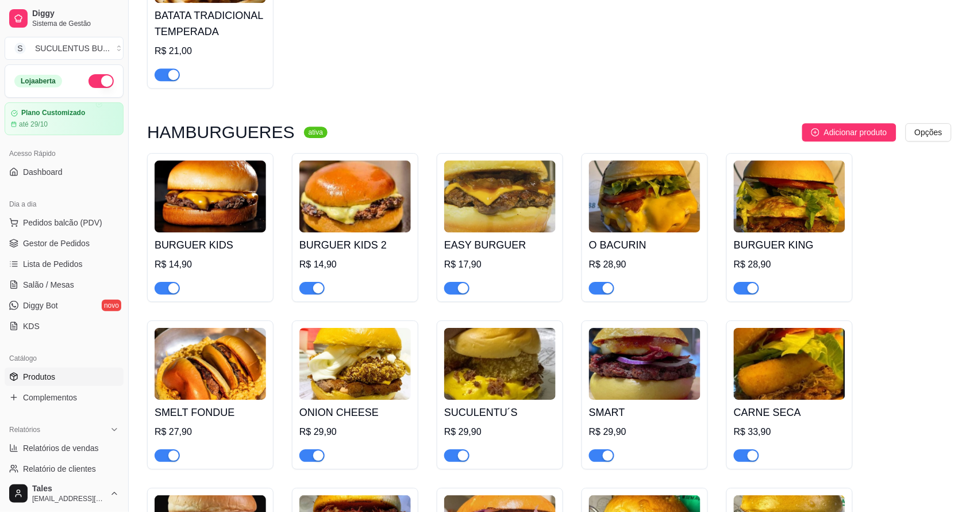
click at [459, 283] on div "button" at bounding box center [463, 288] width 10 height 10
click at [73, 246] on span "Gestor de Pedidos" at bounding box center [56, 242] width 67 height 11
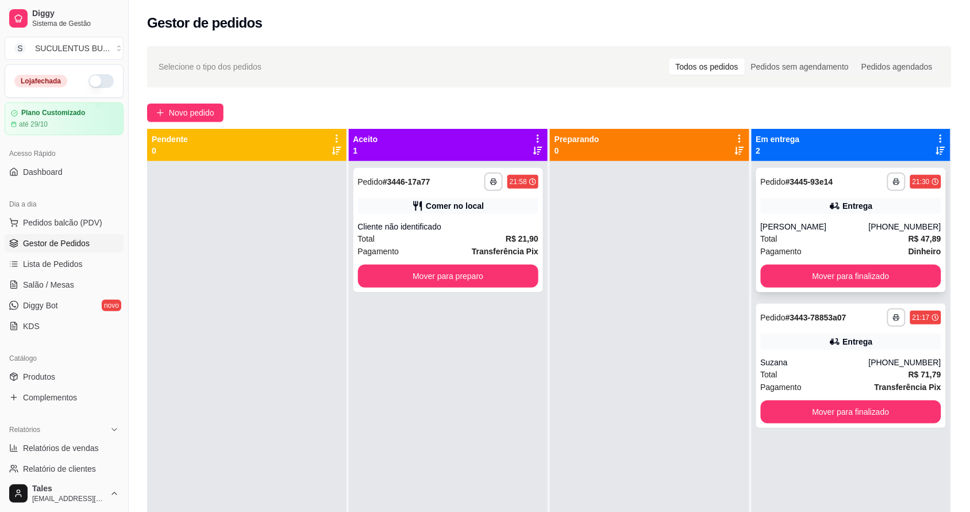
click at [867, 262] on div "**********" at bounding box center [852, 230] width 190 height 124
click at [828, 417] on button "Mover para finalizado" at bounding box center [851, 411] width 181 height 23
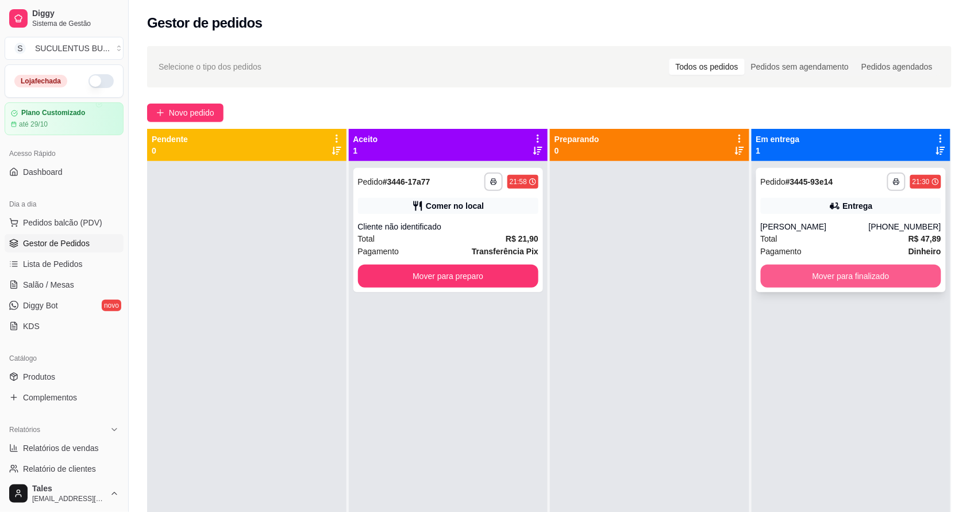
click at [864, 274] on button "Mover para finalizado" at bounding box center [851, 275] width 181 height 23
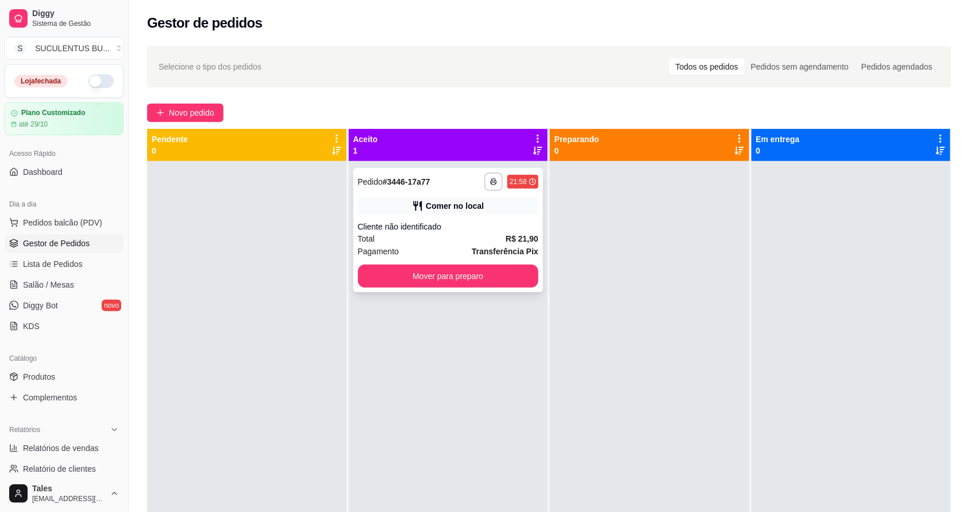
click at [437, 200] on div "Comer no local" at bounding box center [455, 205] width 58 height 11
click at [90, 225] on span "Pedidos balcão (PDV)" at bounding box center [62, 222] width 79 height 11
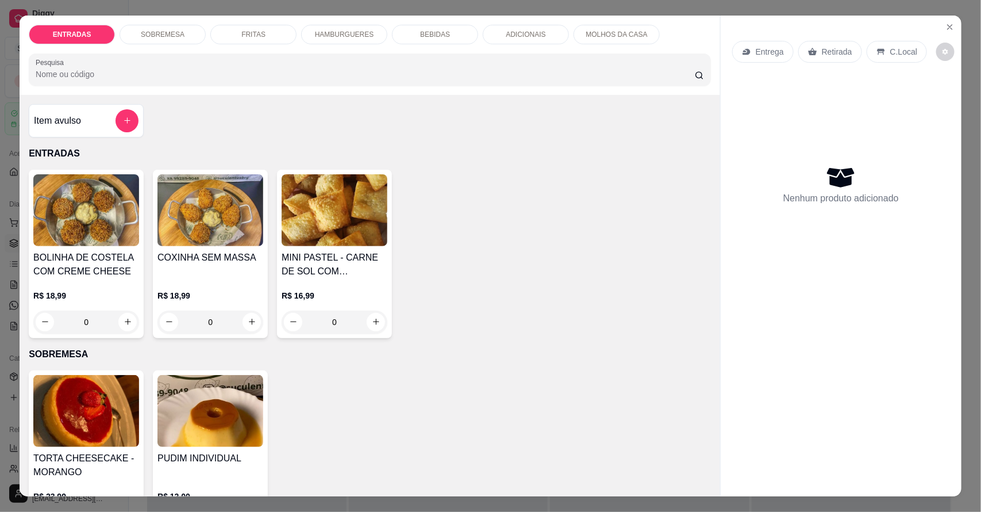
click at [320, 25] on div "HAMBURGUERES" at bounding box center [344, 35] width 86 height 20
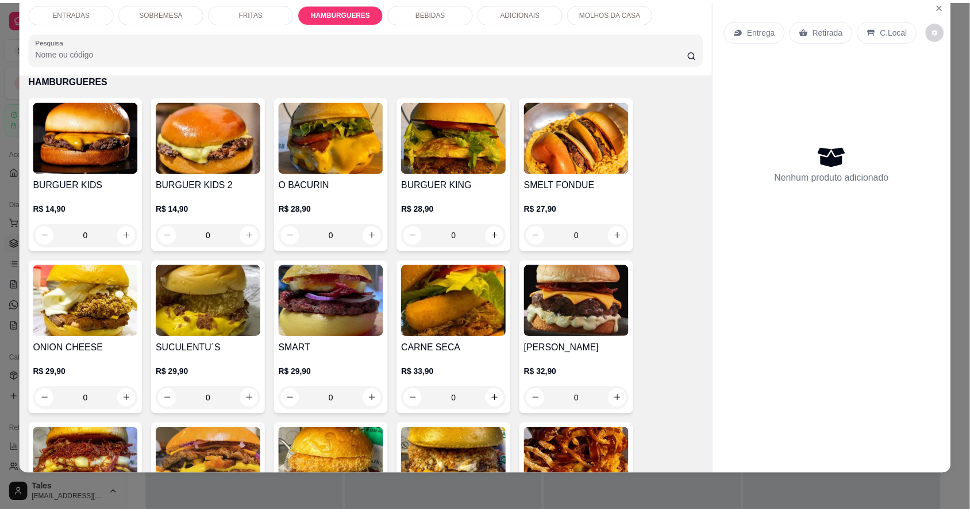
scroll to position [1119, 0]
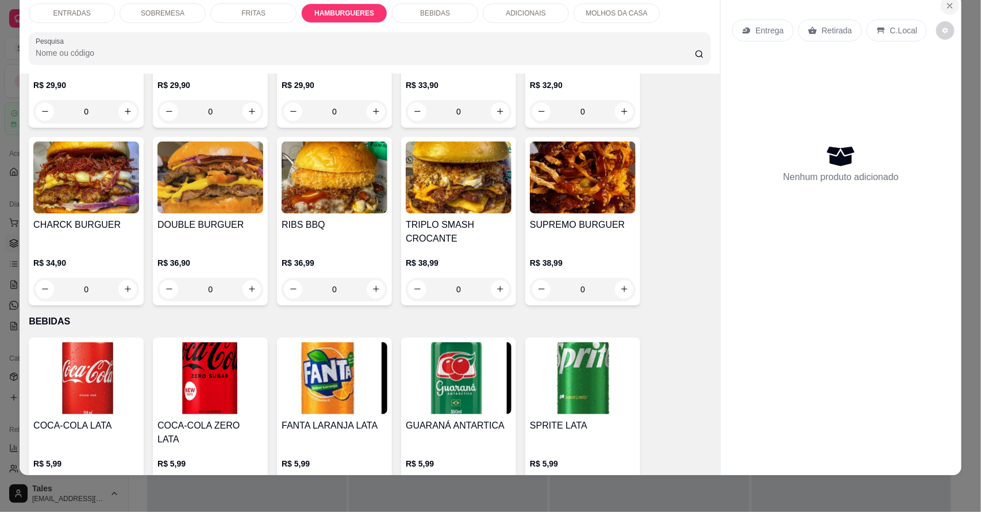
click at [946, 2] on icon "Close" at bounding box center [950, 5] width 9 height 9
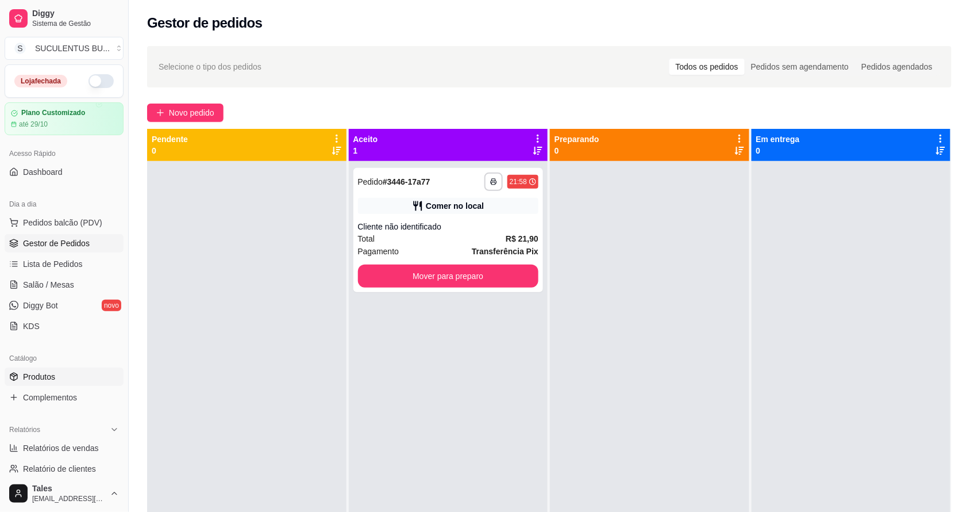
click at [63, 374] on link "Produtos" at bounding box center [64, 376] width 119 height 18
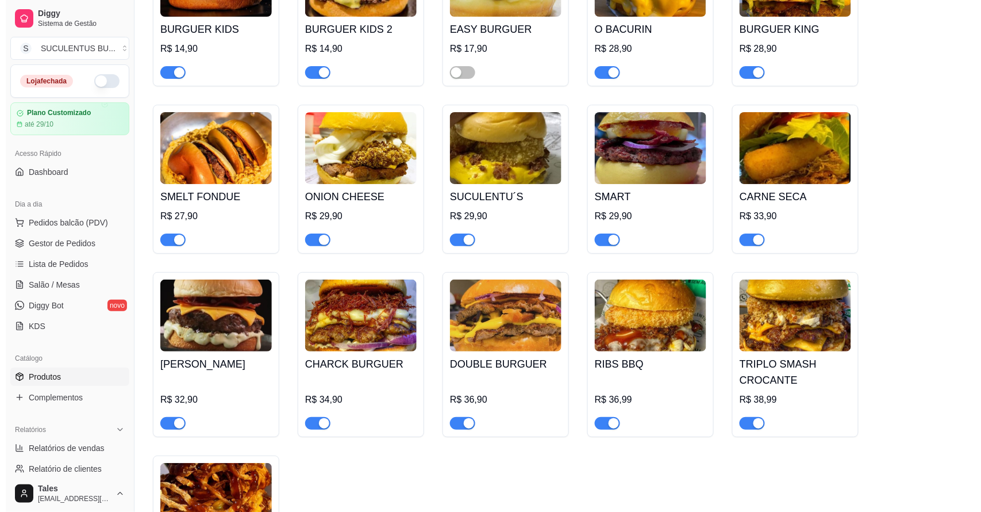
scroll to position [1150, 0]
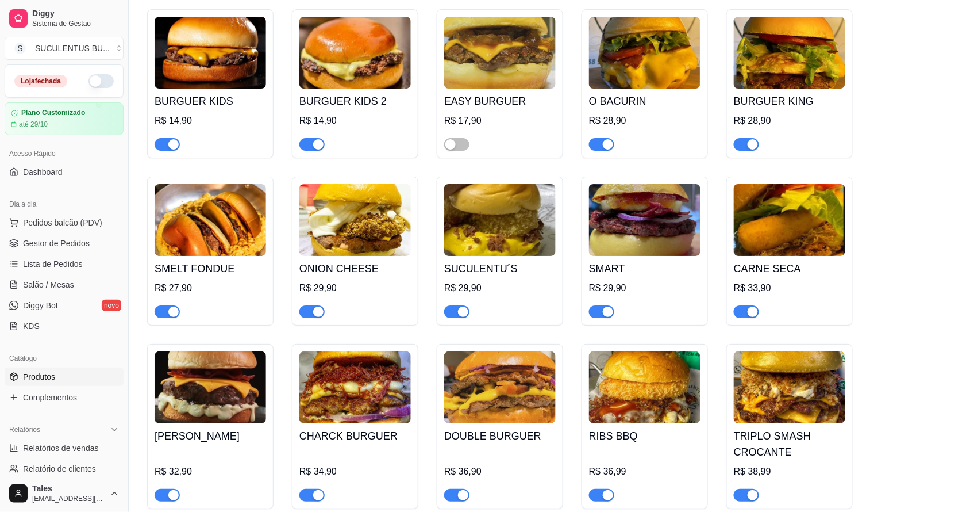
click at [453, 128] on div at bounding box center [500, 139] width 112 height 23
click at [454, 139] on div "button" at bounding box center [451, 144] width 10 height 10
click at [41, 216] on button "Pedidos balcão (PDV)" at bounding box center [64, 222] width 119 height 18
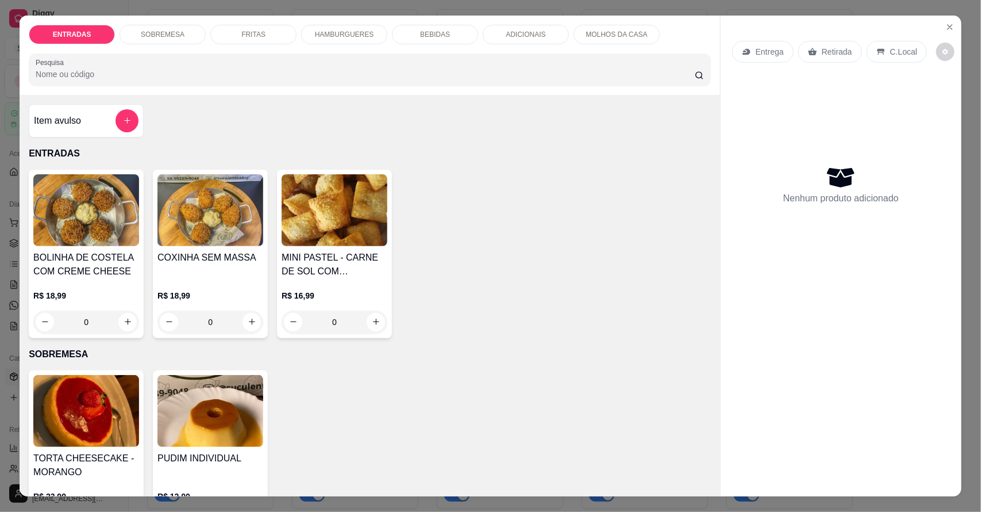
click at [302, 30] on div "HAMBURGUERES" at bounding box center [344, 35] width 86 height 20
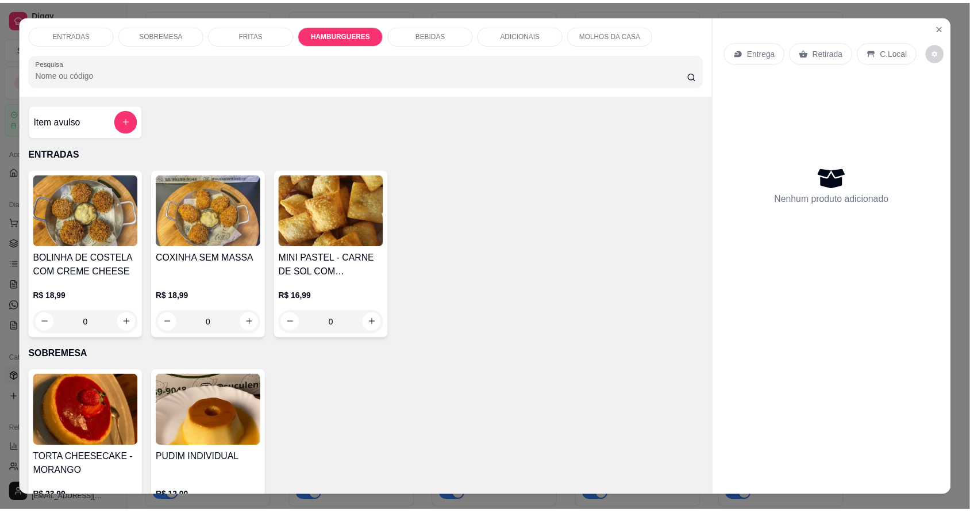
scroll to position [21, 0]
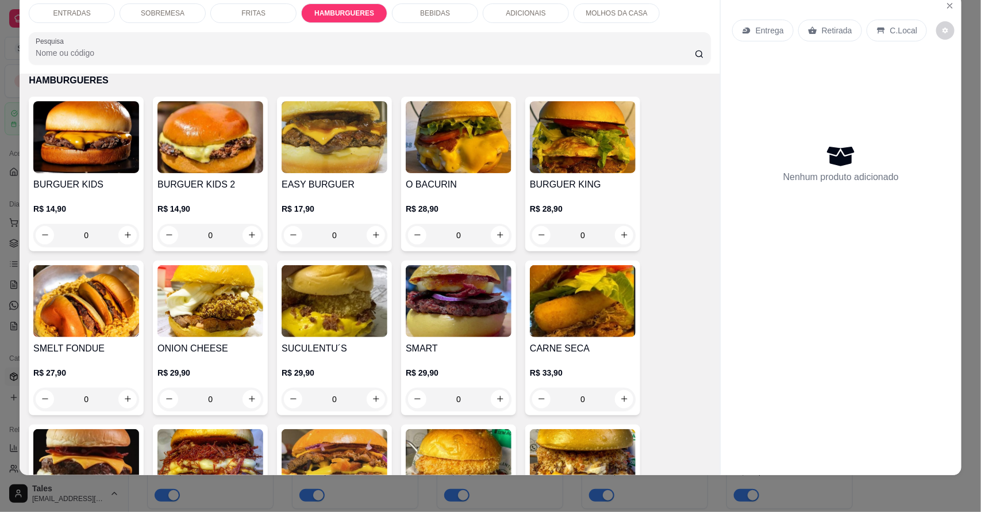
click at [370, 233] on div "0" at bounding box center [335, 235] width 106 height 23
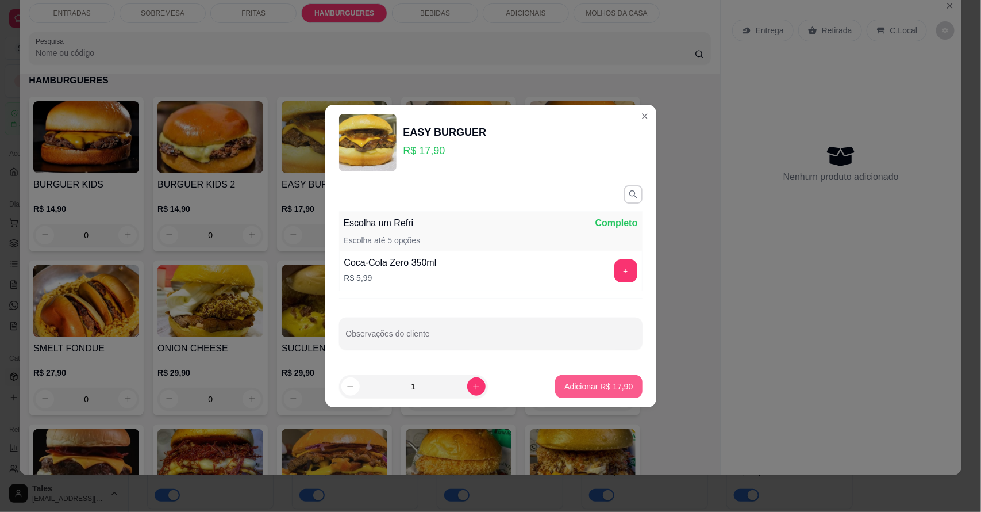
click at [588, 394] on button "Adicionar R$ 17,90" at bounding box center [598, 386] width 87 height 23
type input "1"
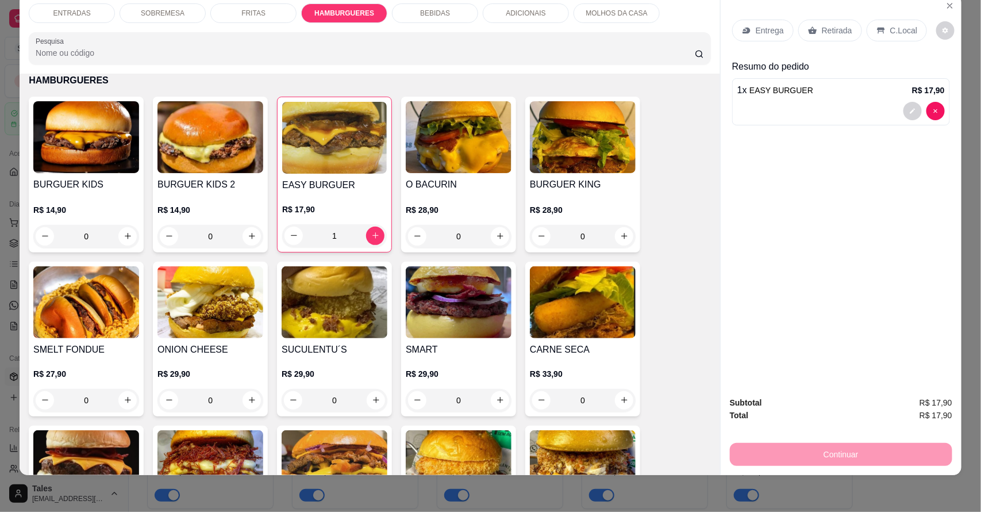
click at [823, 33] on p "Retirada" at bounding box center [837, 30] width 30 height 11
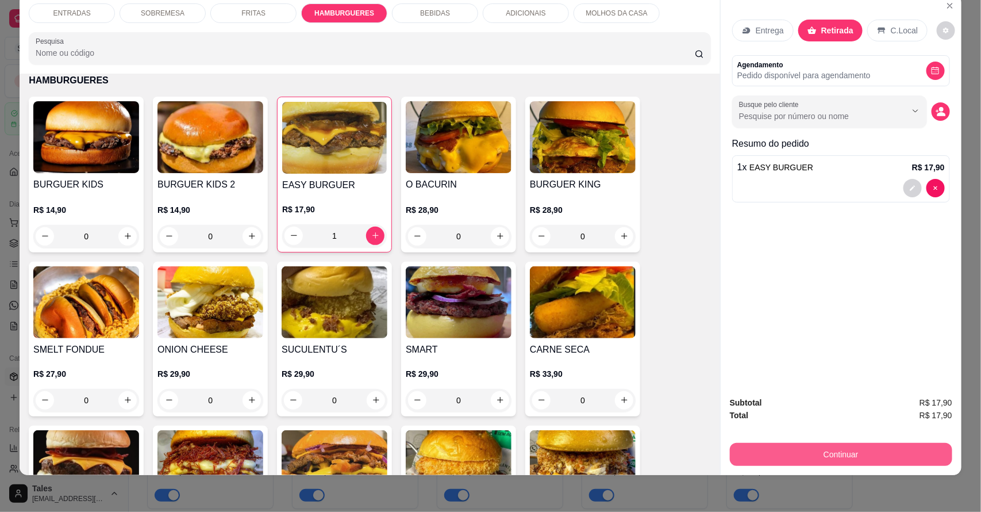
click at [848, 450] on button "Continuar" at bounding box center [841, 454] width 222 height 23
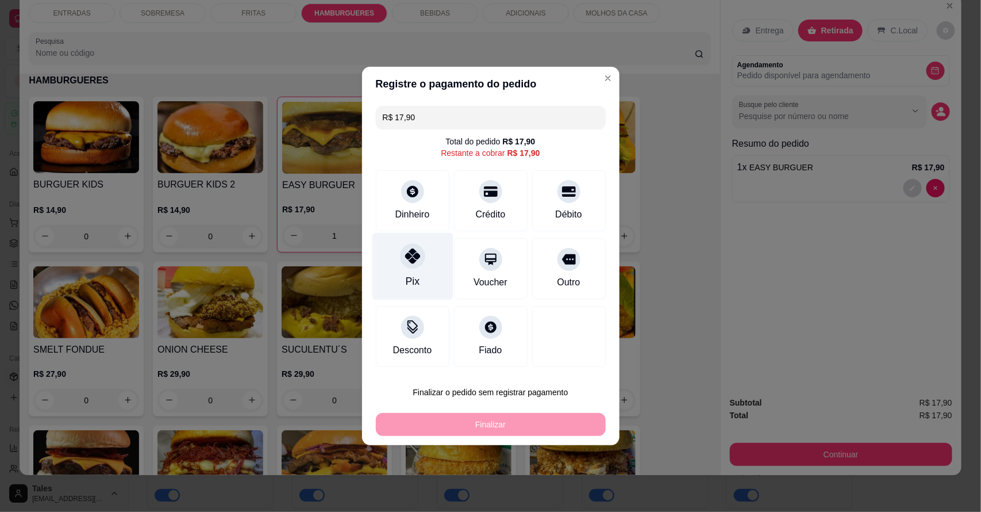
click at [415, 273] on div "Pix" at bounding box center [412, 266] width 81 height 67
type input "R$ 0,00"
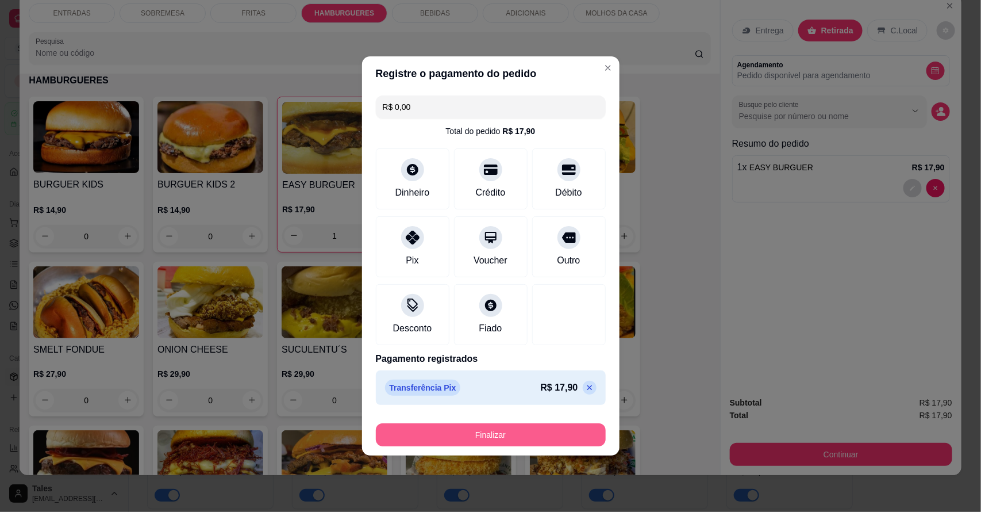
click at [509, 428] on button "Finalizar" at bounding box center [491, 434] width 230 height 23
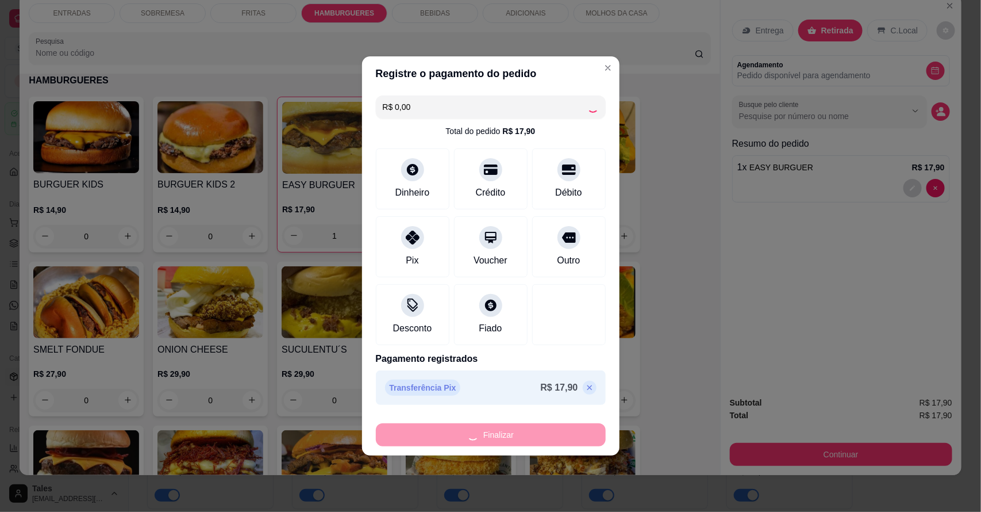
type input "0"
type input "-R$ 17,90"
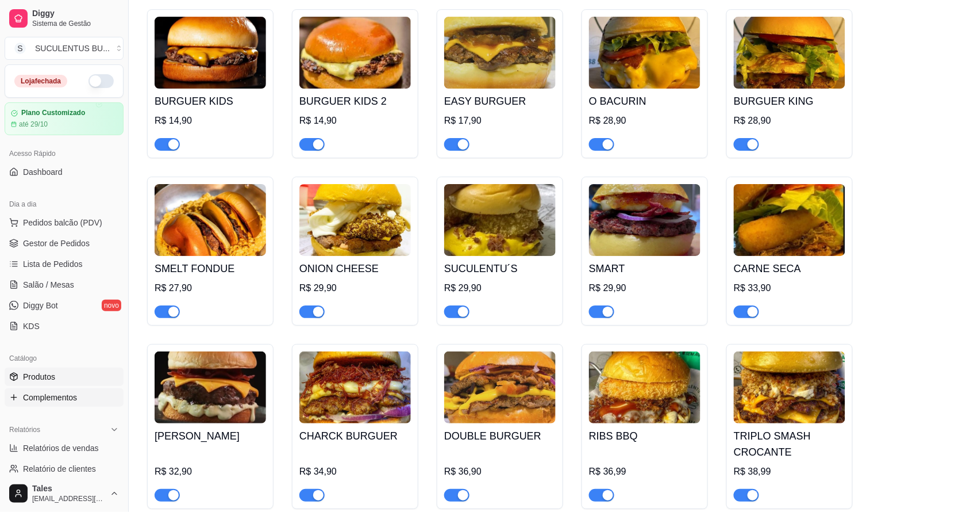
scroll to position [287, 0]
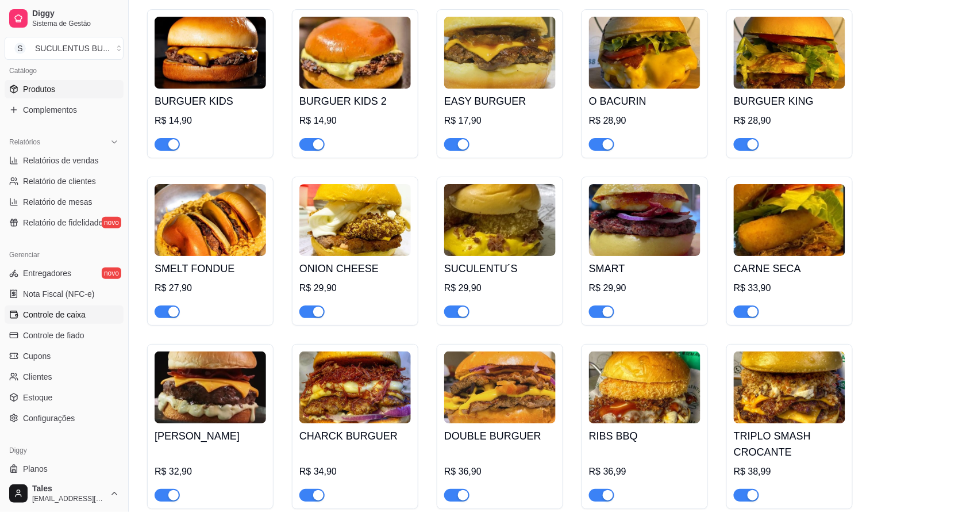
click at [71, 311] on span "Controle de caixa" at bounding box center [54, 314] width 63 height 11
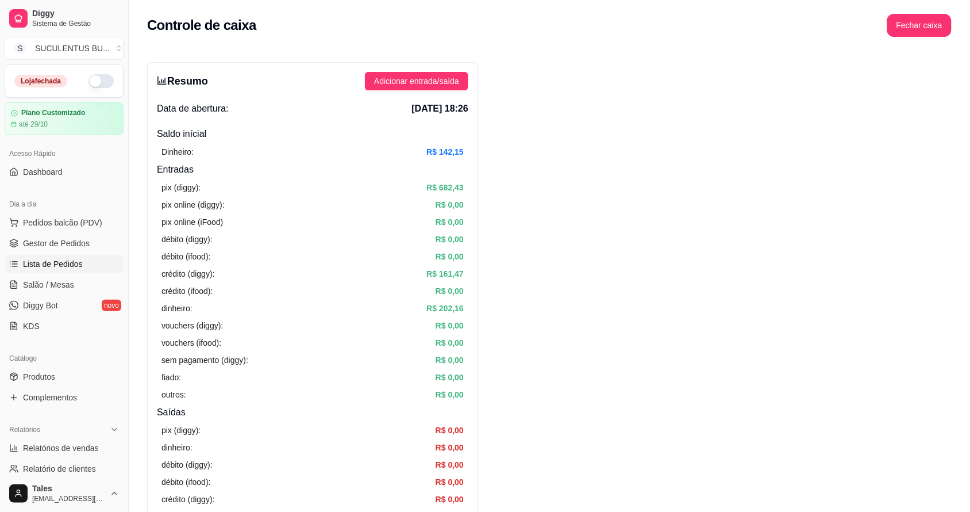
click at [62, 271] on link "Lista de Pedidos" at bounding box center [64, 264] width 119 height 18
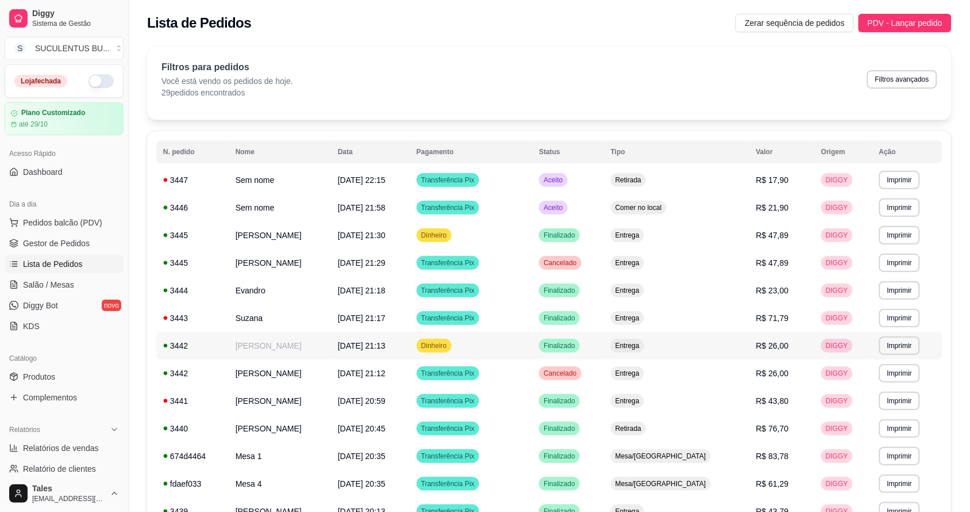
scroll to position [144, 0]
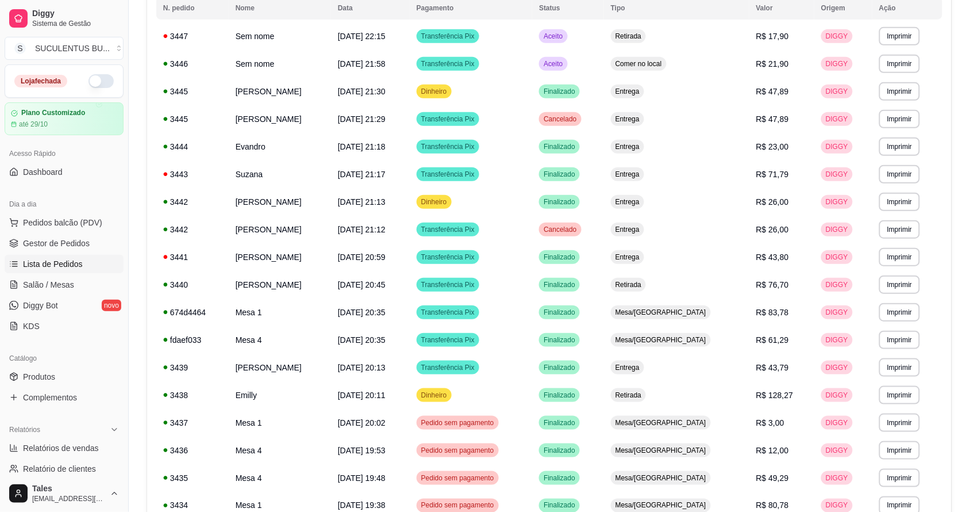
click at [1, 151] on div "Acesso Rápido Dashboard" at bounding box center [64, 163] width 128 height 46
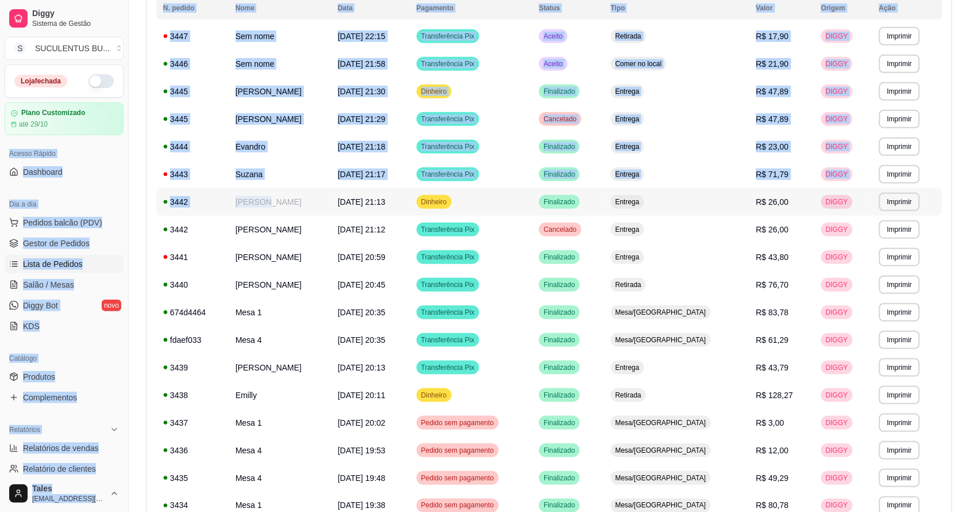
drag, startPoint x: 1, startPoint y: 151, endPoint x: 320, endPoint y: 504, distance: 475.0
click at [263, 312] on div "Diggy Sistema de Gestão S SUCULENTUS BU ... Loja fechada Plano Customizado até …" at bounding box center [485, 381] width 970 height 1050
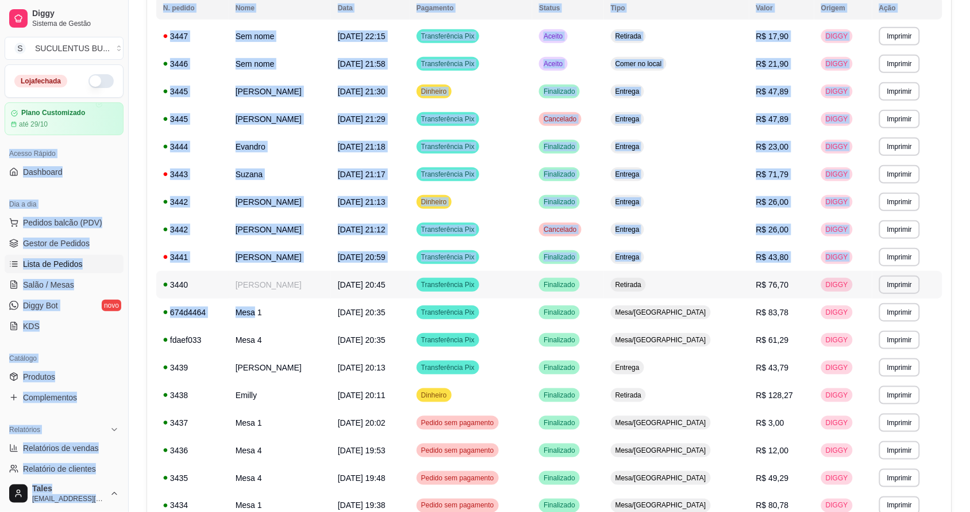
click at [941, 290] on td "**********" at bounding box center [908, 285] width 70 height 28
click at [960, 248] on div "**********" at bounding box center [550, 384] width 842 height 978
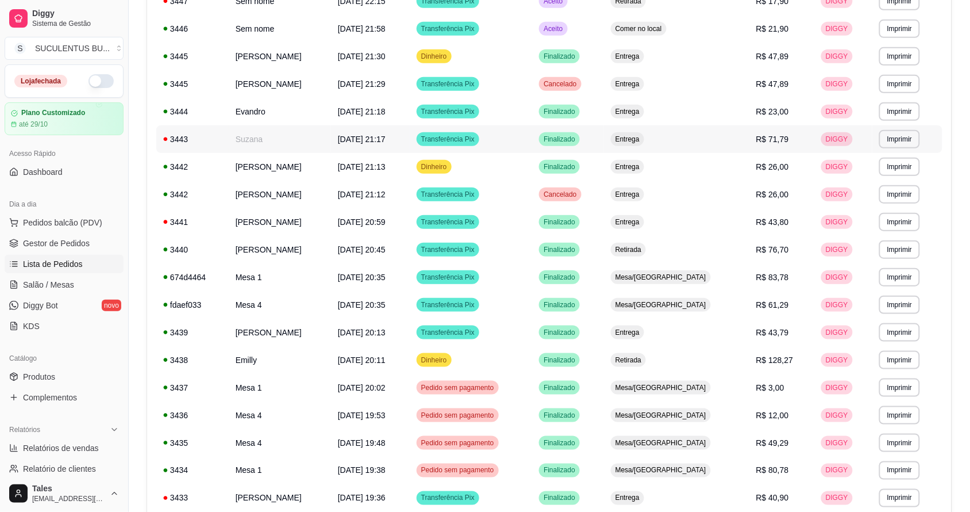
scroll to position [107, 0]
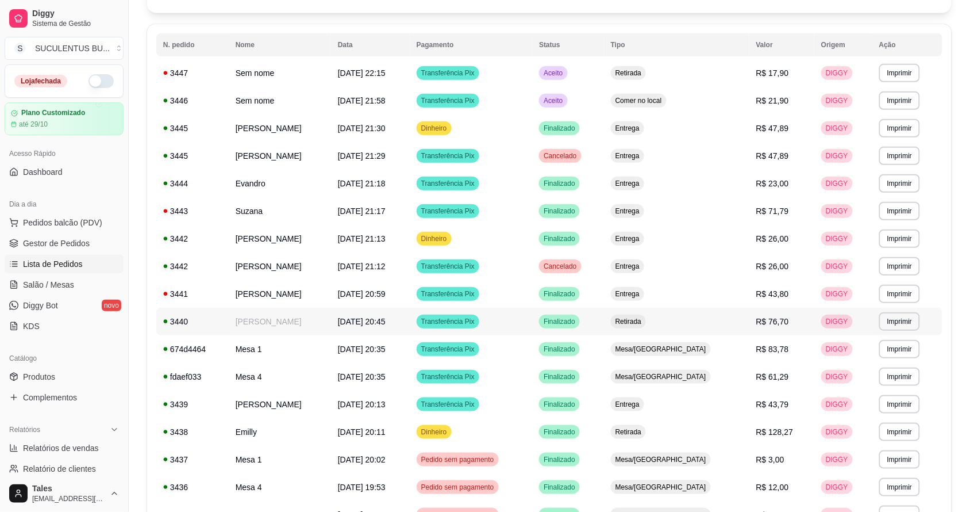
drag, startPoint x: 346, startPoint y: 308, endPoint x: 348, endPoint y: 315, distance: 7.3
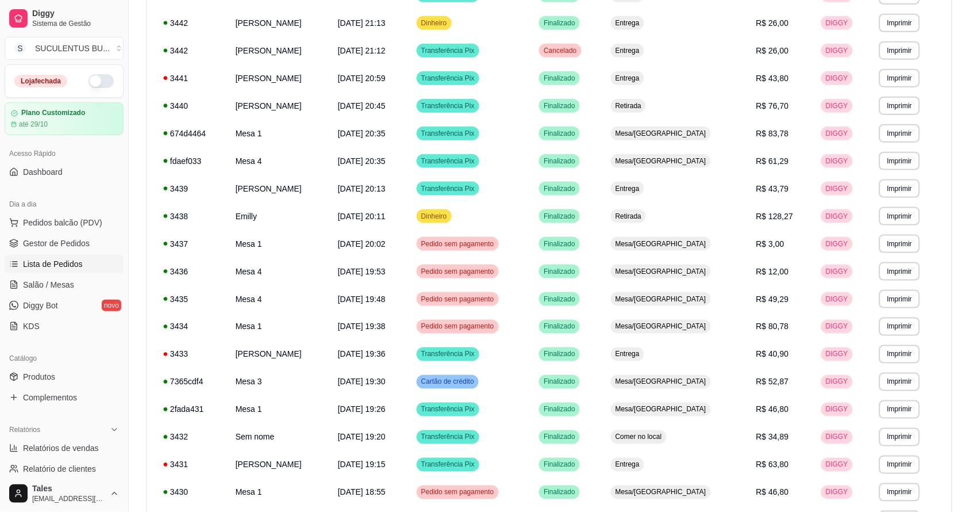
scroll to position [538, 0]
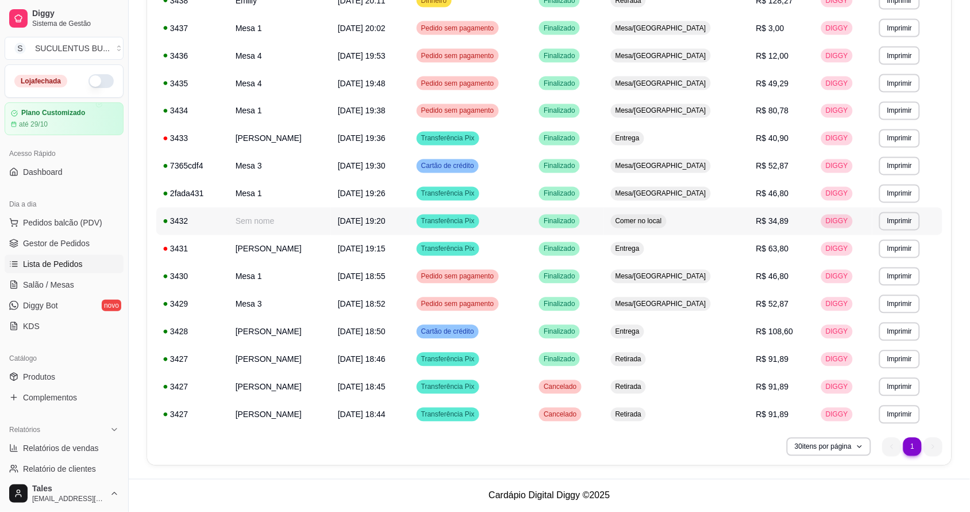
click at [759, 222] on span "R$ 34,89" at bounding box center [773, 221] width 33 height 9
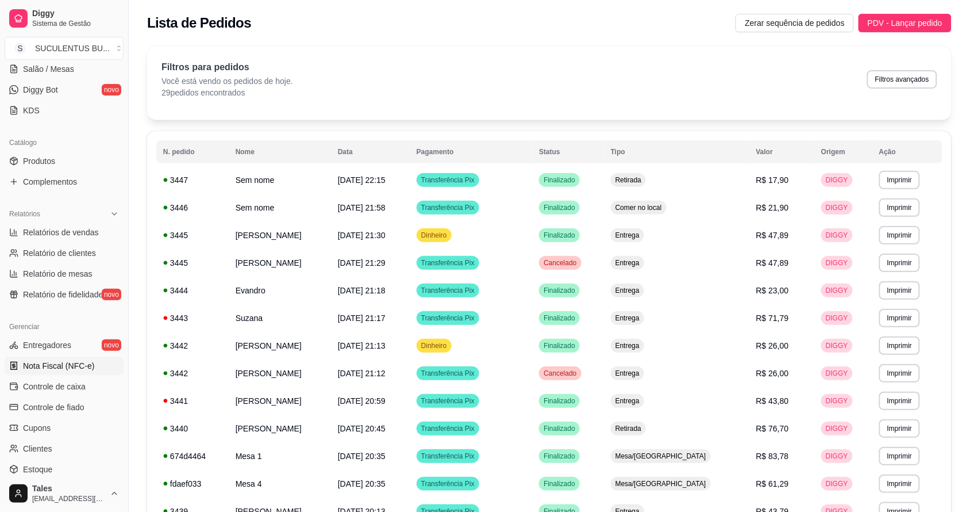
scroll to position [315, 0]
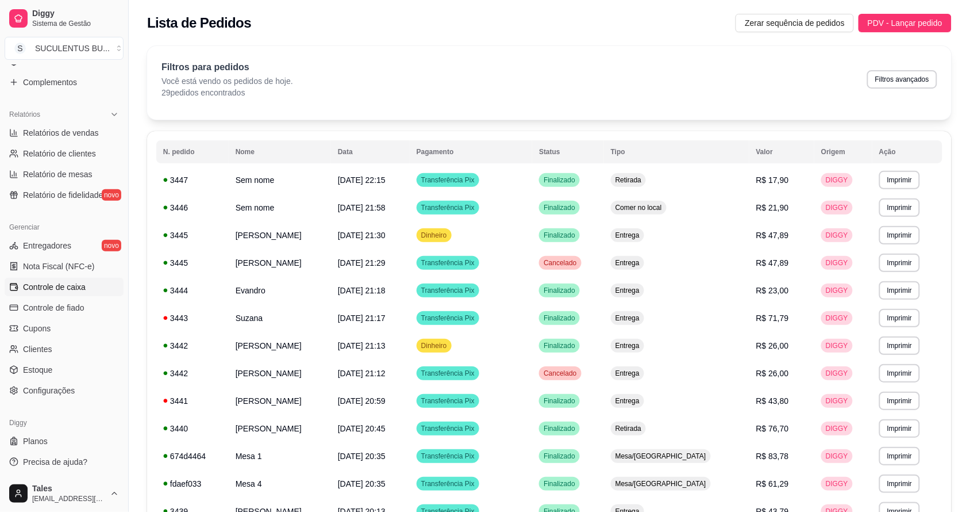
click at [91, 289] on link "Controle de caixa" at bounding box center [64, 287] width 119 height 18
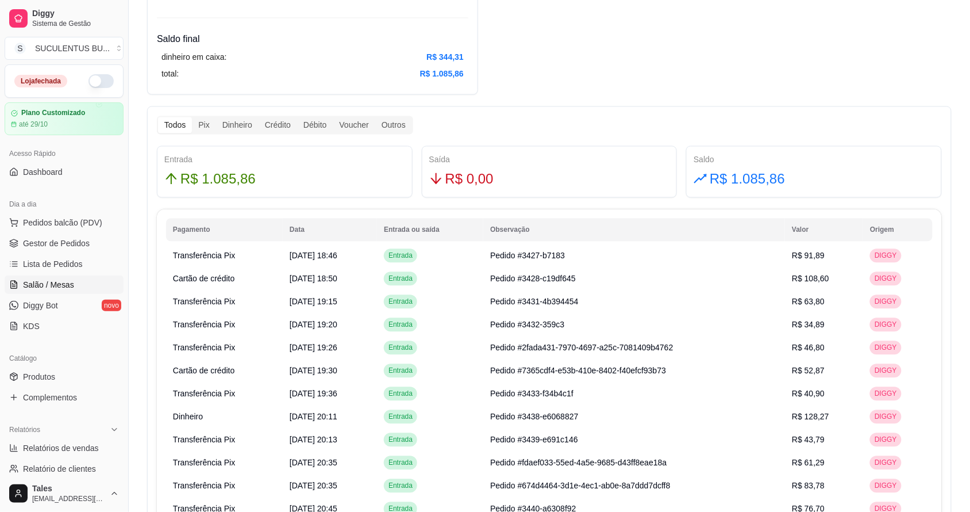
click at [62, 280] on span "Salão / Mesas" at bounding box center [48, 284] width 51 height 11
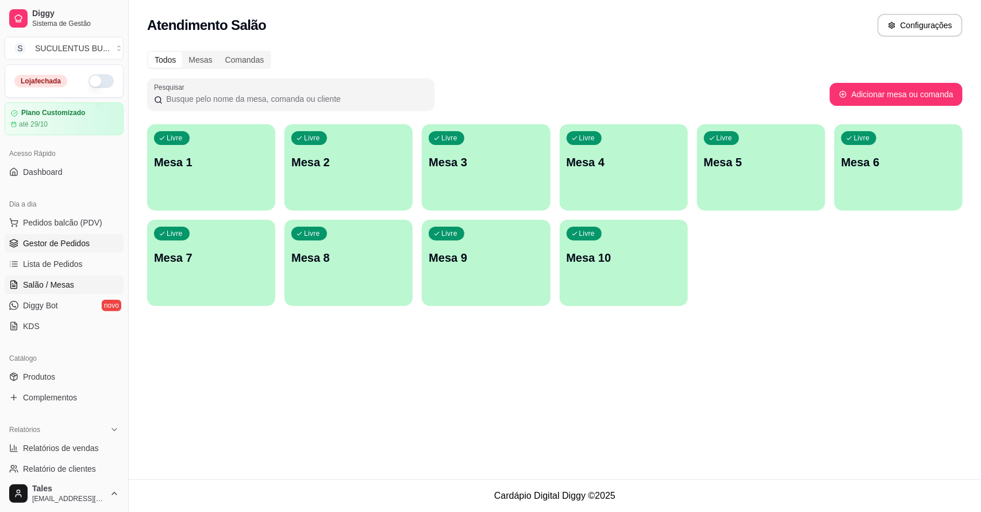
click at [57, 249] on span "Gestor de Pedidos" at bounding box center [56, 242] width 67 height 11
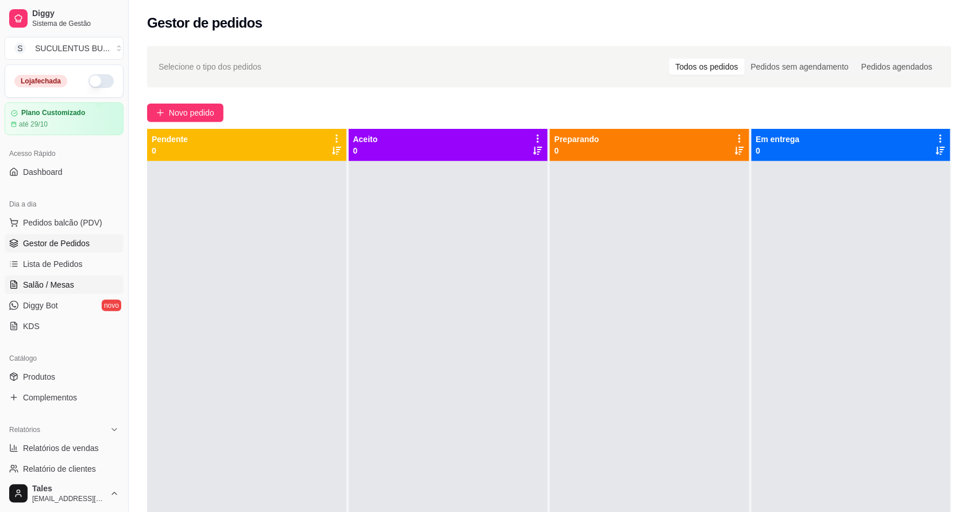
click at [73, 282] on link "Salão / Mesas" at bounding box center [64, 284] width 119 height 18
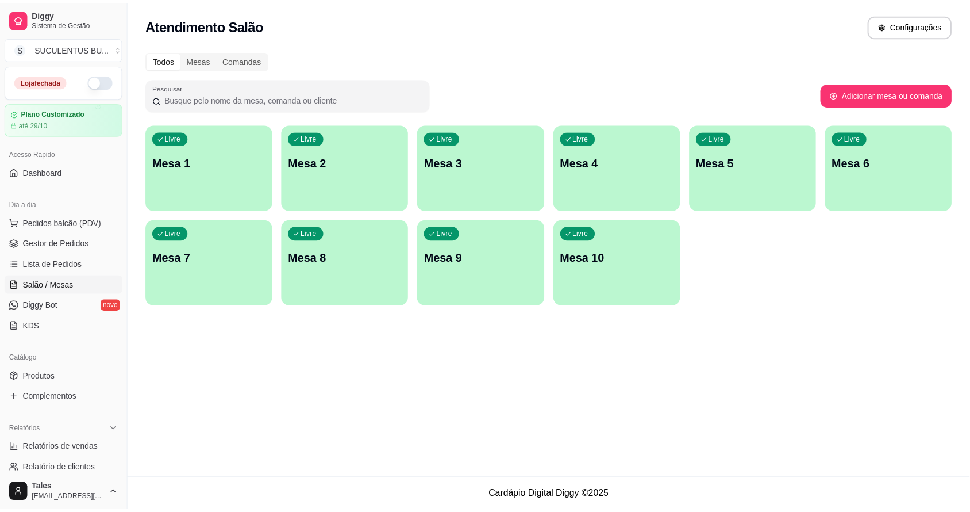
scroll to position [315, 0]
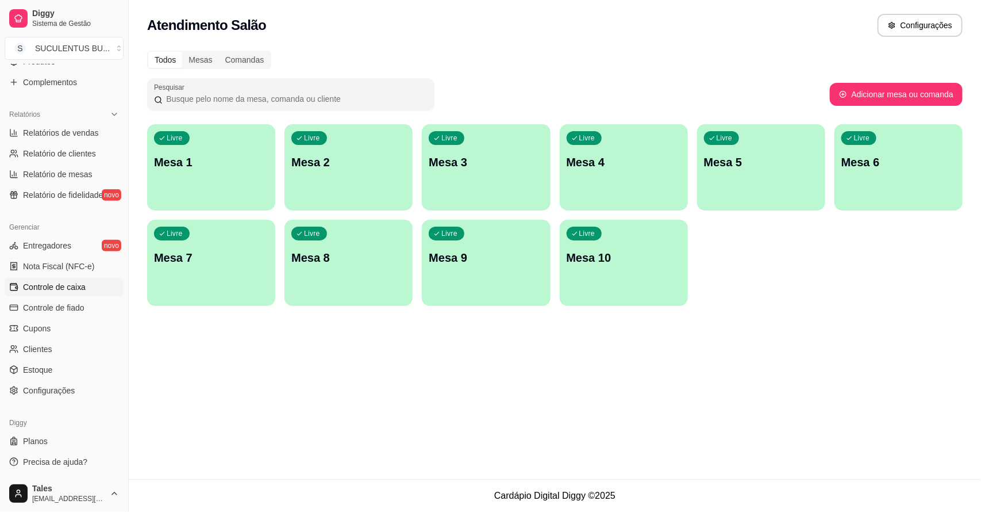
click at [36, 279] on link "Controle de caixa" at bounding box center [64, 287] width 119 height 18
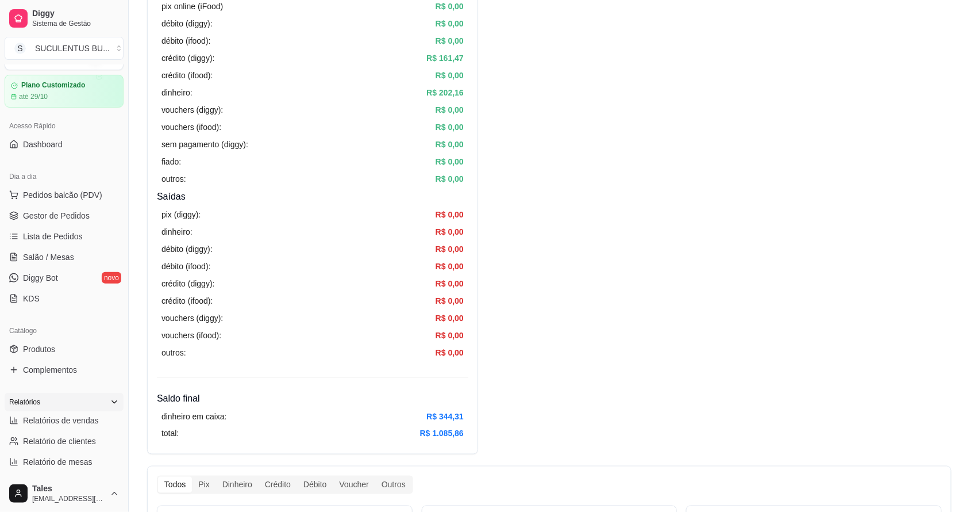
scroll to position [243, 0]
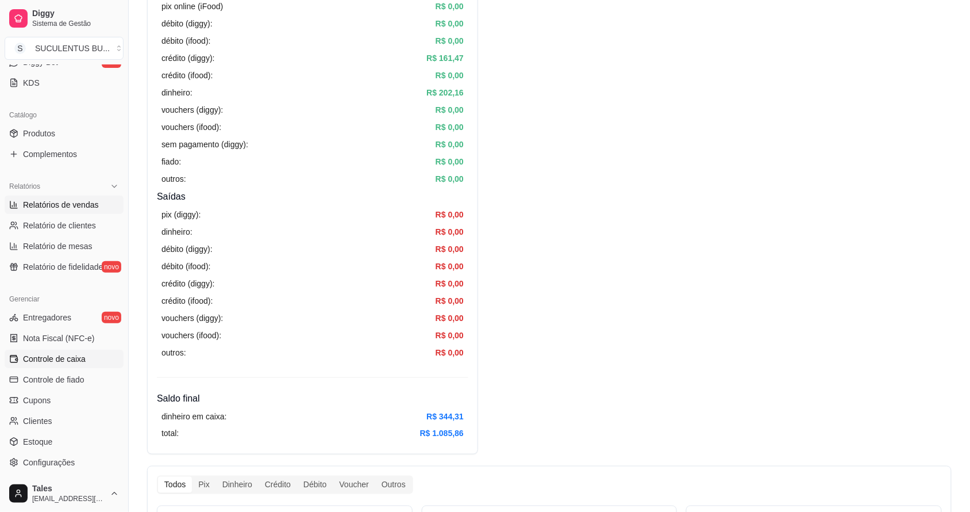
click at [93, 213] on link "Relatórios de vendas" at bounding box center [64, 204] width 119 height 18
select select "ALL"
select select "0"
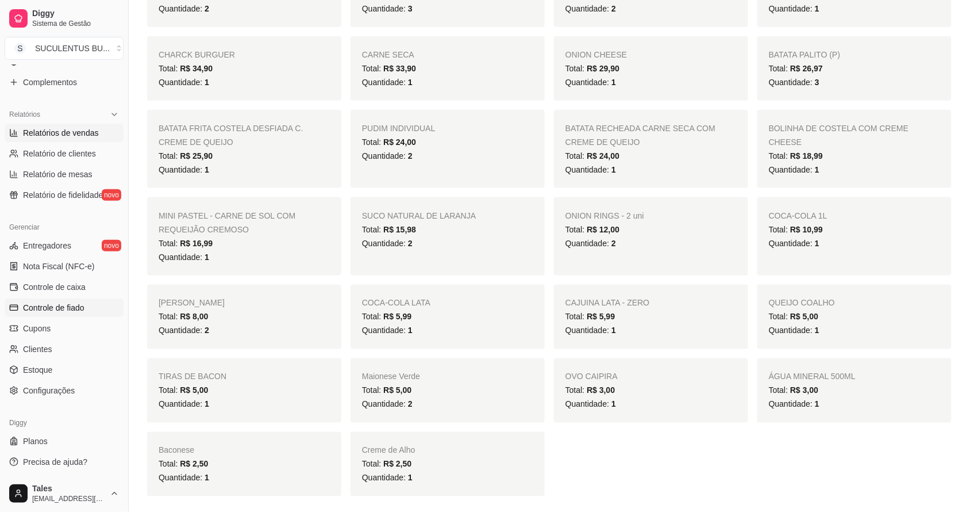
scroll to position [503, 0]
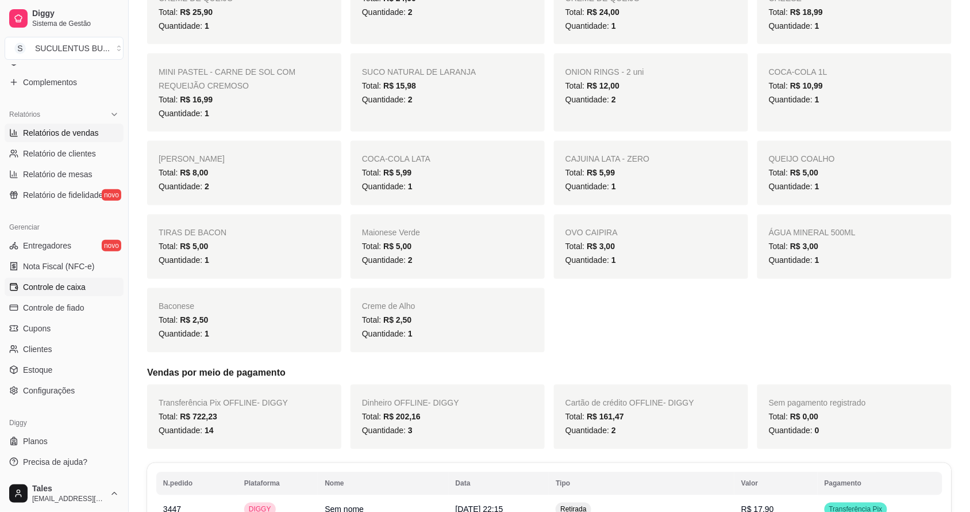
click at [87, 281] on link "Controle de caixa" at bounding box center [64, 287] width 119 height 18
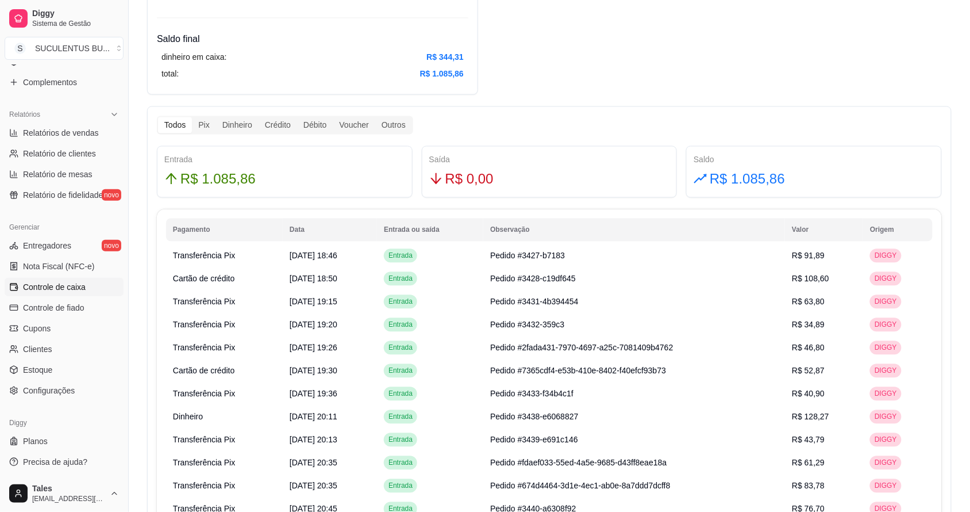
scroll to position [647, 0]
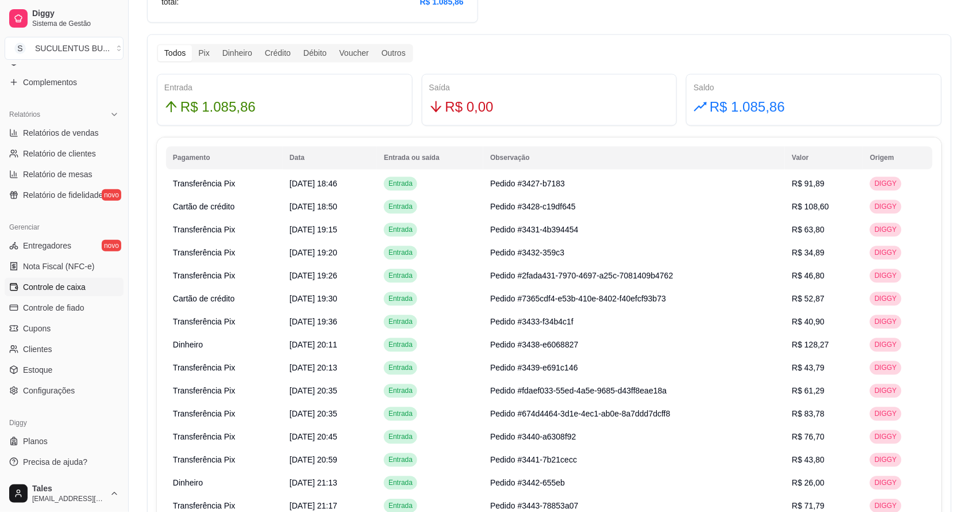
drag, startPoint x: 191, startPoint y: 119, endPoint x: 190, endPoint y: 125, distance: 5.9
click at [190, 124] on div "Entrada R$ 1.085,86" at bounding box center [285, 100] width 256 height 52
